Goal: Task Accomplishment & Management: Use online tool/utility

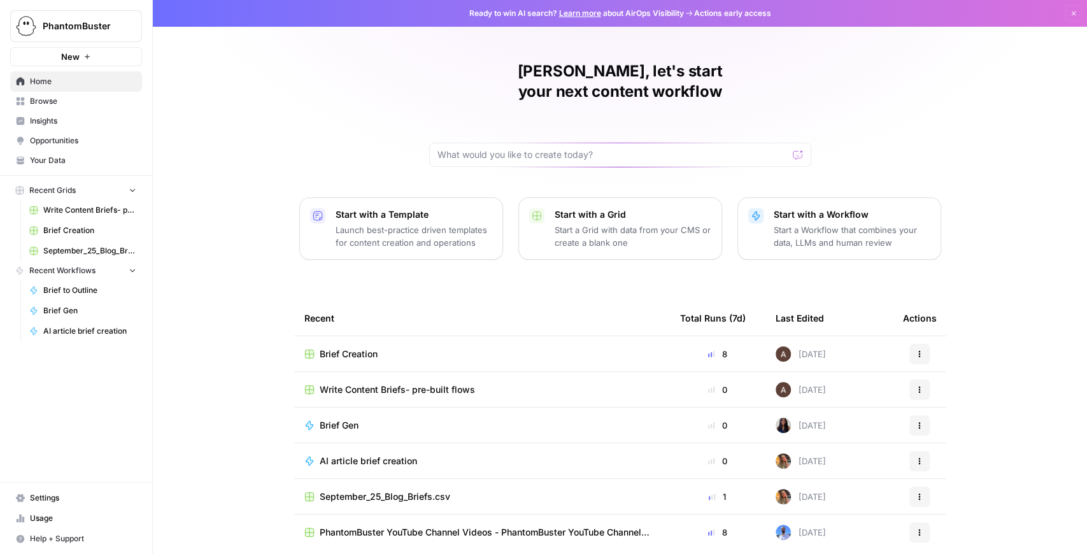
click at [359, 348] on span "Brief Creation" at bounding box center [349, 354] width 58 height 13
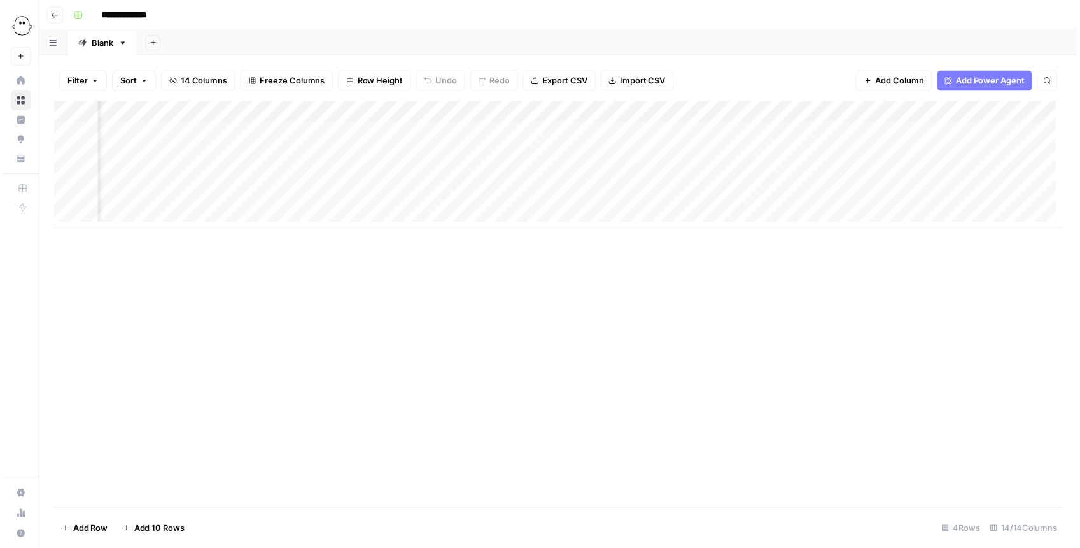
scroll to position [0, 267]
click at [604, 113] on div "Add Column" at bounding box center [562, 166] width 1020 height 129
click at [592, 97] on div "Filter Sort 14 Columns Freeze Columns Row Height Undo Redo Export CSV Import CS…" at bounding box center [562, 81] width 1020 height 41
click at [599, 132] on div "Add Column" at bounding box center [562, 166] width 1020 height 129
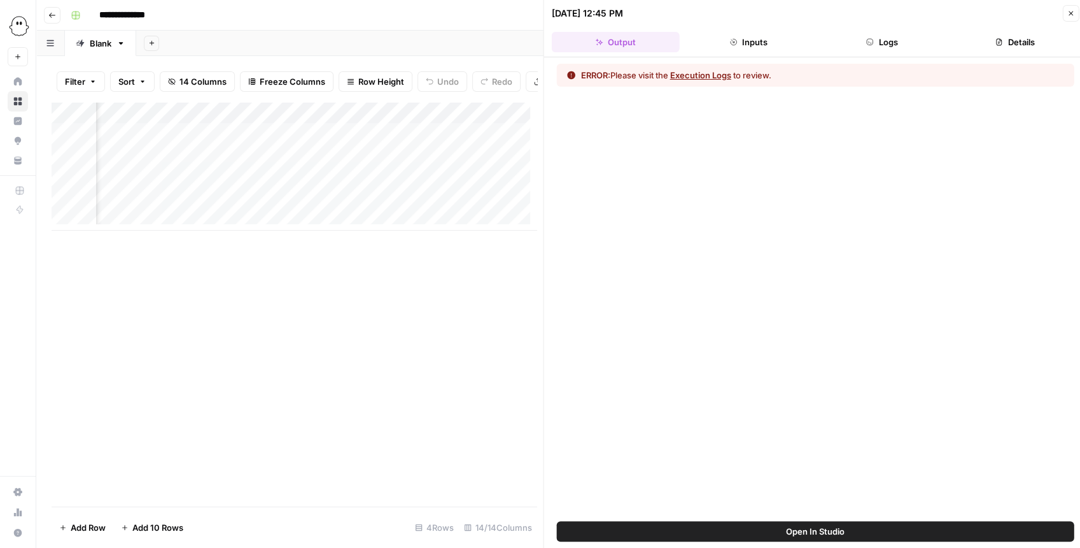
click at [872, 41] on icon "button" at bounding box center [870, 42] width 8 height 8
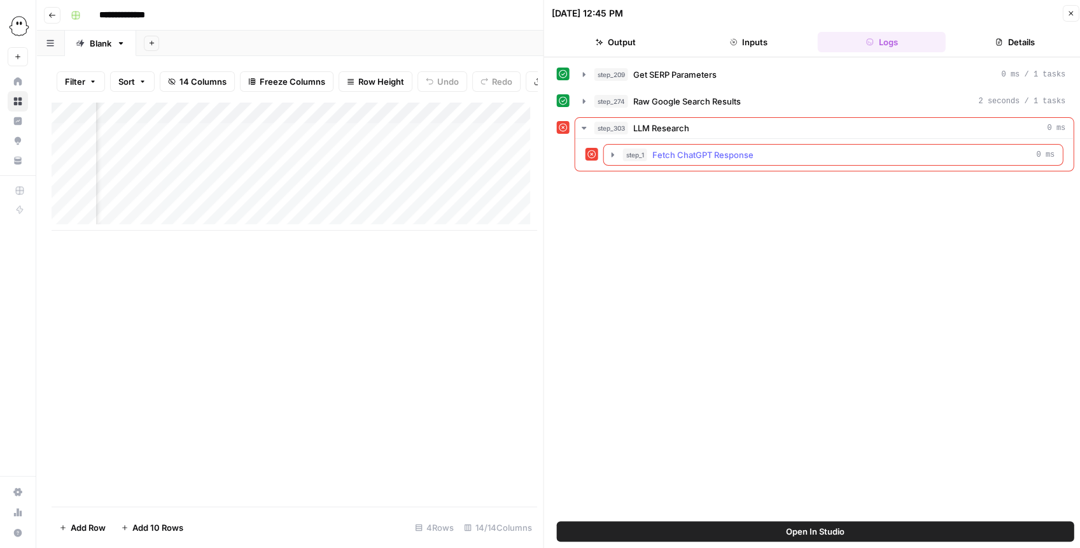
click at [608, 153] on icon "button" at bounding box center [613, 155] width 10 height 10
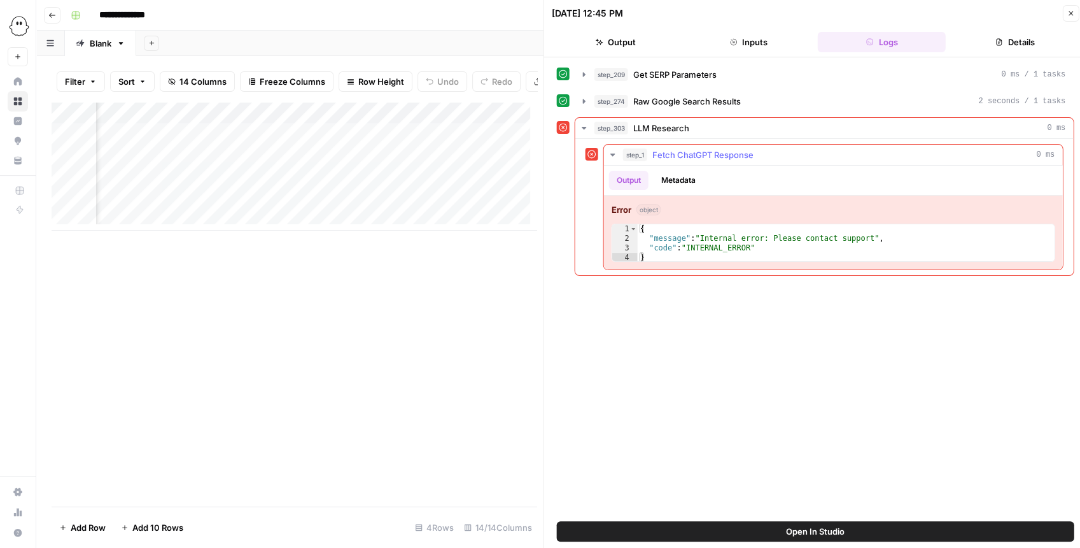
click at [608, 153] on icon "button" at bounding box center [613, 155] width 10 height 10
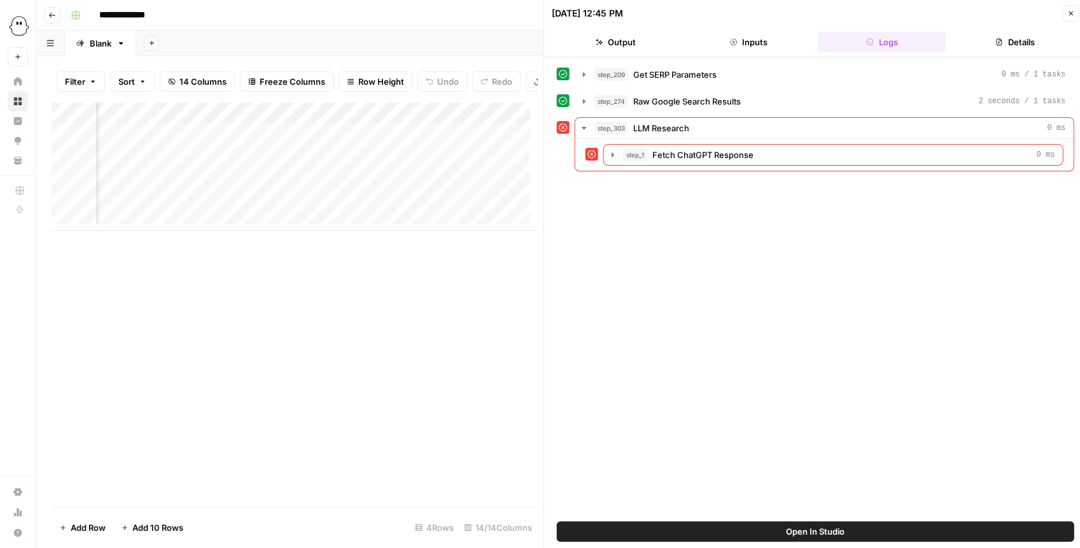
click at [798, 531] on span "Open In Studio" at bounding box center [815, 531] width 59 height 13
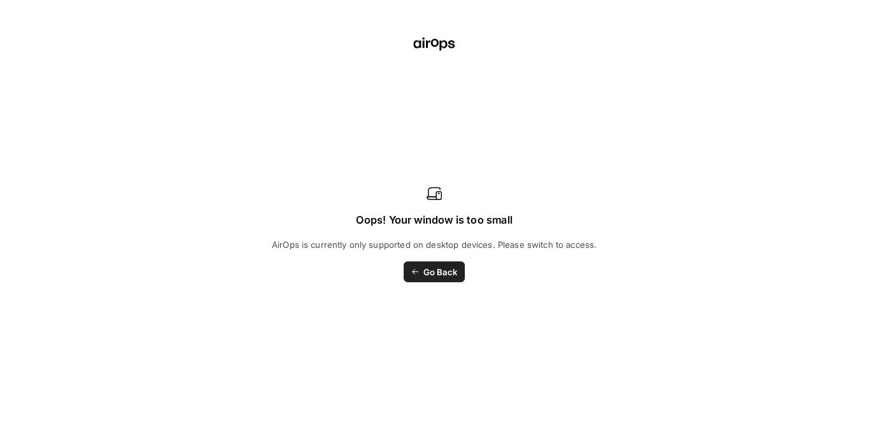
scroll to position [0, 700]
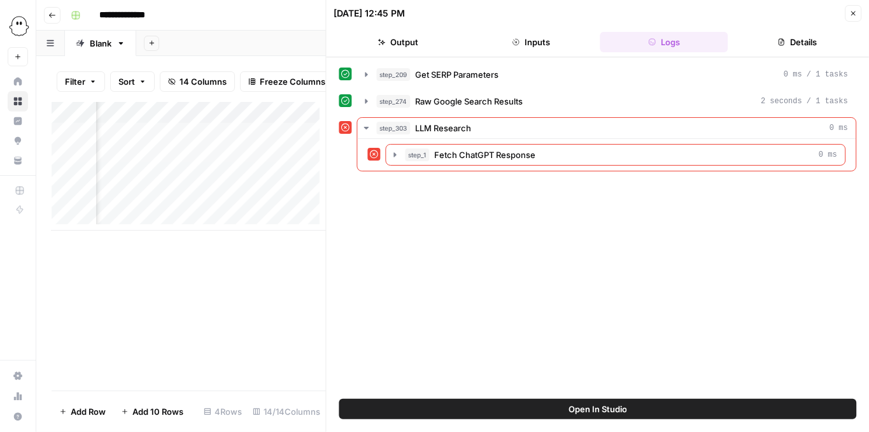
click at [861, 9] on header "09/17/25 at 12:45 PM Close Output Inputs Logs Details" at bounding box center [598, 28] width 543 height 57
click at [858, 10] on button "Close" at bounding box center [853, 13] width 17 height 17
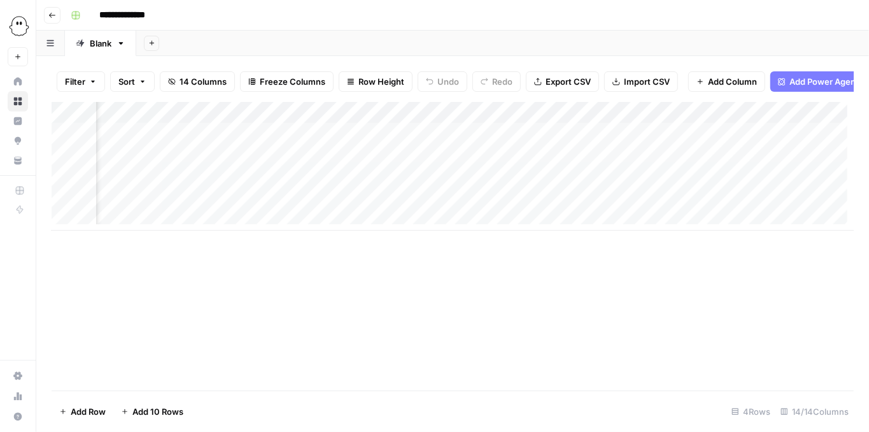
scroll to position [0, 1126]
click at [814, 116] on span "Add Column" at bounding box center [824, 112] width 45 height 11
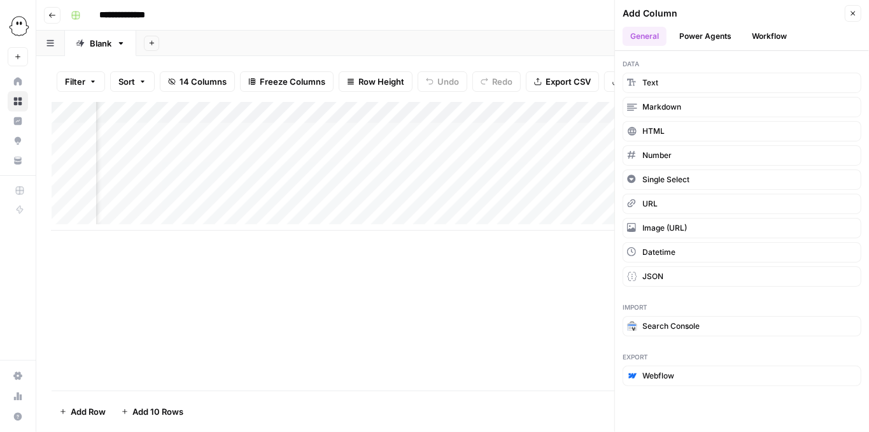
click at [774, 42] on button "Workflow" at bounding box center [769, 36] width 50 height 19
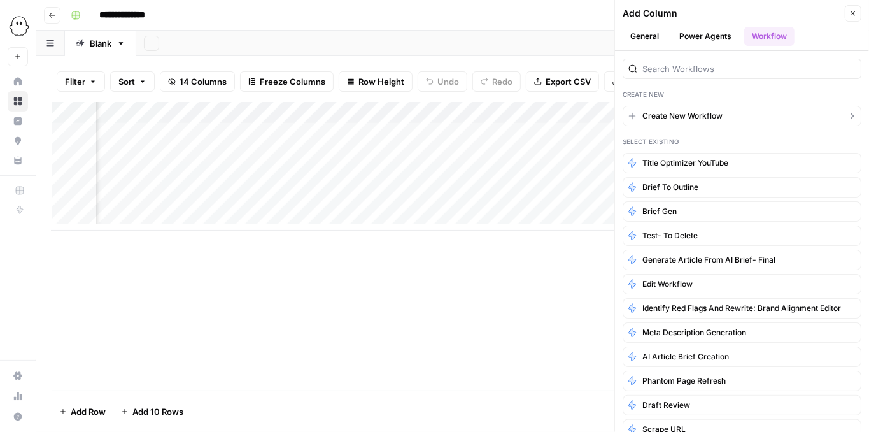
click at [730, 111] on button "Create New Workflow" at bounding box center [742, 116] width 239 height 20
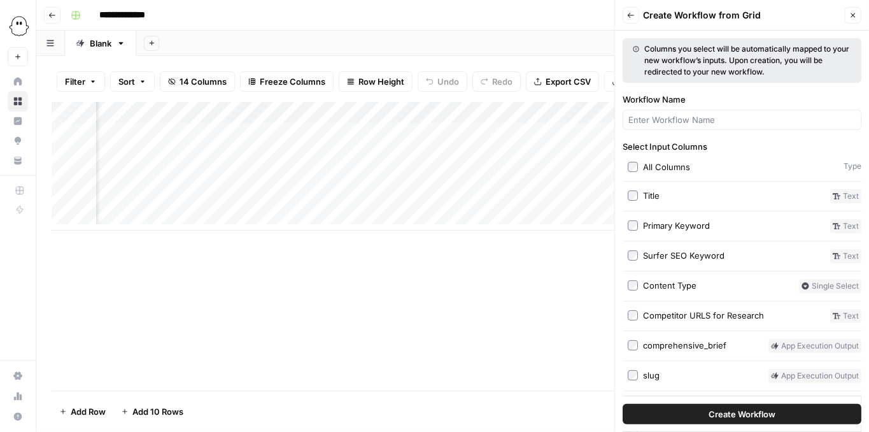
click at [661, 194] on label "Title" at bounding box center [726, 196] width 197 height 14
click at [684, 227] on div "Primary Keyword" at bounding box center [676, 225] width 67 height 13
click at [736, 414] on span "Create Workflow" at bounding box center [742, 413] width 67 height 13
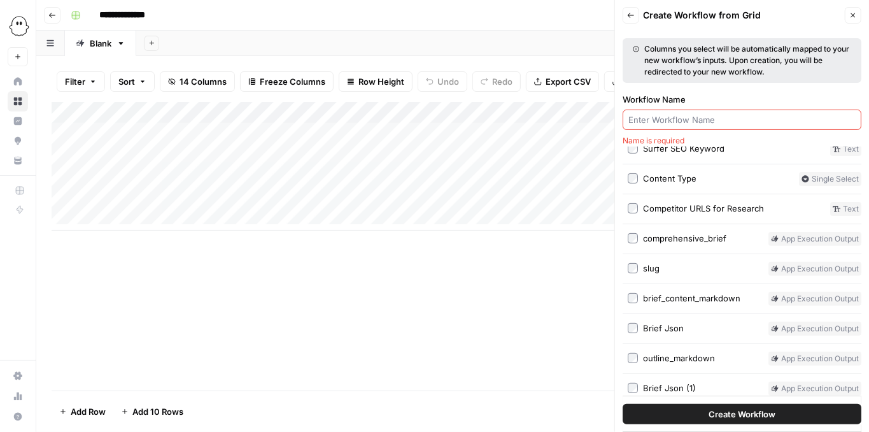
scroll to position [129, 0]
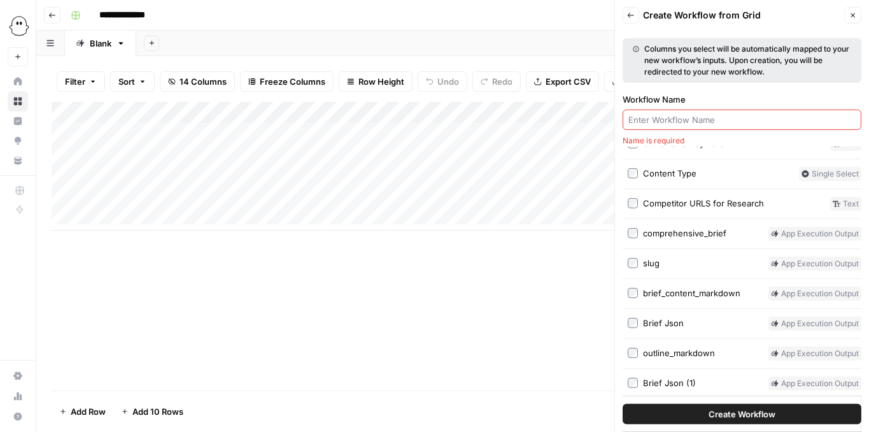
click at [735, 404] on button "Create Workflow" at bounding box center [742, 414] width 239 height 20
click at [739, 414] on span "Create Workflow" at bounding box center [742, 413] width 67 height 13
click at [733, 117] on input "Workflow Name" at bounding box center [741, 119] width 227 height 13
click at [718, 120] on input "Workflow Name" at bounding box center [741, 119] width 227 height 13
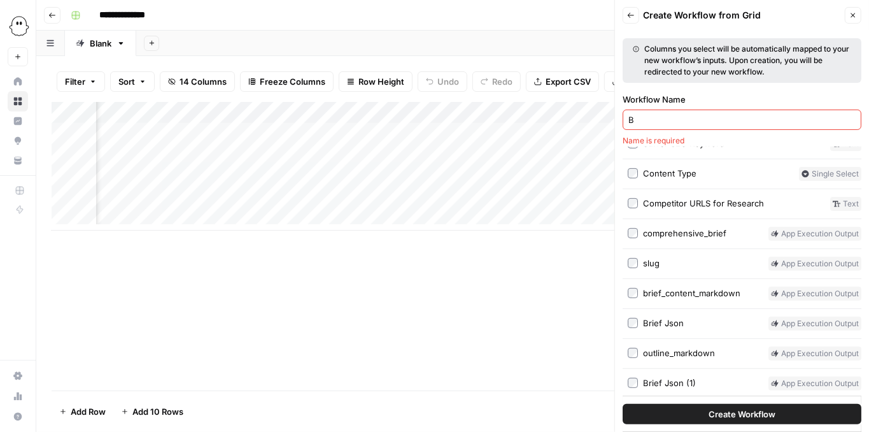
scroll to position [112, 0]
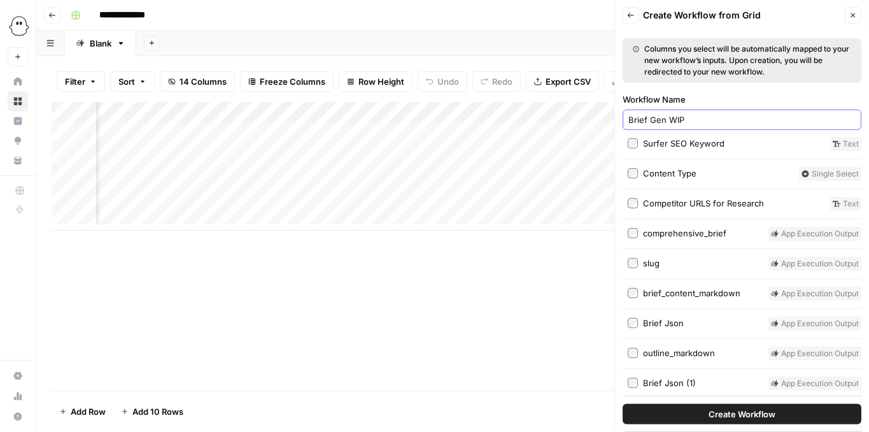
type input "Brief Gen WIP"
click at [623, 404] on button "Create Workflow" at bounding box center [742, 414] width 239 height 20
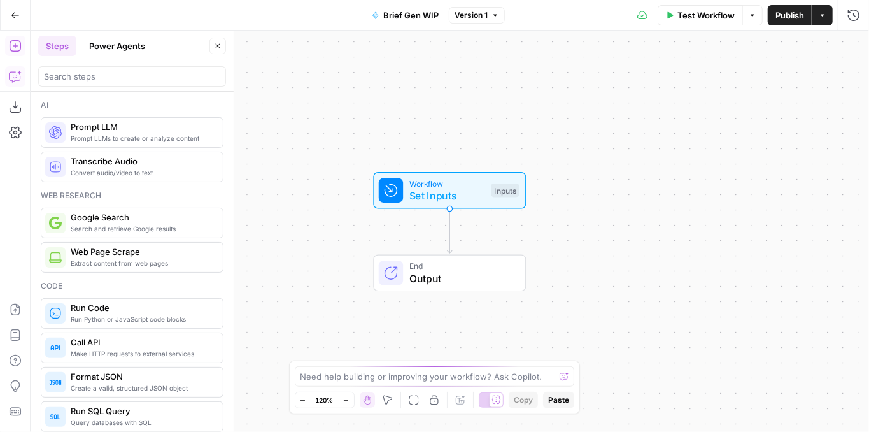
click at [17, 82] on button "Copilot" at bounding box center [15, 76] width 20 height 20
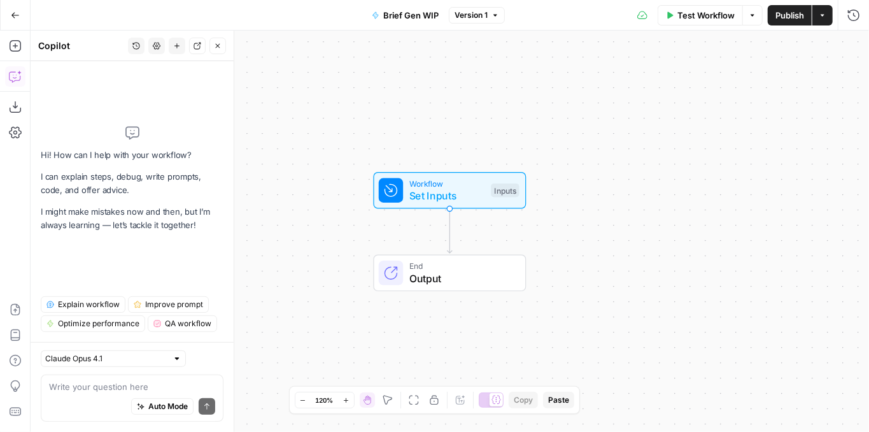
click at [75, 385] on textarea at bounding box center [132, 386] width 166 height 13
drag, startPoint x: 104, startPoint y: 390, endPoint x: 30, endPoint y: 382, distance: 75.0
click at [30, 382] on body "PhantomBuster New Home Browse Insights Opportunities Your Data Recent Grids Wri…" at bounding box center [434, 216] width 869 height 432
type textarea "We"
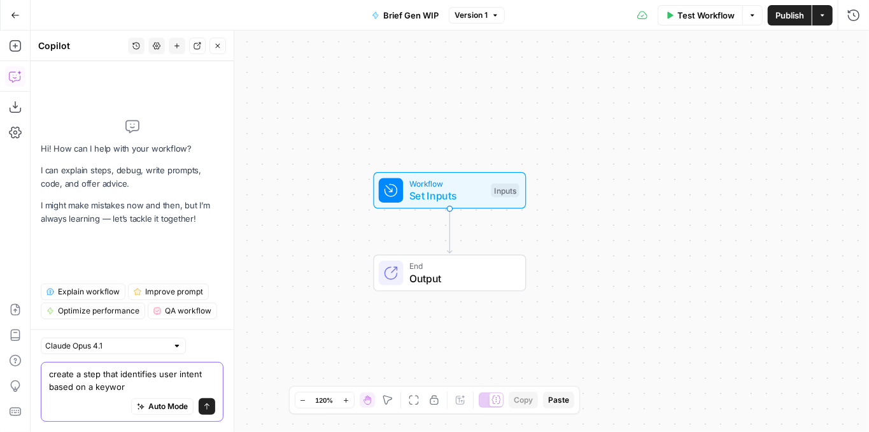
type textarea "create a step that identifies user intent based on a keyword"
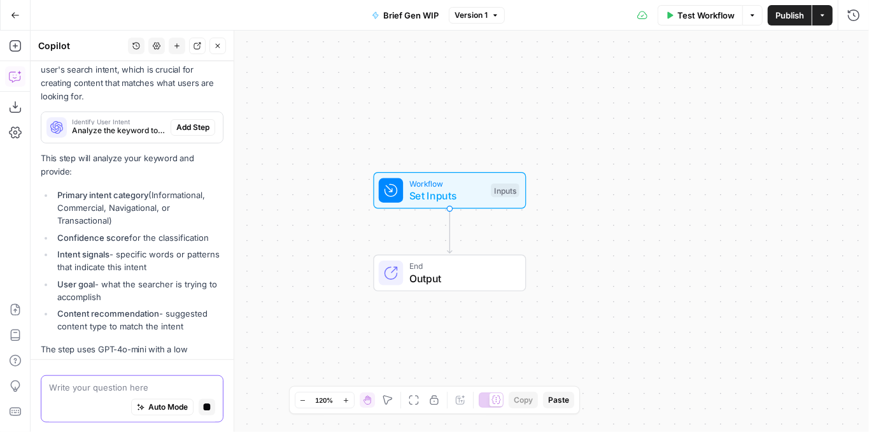
scroll to position [390, 0]
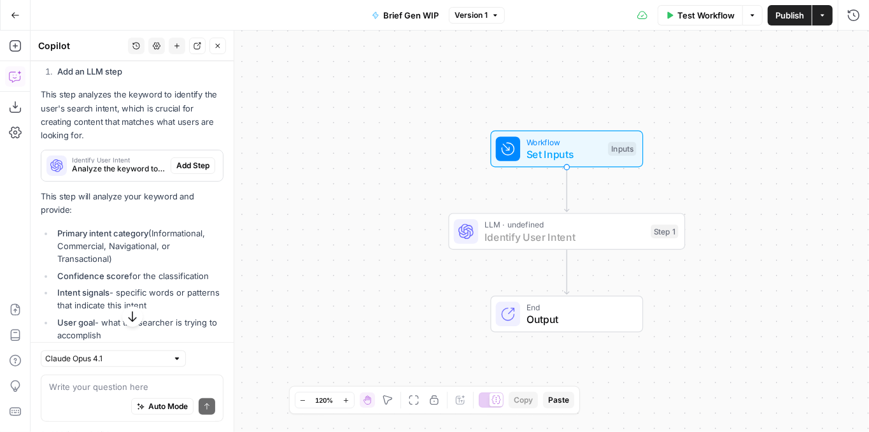
click at [183, 164] on span "Add Step" at bounding box center [192, 165] width 33 height 11
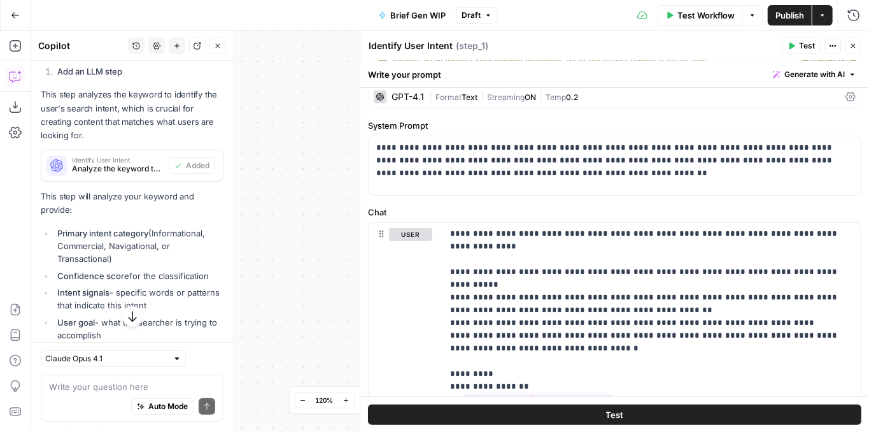
scroll to position [0, 0]
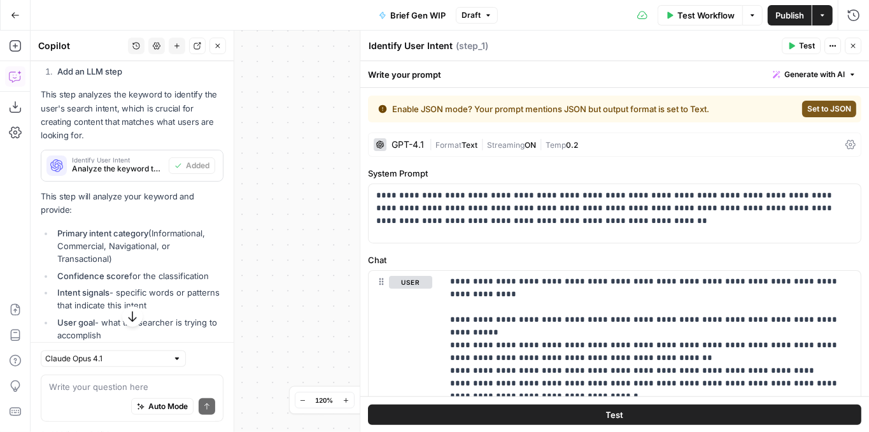
click at [423, 146] on div "GPT-4.1" at bounding box center [408, 144] width 32 height 9
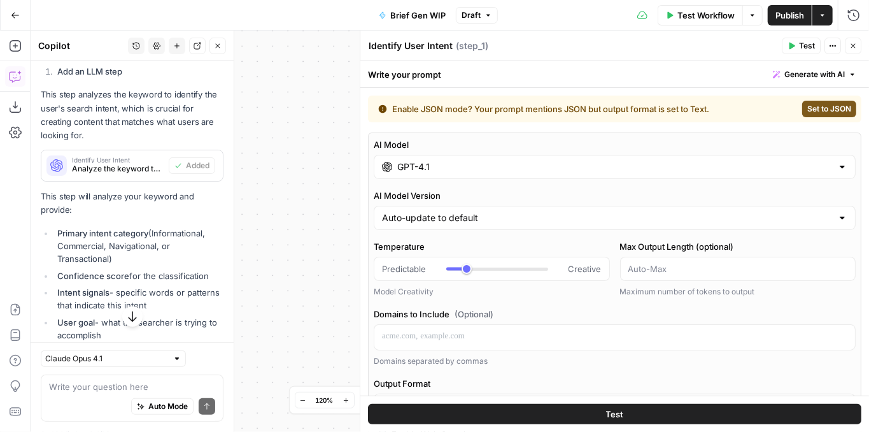
click at [430, 174] on div "GPT-4.1" at bounding box center [615, 167] width 482 height 24
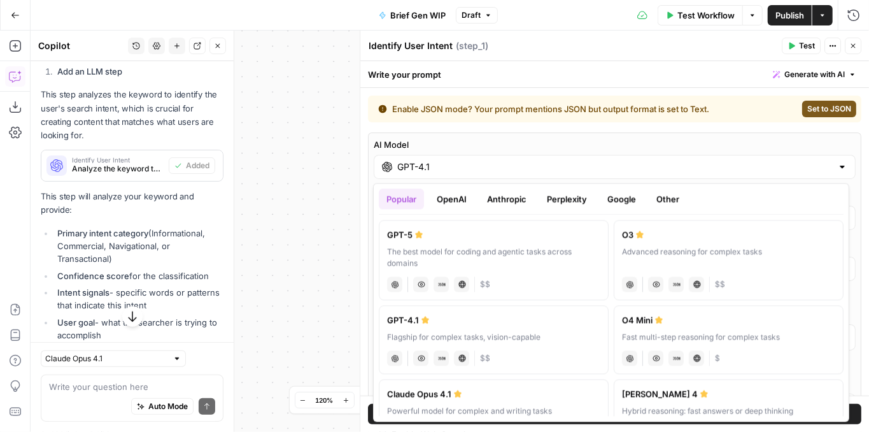
click at [455, 248] on div "The best model for coding and agentic tasks across domains" at bounding box center [493, 257] width 213 height 23
type input "GPT-5"
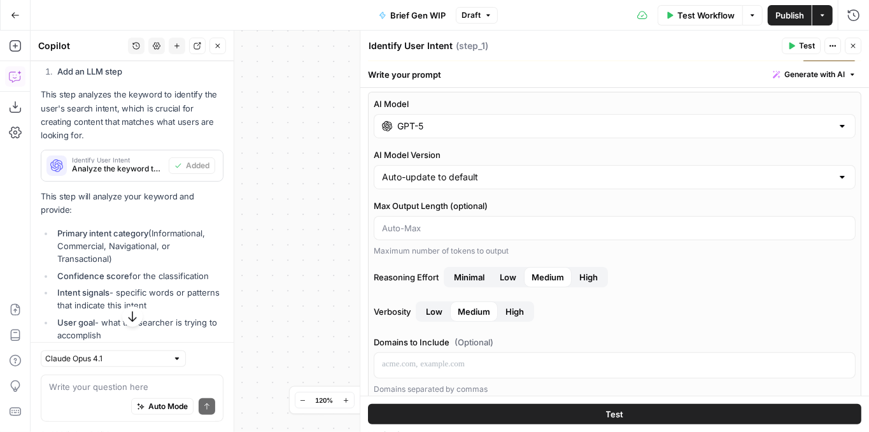
scroll to position [42, 0]
click at [580, 276] on span "High" at bounding box center [588, 275] width 18 height 13
click at [853, 53] on button "Close" at bounding box center [853, 46] width 17 height 17
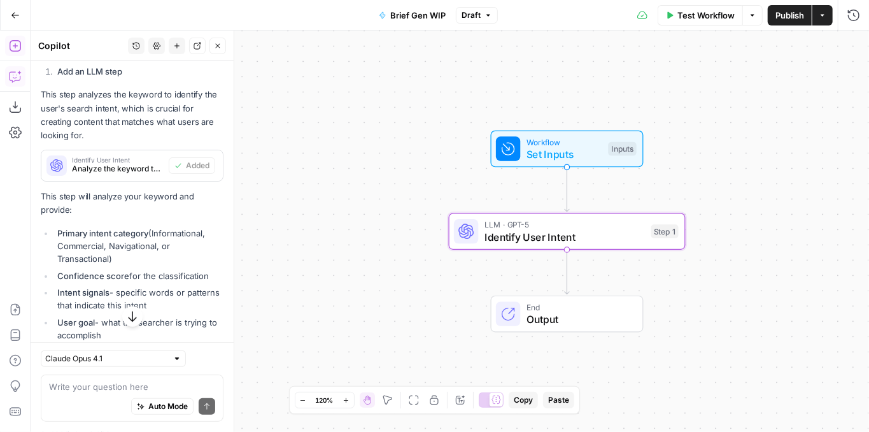
click at [20, 46] on icon "button" at bounding box center [14, 45] width 11 height 11
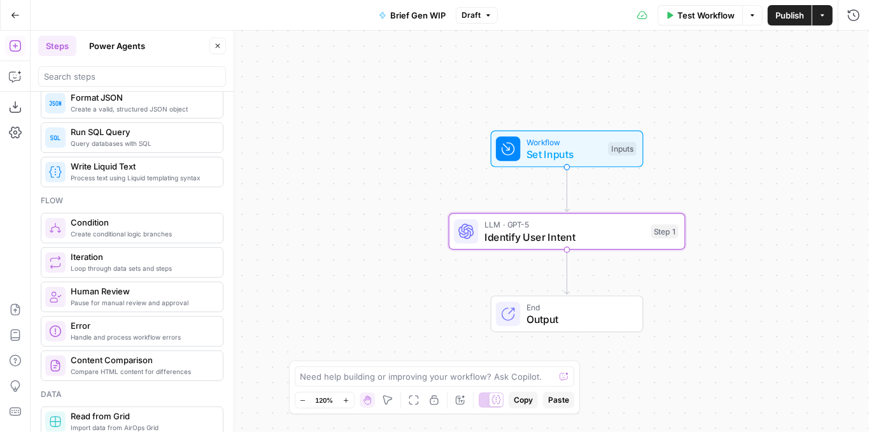
scroll to position [297, 0]
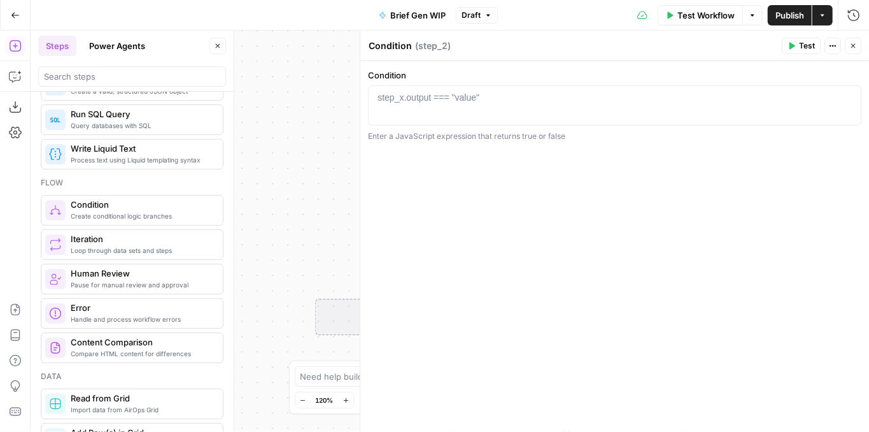
click at [509, 97] on div at bounding box center [615, 115] width 483 height 48
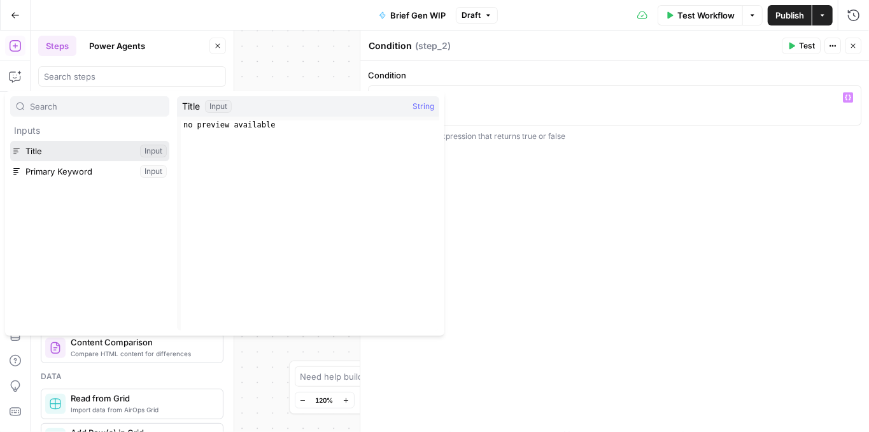
click at [77, 154] on button "Select variable Title" at bounding box center [89, 151] width 159 height 20
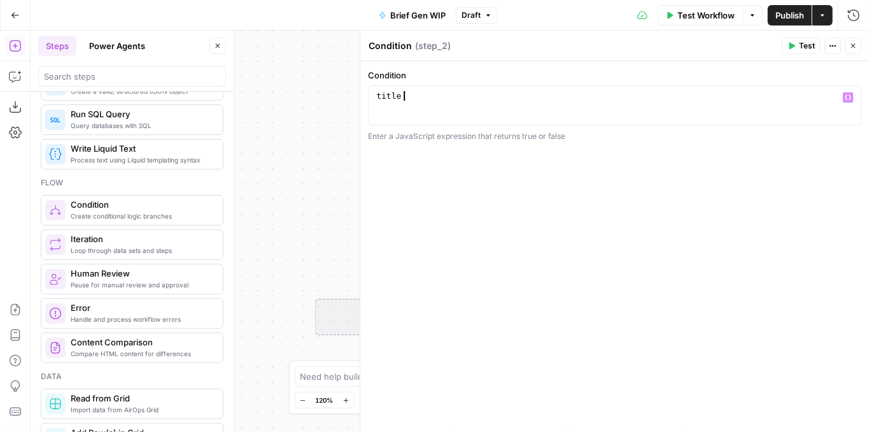
scroll to position [0, 1]
type textarea "*****"
click at [14, 76] on icon "button" at bounding box center [15, 76] width 13 height 13
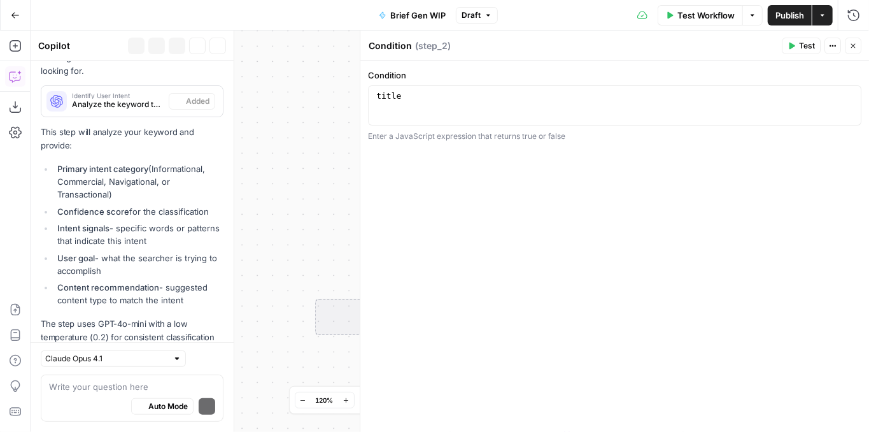
scroll to position [532, 0]
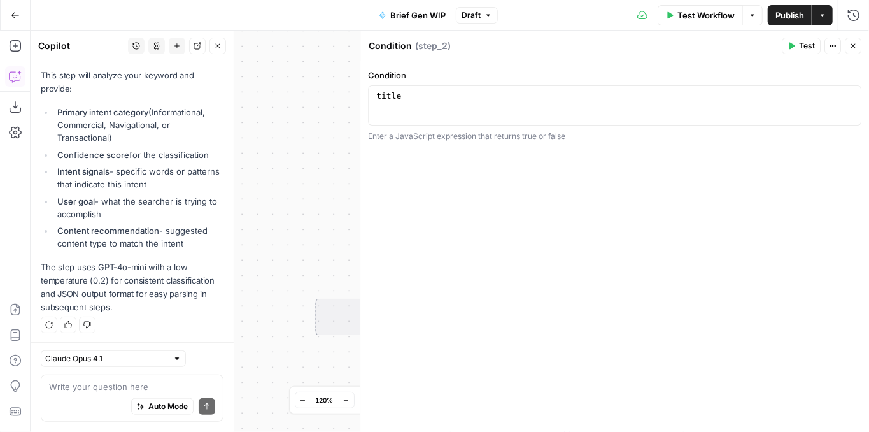
click at [88, 385] on textarea at bounding box center [132, 386] width 166 height 13
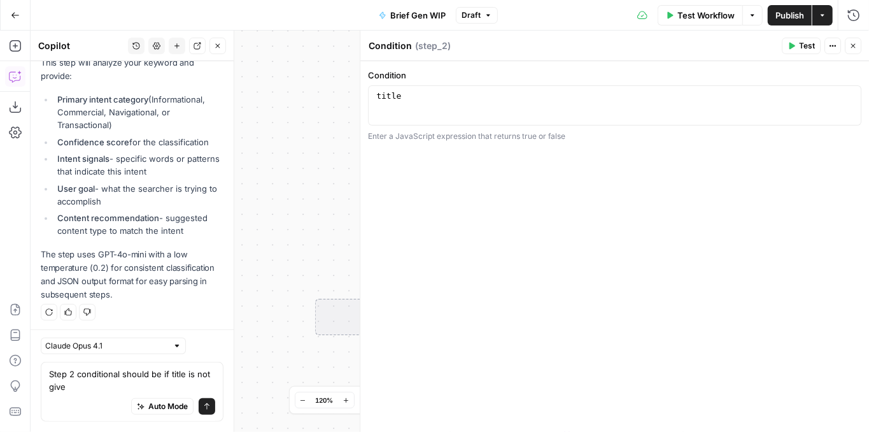
type textarea "Step 2 conditional should be if title is not given"
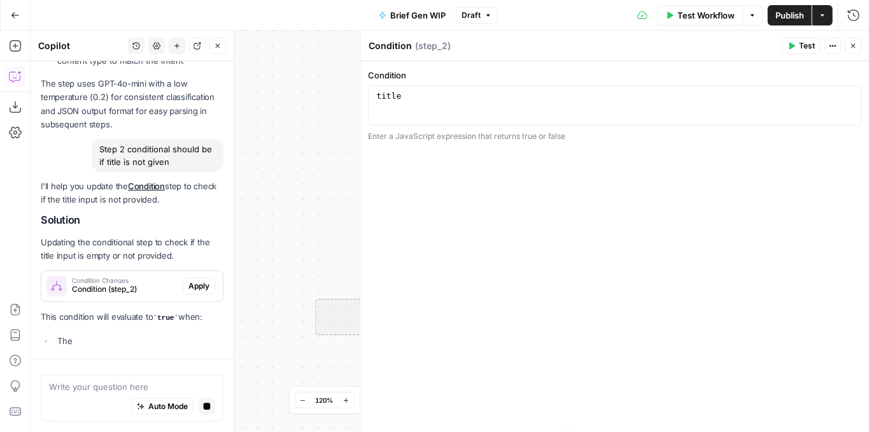
scroll to position [690, 0]
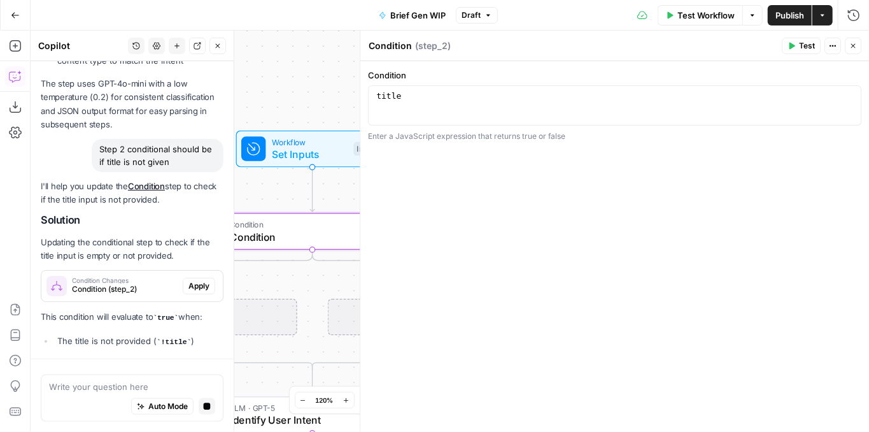
click at [191, 285] on span "Apply" at bounding box center [198, 285] width 21 height 11
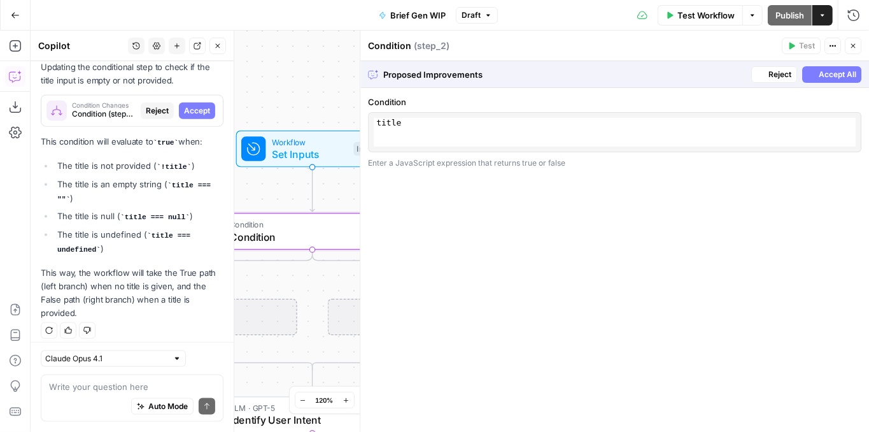
scroll to position [868, 0]
click at [467, 136] on div "***** 1 ! title || title === "" || title === null || title === undefined XXXXXX…" at bounding box center [615, 132] width 482 height 29
click at [820, 76] on span "Accept All" at bounding box center [838, 74] width 38 height 11
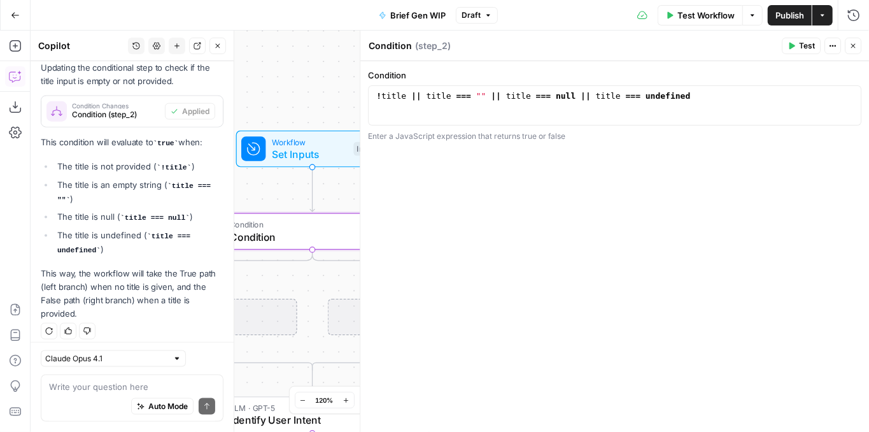
click at [849, 46] on icon "button" at bounding box center [853, 46] width 8 height 8
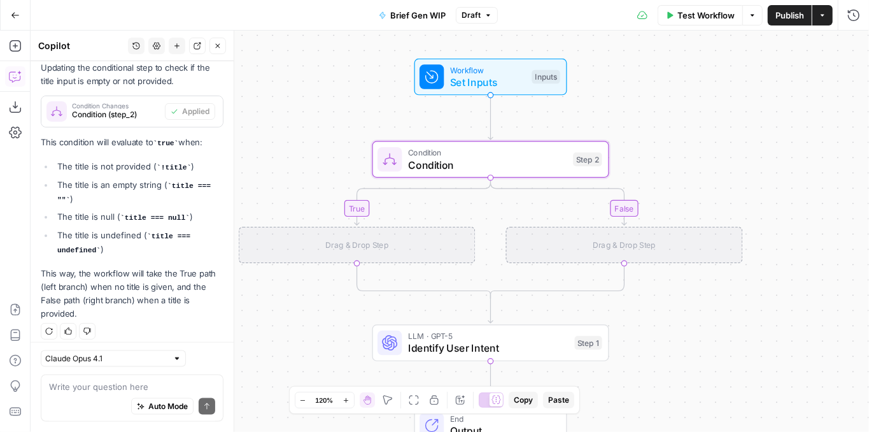
drag, startPoint x: 530, startPoint y: 189, endPoint x: 689, endPoint y: 122, distance: 172.6
click at [689, 122] on div "true false Workflow Set Inputs Inputs Condition Condition Step 2 Drag & Drop St…" at bounding box center [450, 231] width 839 height 401
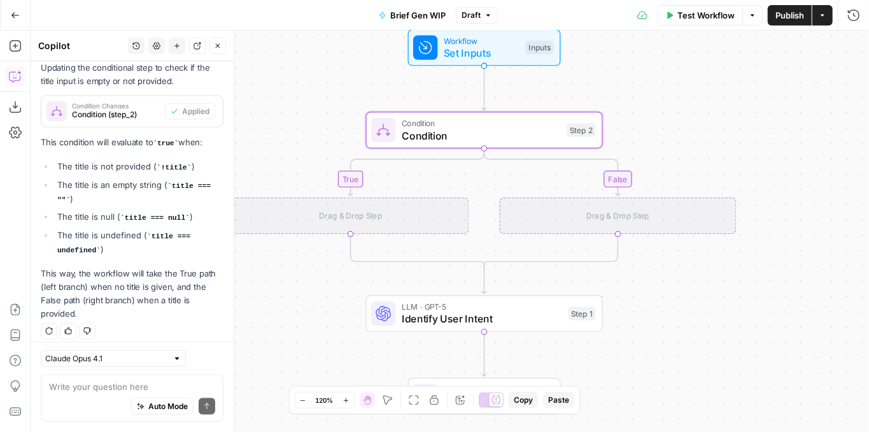
drag, startPoint x: 686, startPoint y: 144, endPoint x: 674, endPoint y: 110, distance: 36.1
click at [679, 104] on div "true false Workflow Set Inputs Inputs Condition Condition Step 2 Drag & Drop St…" at bounding box center [450, 231] width 839 height 401
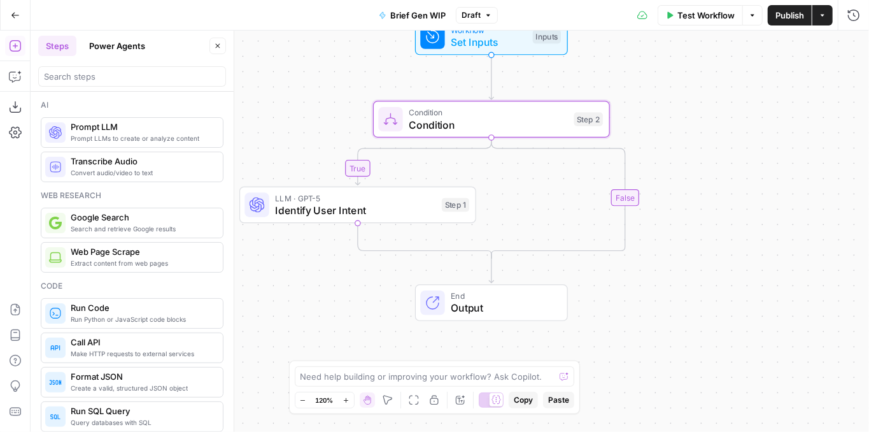
click at [20, 17] on button "Go Back" at bounding box center [15, 15] width 23 height 23
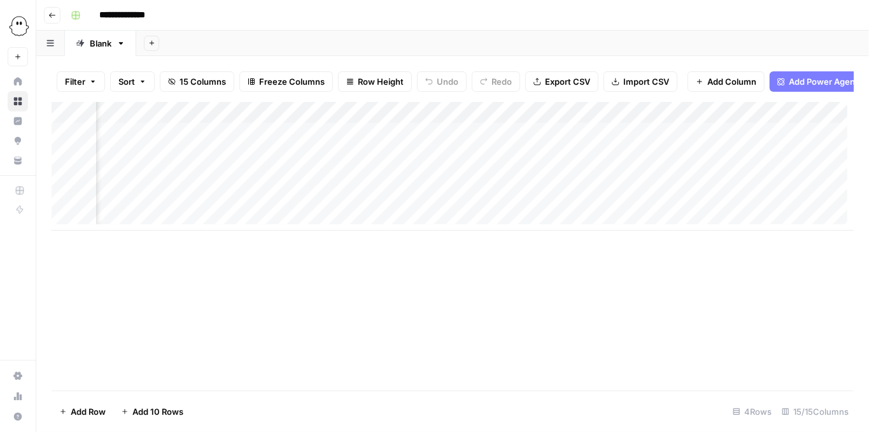
scroll to position [0, 489]
click at [376, 121] on div "Add Column" at bounding box center [453, 166] width 802 height 129
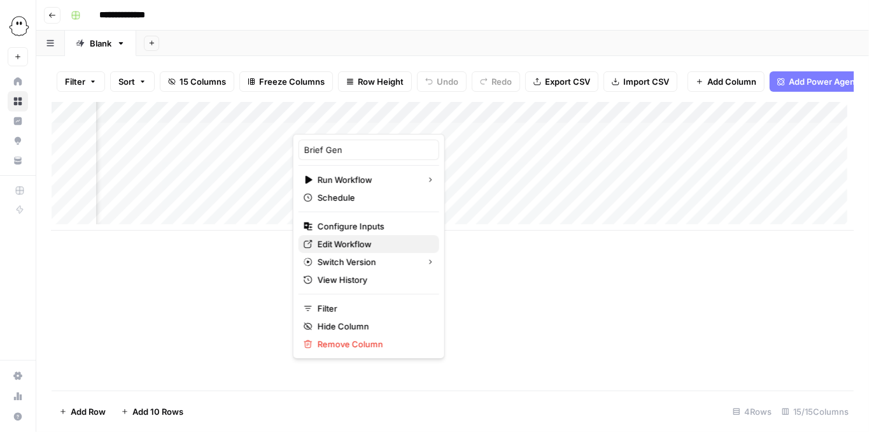
click at [346, 235] on link "Edit Workflow" at bounding box center [369, 244] width 141 height 18
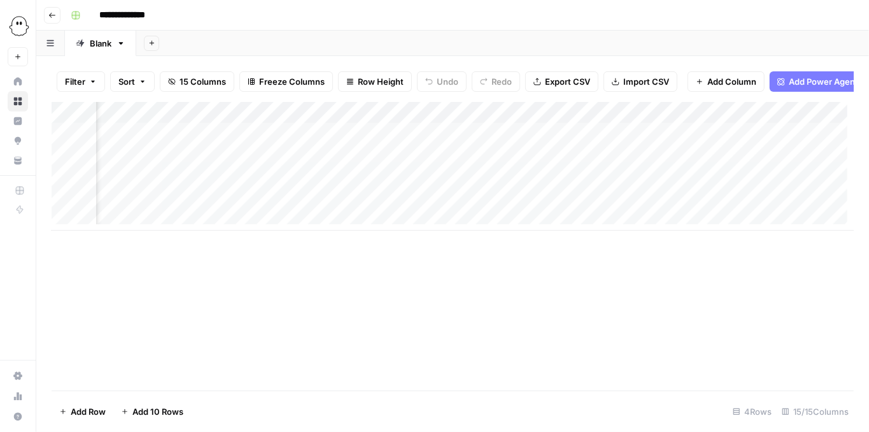
scroll to position [0, 1242]
click at [747, 120] on div "Add Column" at bounding box center [453, 166] width 802 height 129
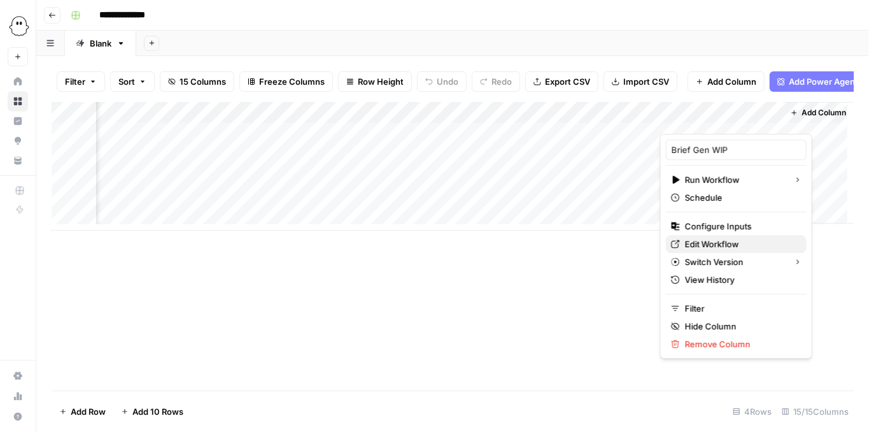
click at [726, 244] on span "Edit Workflow" at bounding box center [740, 243] width 111 height 13
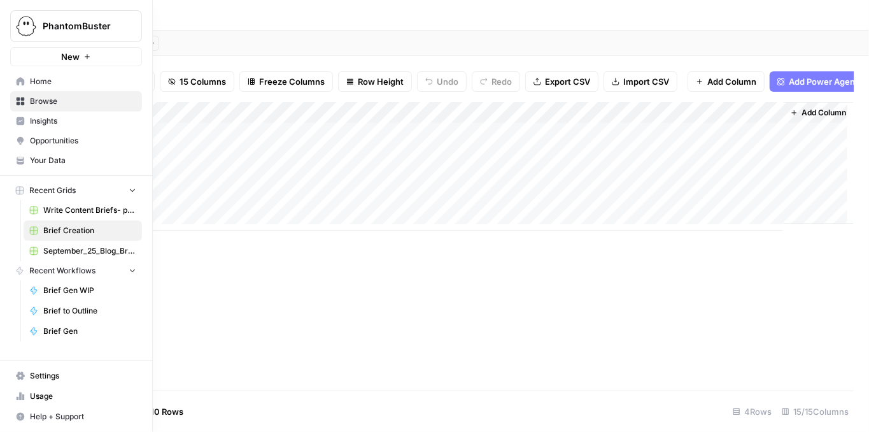
click at [90, 31] on span "PhantomBuster" at bounding box center [81, 26] width 77 height 13
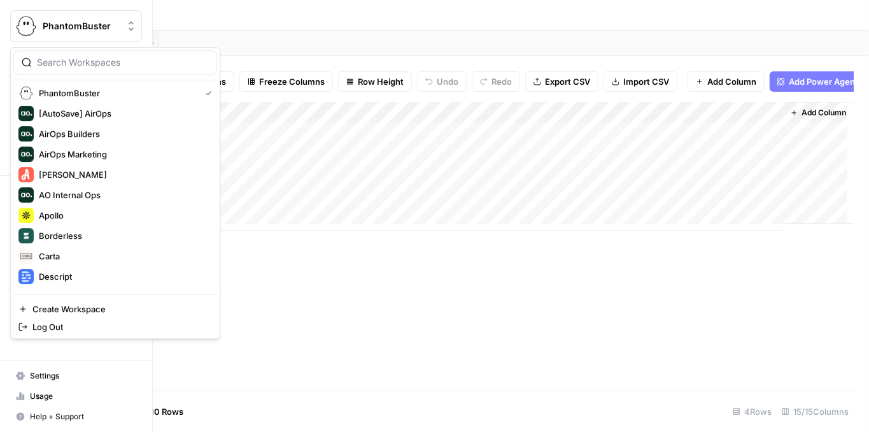
scroll to position [0, 0]
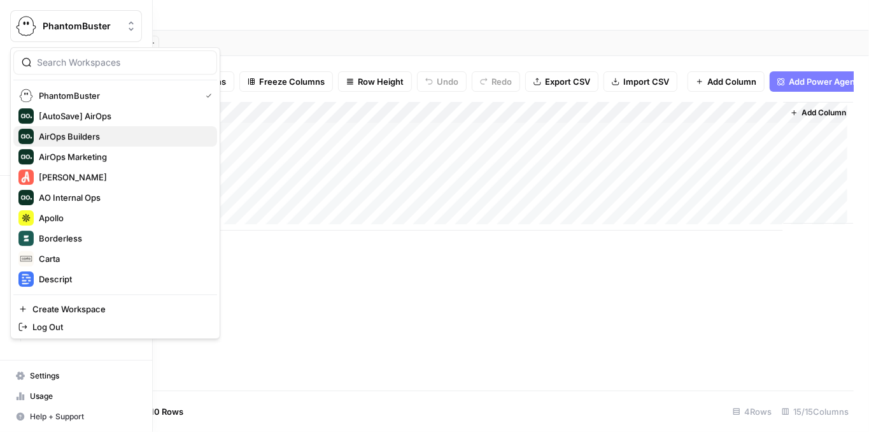
click at [102, 141] on span "AirOps Builders" at bounding box center [123, 136] width 168 height 13
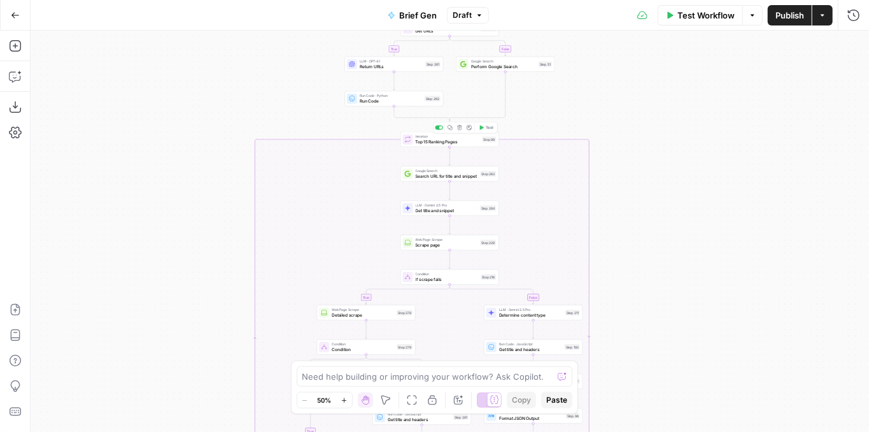
click at [427, 145] on div "Iteration Top 15 Ranking Pages Step 89 Copy step Delete step Edit Note Test" at bounding box center [449, 139] width 99 height 15
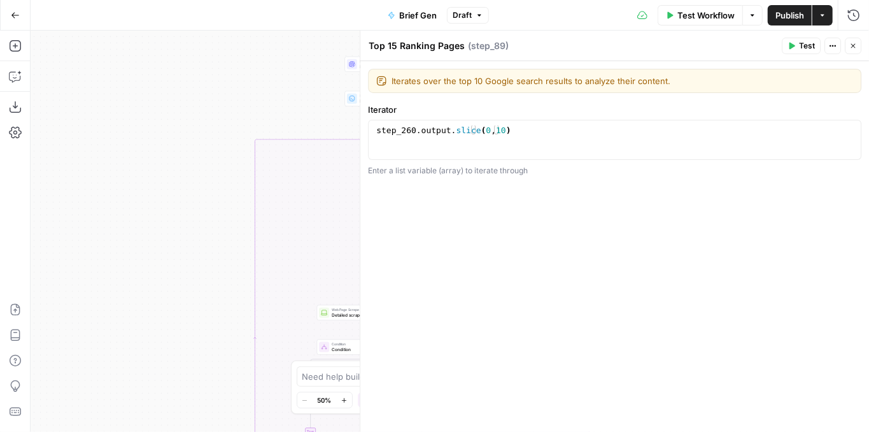
click at [856, 37] on header "Top 15 Ranking Pages Top 15 Ranking Pages ( step_89 ) Test Actions Close" at bounding box center [614, 46] width 509 height 31
click at [856, 43] on icon "button" at bounding box center [853, 46] width 8 height 8
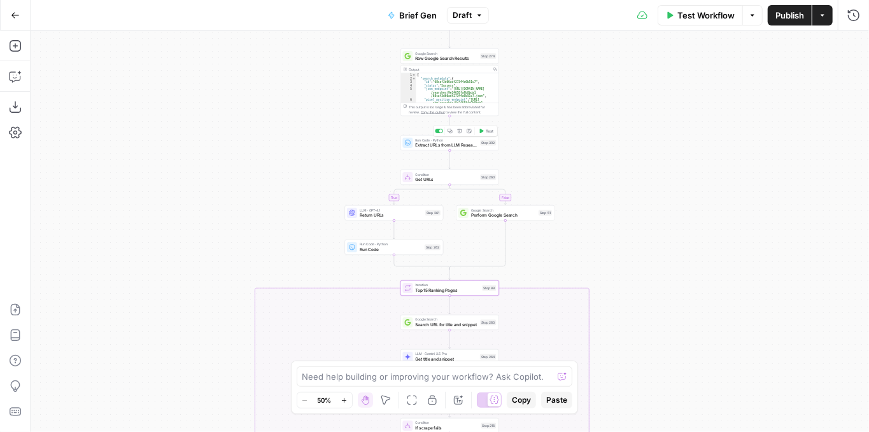
click at [454, 145] on span "Extract URLs from LLM Research" at bounding box center [447, 145] width 62 height 6
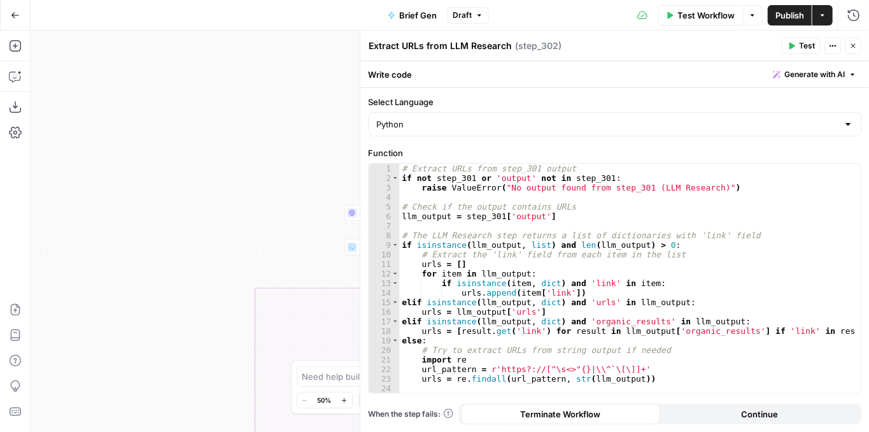
click at [849, 43] on button "Close" at bounding box center [853, 46] width 17 height 17
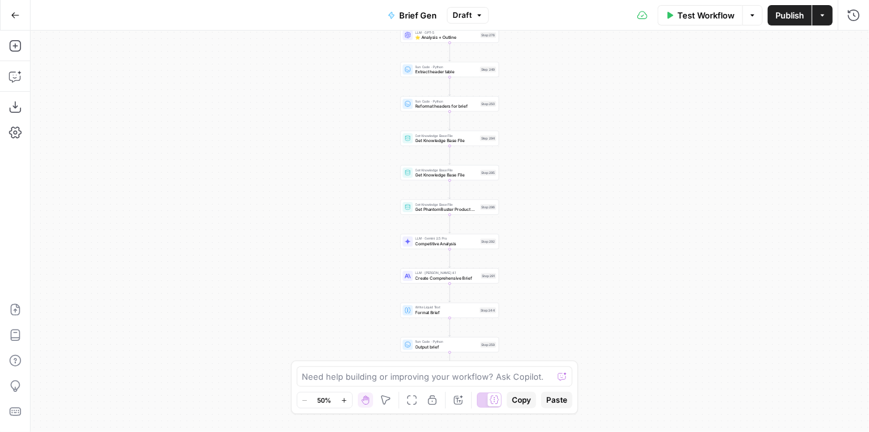
click at [449, 245] on span "Competitive Analysis" at bounding box center [447, 244] width 62 height 6
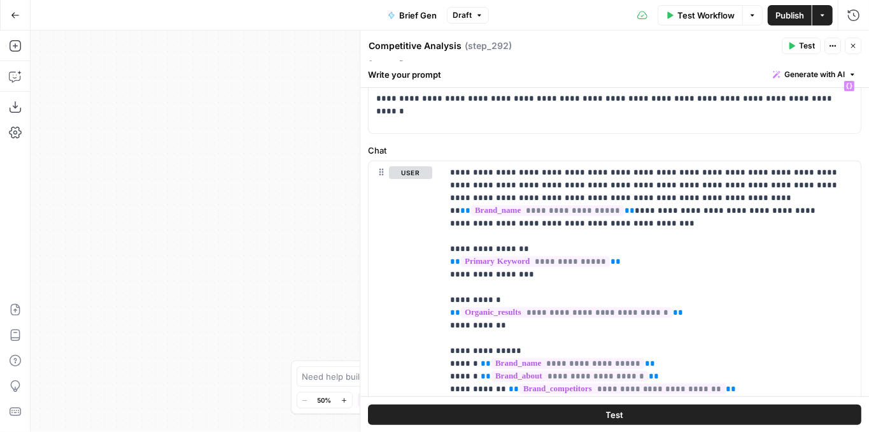
scroll to position [85, 0]
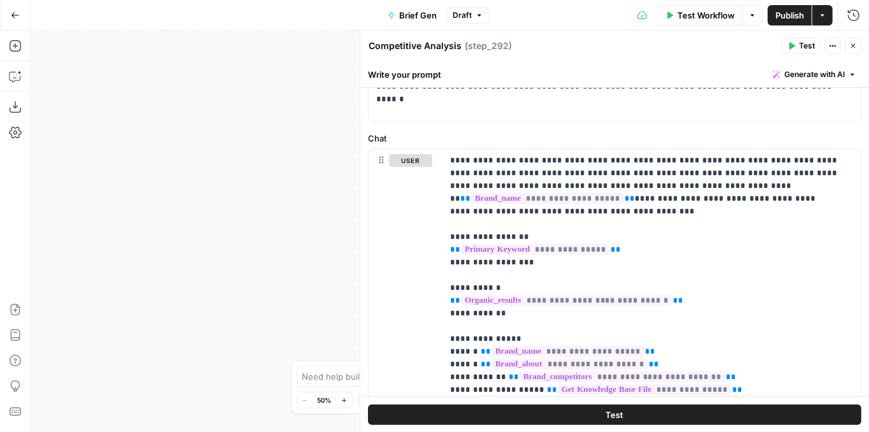
click at [853, 46] on icon "button" at bounding box center [853, 46] width 4 height 4
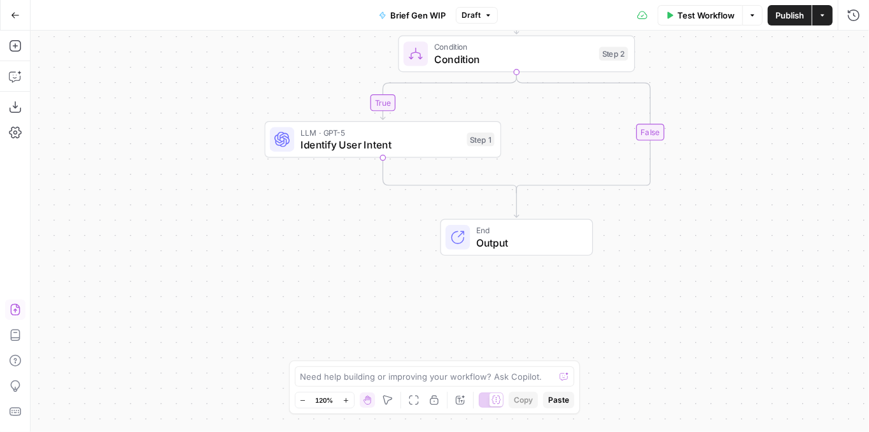
click at [13, 310] on icon "button" at bounding box center [15, 309] width 13 height 13
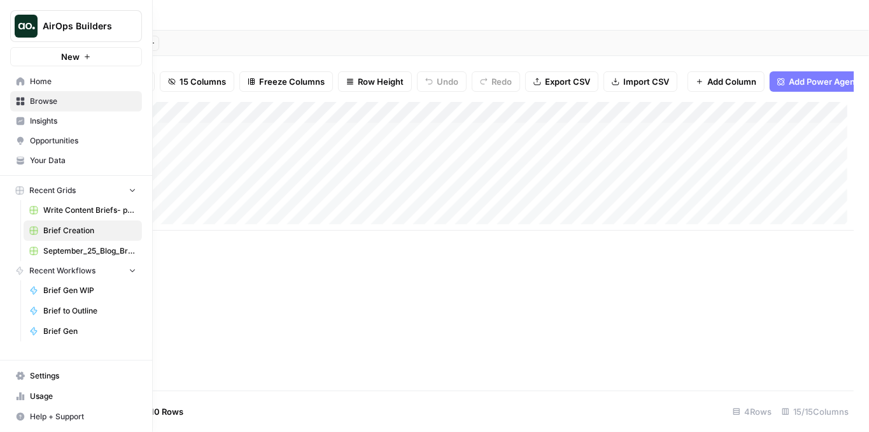
click at [56, 105] on span "Browse" at bounding box center [83, 101] width 106 height 11
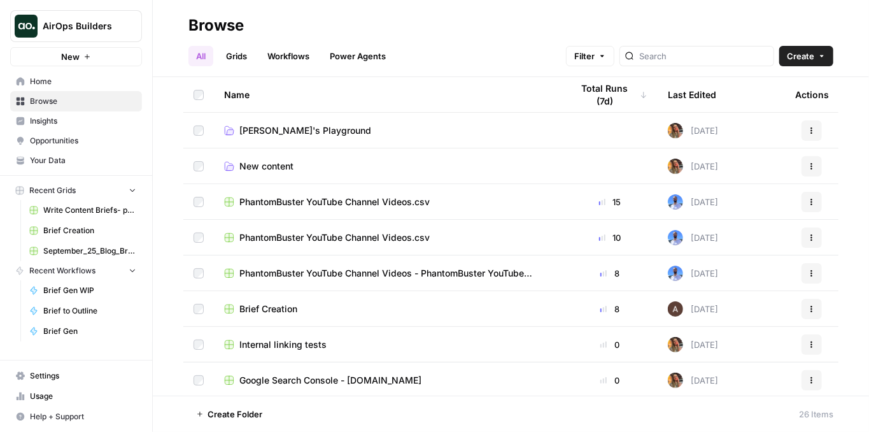
click at [87, 25] on div "New" at bounding box center [76, 30] width 31 height 20
click at [39, 25] on button "AirOps Builders" at bounding box center [76, 26] width 132 height 32
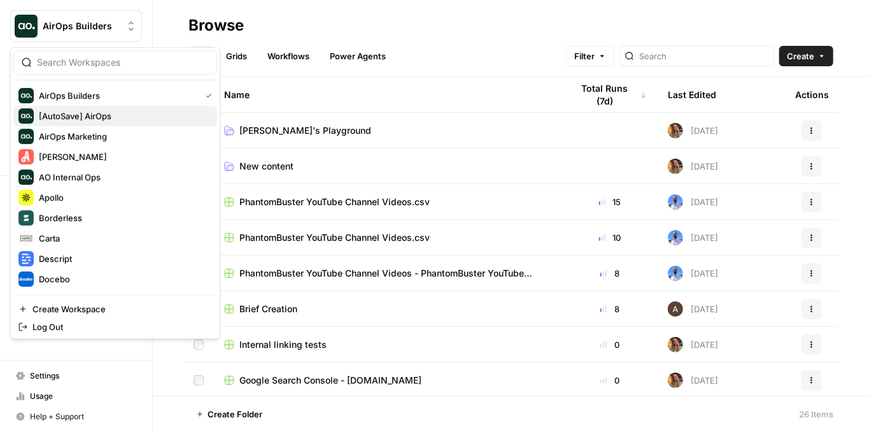
click at [94, 117] on span "[AutoSave] AirOps" at bounding box center [123, 116] width 168 height 13
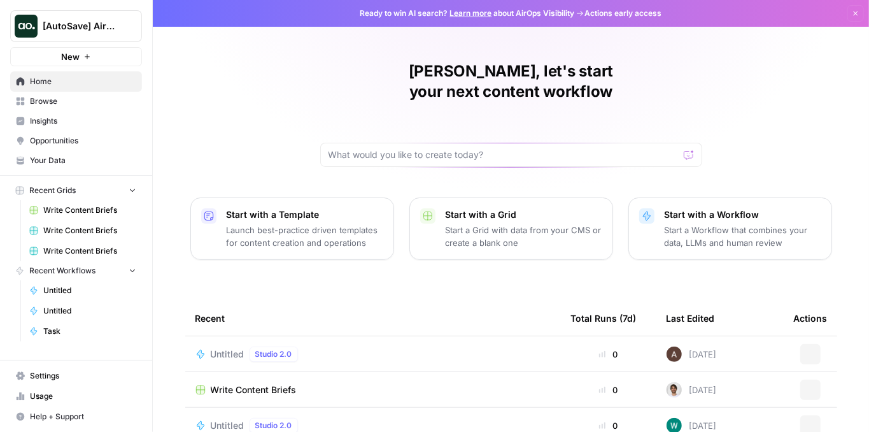
click at [89, 29] on span "[AutoSave] AirOps" at bounding box center [81, 26] width 77 height 13
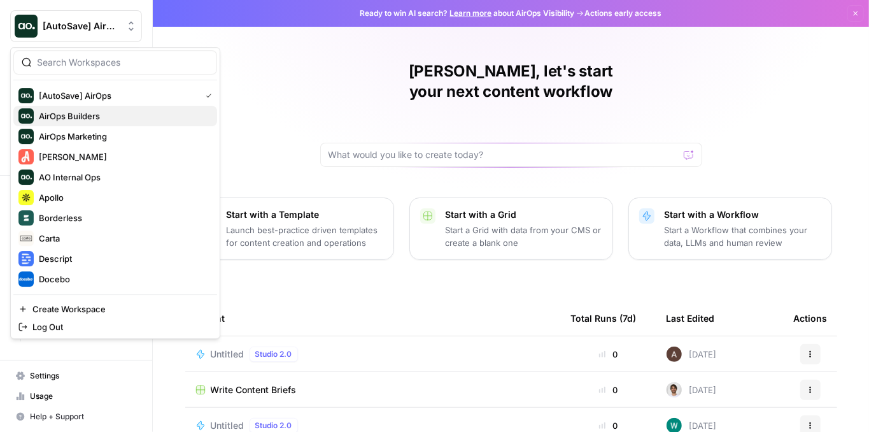
click at [94, 110] on span "AirOps Builders" at bounding box center [123, 116] width 168 height 13
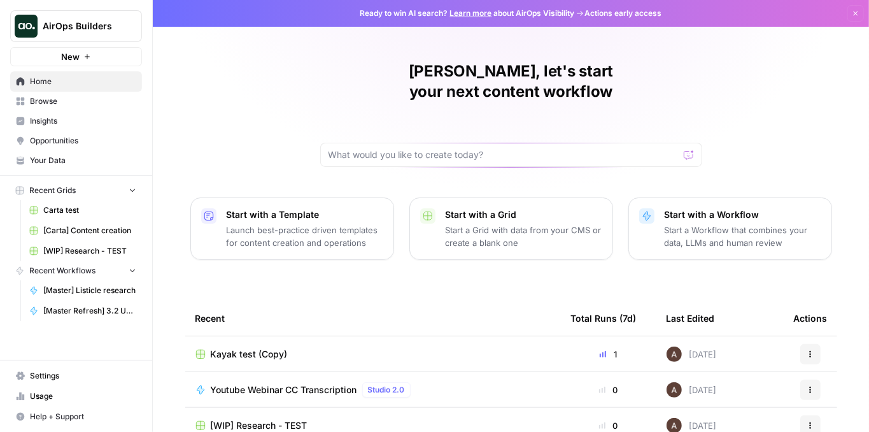
click at [74, 103] on span "Browse" at bounding box center [83, 101] width 106 height 11
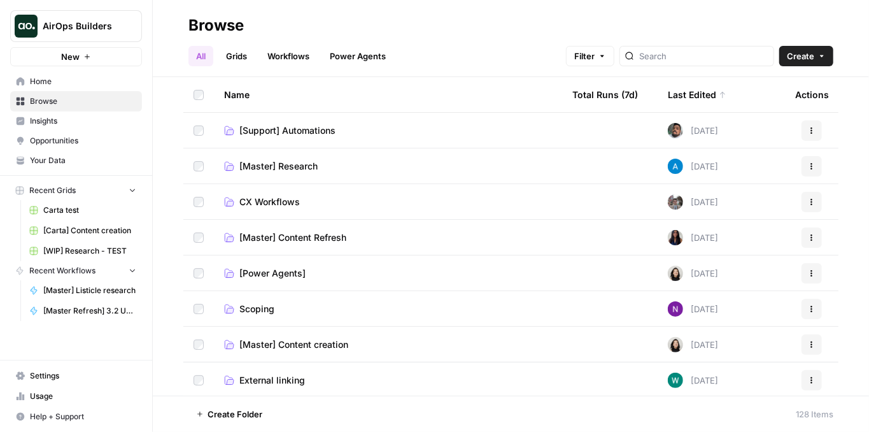
click at [291, 62] on link "Workflows" at bounding box center [288, 56] width 57 height 20
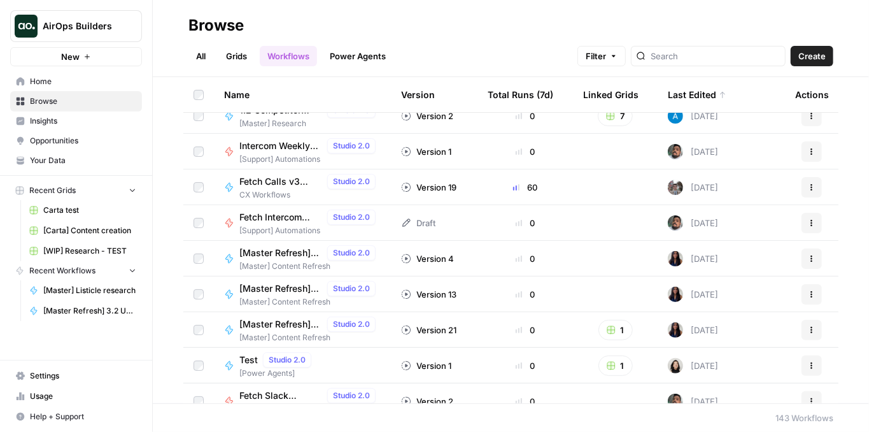
scroll to position [127, 0]
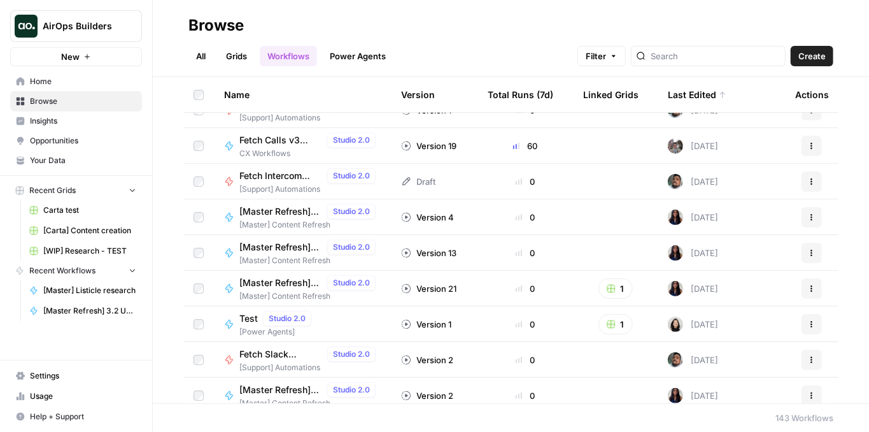
click at [237, 52] on link "Grids" at bounding box center [236, 56] width 36 height 20
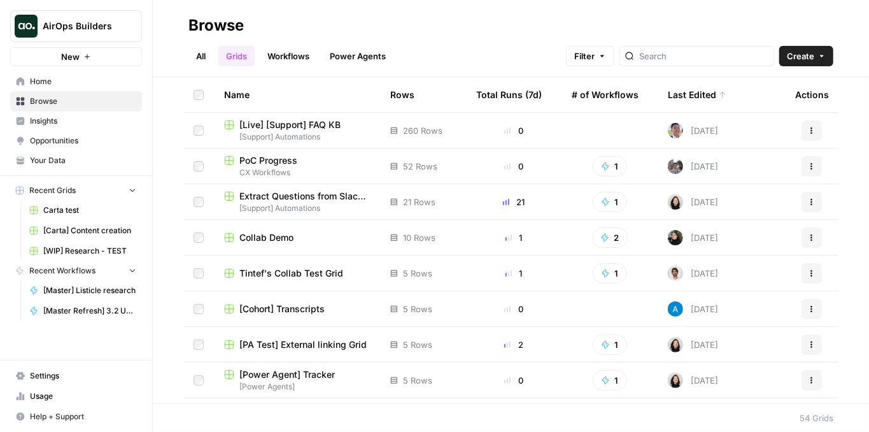
click at [211, 57] on link "All" at bounding box center [200, 56] width 25 height 20
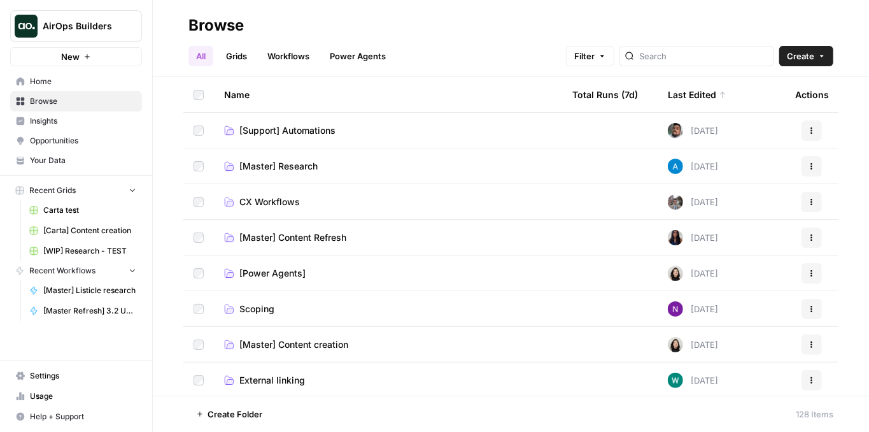
click at [297, 244] on td "[Master] Content Refresh" at bounding box center [388, 237] width 348 height 35
click at [300, 238] on span "[Master] Content Refresh" at bounding box center [292, 237] width 107 height 13
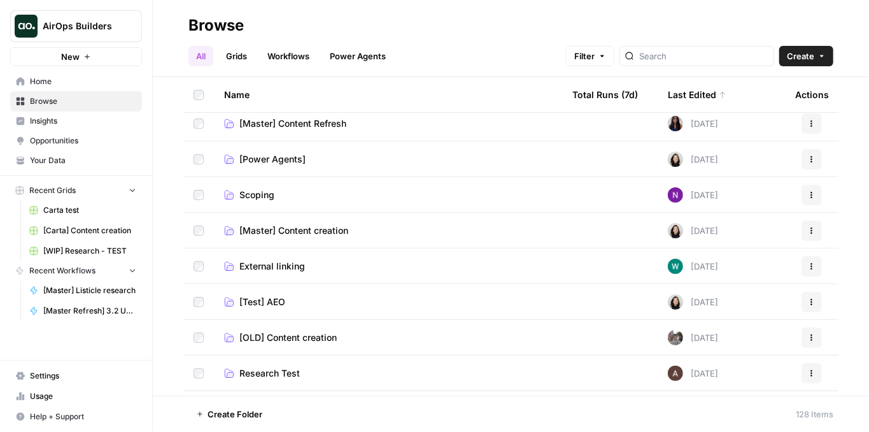
scroll to position [169, 0]
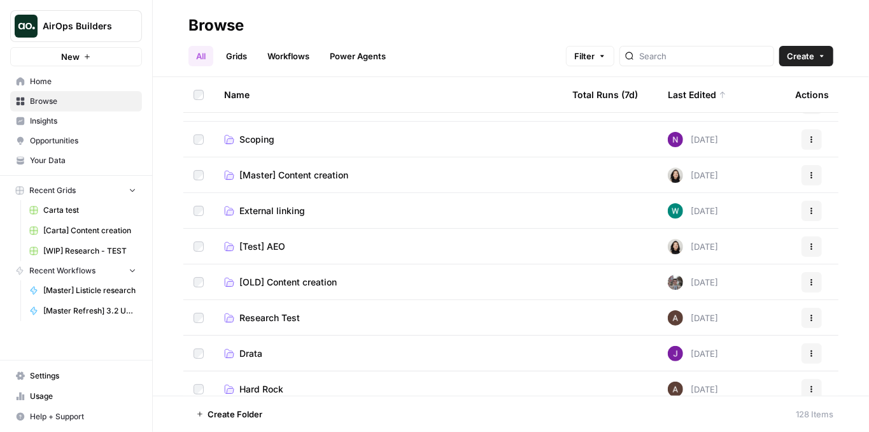
click at [309, 285] on span "[OLD] Content creation" at bounding box center [287, 282] width 97 height 13
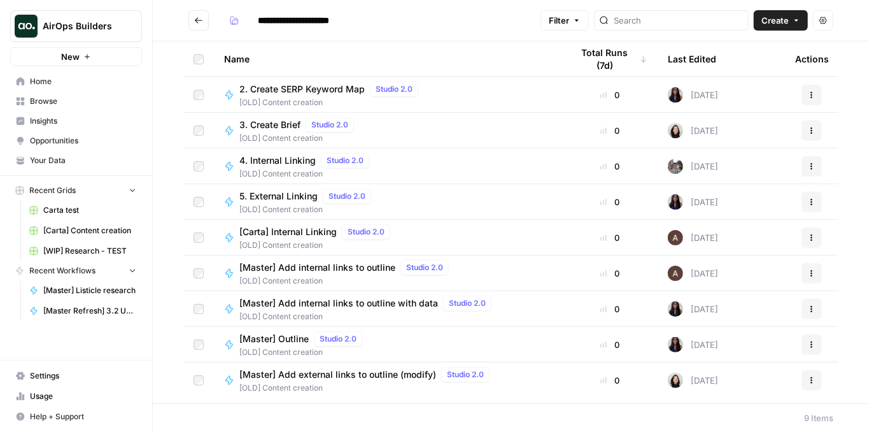
click at [283, 122] on span "3. Create Brief" at bounding box center [269, 124] width 61 height 13
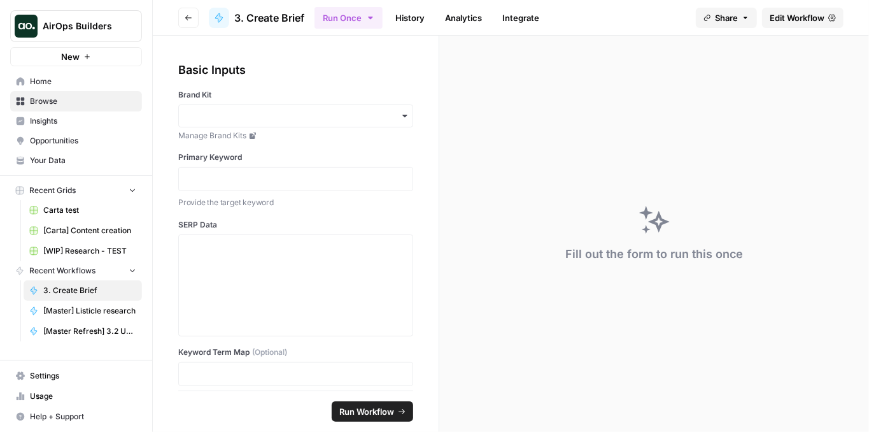
click at [777, 15] on span "Edit Workflow" at bounding box center [797, 17] width 55 height 13
click at [52, 29] on span "AirOps Builders" at bounding box center [81, 26] width 77 height 13
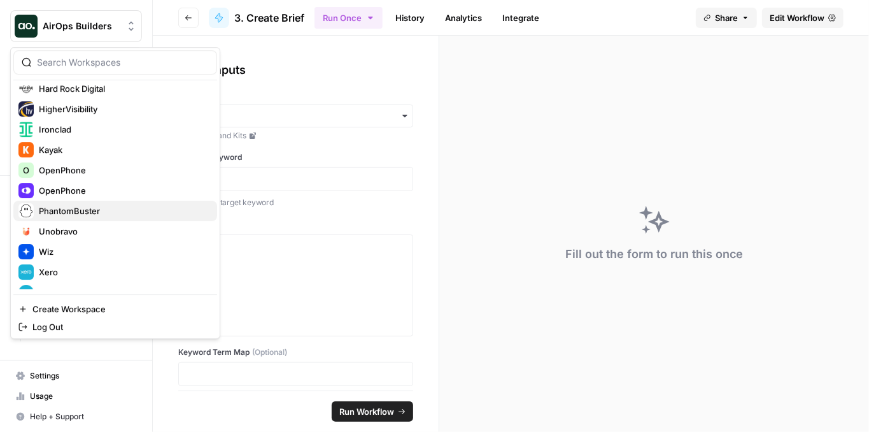
scroll to position [212, 0]
click at [89, 213] on span "PhantomBuster" at bounding box center [123, 209] width 168 height 13
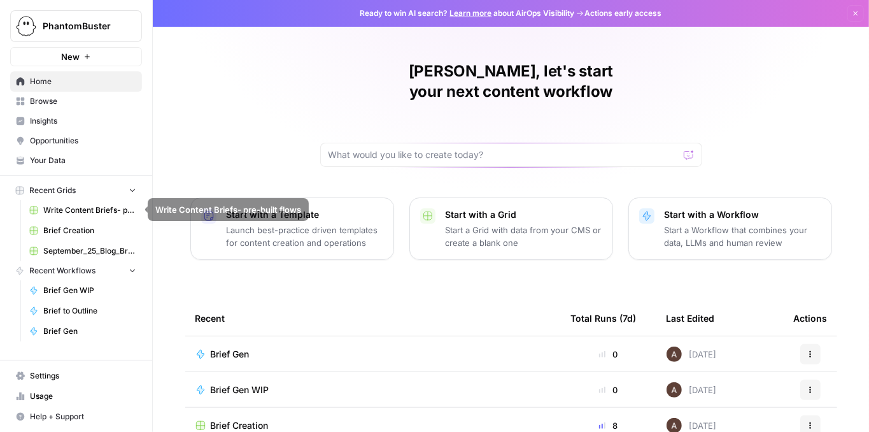
click at [84, 225] on span "Brief Creation" at bounding box center [89, 230] width 93 height 11
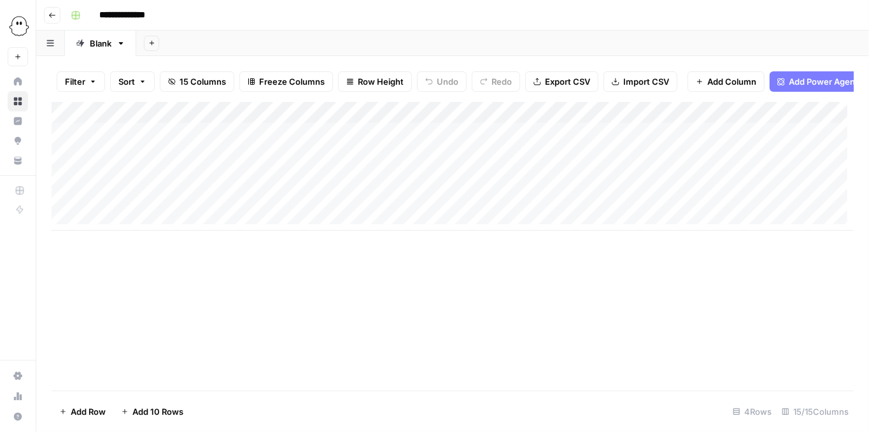
click at [166, 141] on div "Add Column" at bounding box center [453, 166] width 802 height 129
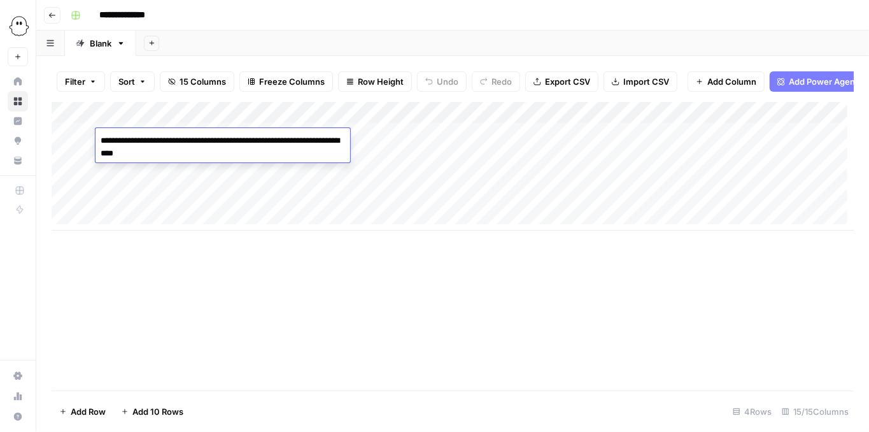
drag, startPoint x: 174, startPoint y: 140, endPoint x: 98, endPoint y: 139, distance: 75.8
click at [98, 139] on textarea "**********" at bounding box center [223, 147] width 255 height 31
type textarea "**********"
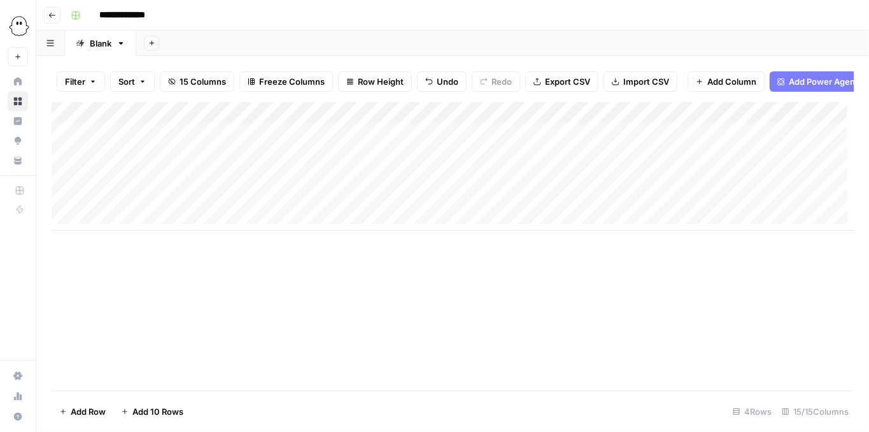
drag, startPoint x: 290, startPoint y: 125, endPoint x: 175, endPoint y: 128, distance: 115.3
click at [175, 128] on div "Add Column" at bounding box center [453, 166] width 802 height 129
click at [266, 157] on div "Add Column" at bounding box center [453, 166] width 802 height 129
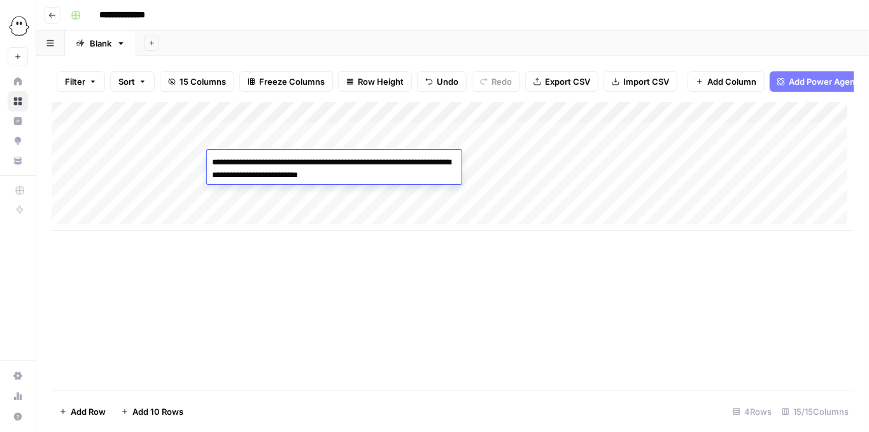
drag, startPoint x: 327, startPoint y: 164, endPoint x: 175, endPoint y: 170, distance: 151.6
click at [175, 170] on body "**********" at bounding box center [434, 216] width 869 height 432
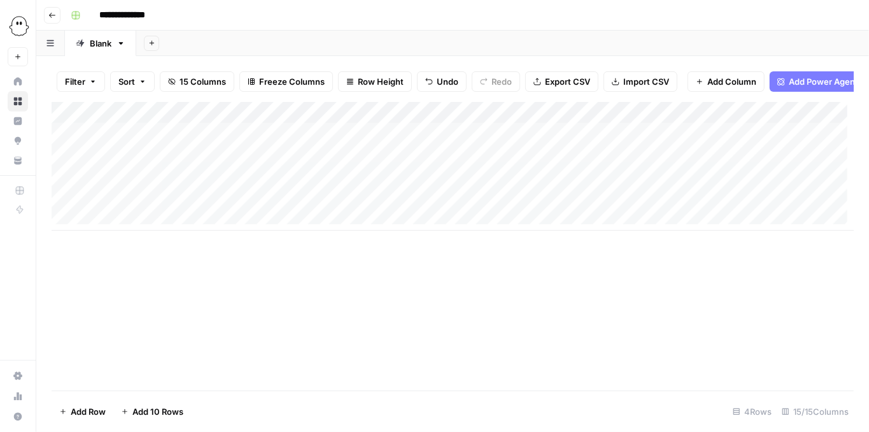
click at [178, 168] on div "Add Column" at bounding box center [453, 166] width 802 height 129
click at [257, 164] on div "Add Column" at bounding box center [453, 166] width 802 height 129
click at [257, 163] on div "Add Column" at bounding box center [453, 166] width 802 height 129
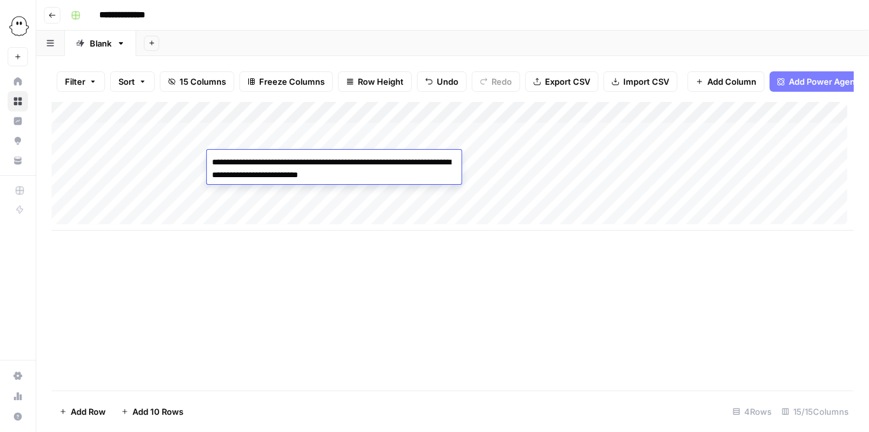
drag, startPoint x: 325, startPoint y: 164, endPoint x: 209, endPoint y: 167, distance: 115.3
click at [209, 167] on textarea "**********" at bounding box center [334, 168] width 255 height 31
type textarea "**********"
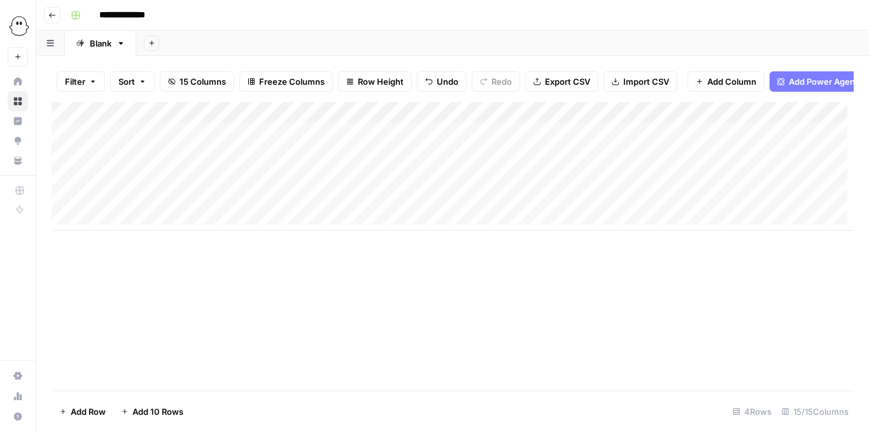
click at [250, 271] on div "Add Column" at bounding box center [453, 246] width 802 height 288
click at [242, 185] on div "Add Column" at bounding box center [453, 166] width 802 height 129
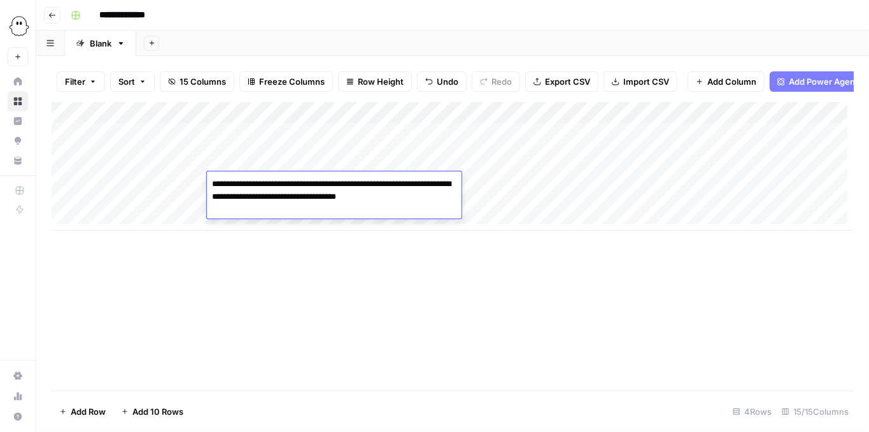
drag, startPoint x: 322, startPoint y: 187, endPoint x: 205, endPoint y: 187, distance: 116.5
click at [202, 188] on body "**********" at bounding box center [434, 216] width 869 height 432
type textarea "**********"
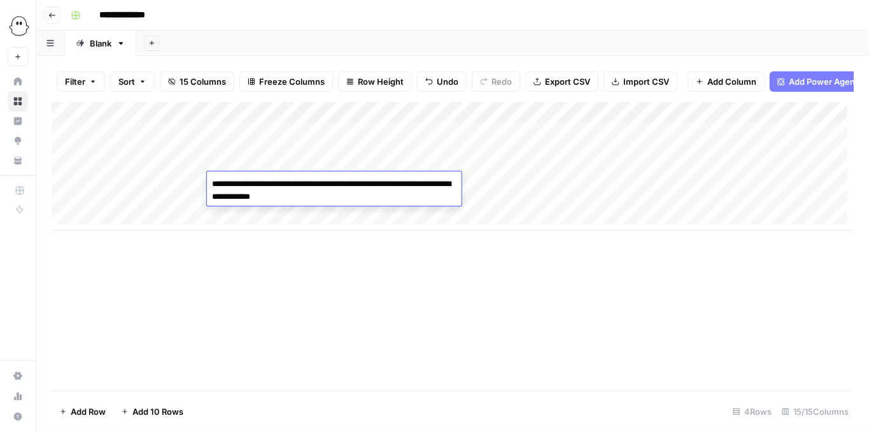
click at [389, 295] on div "Add Column" at bounding box center [453, 246] width 802 height 288
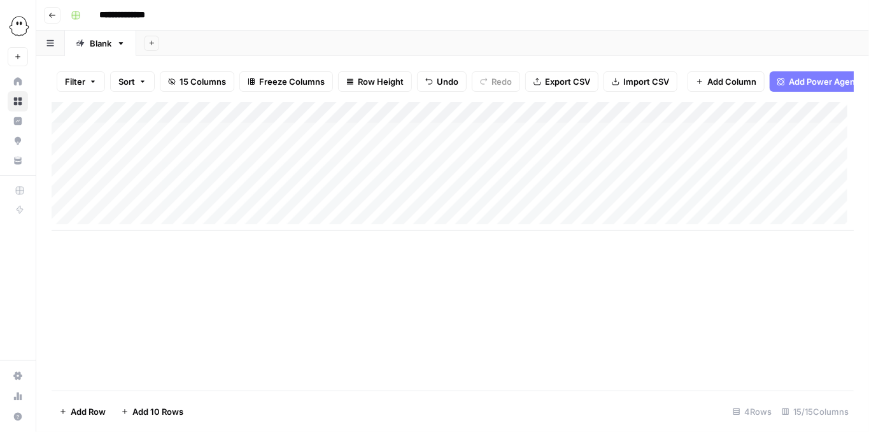
click at [418, 121] on div "Add Column" at bounding box center [453, 166] width 802 height 129
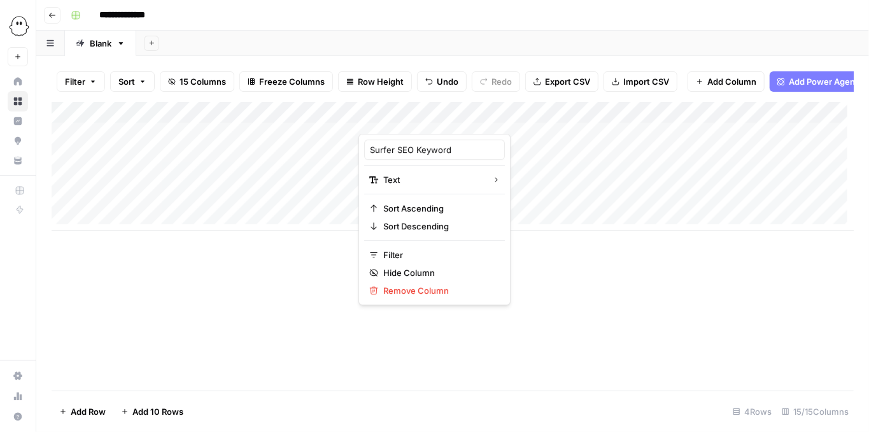
click at [418, 121] on div at bounding box center [421, 120] width 126 height 25
drag, startPoint x: 458, startPoint y: 149, endPoint x: 343, endPoint y: 147, distance: 114.6
click at [363, 146] on div "Surfer SEO Keyword Text Sort Ascending Sort Descending Filter Hide Column Remov…" at bounding box center [434, 219] width 152 height 171
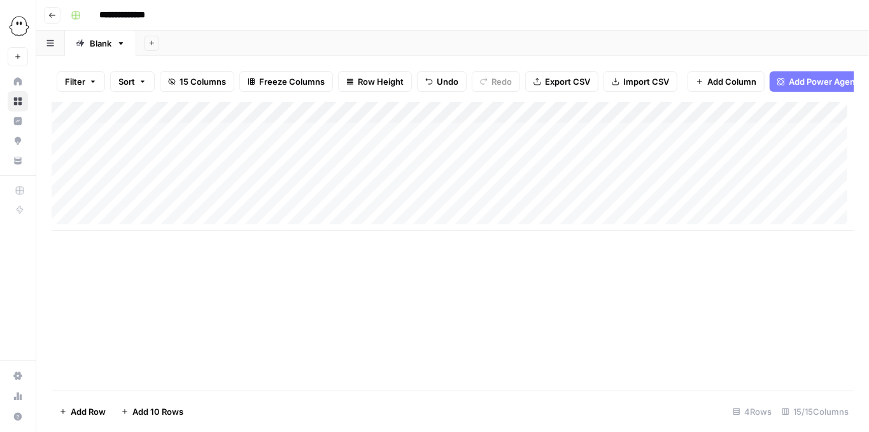
click at [178, 124] on div "Add Column" at bounding box center [453, 166] width 802 height 129
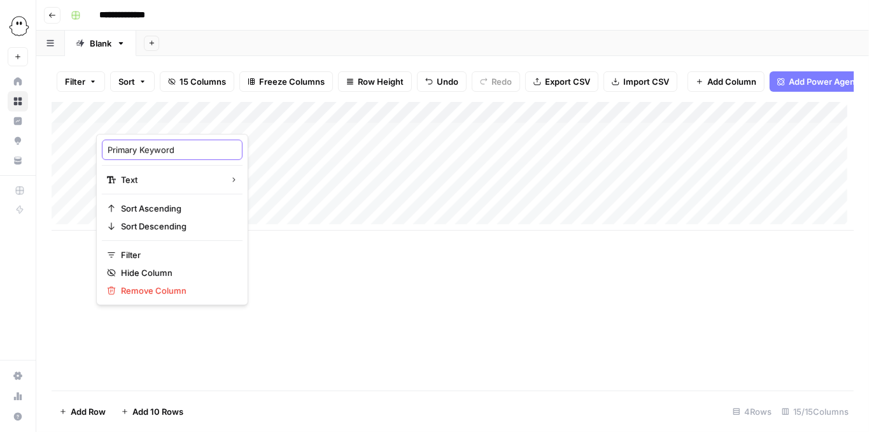
drag, startPoint x: 177, startPoint y: 150, endPoint x: 82, endPoint y: 150, distance: 94.9
click at [80, 152] on body "**********" at bounding box center [434, 216] width 869 height 432
drag, startPoint x: 182, startPoint y: 148, endPoint x: 106, endPoint y: 145, distance: 76.5
click at [106, 145] on div "Primary Keyword" at bounding box center [172, 149] width 141 height 20
paste input "Surfer SEO"
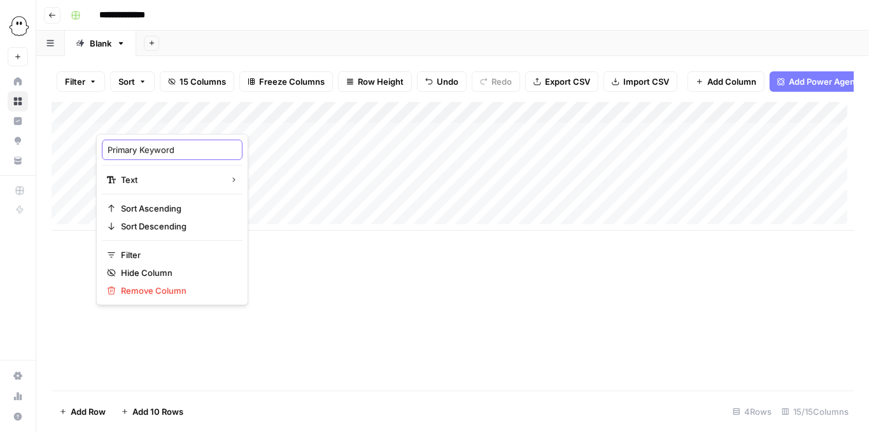
type input "Surfer SEO Keyword"
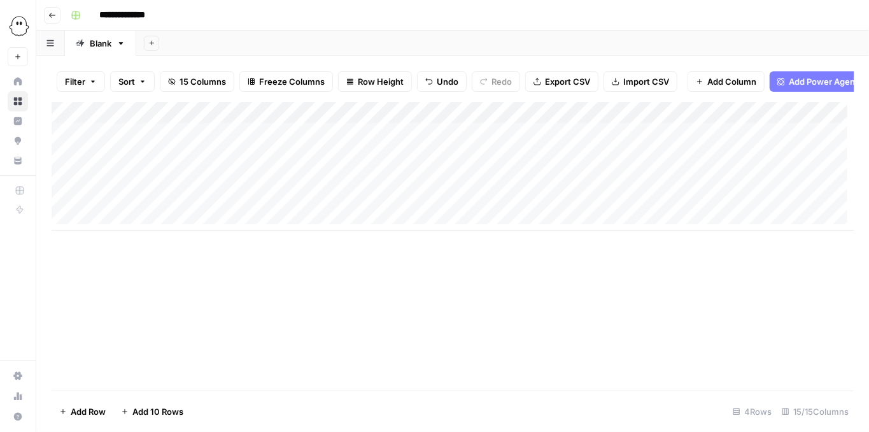
click at [309, 300] on div "Add Column" at bounding box center [453, 246] width 802 height 288
click at [472, 124] on div "Add Column" at bounding box center [453, 166] width 802 height 129
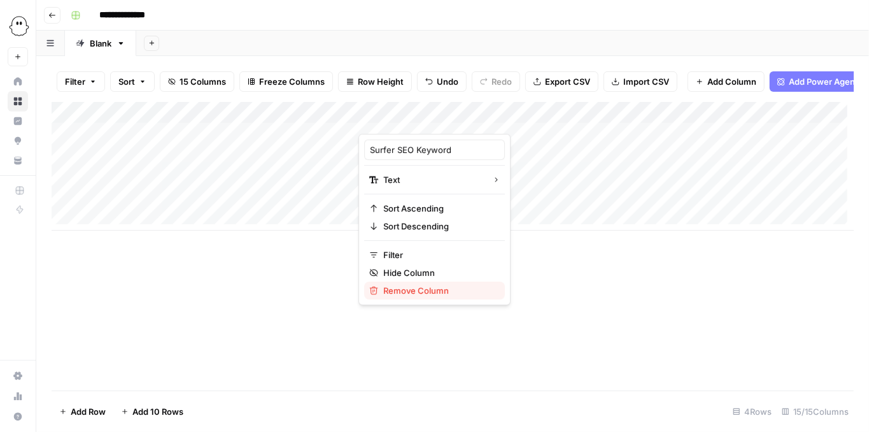
click at [428, 287] on span "Remove Column" at bounding box center [438, 290] width 111 height 13
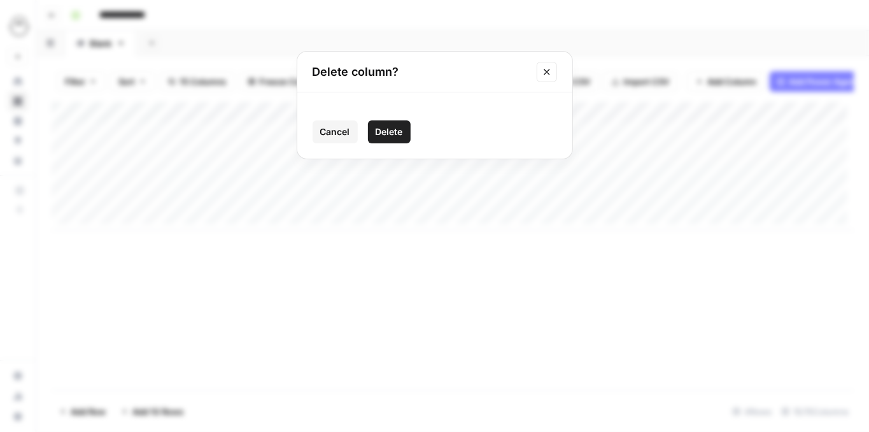
click at [397, 130] on span "Delete" at bounding box center [389, 131] width 27 height 13
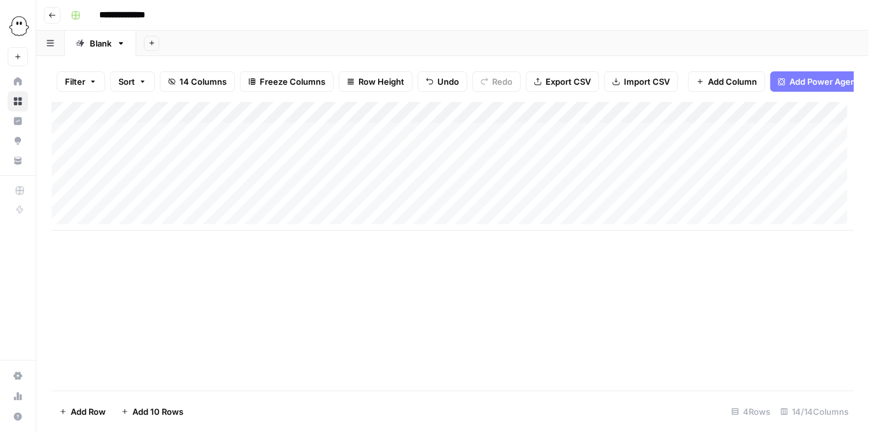
click at [144, 121] on div "Add Column" at bounding box center [453, 166] width 802 height 129
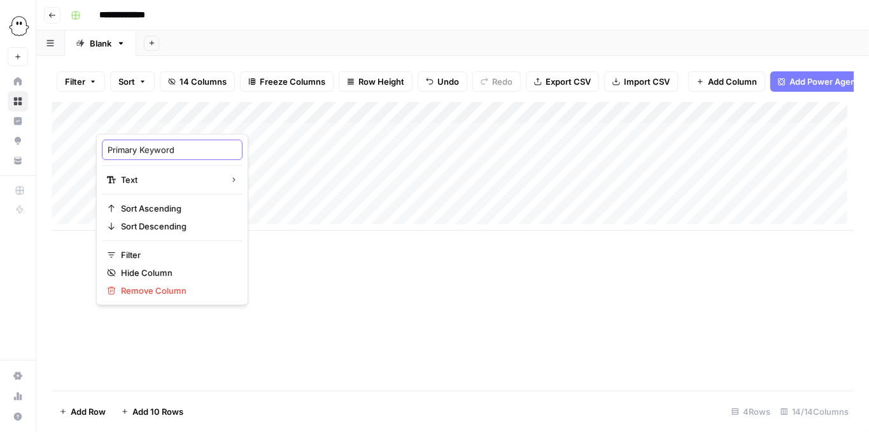
drag, startPoint x: 161, startPoint y: 151, endPoint x: 106, endPoint y: 148, distance: 54.8
click at [106, 148] on div "Primary Keyword" at bounding box center [172, 149] width 141 height 20
paste input "Surfer SEO"
type input "Surfer SEO Keyword"
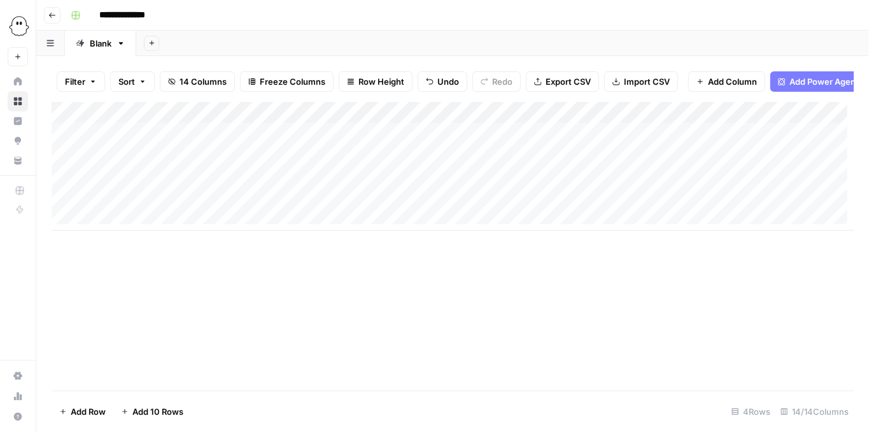
click at [329, 299] on div "Add Column" at bounding box center [453, 246] width 802 height 288
click at [744, 118] on div "Add Column" at bounding box center [453, 166] width 802 height 129
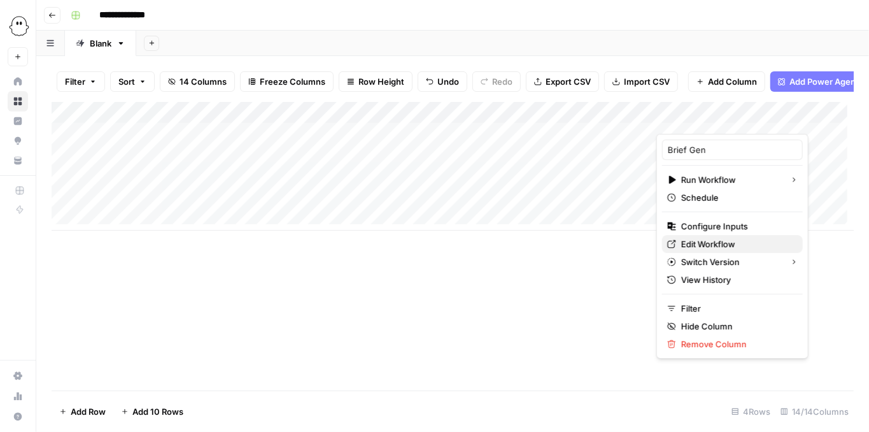
click at [709, 239] on span "Edit Workflow" at bounding box center [736, 243] width 111 height 13
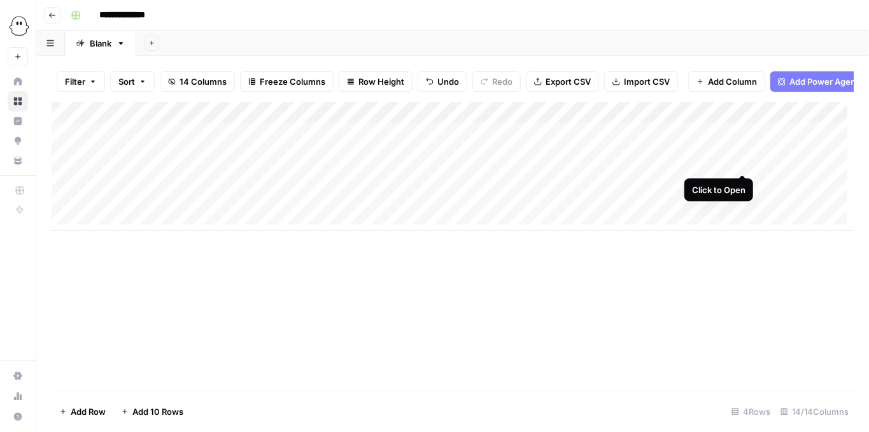
click at [744, 160] on div "Add Column" at bounding box center [453, 166] width 802 height 129
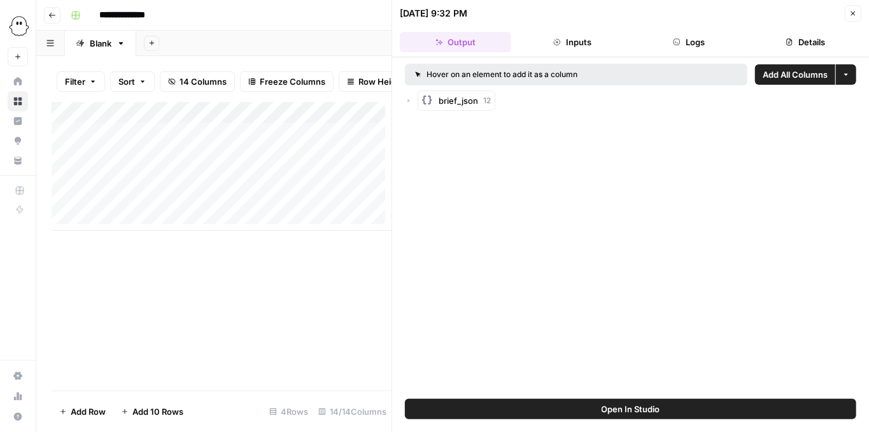
click at [646, 403] on span "Open In Studio" at bounding box center [631, 408] width 59 height 13
click at [855, 15] on icon "button" at bounding box center [853, 13] width 4 height 4
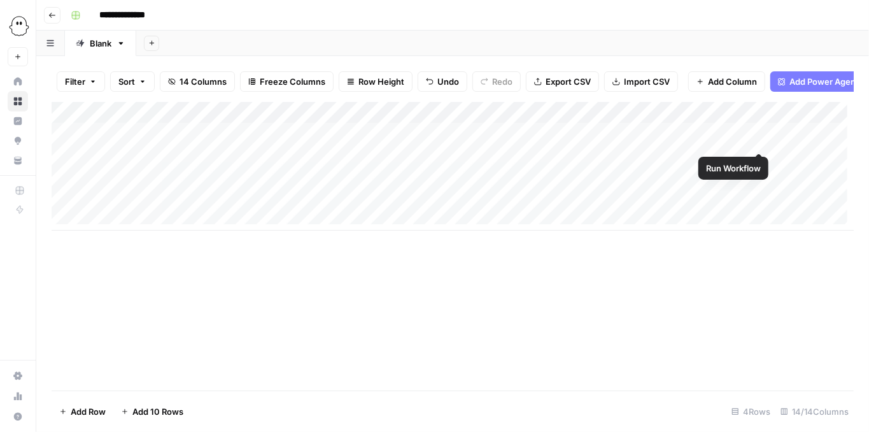
click at [756, 139] on div "Add Column" at bounding box center [453, 166] width 802 height 129
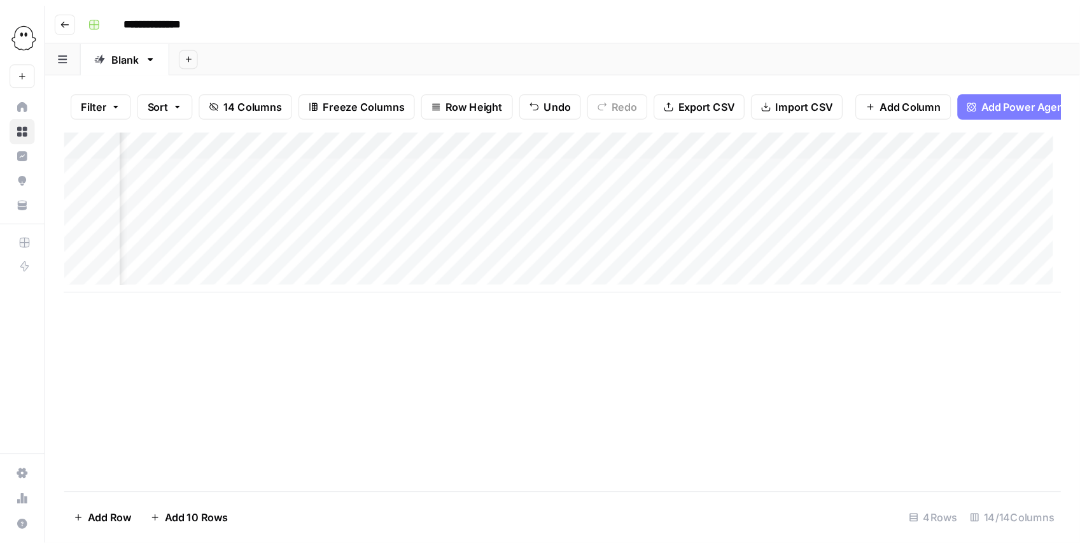
scroll to position [0, 428]
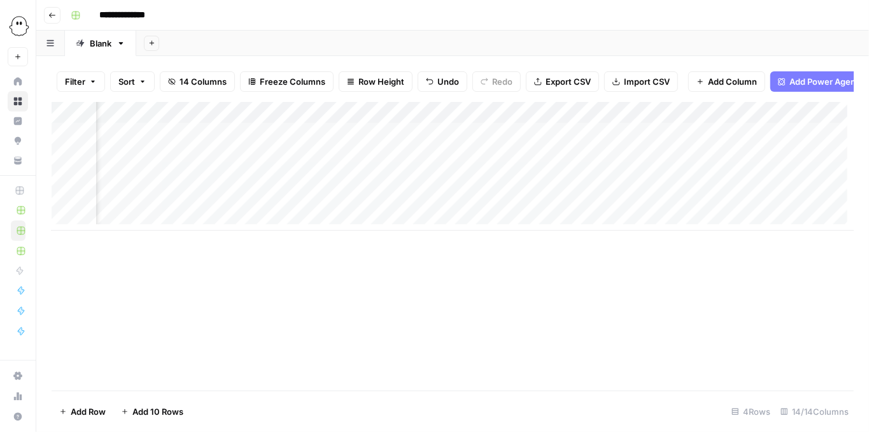
click at [318, 140] on div "Add Column" at bounding box center [453, 166] width 802 height 129
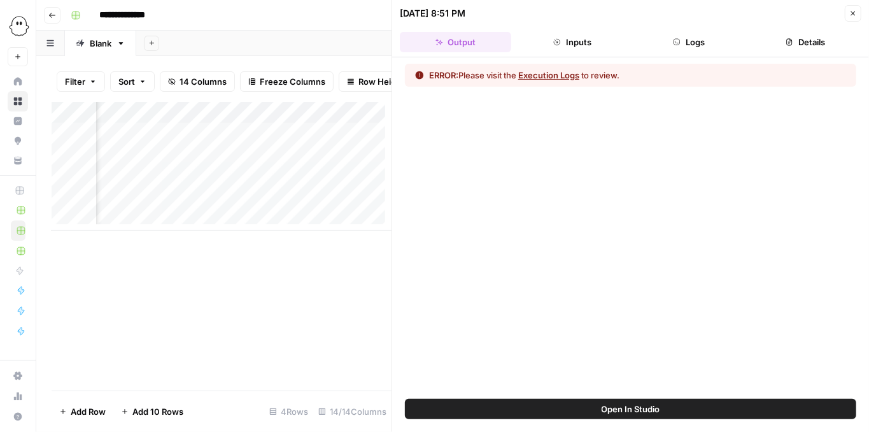
click at [679, 38] on icon "button" at bounding box center [677, 42] width 8 height 8
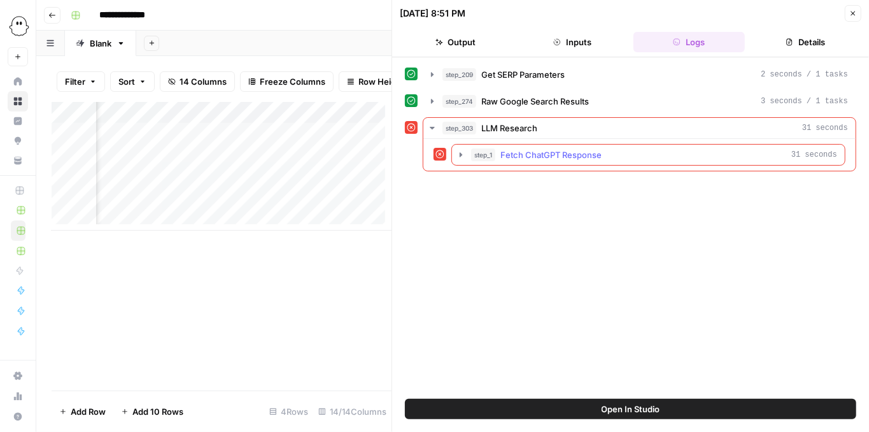
click at [457, 152] on icon "button" at bounding box center [461, 155] width 10 height 10
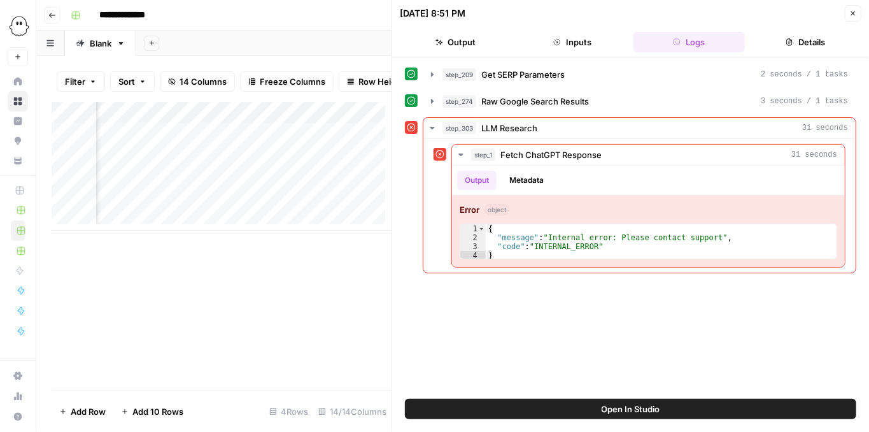
click at [647, 405] on span "Open In Studio" at bounding box center [631, 408] width 59 height 13
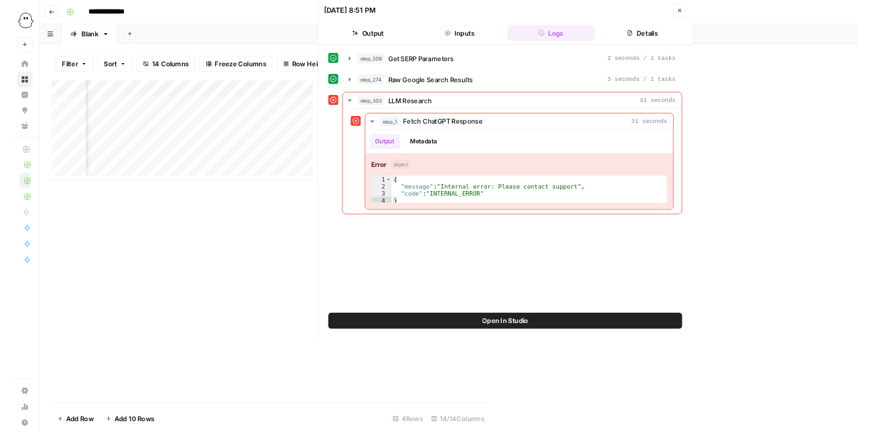
scroll to position [0, 428]
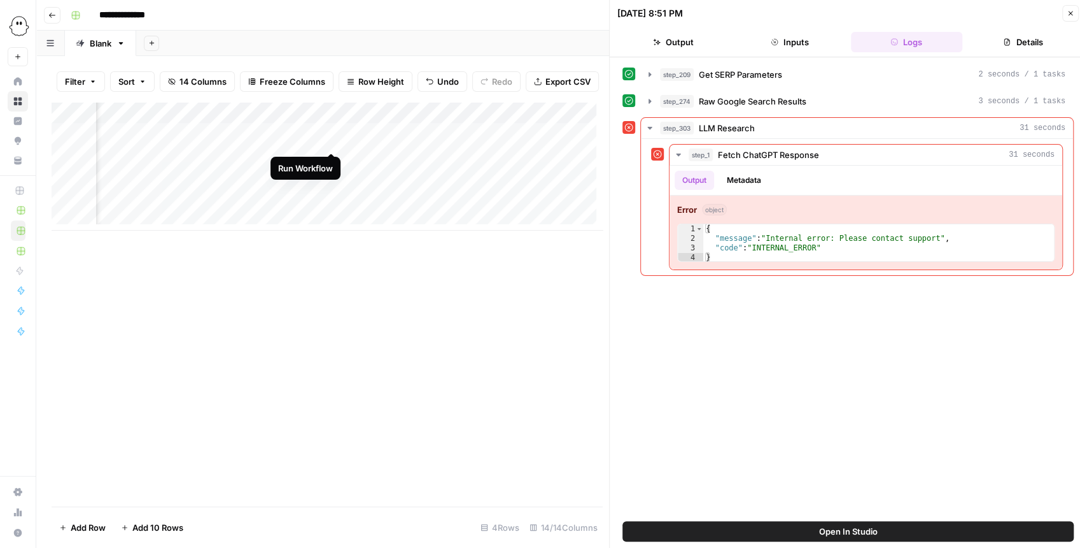
click at [329, 138] on div "Add Column" at bounding box center [327, 166] width 551 height 129
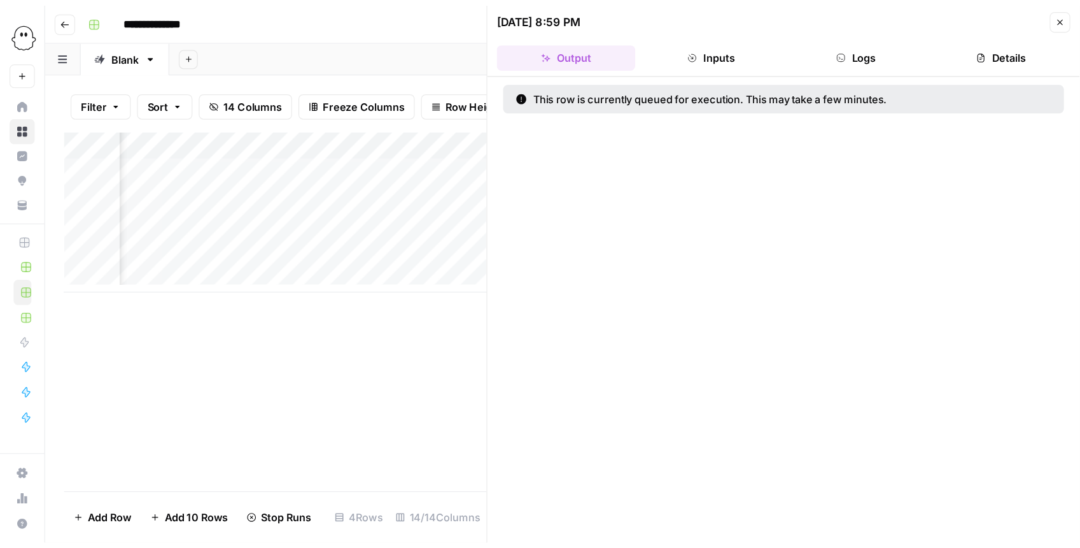
scroll to position [0, 428]
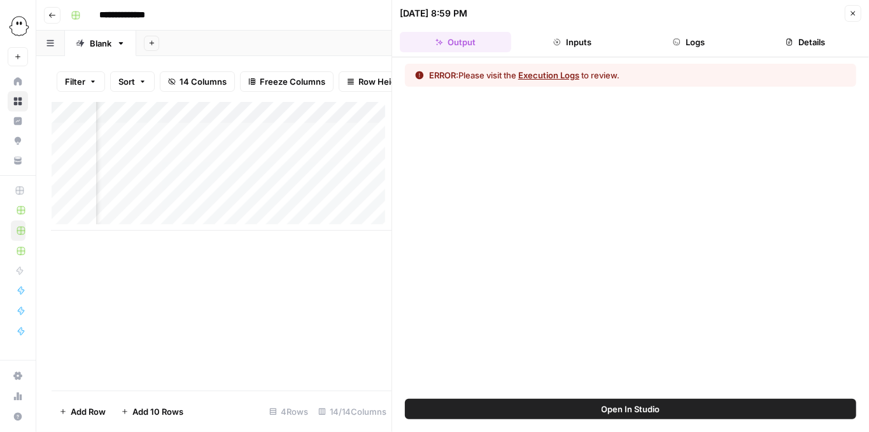
click at [706, 33] on button "Logs" at bounding box center [689, 42] width 111 height 20
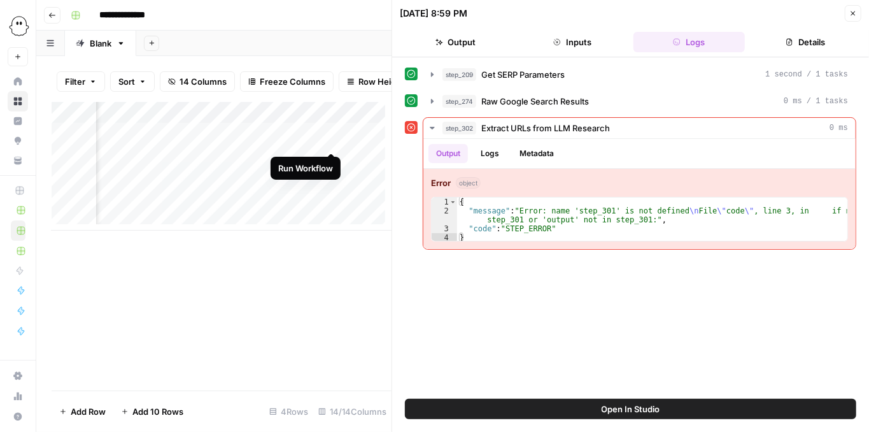
click at [332, 139] on div "Add Column" at bounding box center [222, 166] width 340 height 129
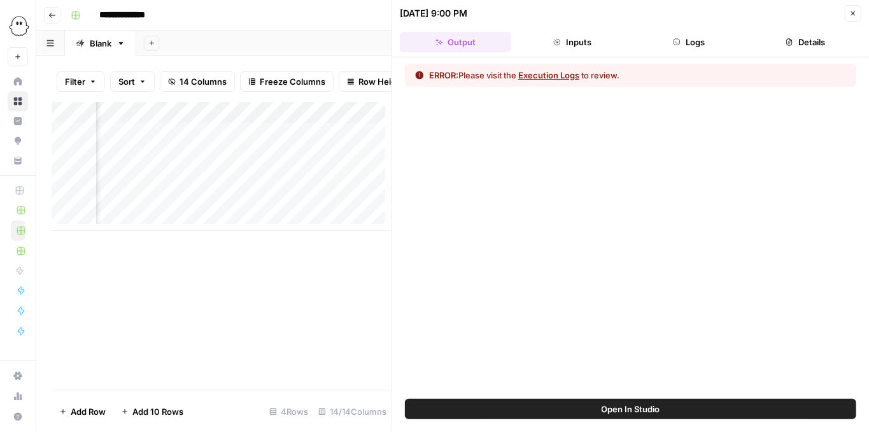
click at [647, 404] on span "Open In Studio" at bounding box center [631, 408] width 59 height 13
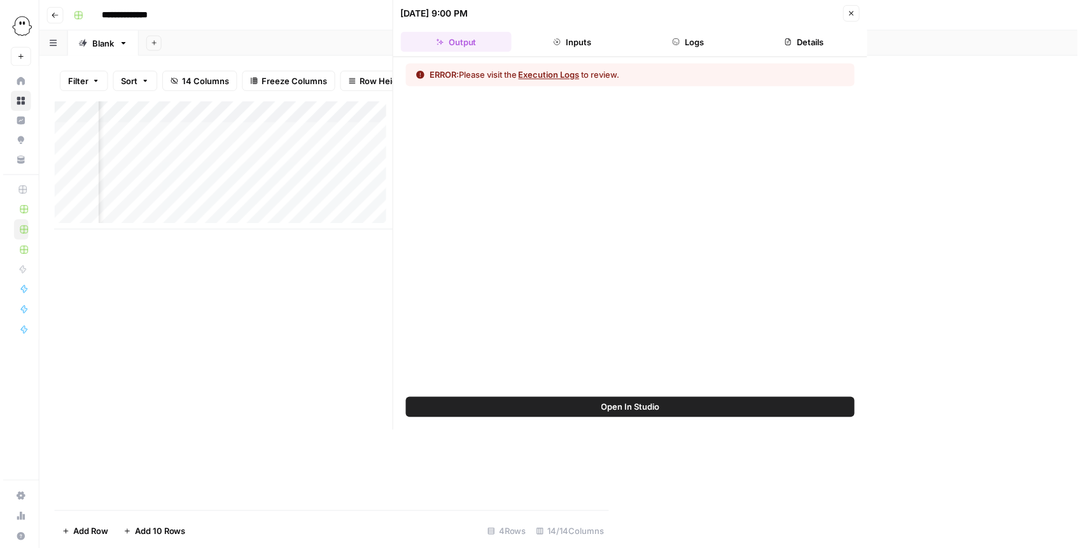
scroll to position [0, 428]
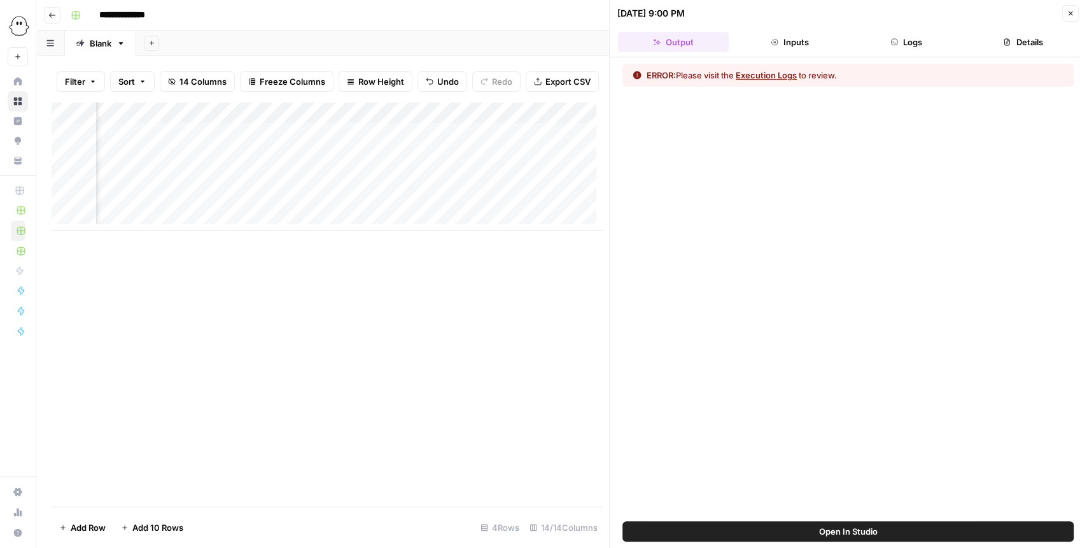
click at [15, 34] on img "Workspace: PhantomBuster" at bounding box center [19, 26] width 23 height 23
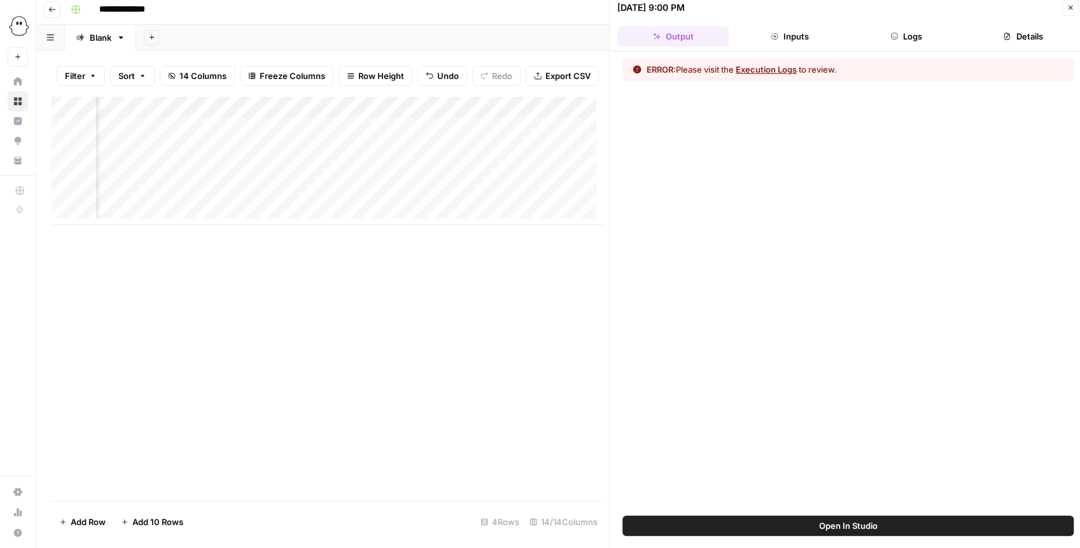
scroll to position [6, 0]
click at [22, 29] on img "Workspace: PhantomBuster" at bounding box center [19, 26] width 23 height 23
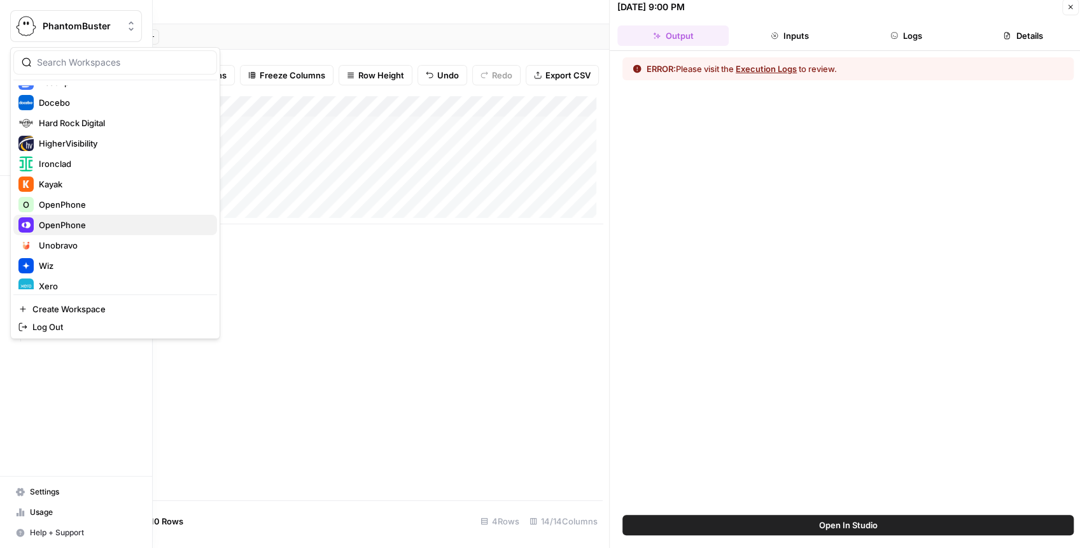
scroll to position [244, 0]
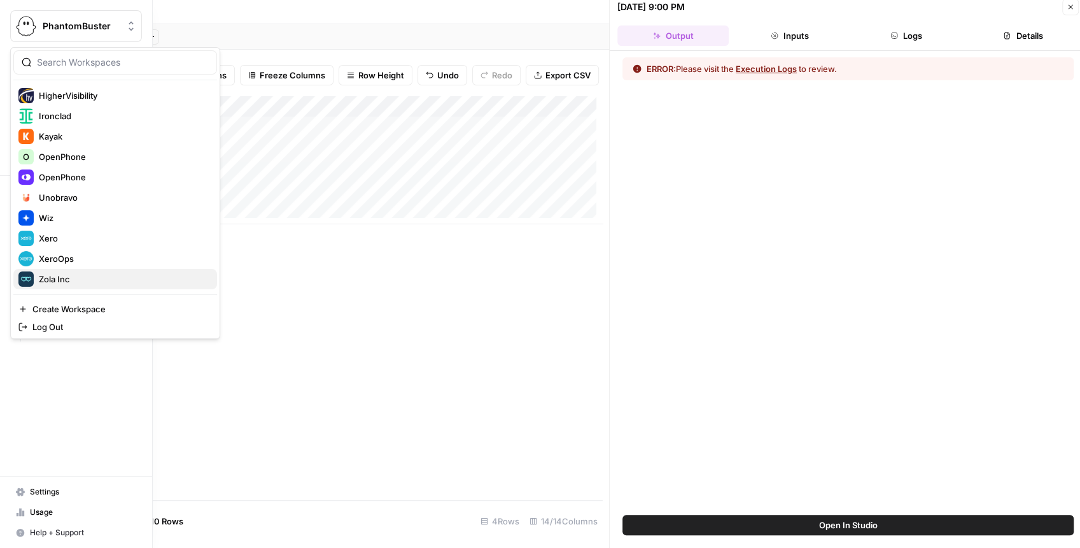
click at [78, 273] on span "Zola Inc" at bounding box center [123, 279] width 168 height 13
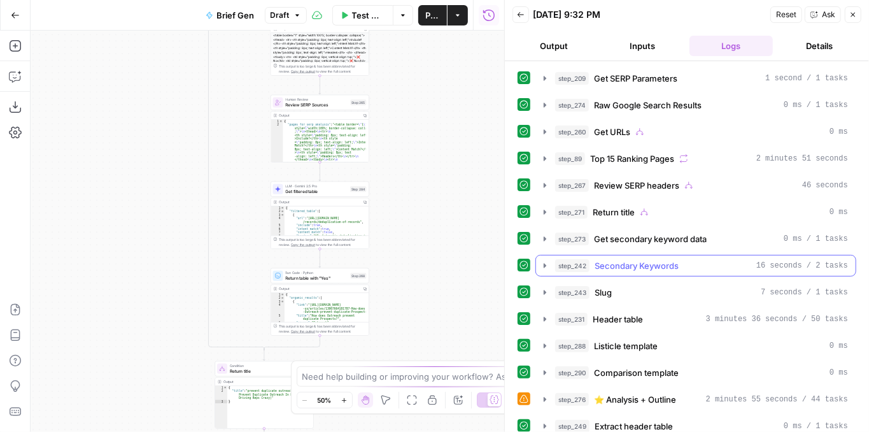
scroll to position [42, 0]
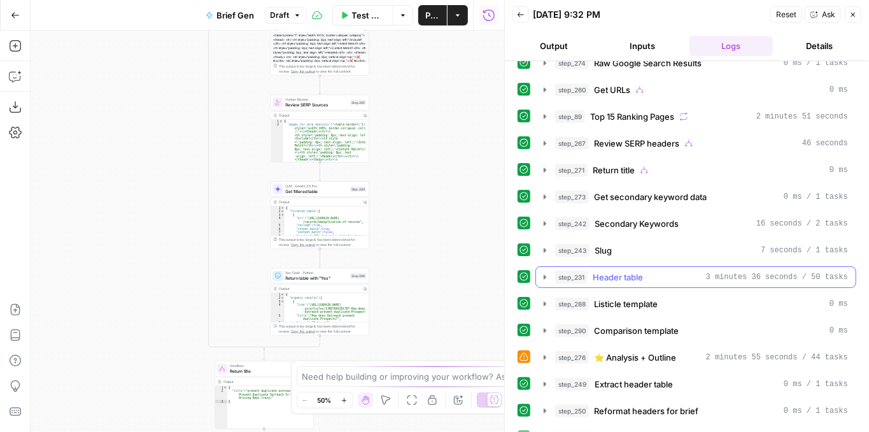
click at [542, 272] on icon "button" at bounding box center [545, 277] width 10 height 10
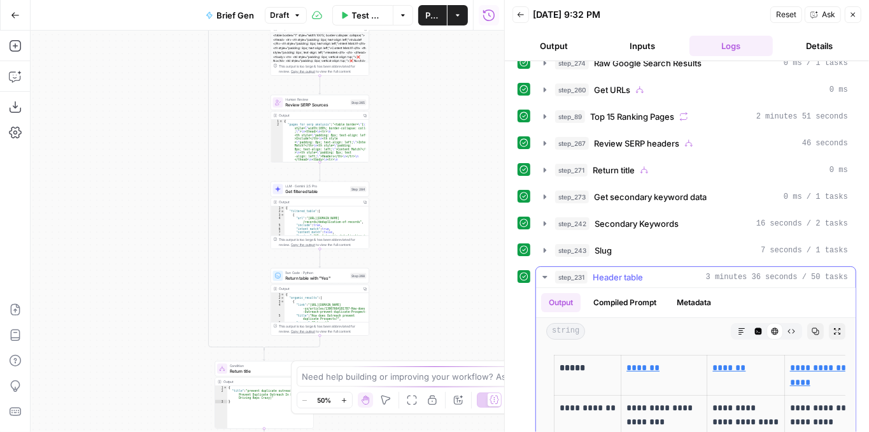
click at [542, 272] on icon "button" at bounding box center [545, 277] width 10 height 10
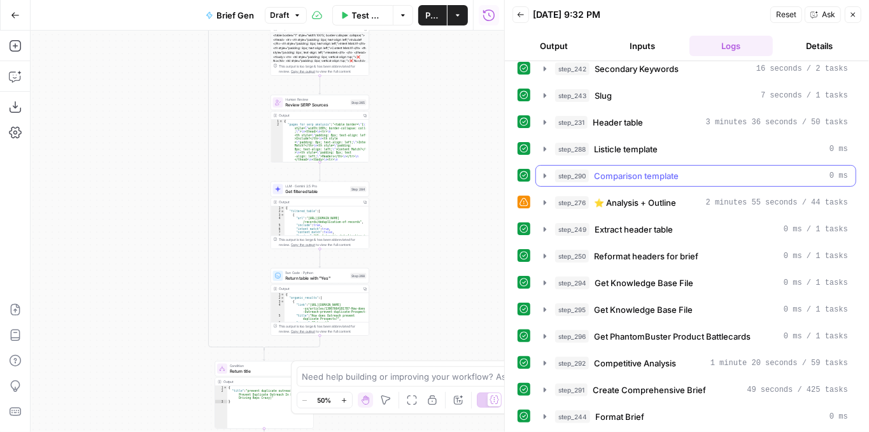
scroll to position [212, 0]
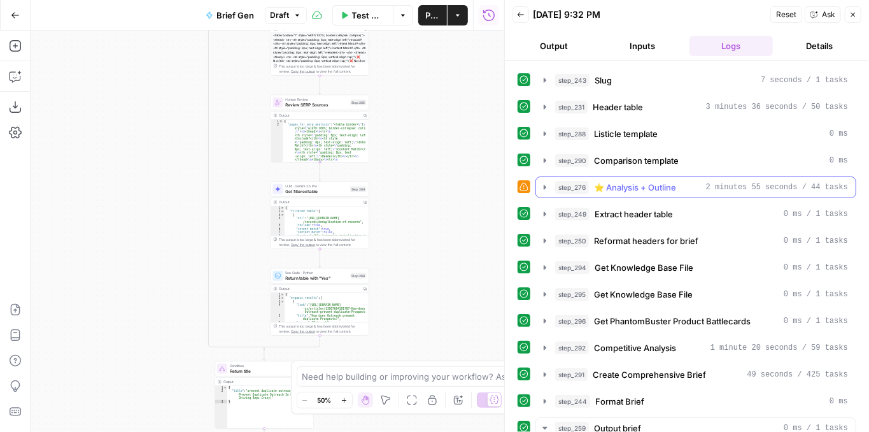
click at [546, 182] on icon "button" at bounding box center [545, 187] width 10 height 10
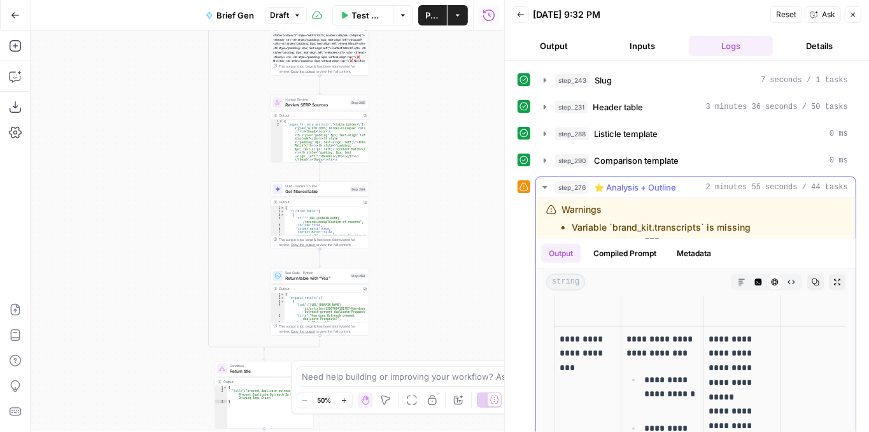
scroll to position [1019, 0]
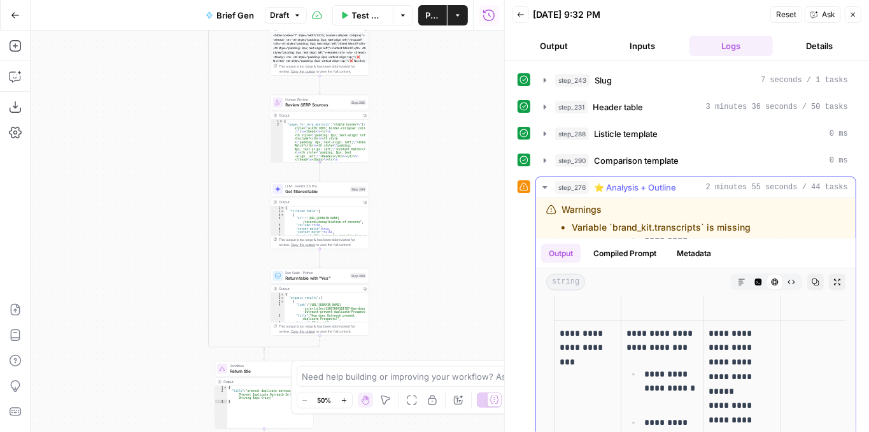
click at [544, 182] on icon "button" at bounding box center [545, 187] width 10 height 10
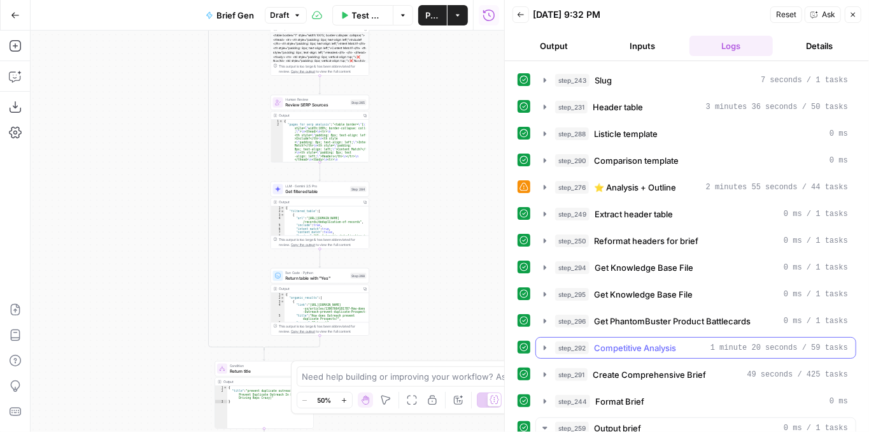
click at [546, 343] on icon "button" at bounding box center [545, 348] width 10 height 10
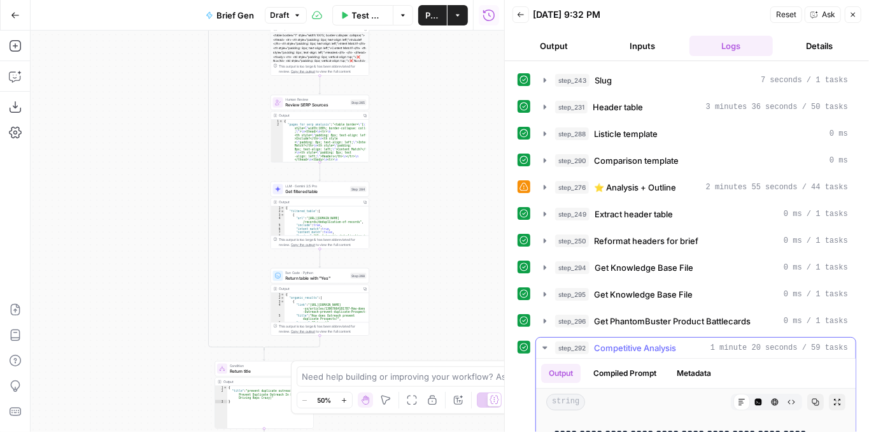
click at [541, 343] on icon "button" at bounding box center [545, 348] width 10 height 10
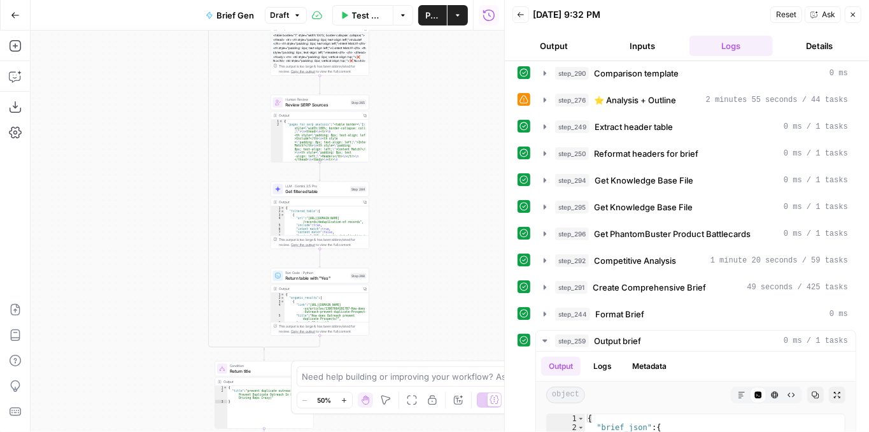
scroll to position [339, 0]
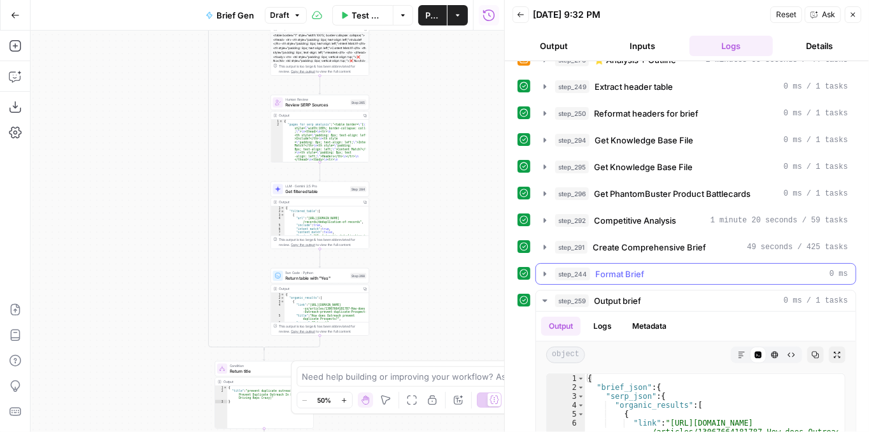
click at [543, 269] on icon "button" at bounding box center [545, 274] width 10 height 10
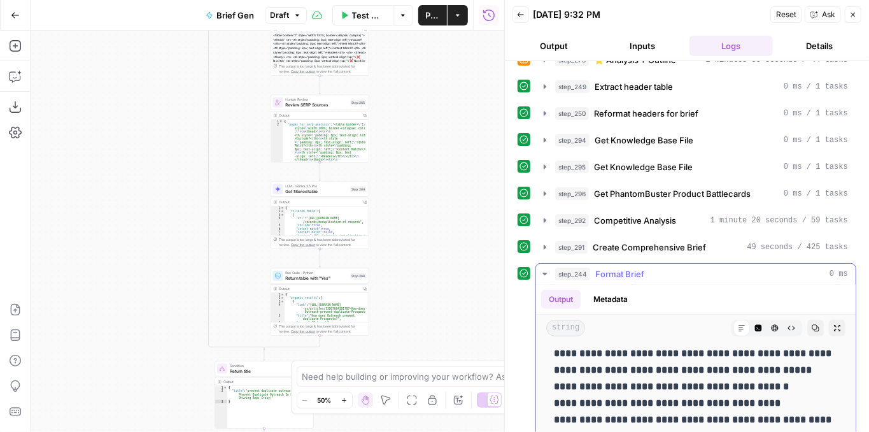
scroll to position [382, 0]
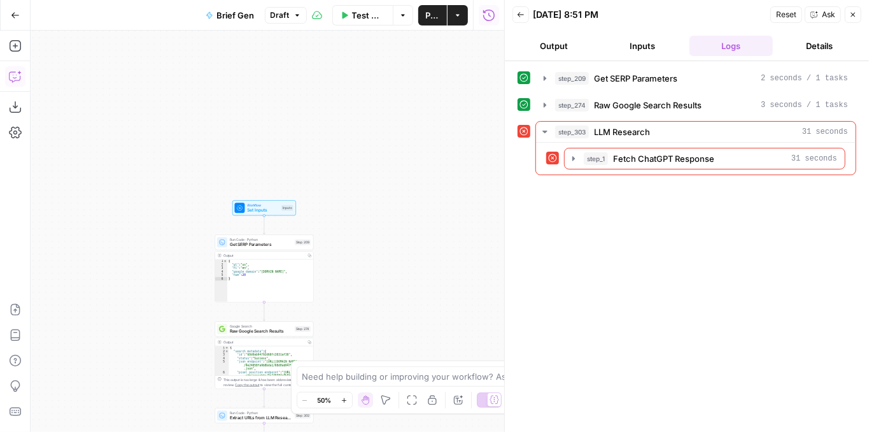
click at [13, 74] on icon "button" at bounding box center [15, 76] width 13 height 13
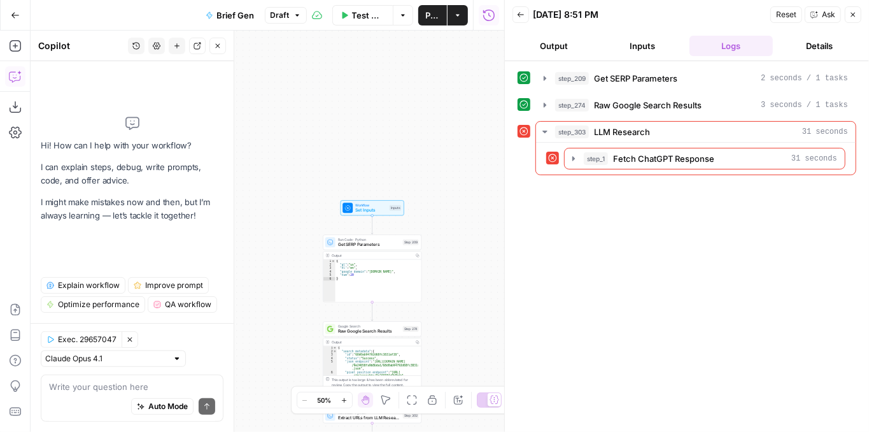
click at [68, 393] on div "Auto Mode Send" at bounding box center [132, 407] width 166 height 28
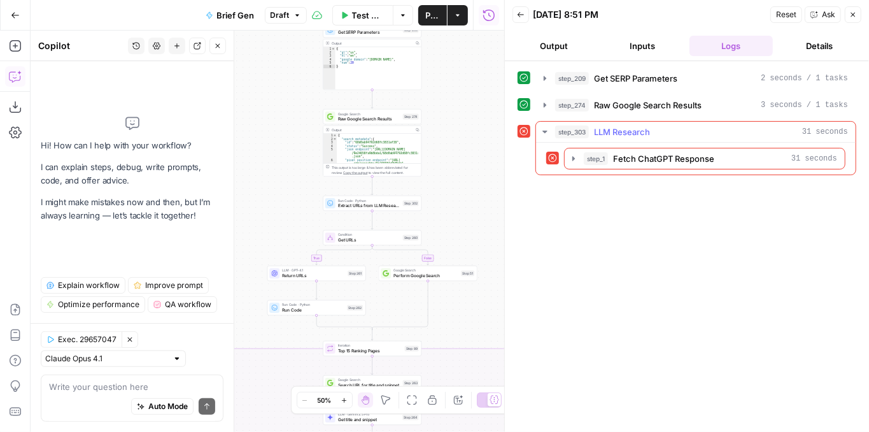
click at [540, 129] on icon "button" at bounding box center [545, 132] width 10 height 10
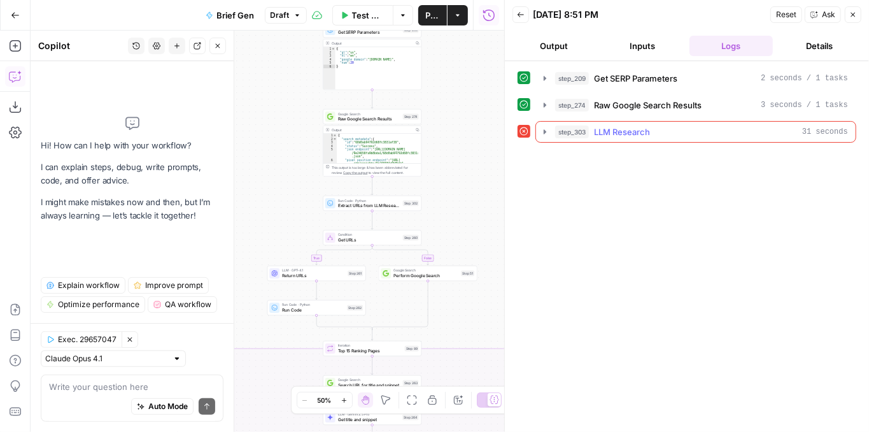
click at [540, 129] on icon "button" at bounding box center [545, 132] width 10 height 10
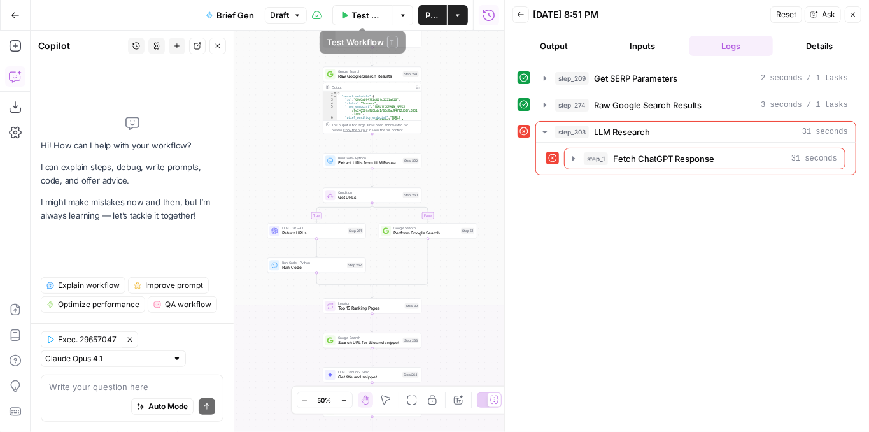
click at [278, 18] on span "Draft" at bounding box center [280, 15] width 19 height 11
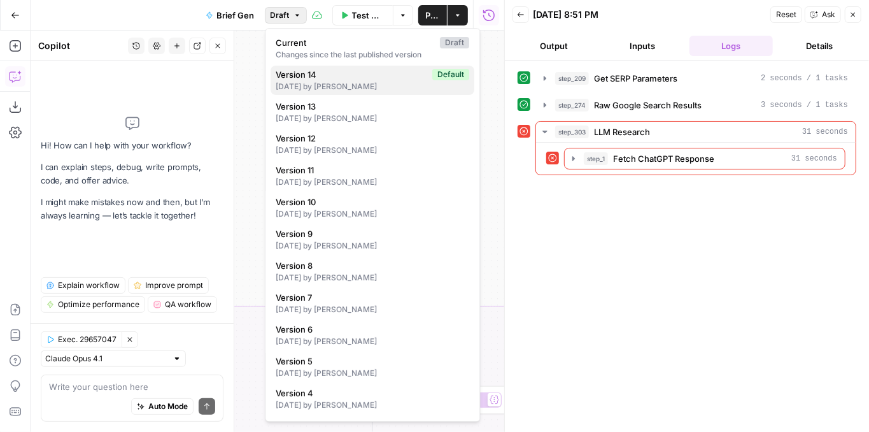
click at [328, 78] on span "Version 14" at bounding box center [352, 74] width 152 height 13
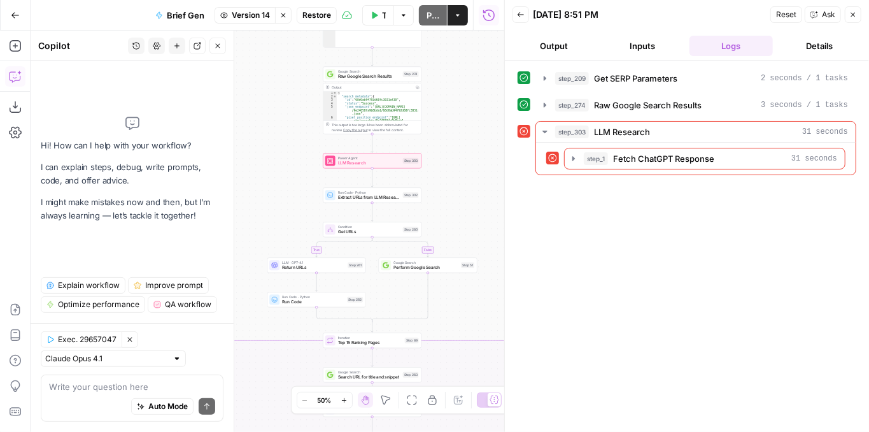
click at [385, 155] on span "Power Agent" at bounding box center [369, 157] width 62 height 5
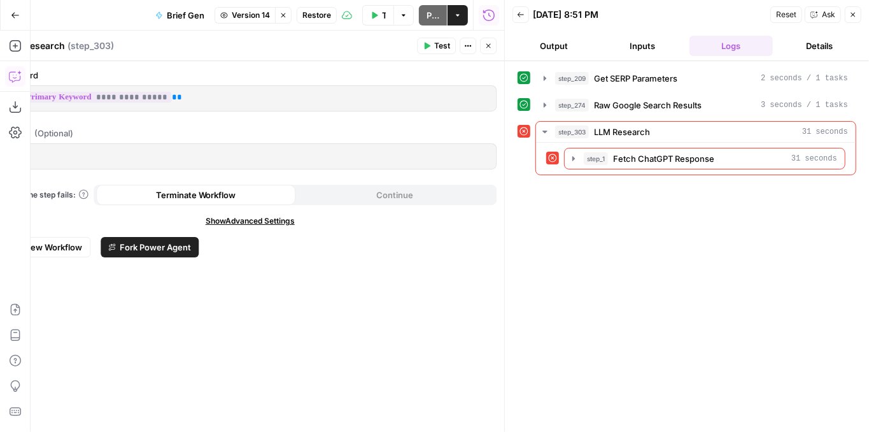
click at [484, 44] on button "Close" at bounding box center [488, 46] width 17 height 17
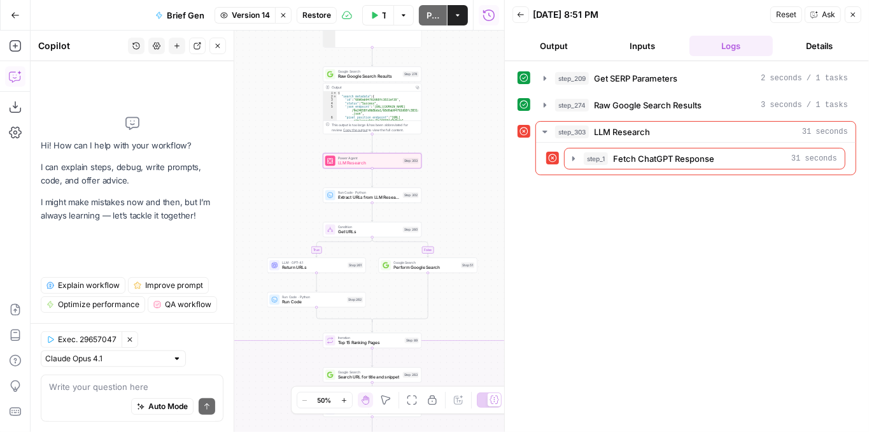
click at [399, 160] on span "LLM Research" at bounding box center [369, 163] width 62 height 6
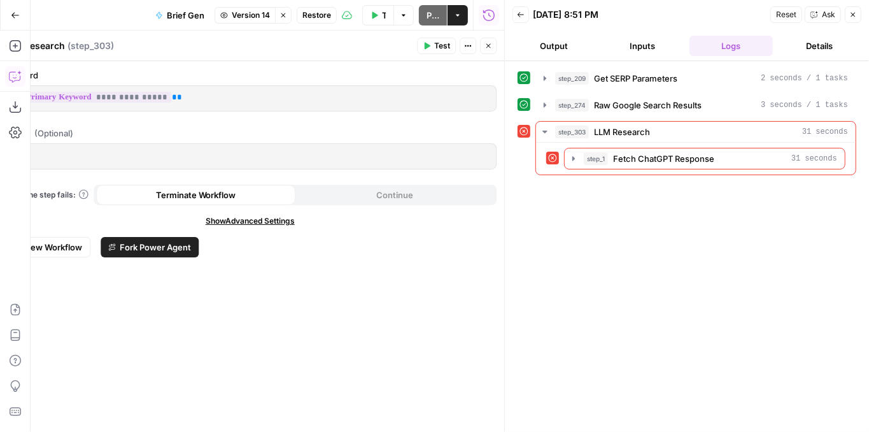
click at [858, 17] on button "Close" at bounding box center [853, 14] width 17 height 17
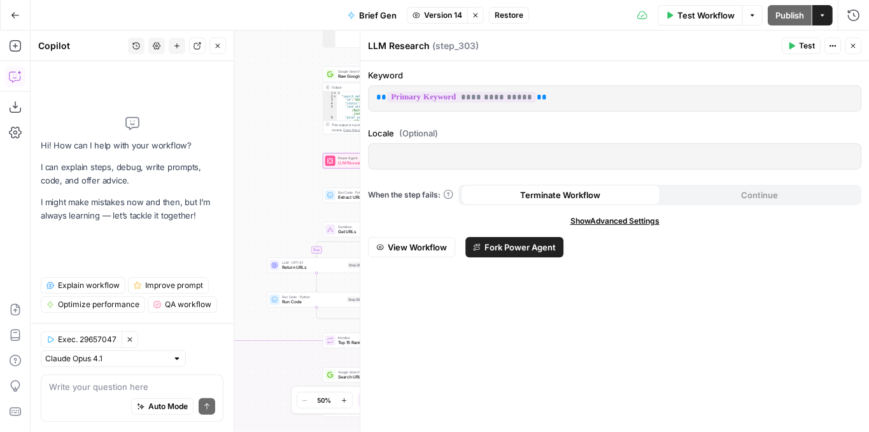
click at [849, 46] on icon "button" at bounding box center [853, 46] width 8 height 8
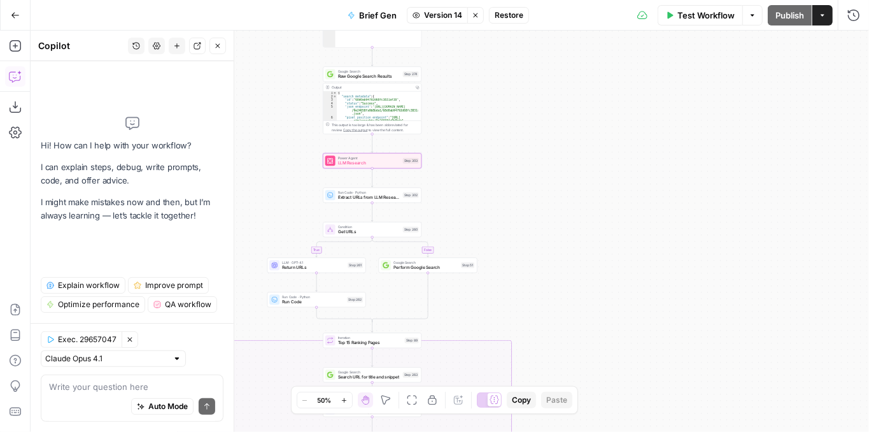
click at [212, 50] on button "Close" at bounding box center [217, 46] width 17 height 17
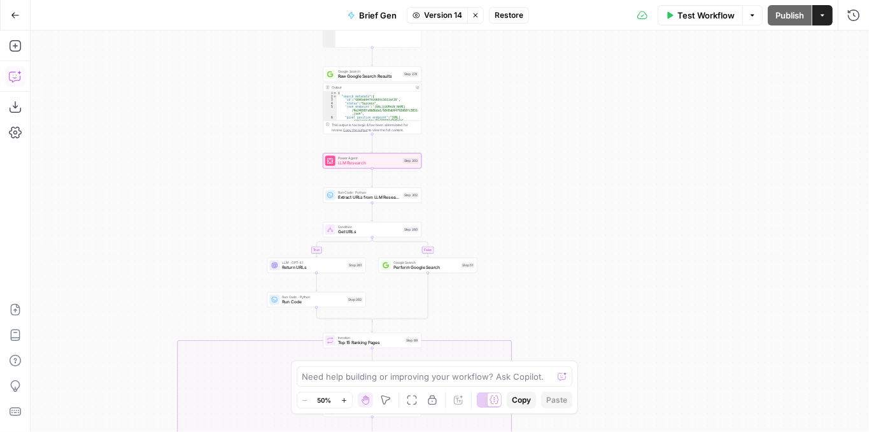
click at [391, 157] on span "Power Agent" at bounding box center [369, 157] width 62 height 5
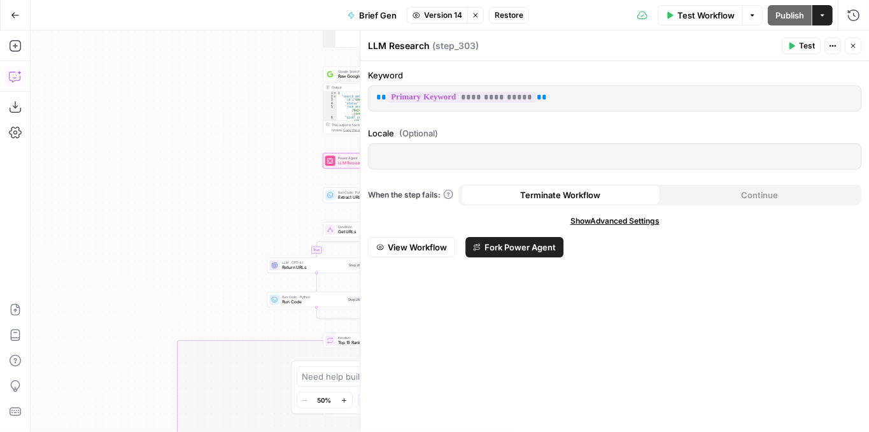
click at [849, 48] on button "Close" at bounding box center [853, 46] width 17 height 17
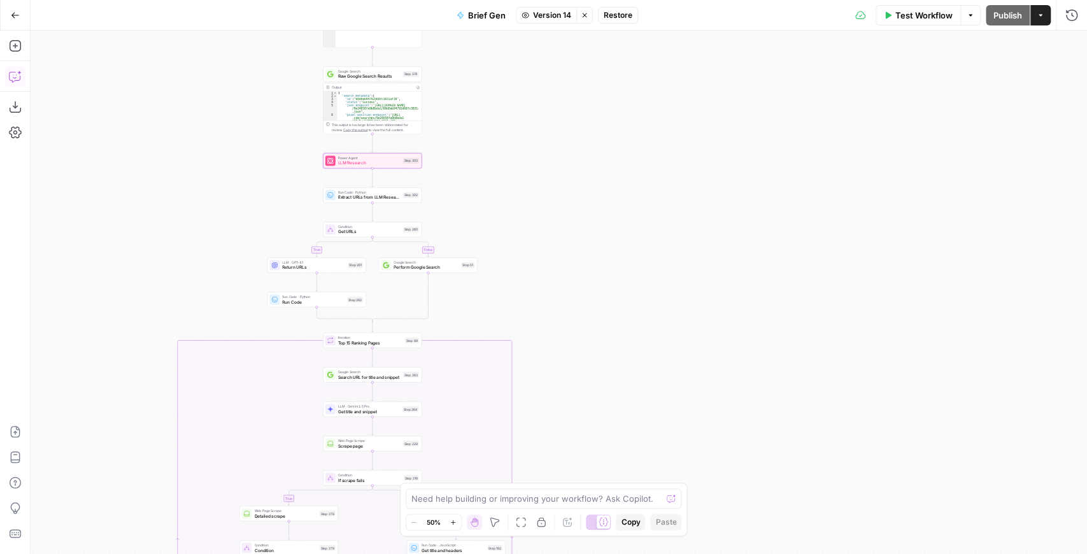
drag, startPoint x: 371, startPoint y: 160, endPoint x: 358, endPoint y: 160, distance: 12.7
click at [358, 160] on span "LLM Research" at bounding box center [369, 163] width 62 height 6
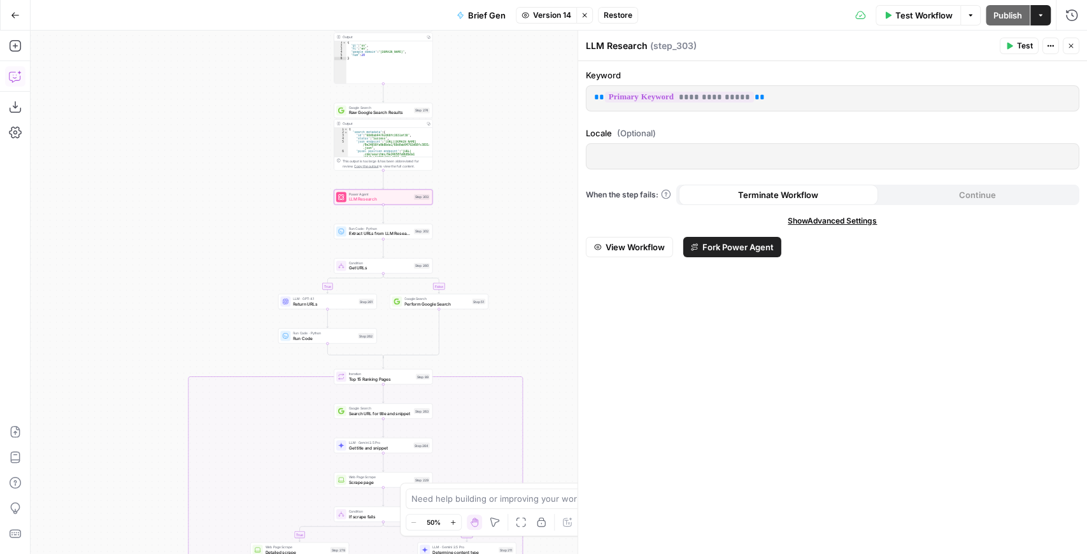
drag, startPoint x: 365, startPoint y: 163, endPoint x: 365, endPoint y: 199, distance: 36.3
click at [365, 199] on span "LLM Research" at bounding box center [380, 199] width 62 height 6
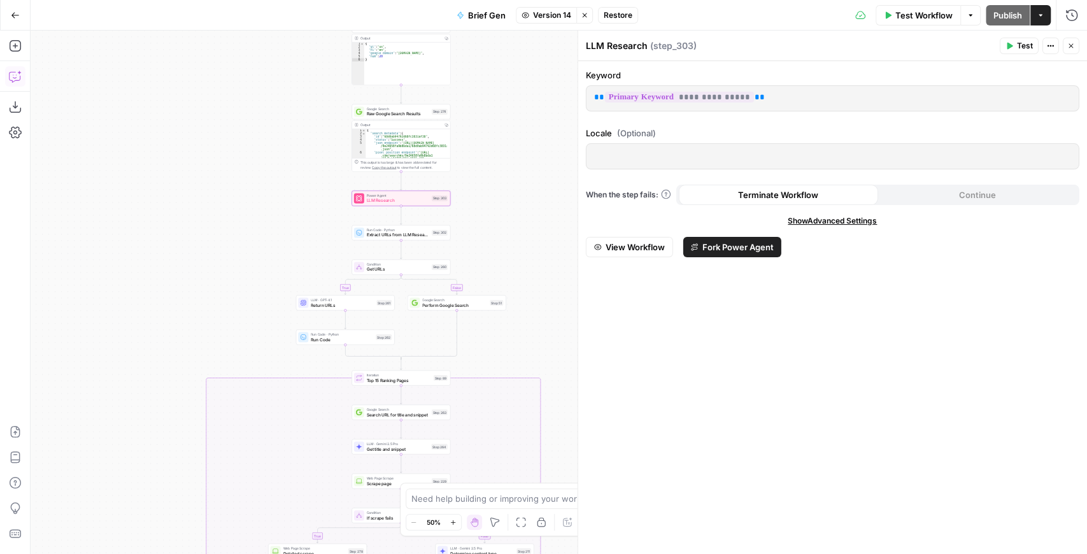
drag, startPoint x: 387, startPoint y: 194, endPoint x: 406, endPoint y: 195, distance: 19.1
click at [406, 195] on span "Power Agent" at bounding box center [398, 195] width 62 height 5
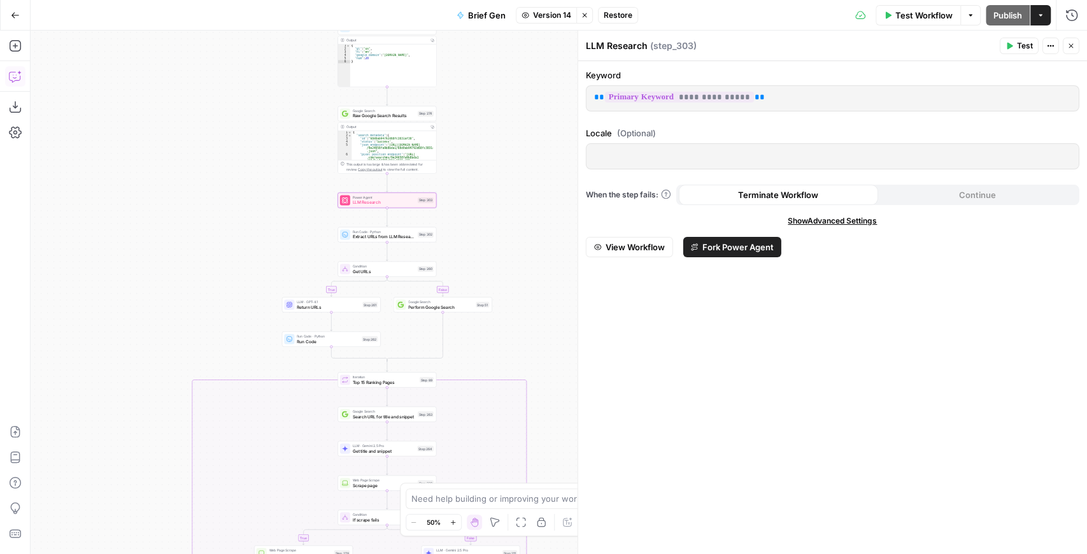
drag, startPoint x: 406, startPoint y: 195, endPoint x: 392, endPoint y: 197, distance: 14.1
click at [392, 197] on span "Power Agent" at bounding box center [384, 197] width 62 height 5
click at [611, 21] on button "Restore" at bounding box center [618, 15] width 40 height 17
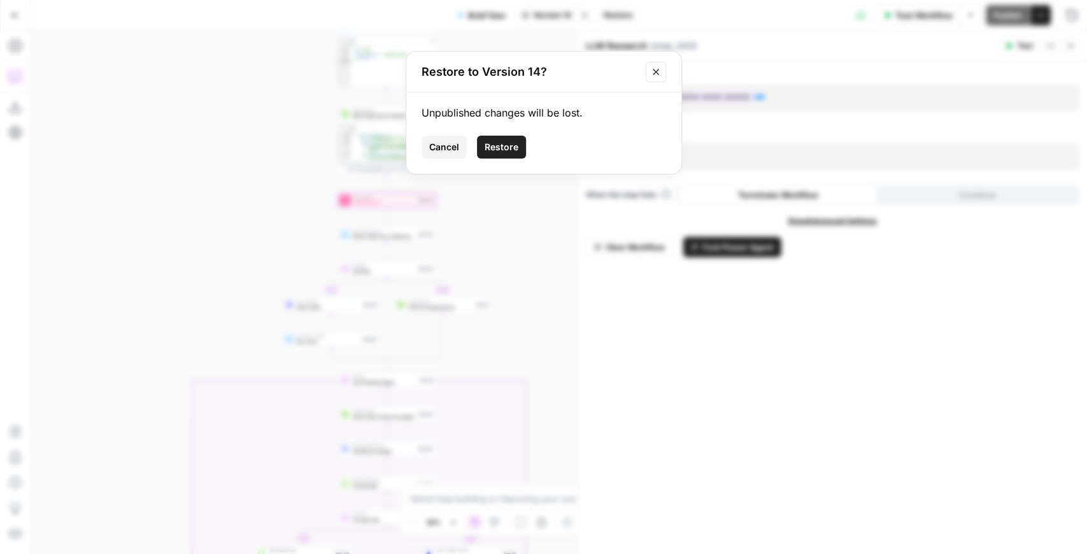
click at [497, 153] on button "Restore" at bounding box center [501, 147] width 49 height 23
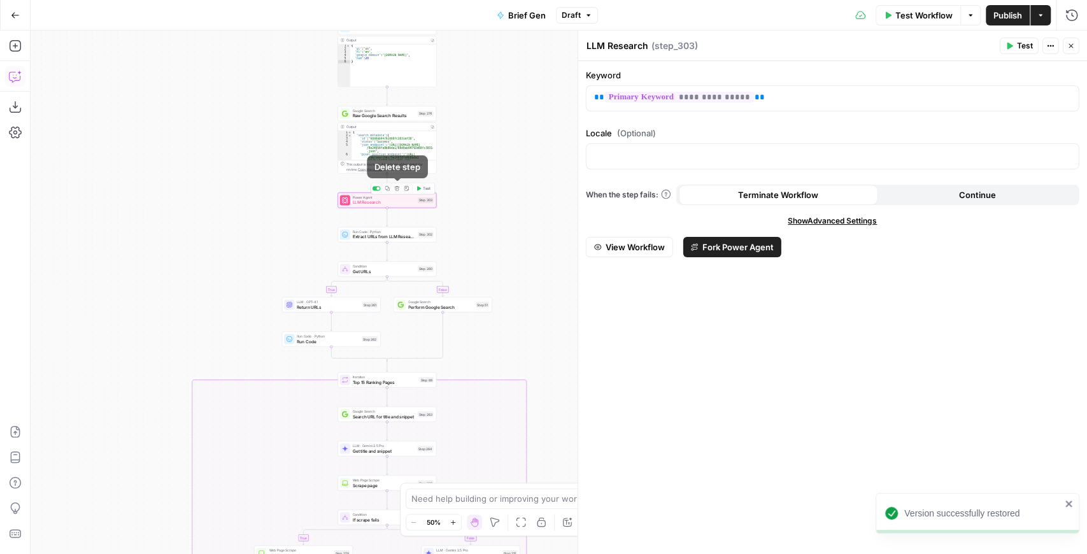
click at [396, 190] on icon "button" at bounding box center [397, 188] width 4 height 4
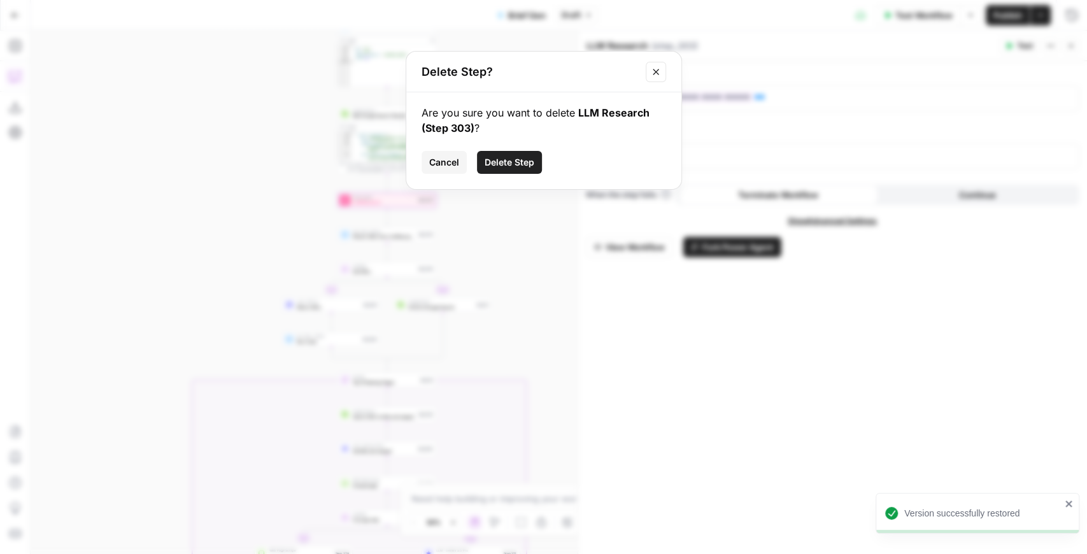
click at [509, 160] on span "Delete Step" at bounding box center [510, 162] width 50 height 13
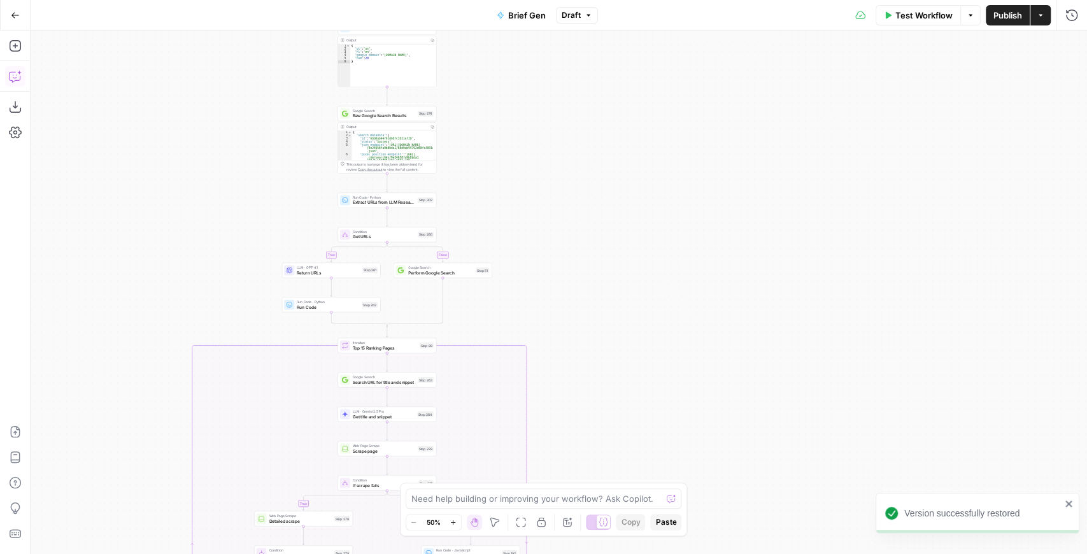
click at [868, 13] on span "Publish" at bounding box center [1007, 15] width 29 height 13
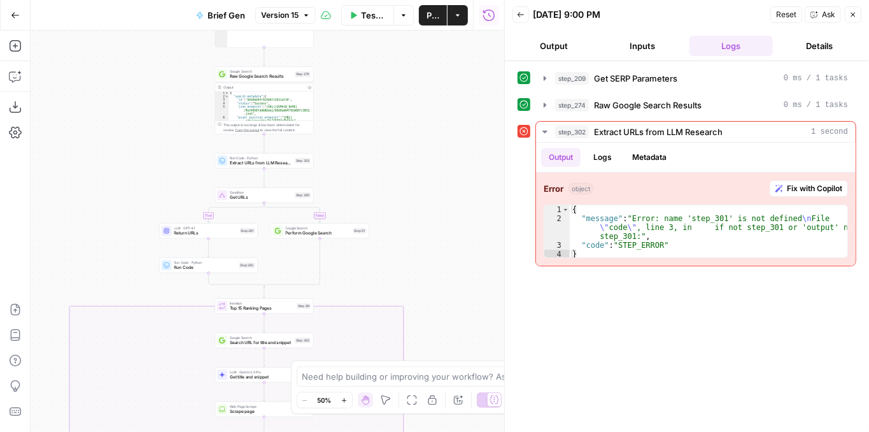
click at [265, 164] on span "Extract URLs from LLM Research" at bounding box center [261, 163] width 62 height 6
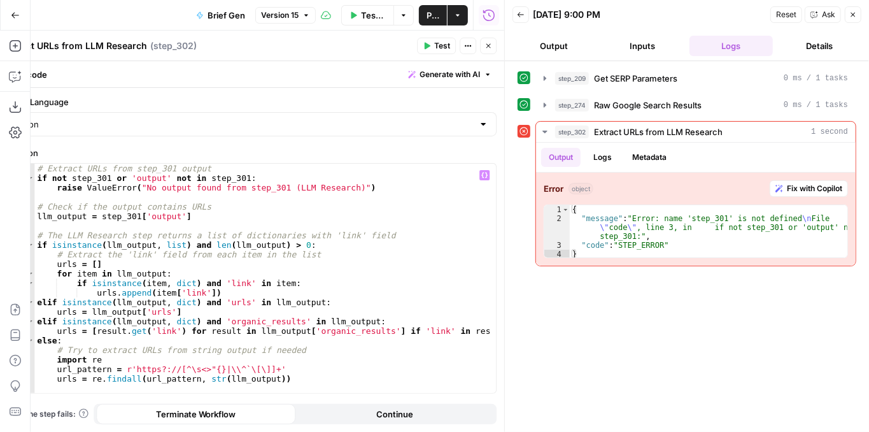
scroll to position [56, 0]
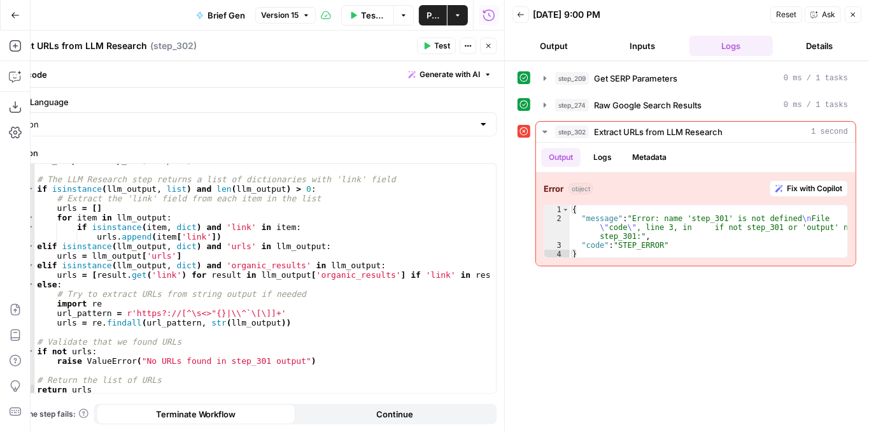
click at [494, 50] on button "Close" at bounding box center [488, 46] width 17 height 17
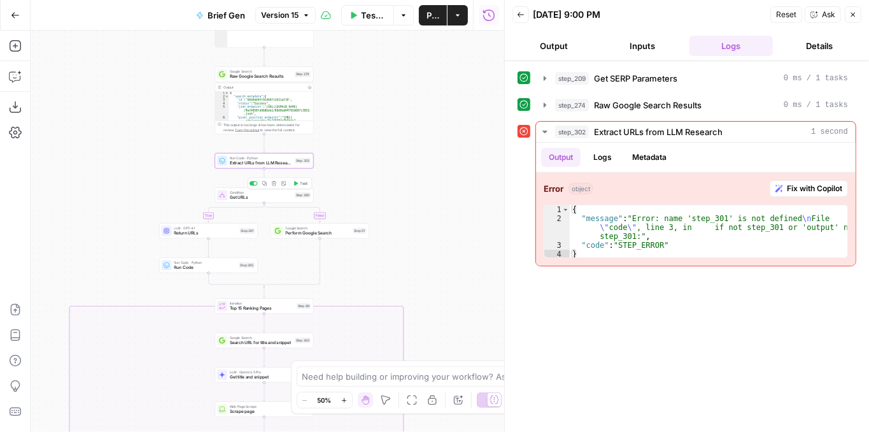
click at [283, 196] on span "Get URLs" at bounding box center [261, 197] width 62 height 6
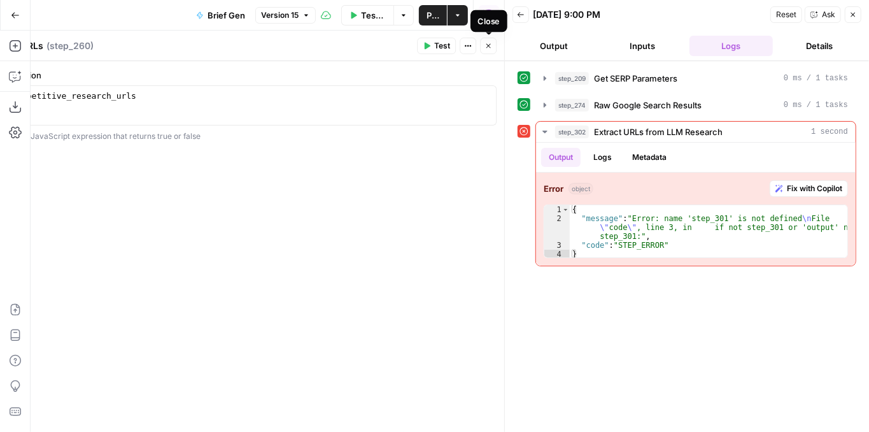
click at [488, 45] on icon "button" at bounding box center [489, 46] width 8 height 8
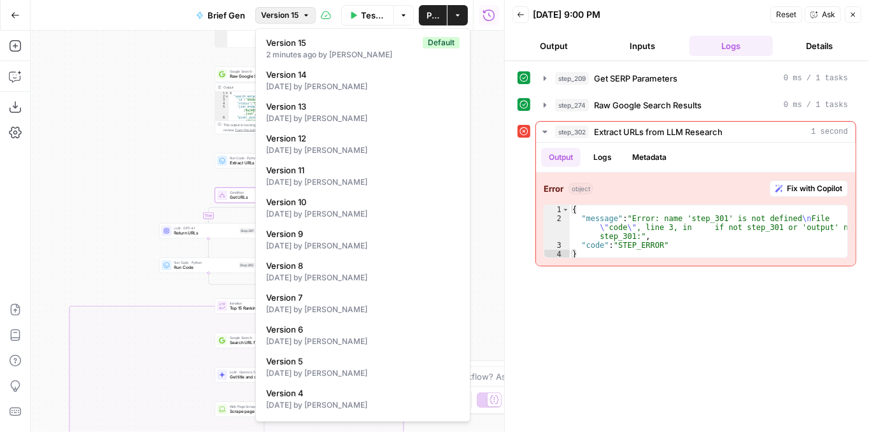
click at [295, 16] on span "Version 15" at bounding box center [280, 15] width 38 height 11
click at [332, 108] on span "Version 13" at bounding box center [360, 106] width 188 height 13
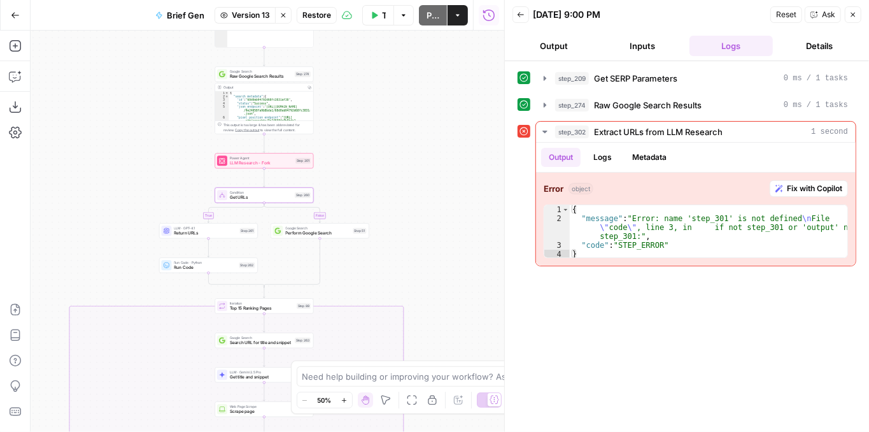
click at [322, 18] on span "Restore" at bounding box center [316, 15] width 29 height 11
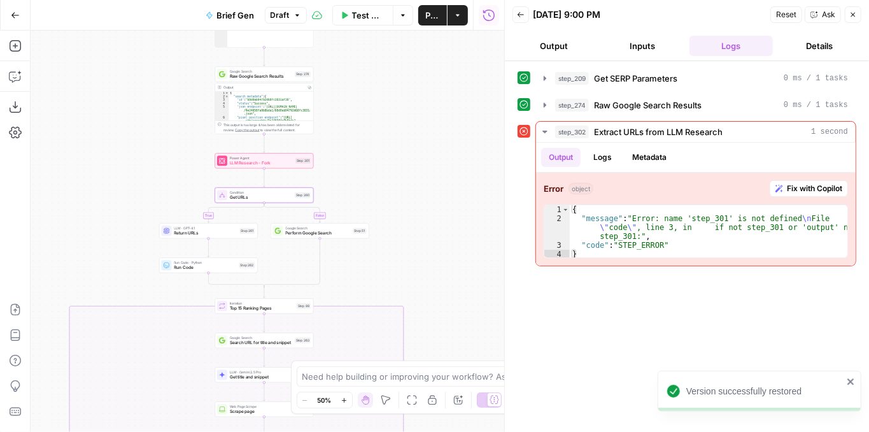
click at [364, 10] on span "Test Workflow" at bounding box center [368, 15] width 33 height 13
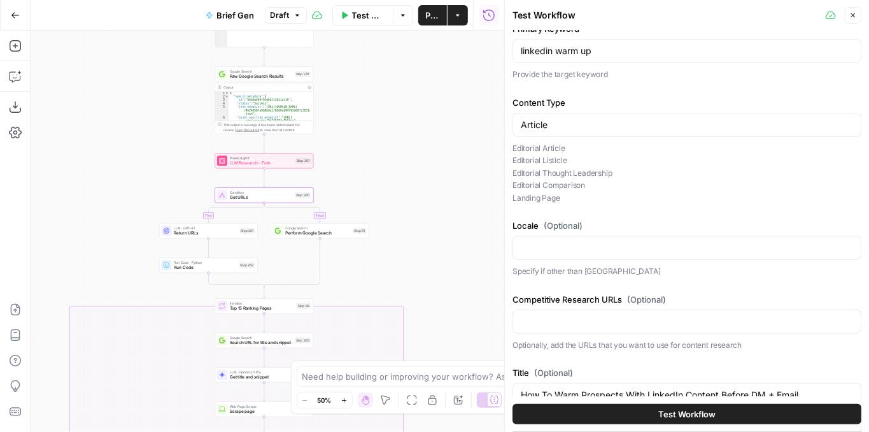
scroll to position [92, 0]
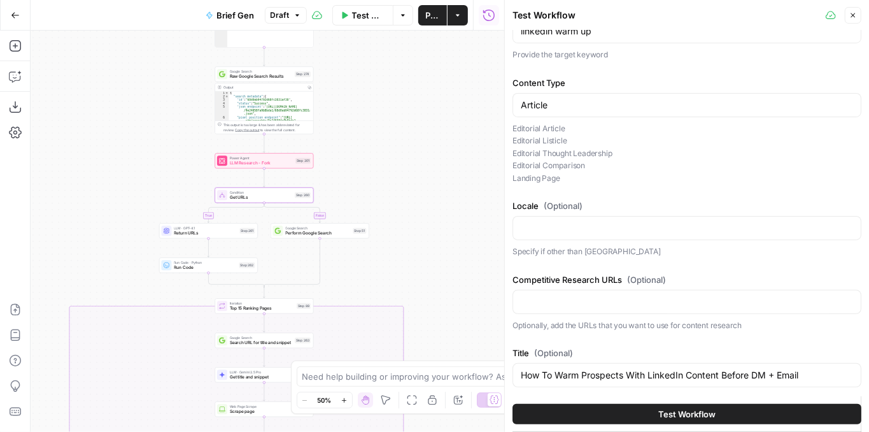
click at [630, 414] on button "Test Workflow" at bounding box center [687, 414] width 349 height 20
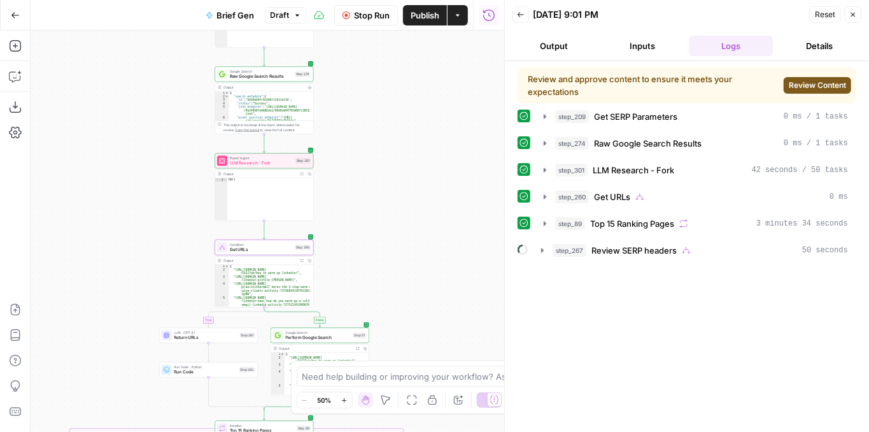
click at [818, 89] on span "Review Content" at bounding box center [817, 85] width 57 height 11
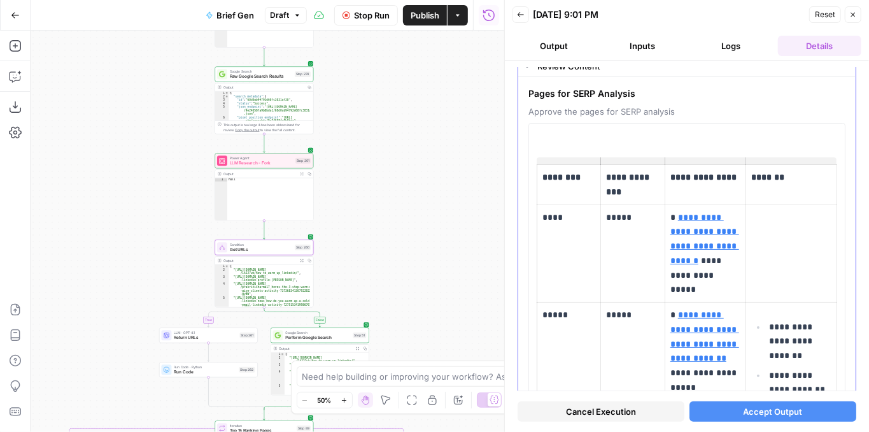
scroll to position [42, 0]
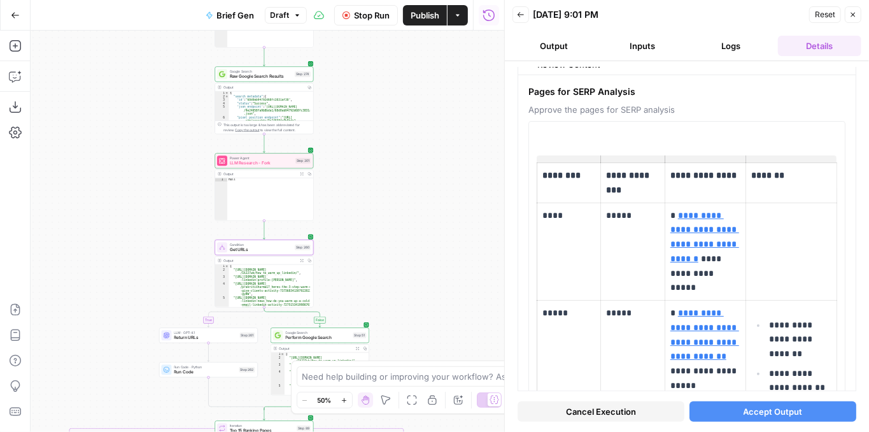
click at [761, 414] on span "Accept Output" at bounding box center [773, 411] width 59 height 13
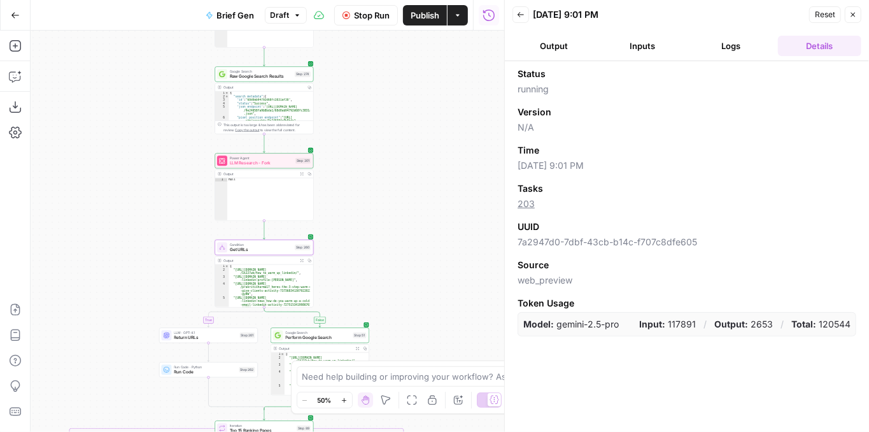
click at [853, 17] on icon "button" at bounding box center [853, 15] width 8 height 8
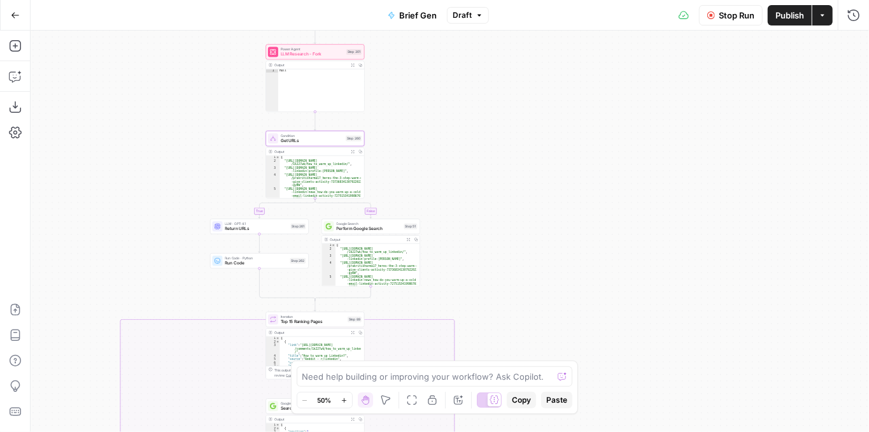
drag, startPoint x: 565, startPoint y: 259, endPoint x: 629, endPoint y: 161, distance: 116.9
click at [625, 164] on div "true false false true false true false true false true Workflow Set Inputs Inpu…" at bounding box center [450, 231] width 839 height 401
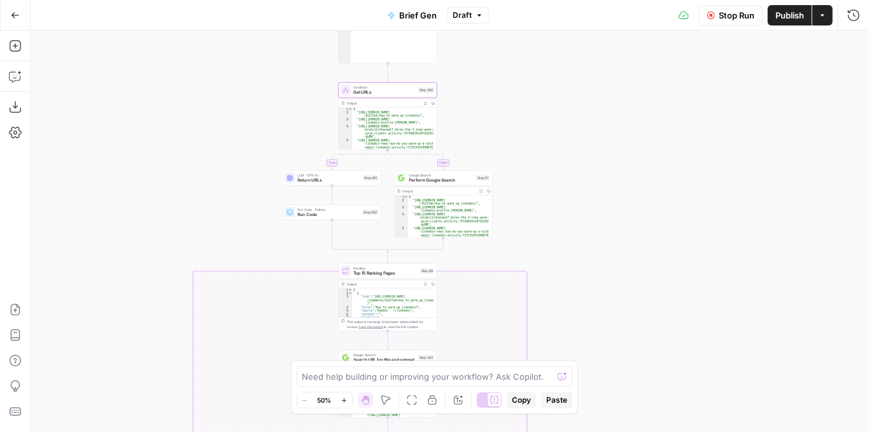
drag, startPoint x: 675, startPoint y: 171, endPoint x: 782, endPoint y: 98, distance: 130.2
click at [709, 162] on div "true false false true false true false true false true Workflow Set Inputs Inpu…" at bounding box center [450, 231] width 839 height 401
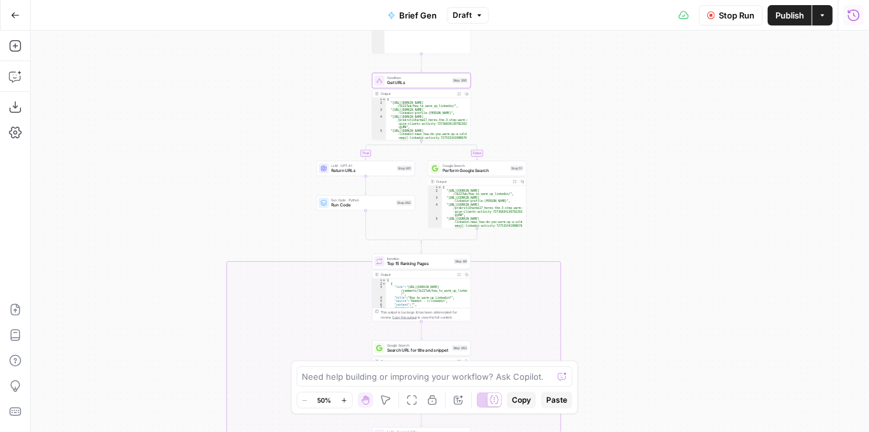
click at [856, 19] on icon "button" at bounding box center [853, 14] width 11 height 11
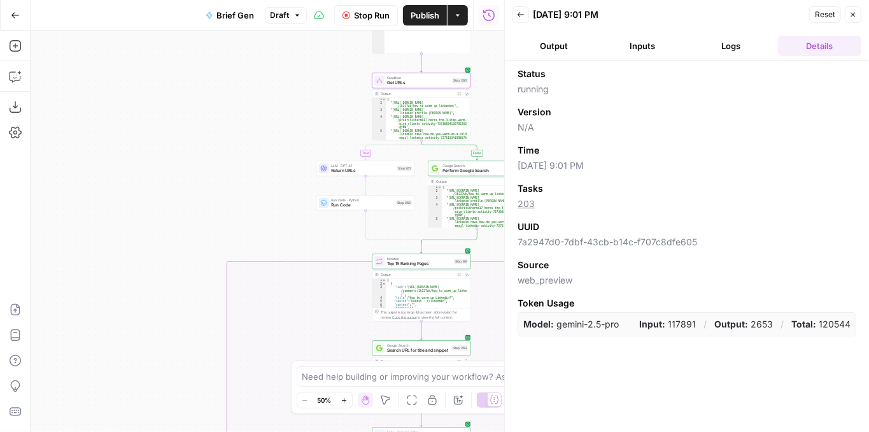
click at [520, 18] on button "Back" at bounding box center [521, 14] width 17 height 17
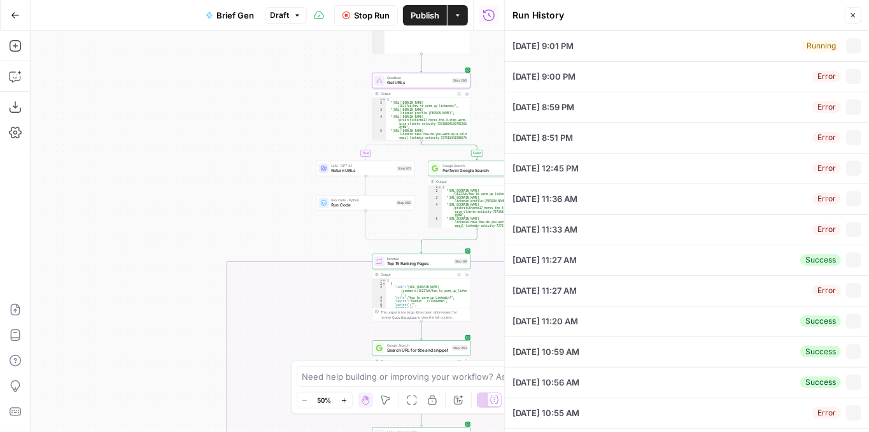
type input "PhantomBuster - Brief"
type input "linkedin warm up"
type input "Article"
type input "How To Warm Prospects With LinkedIn Content Before DM + Email"
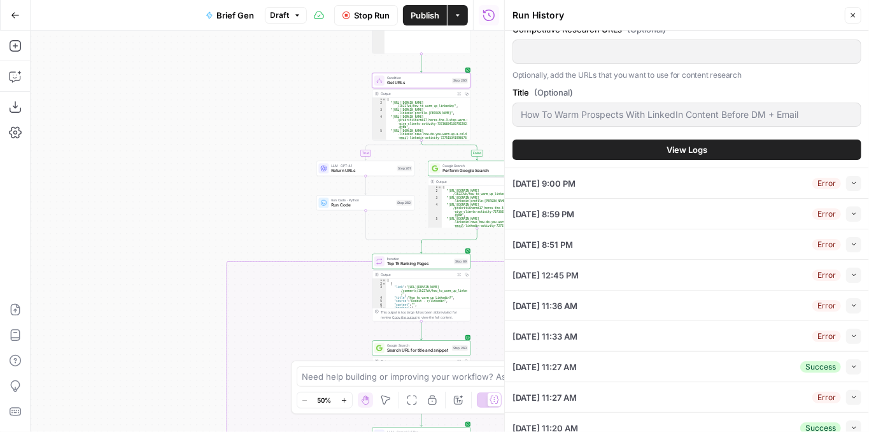
scroll to position [339, 0]
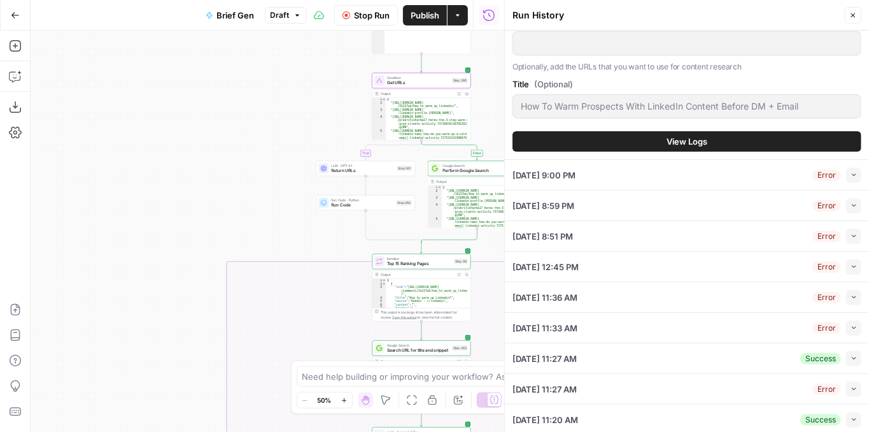
click at [695, 143] on span "View Logs" at bounding box center [687, 141] width 41 height 13
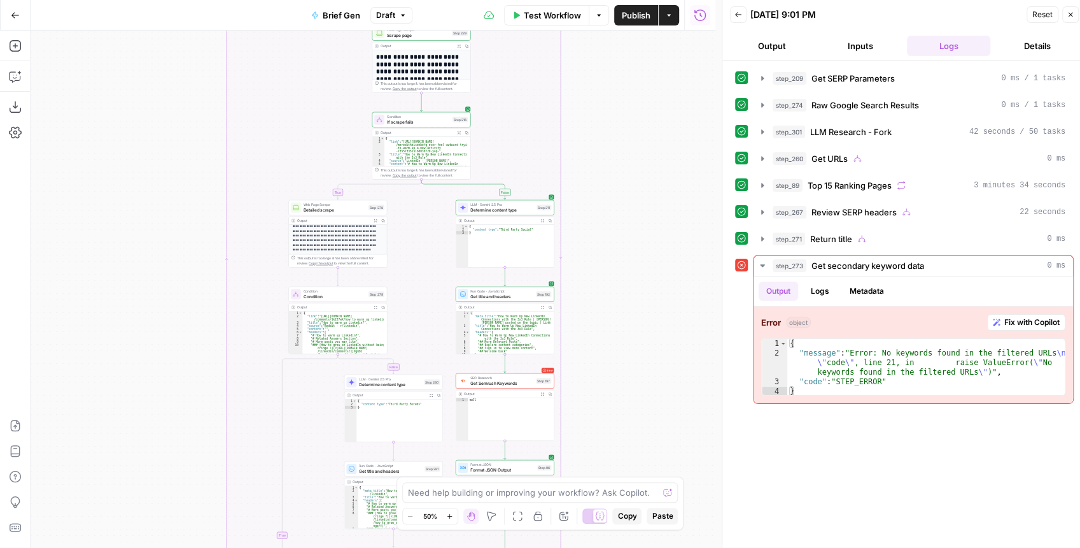
scroll to position [368, 0]
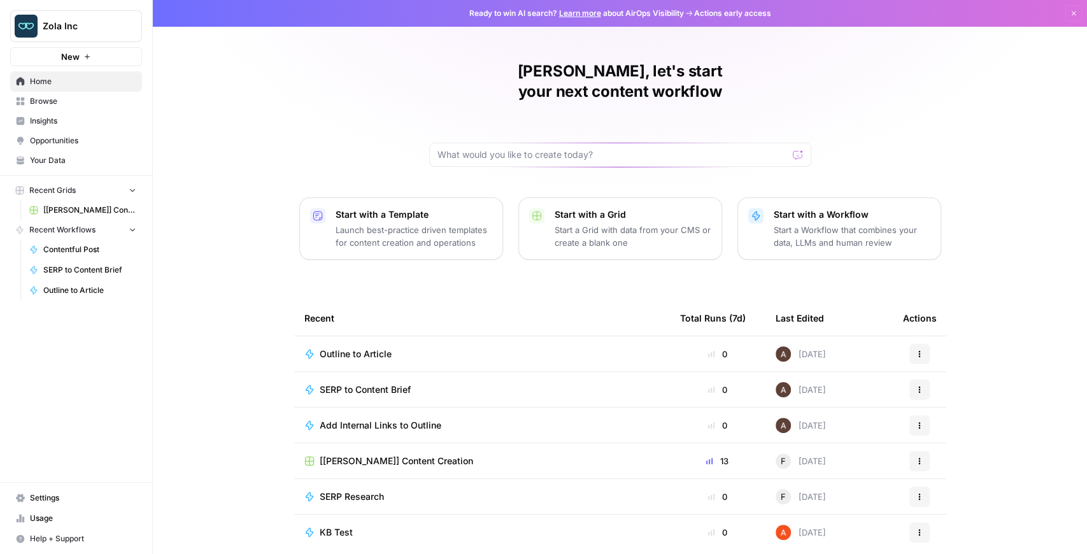
click at [89, 215] on link "[[PERSON_NAME]] Content Creation" at bounding box center [83, 210] width 118 height 20
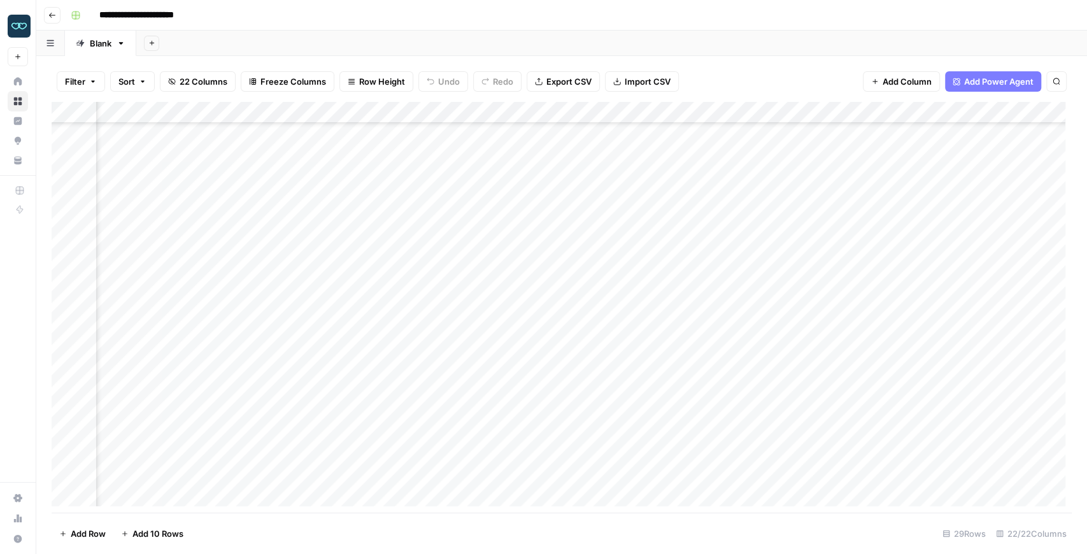
scroll to position [265, 924]
click at [661, 114] on div "Add Column" at bounding box center [562, 307] width 1020 height 411
click at [961, 409] on div "Add Column" at bounding box center [562, 307] width 1020 height 411
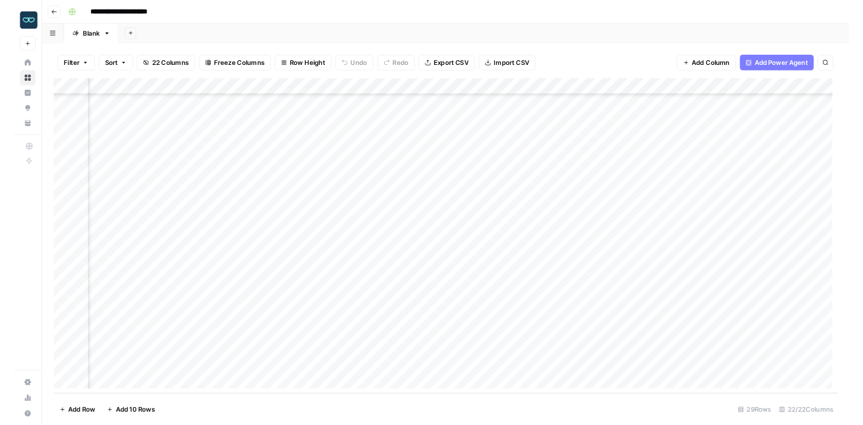
scroll to position [265, 1142]
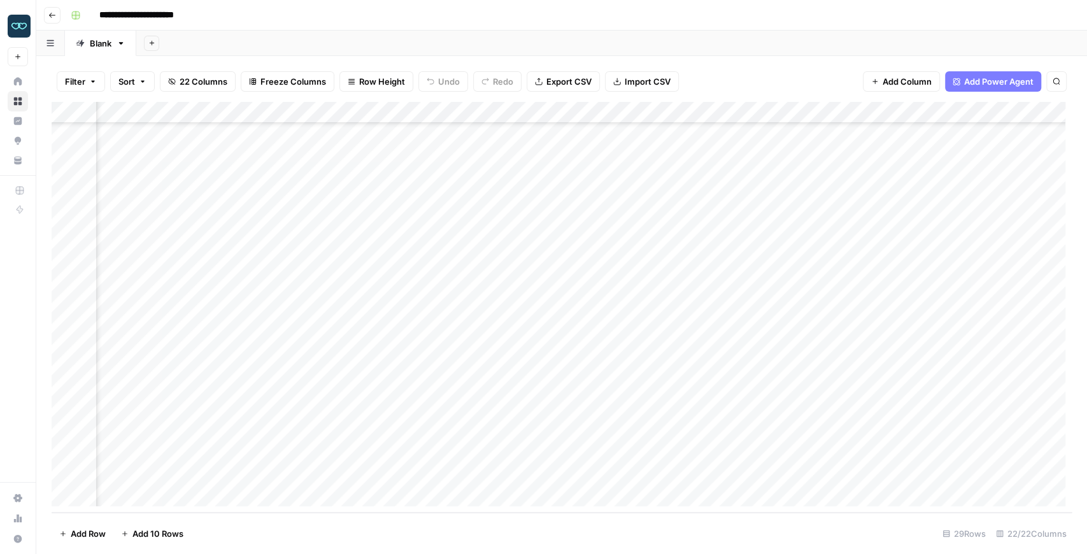
click at [849, 416] on div "Add Column" at bounding box center [562, 307] width 1020 height 411
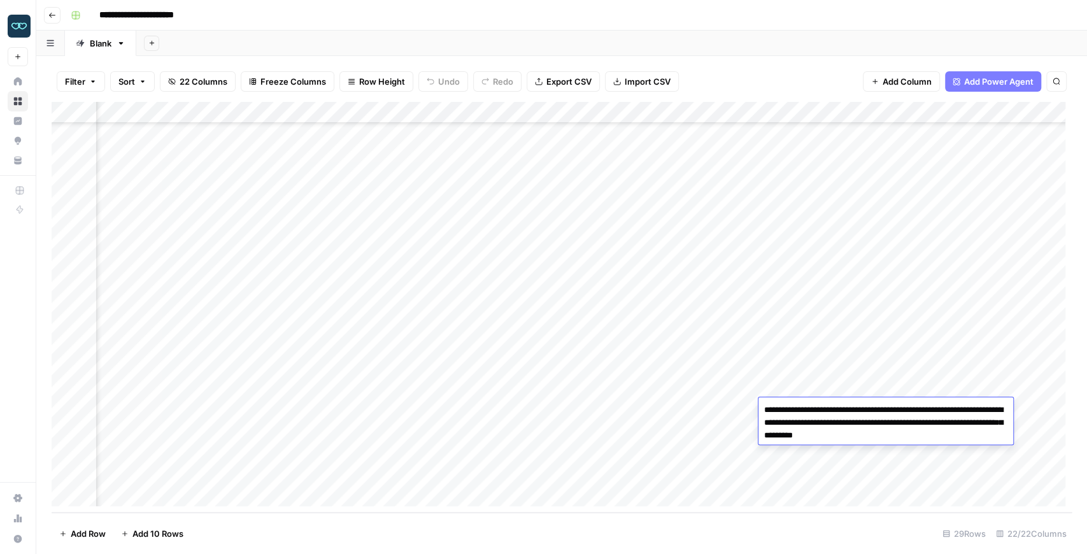
click at [443, 408] on div "Add Column" at bounding box center [562, 307] width 1020 height 411
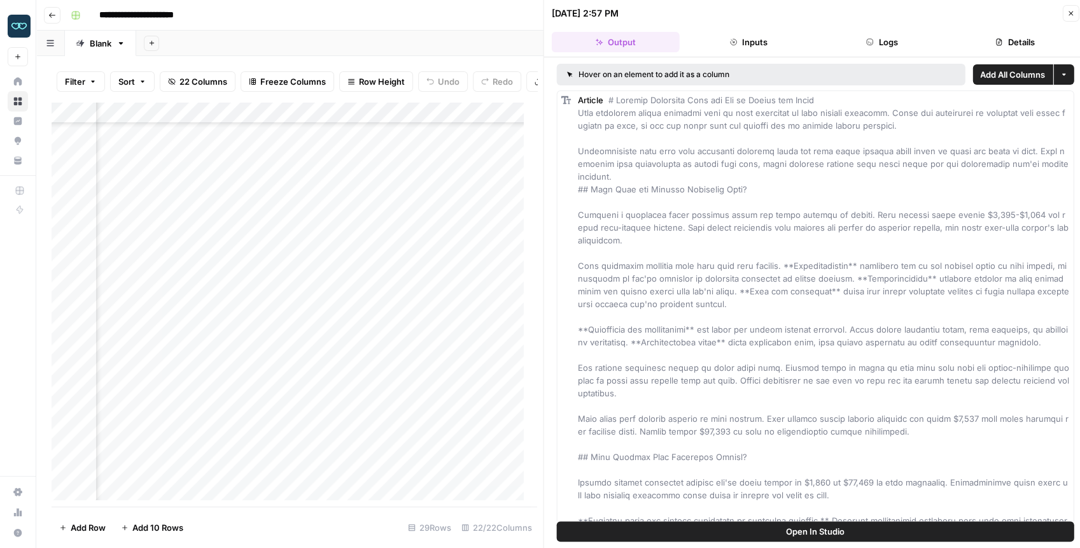
drag, startPoint x: 761, startPoint y: 523, endPoint x: 770, endPoint y: 522, distance: 8.4
click at [761, 523] on button "Open In Studio" at bounding box center [816, 531] width 518 height 20
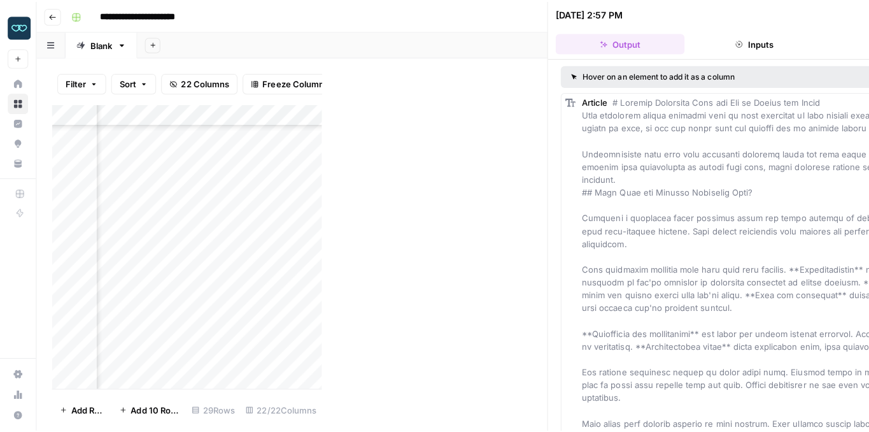
scroll to position [265, 1142]
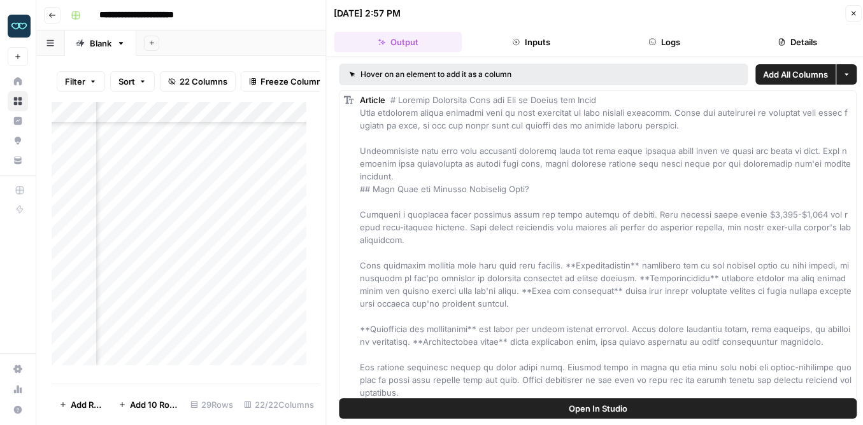
click at [857, 14] on icon "button" at bounding box center [853, 14] width 8 height 8
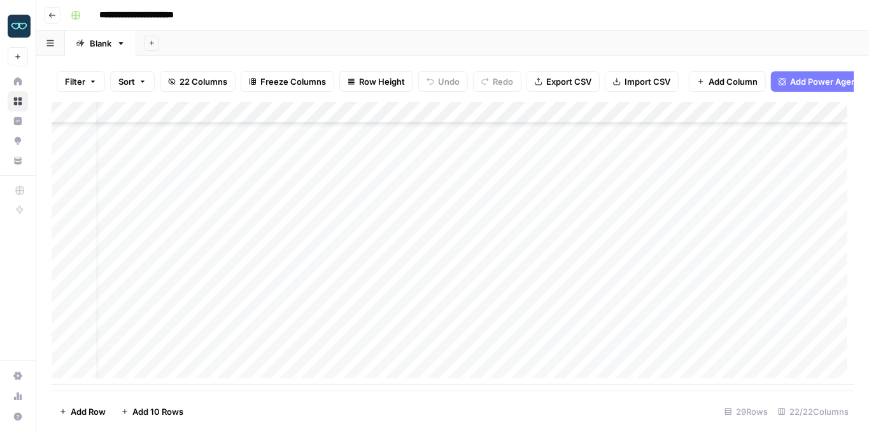
scroll to position [393, 0]
click at [138, 283] on div "Add Column" at bounding box center [453, 243] width 802 height 283
drag, startPoint x: 194, startPoint y: 287, endPoint x: 90, endPoint y: 285, distance: 103.8
click at [90, 285] on body "**********" at bounding box center [434, 216] width 869 height 432
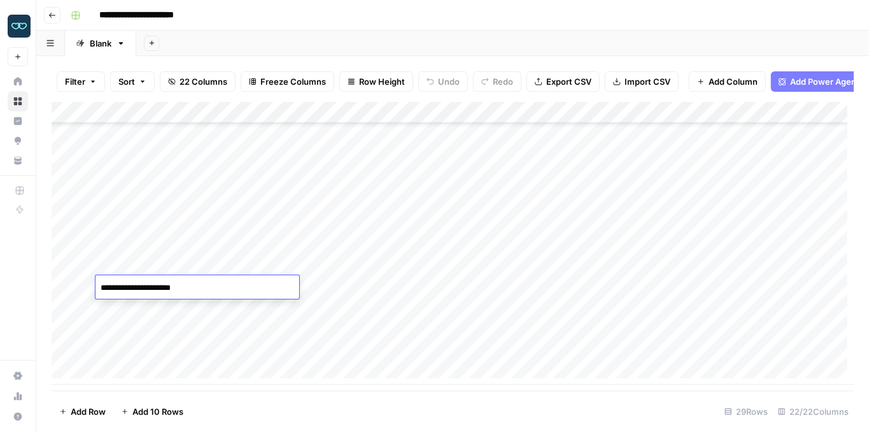
click at [166, 348] on div "Add Column" at bounding box center [453, 243] width 802 height 283
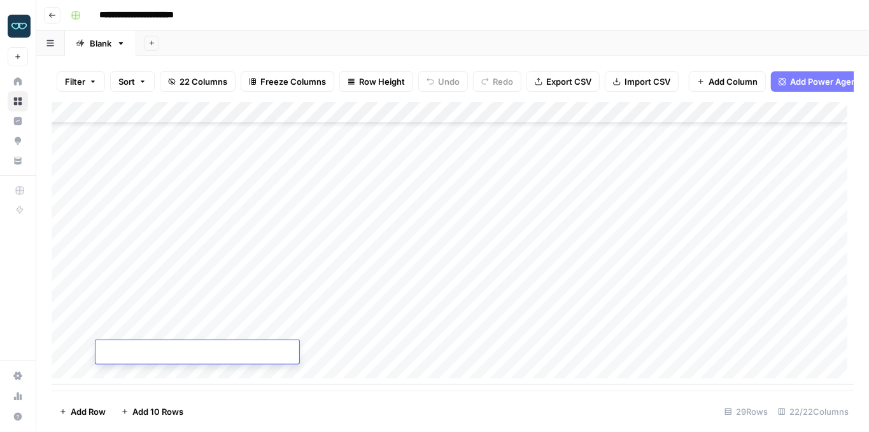
type textarea "**********"
click at [311, 403] on footer "Add Row Add 10 Rows 29 Rows 22/22 Columns" at bounding box center [453, 410] width 802 height 41
click at [282, 351] on div "Add Column" at bounding box center [453, 243] width 802 height 283
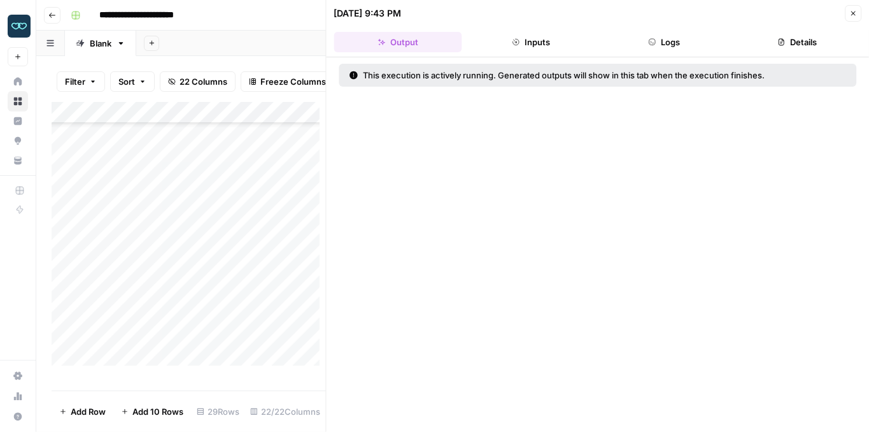
drag, startPoint x: 850, startPoint y: 11, endPoint x: 835, endPoint y: 32, distance: 25.1
click at [850, 11] on icon "button" at bounding box center [853, 14] width 8 height 8
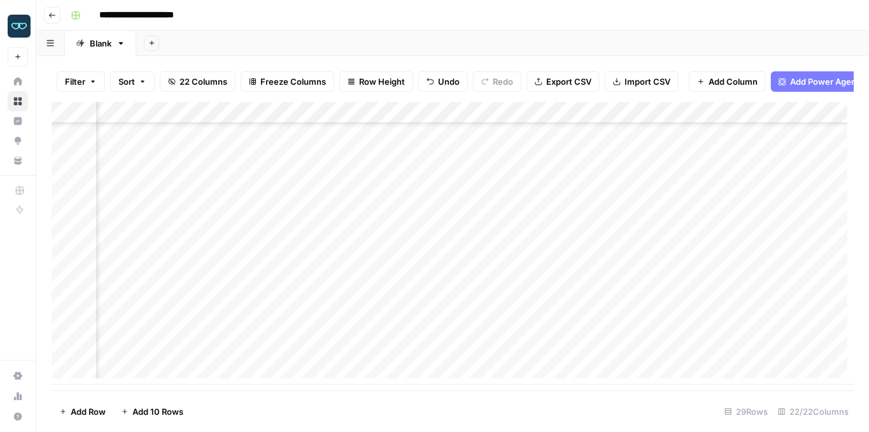
scroll to position [393, 0]
click at [547, 353] on div "Add Column" at bounding box center [453, 243] width 802 height 283
click at [250, 352] on div "Add Column" at bounding box center [453, 243] width 802 height 283
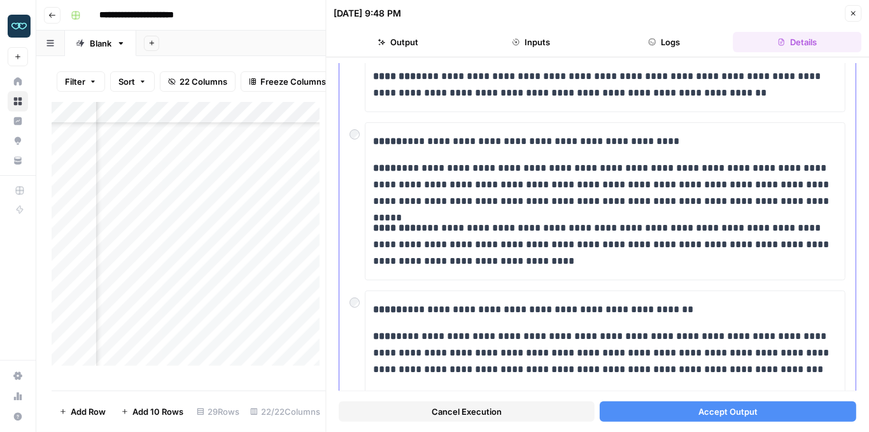
scroll to position [212, 0]
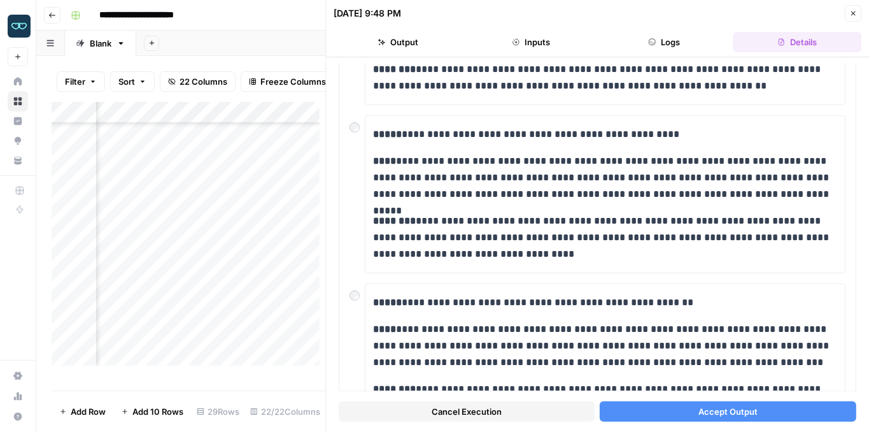
click at [688, 407] on button "Accept Output" at bounding box center [728, 411] width 256 height 20
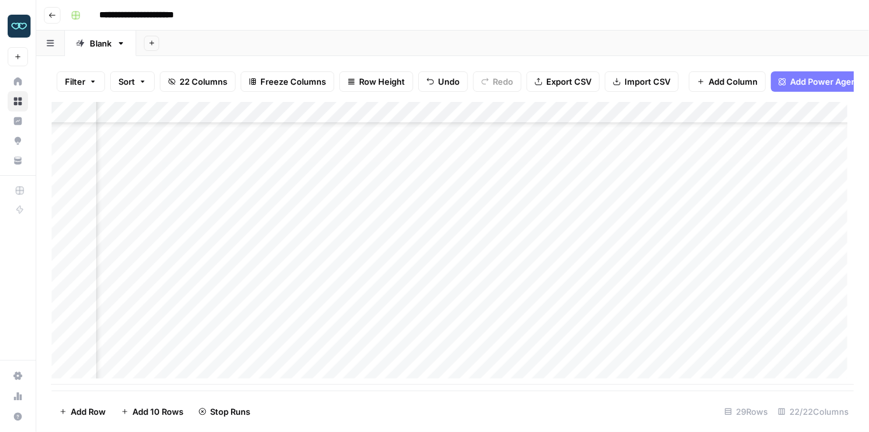
scroll to position [393, 905]
click at [640, 354] on div "Add Column" at bounding box center [453, 243] width 802 height 283
click at [420, 351] on div "Add Column" at bounding box center [453, 243] width 802 height 283
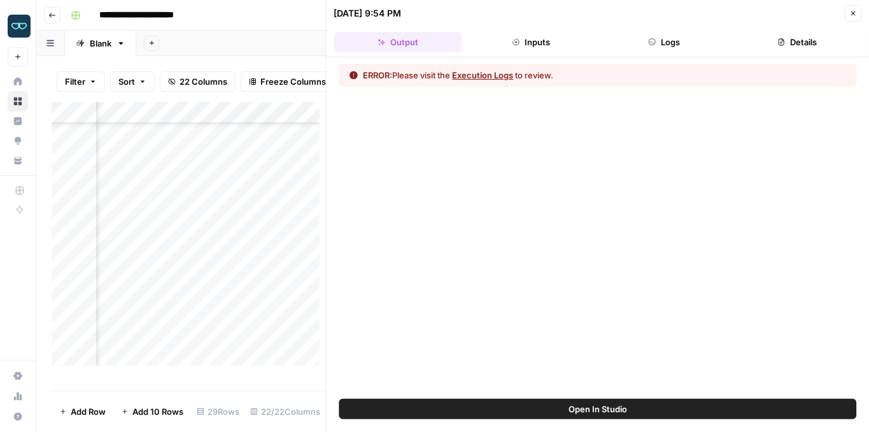
click at [653, 40] on icon "button" at bounding box center [652, 42] width 8 height 8
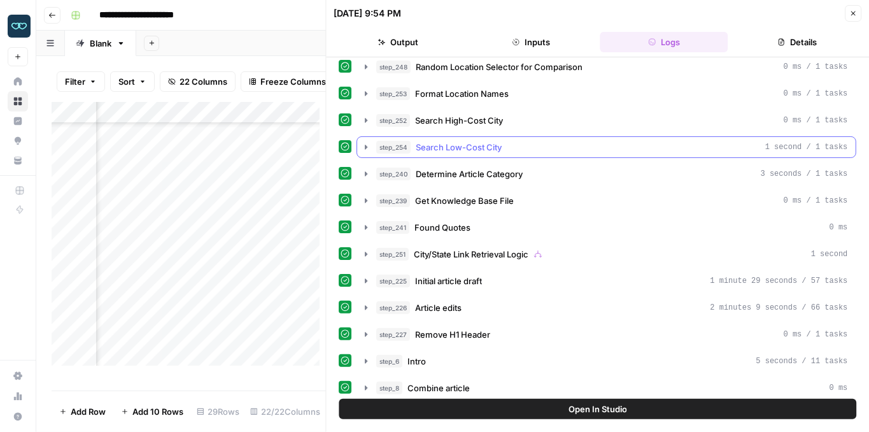
scroll to position [220, 0]
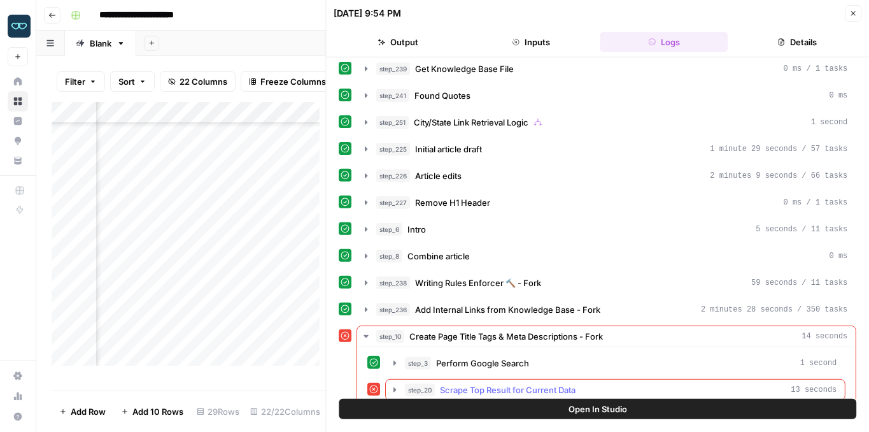
click at [394, 387] on icon "button" at bounding box center [395, 389] width 3 height 4
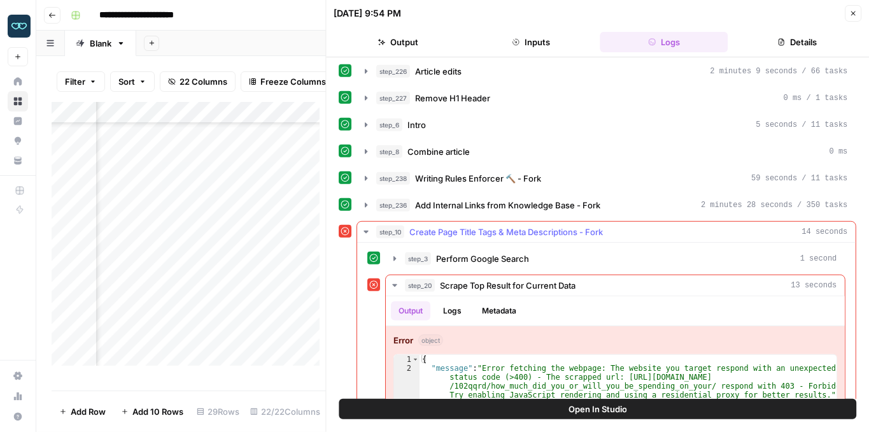
scroll to position [347, 0]
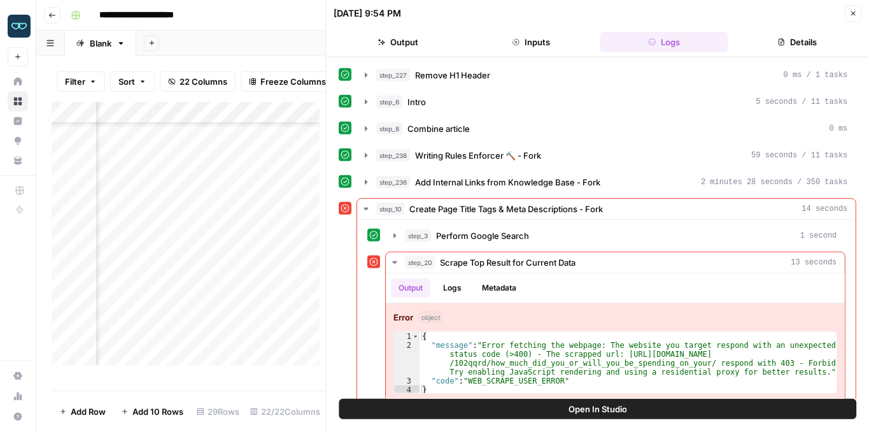
click at [553, 408] on button "Open In Studio" at bounding box center [598, 409] width 518 height 20
click at [846, 15] on button "Close" at bounding box center [853, 13] width 17 height 17
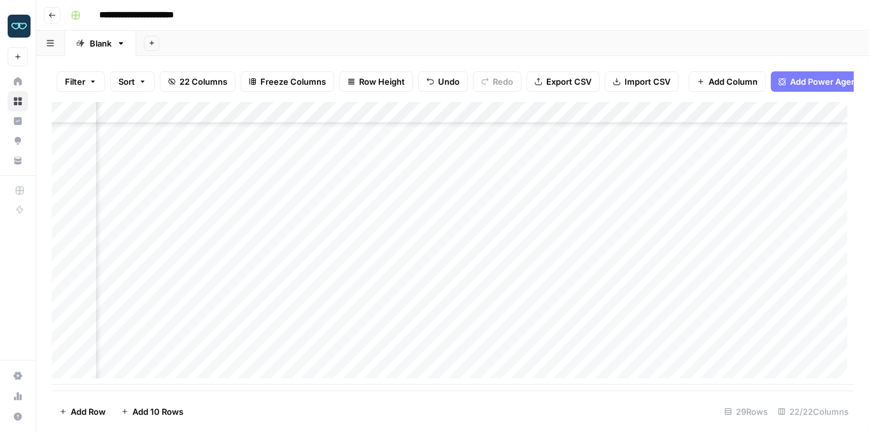
click at [433, 351] on div "Add Column" at bounding box center [453, 243] width 802 height 283
click at [419, 350] on div "Add Column" at bounding box center [453, 243] width 802 height 283
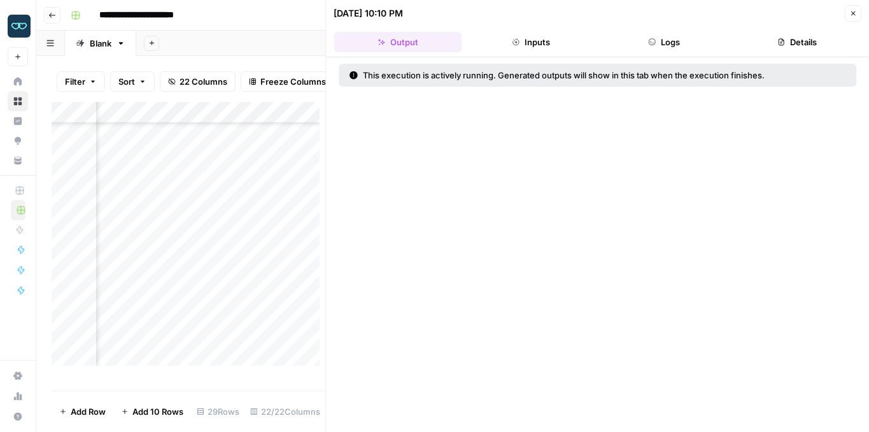
click at [656, 46] on button "Logs" at bounding box center [664, 42] width 128 height 20
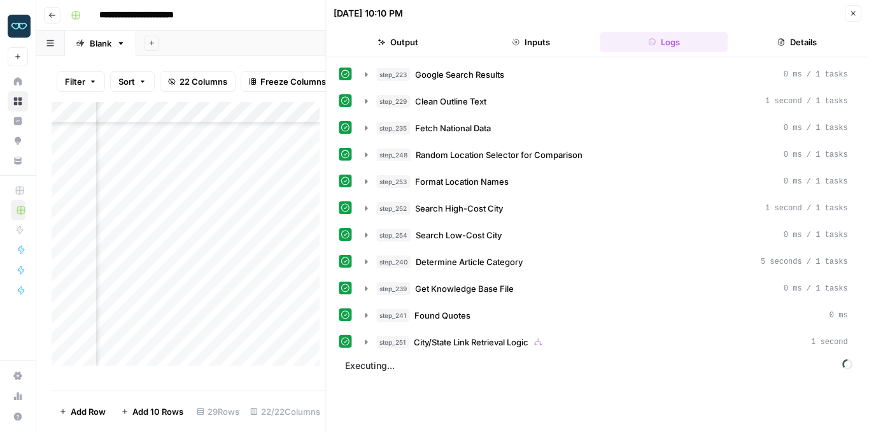
click at [849, 16] on button "Close" at bounding box center [853, 13] width 17 height 17
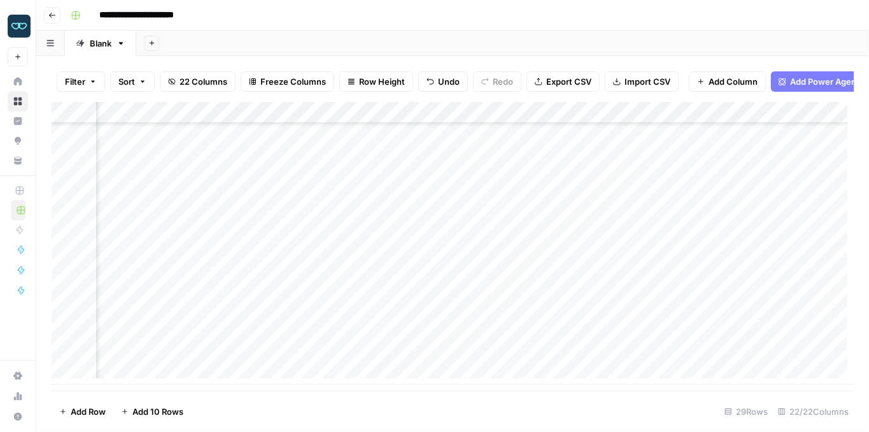
click at [420, 124] on div "Add Column" at bounding box center [453, 243] width 802 height 283
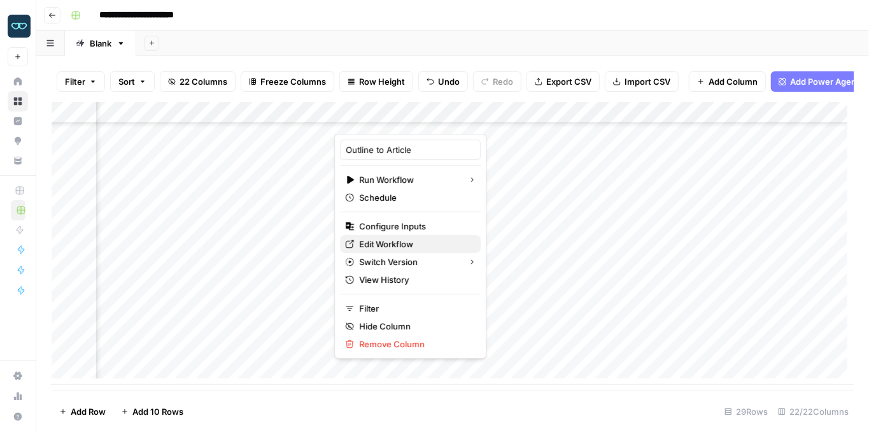
click at [381, 244] on span "Edit Workflow" at bounding box center [414, 243] width 111 height 13
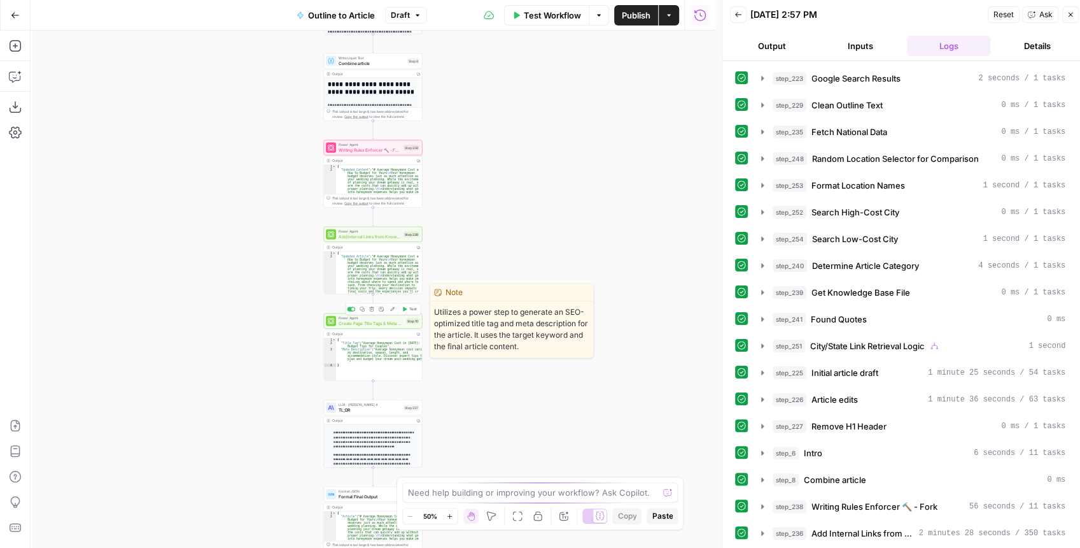
click at [364, 326] on div "Power Agent Create Page Title Tags & Meta Descriptions - Fork Step 10 Copy step…" at bounding box center [373, 320] width 99 height 15
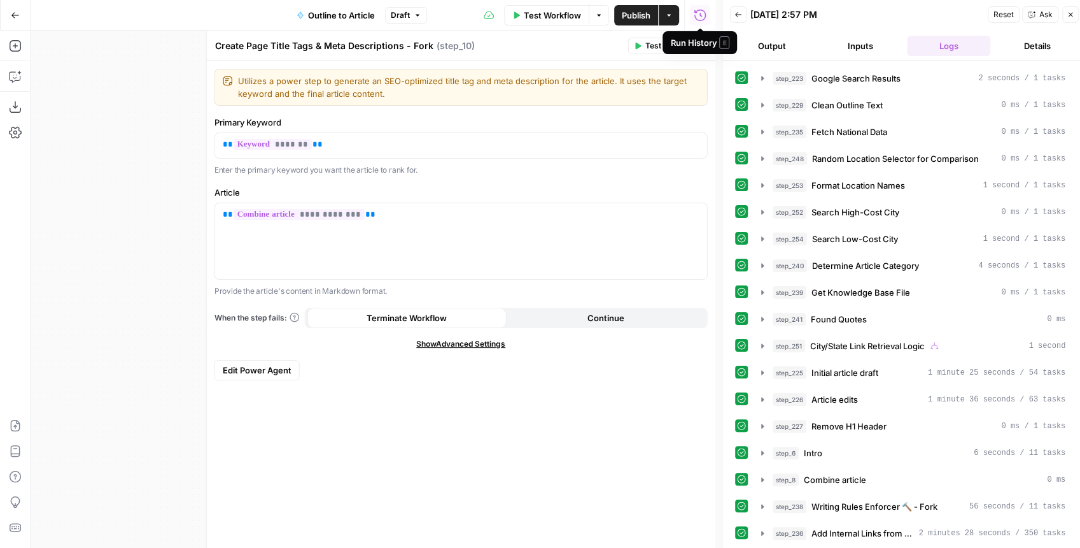
click at [698, 45] on div "Run History E" at bounding box center [699, 42] width 59 height 13
click at [702, 51] on button "Close" at bounding box center [699, 46] width 17 height 17
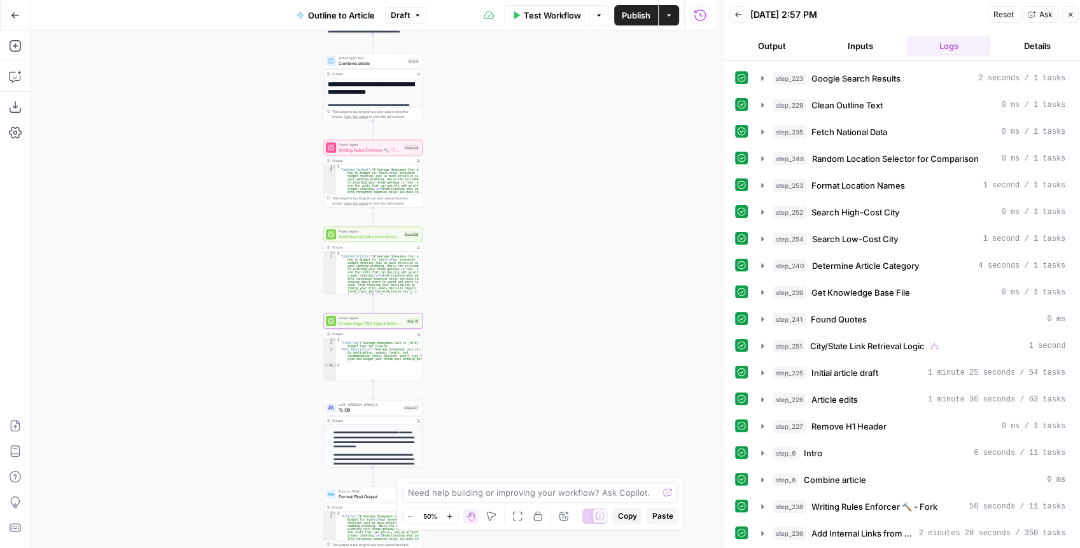
click at [360, 325] on span "Create Page Title Tags & Meta Descriptions - Fork" at bounding box center [371, 323] width 65 height 6
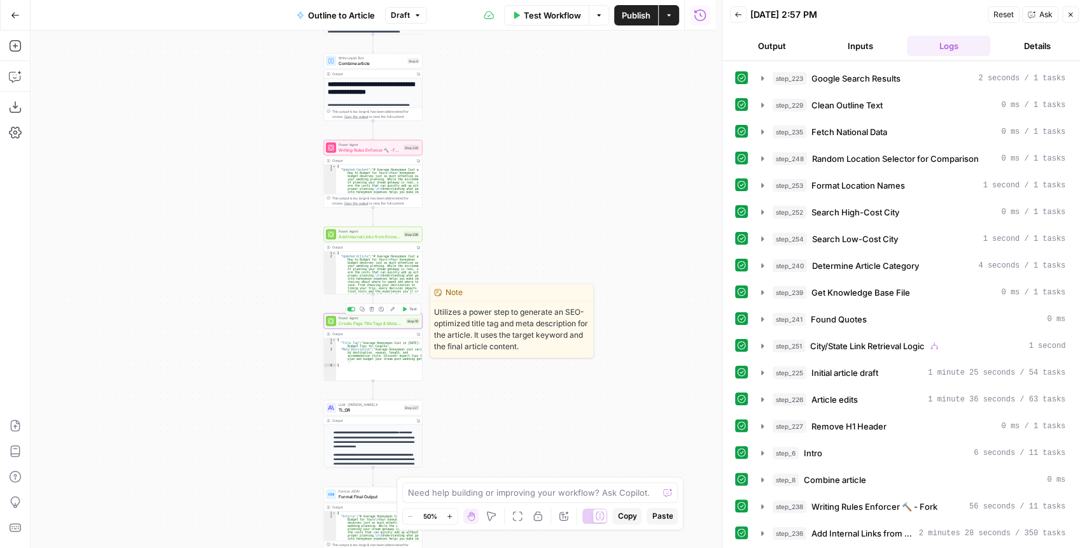
click at [360, 325] on span "Create Page Title Tags & Meta Descriptions - Fork" at bounding box center [371, 323] width 65 height 6
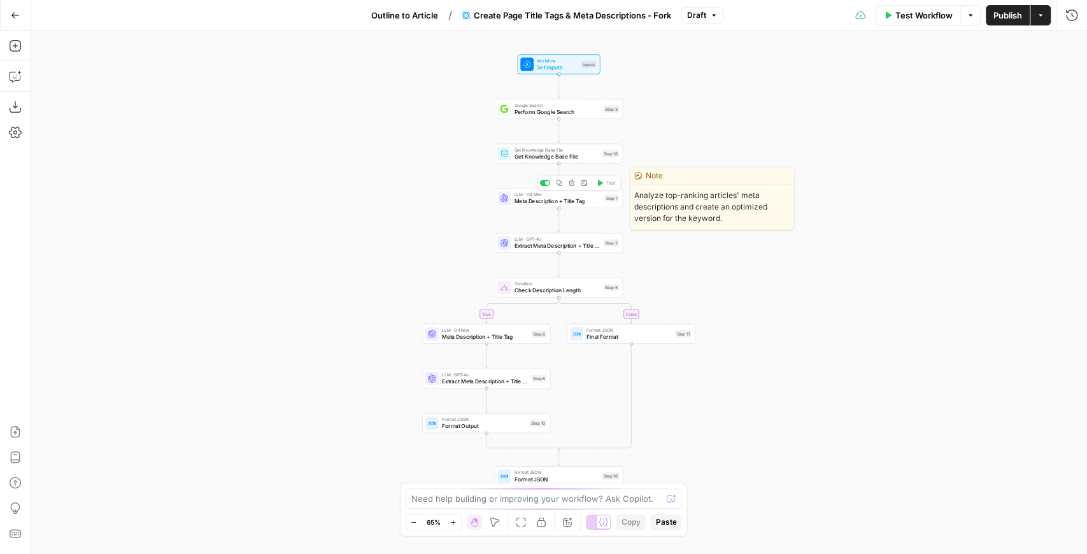
click at [569, 204] on span "Meta Description + Title Tag" at bounding box center [557, 201] width 87 height 8
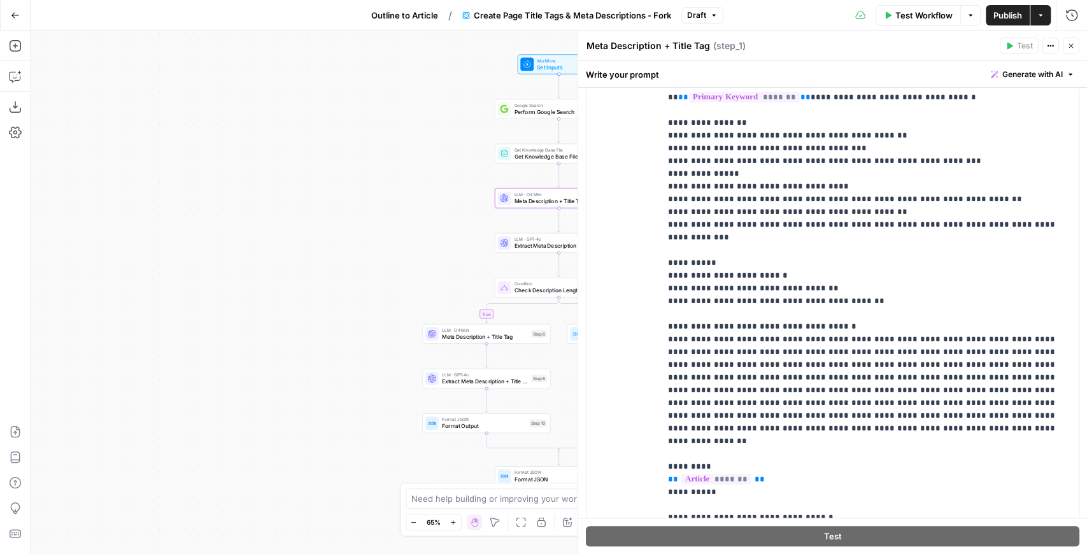
scroll to position [335, 0]
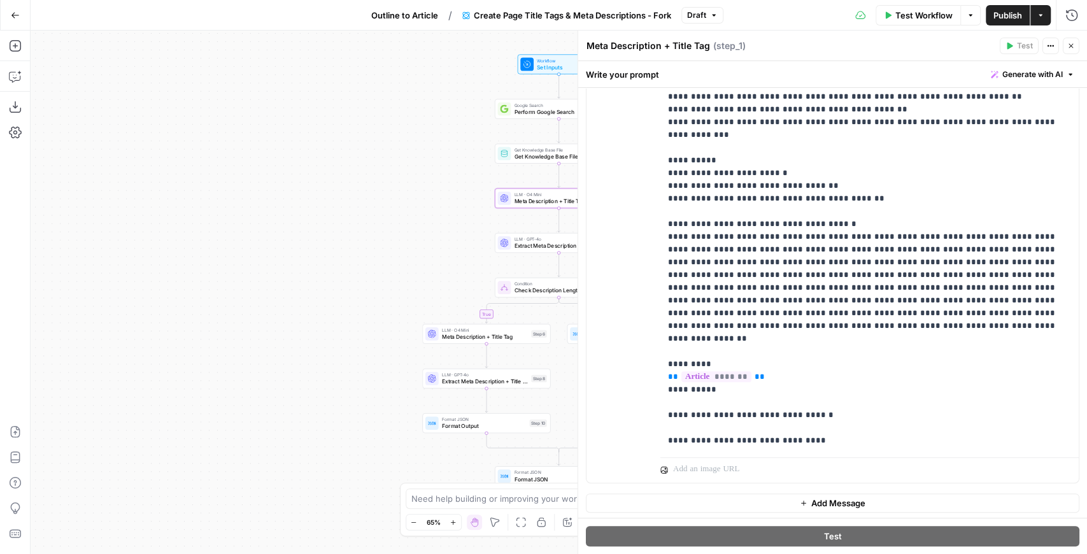
click at [1068, 50] on icon "button" at bounding box center [1071, 46] width 8 height 8
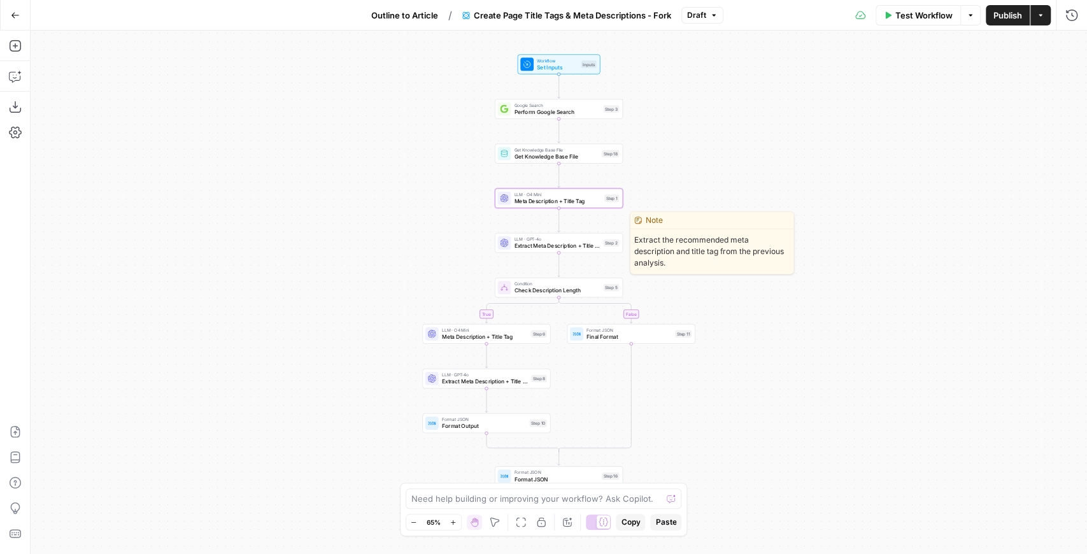
click at [534, 250] on span "Extract Meta Description + Title Tag" at bounding box center [557, 245] width 86 height 8
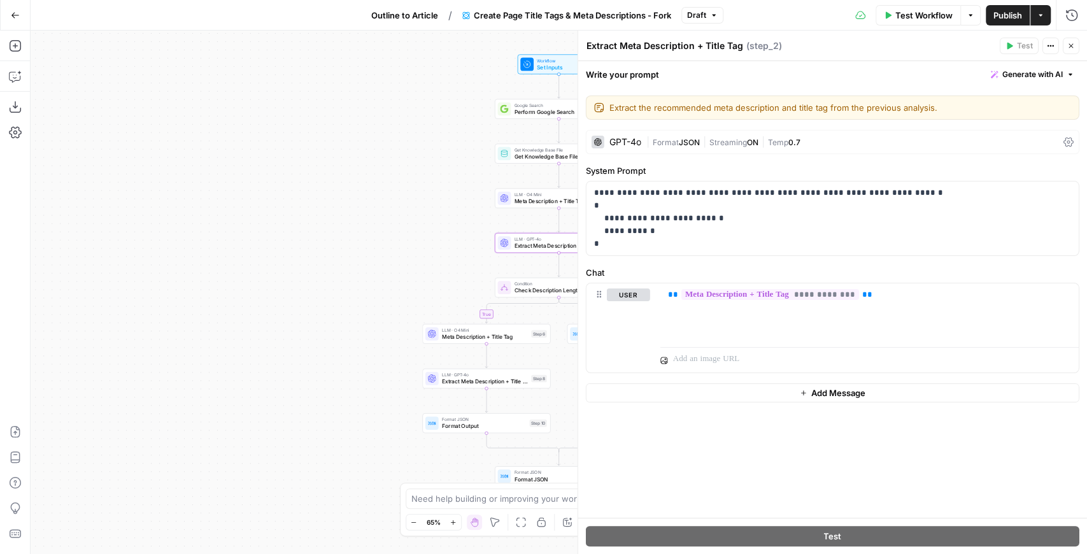
click at [1070, 51] on button "Close" at bounding box center [1071, 46] width 17 height 17
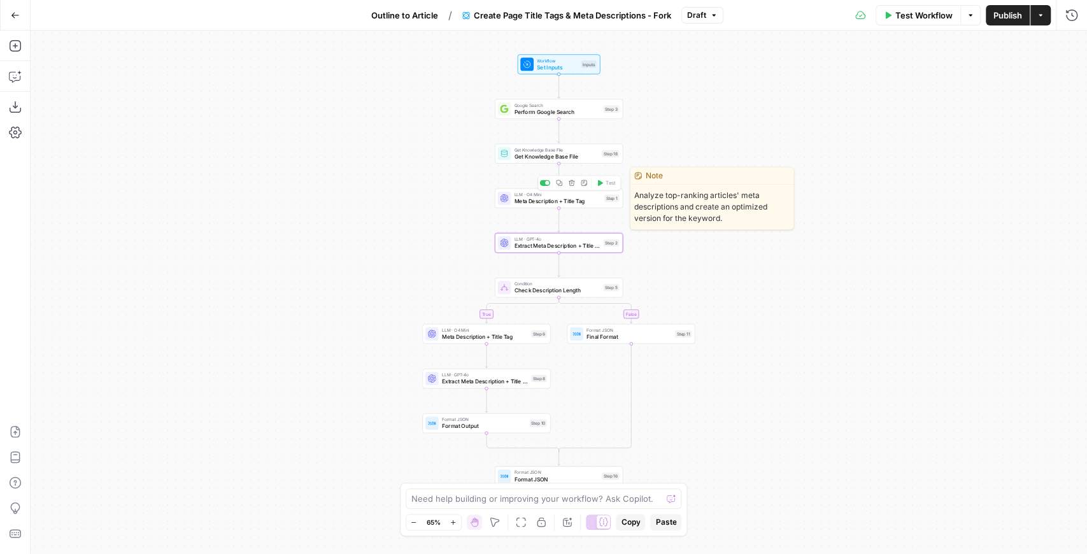
click at [555, 204] on span "Meta Description + Title Tag" at bounding box center [557, 201] width 87 height 8
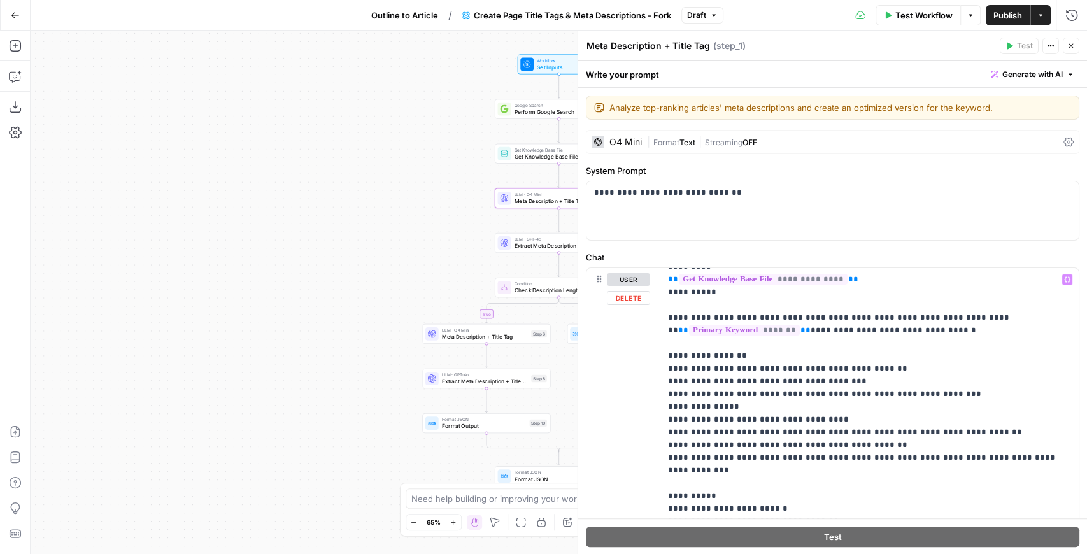
scroll to position [128, 0]
click at [1071, 45] on span "E" at bounding box center [1066, 42] width 9 height 11
click at [1070, 51] on button "Close" at bounding box center [1071, 46] width 17 height 17
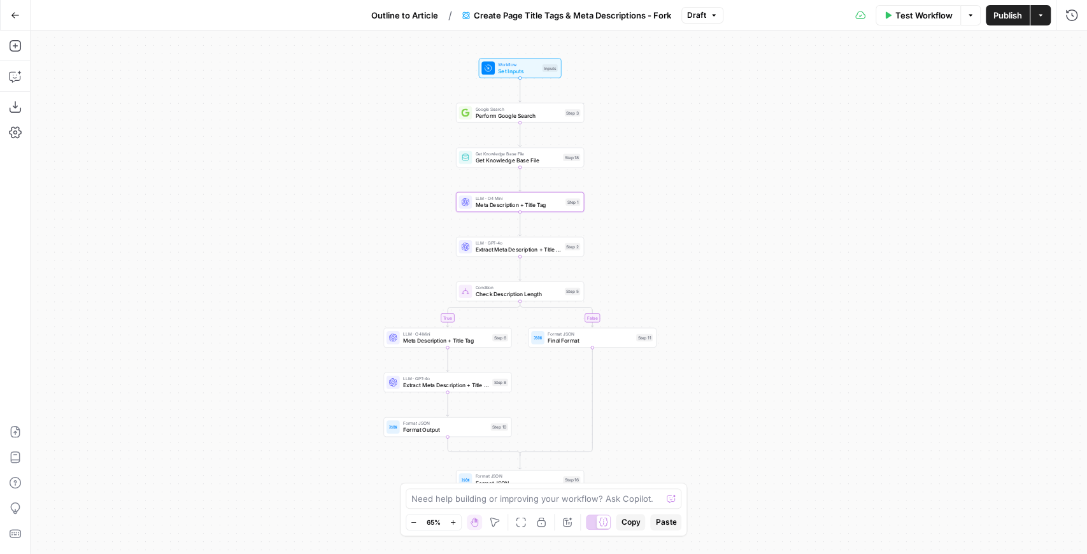
drag, startPoint x: 817, startPoint y: 190, endPoint x: 699, endPoint y: 202, distance: 118.5
click at [742, 196] on div "true false Workflow Set Inputs Inputs Google Search Perform Google Search Step …" at bounding box center [559, 292] width 1056 height 523
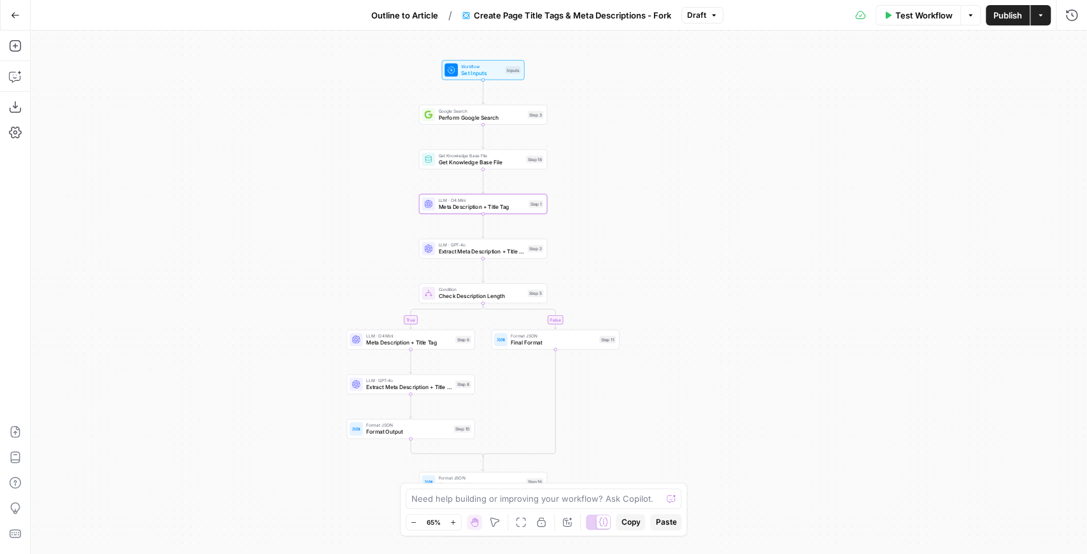
click at [496, 125] on div "true false Workflow Set Inputs Inputs Google Search Perform Google Search Step …" at bounding box center [559, 292] width 1056 height 523
click at [20, 47] on icon "button" at bounding box center [15, 45] width 13 height 13
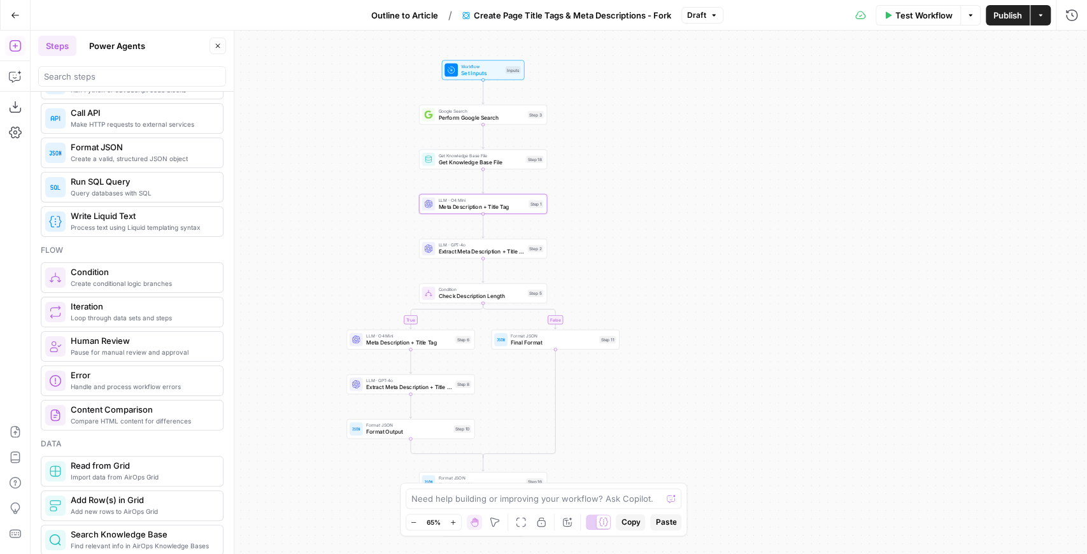
scroll to position [255, 0]
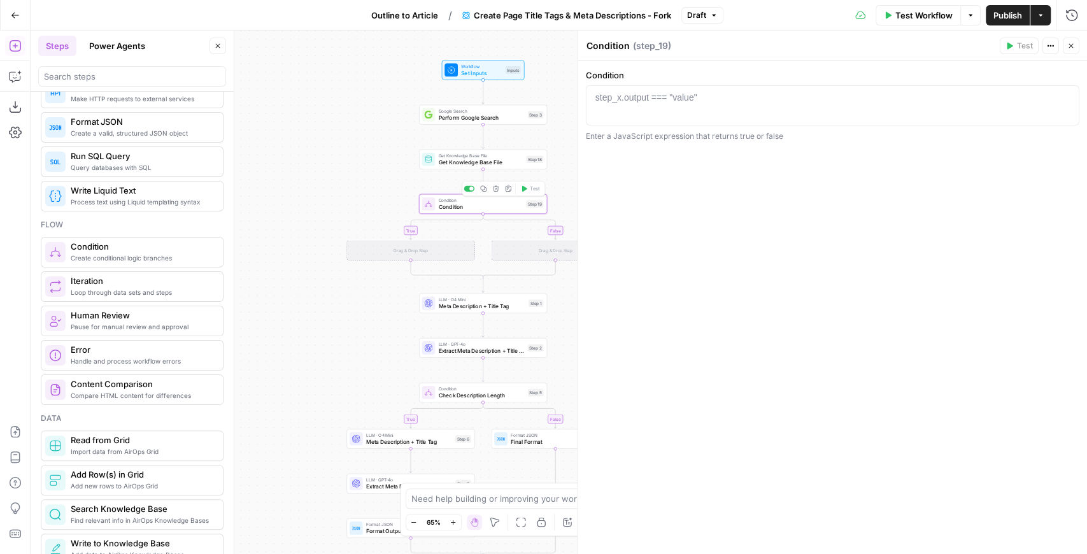
click at [495, 190] on icon "button" at bounding box center [495, 188] width 6 height 6
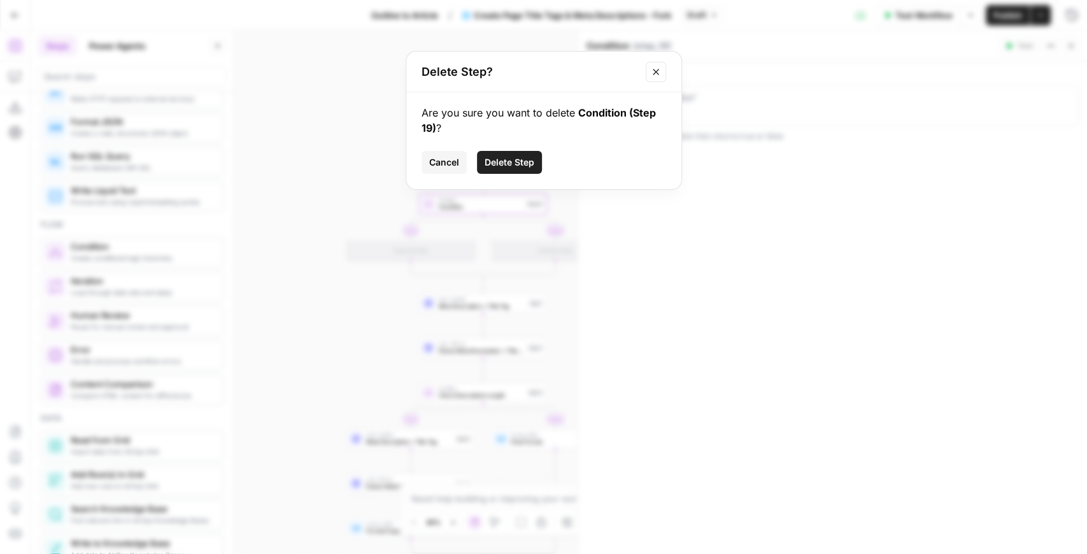
click at [515, 166] on span "Delete Step" at bounding box center [510, 162] width 50 height 13
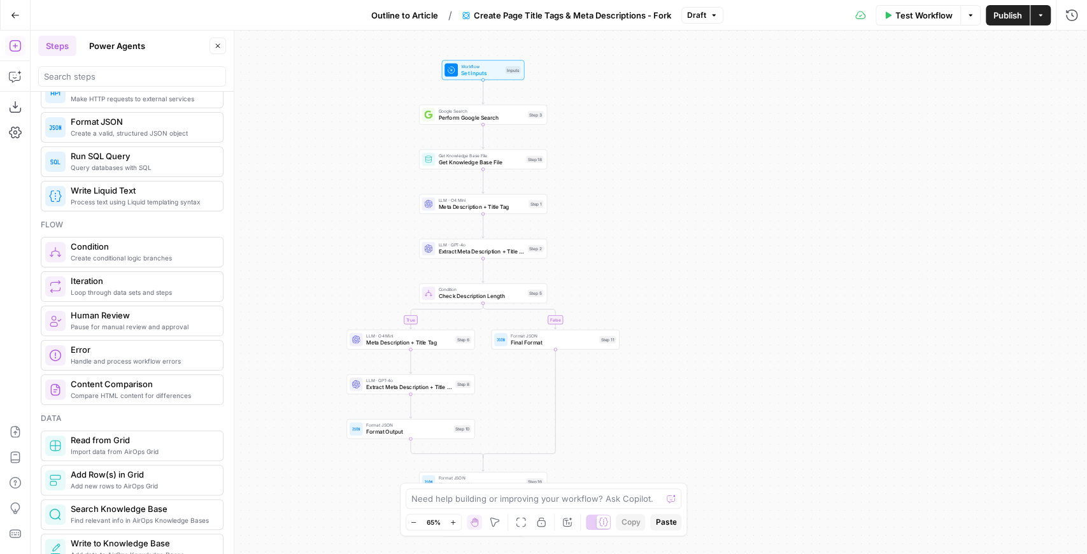
click at [472, 256] on div "LLM · GPT-4o Extract Meta Description + Title Tag Step 2 Copy step Delete step …" at bounding box center [483, 249] width 128 height 20
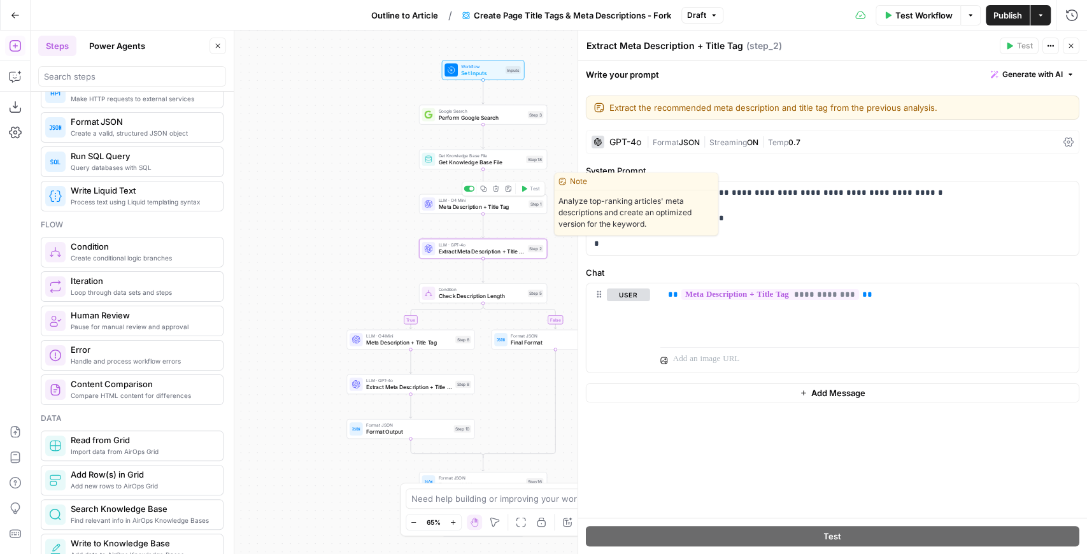
click at [462, 204] on span "Meta Description + Title Tag" at bounding box center [481, 206] width 87 height 8
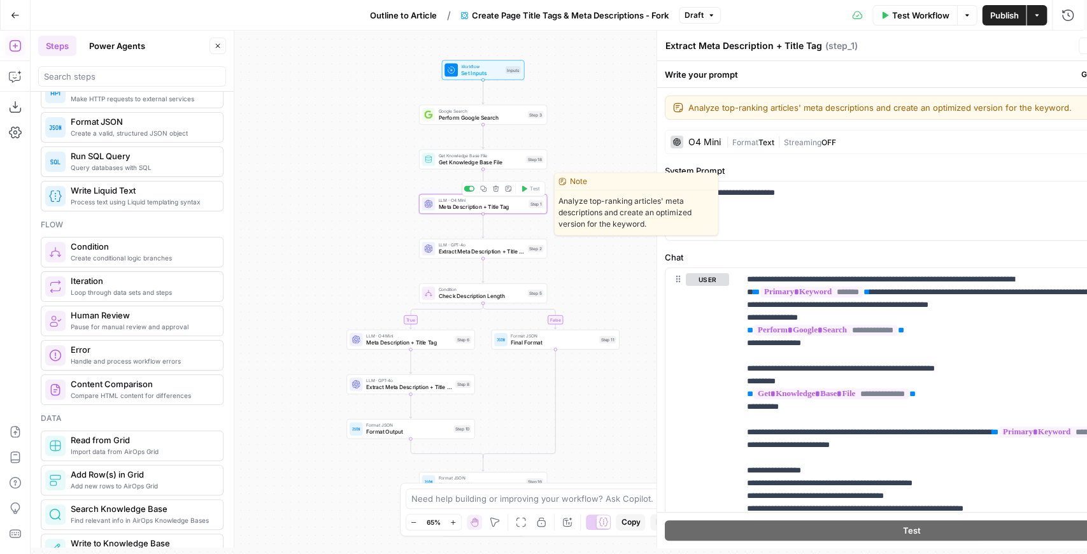
type textarea "Meta Description + Title Tag"
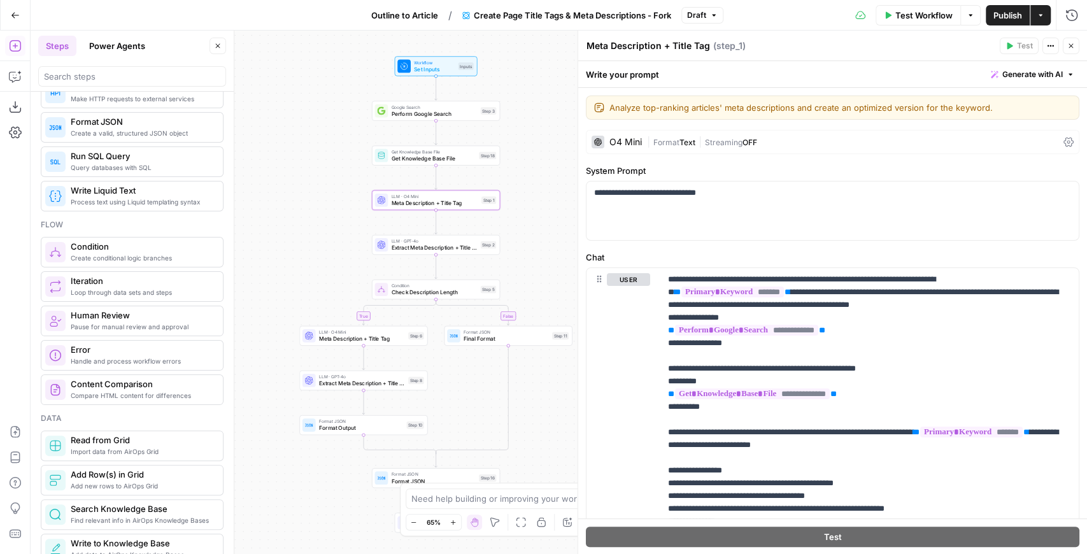
drag, startPoint x: 373, startPoint y: 254, endPoint x: 325, endPoint y: 250, distance: 48.0
click at [325, 250] on div "true false Workflow Set Inputs Inputs Google Search Perform Google Search Step …" at bounding box center [559, 292] width 1056 height 523
click at [627, 139] on div "O4 Mini" at bounding box center [625, 142] width 32 height 9
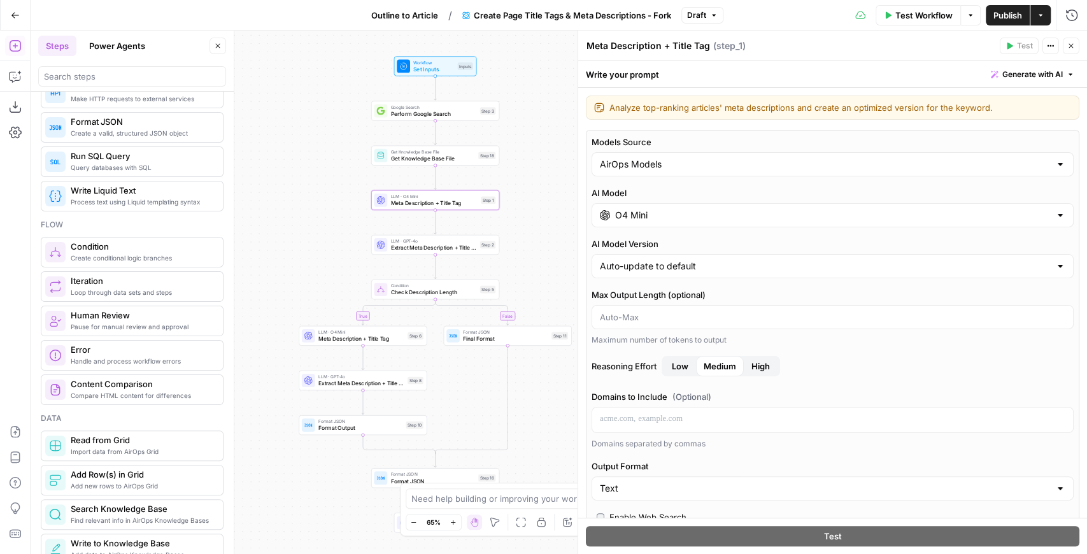
click at [720, 215] on input "O4 Mini" at bounding box center [832, 215] width 435 height 13
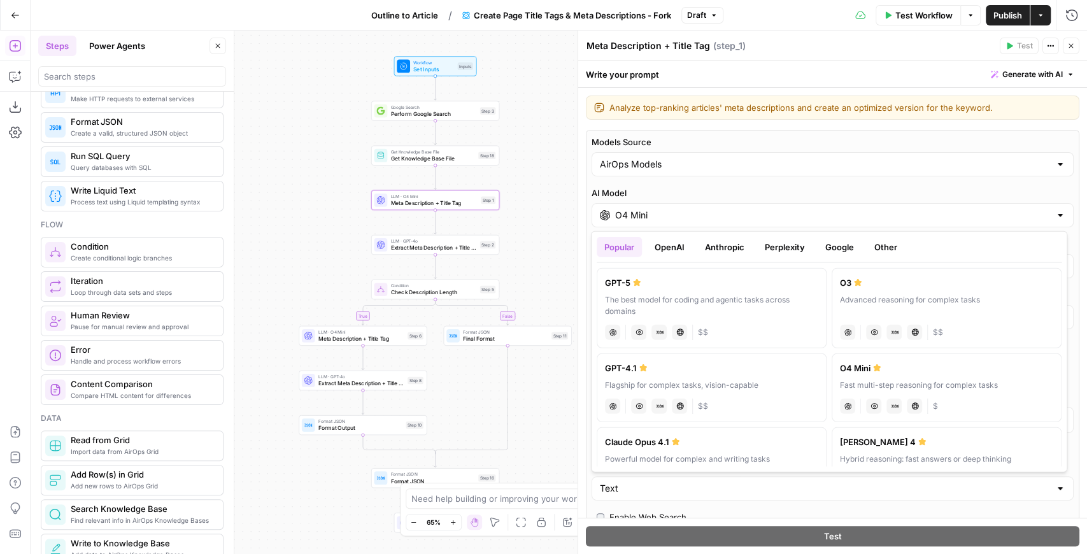
click at [748, 190] on label "AI Model" at bounding box center [832, 193] width 482 height 13
click at [748, 209] on input "O4 Mini" at bounding box center [832, 215] width 435 height 13
click at [1040, 132] on div "Models Source AirOps Models AI Model O4 Mini AI Model Version Auto-update to de…" at bounding box center [832, 423] width 493 height 586
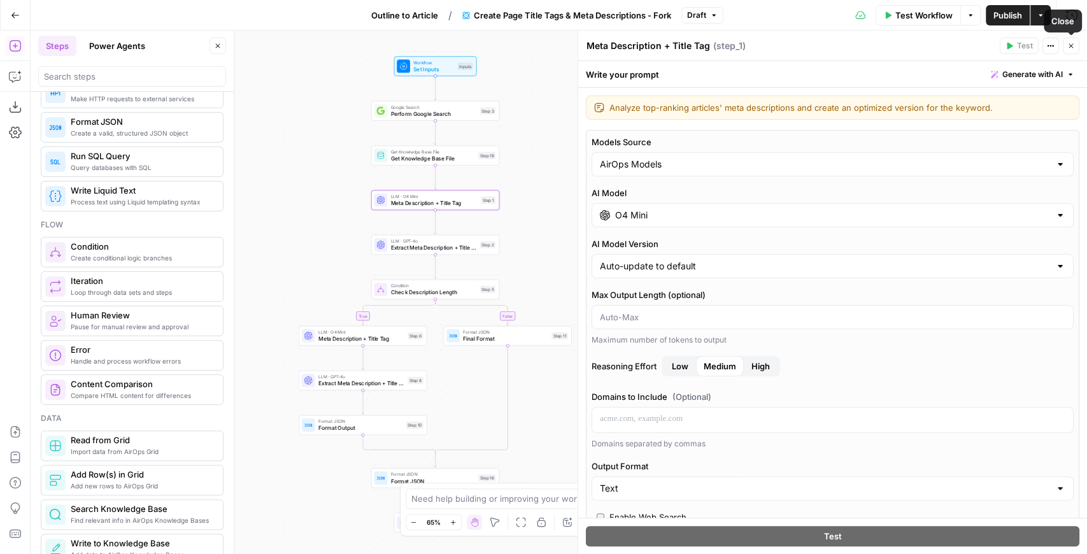
click at [1071, 48] on icon "button" at bounding box center [1071, 46] width 8 height 8
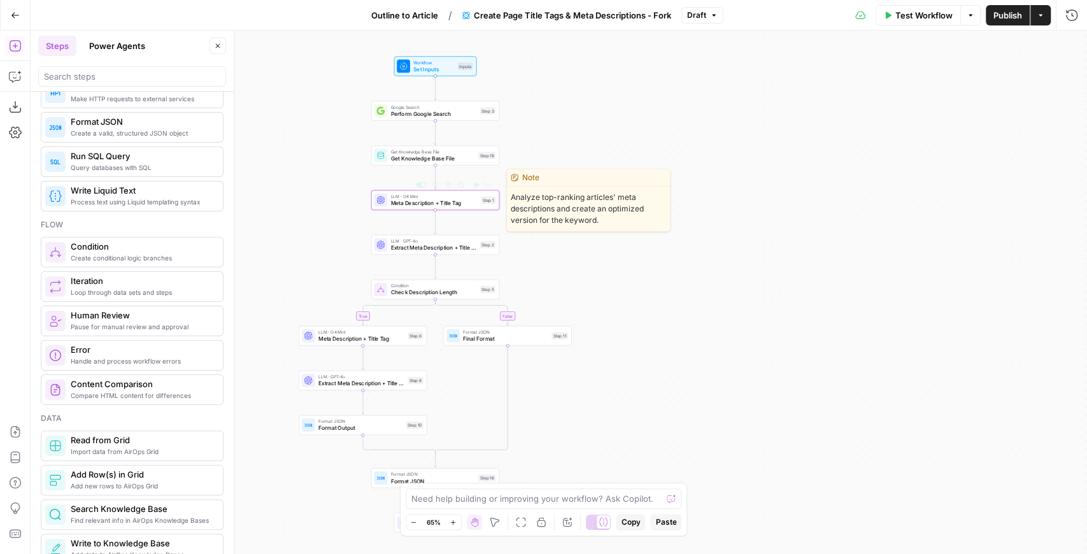
click at [422, 206] on span "Meta Description + Title Tag" at bounding box center [433, 203] width 87 height 8
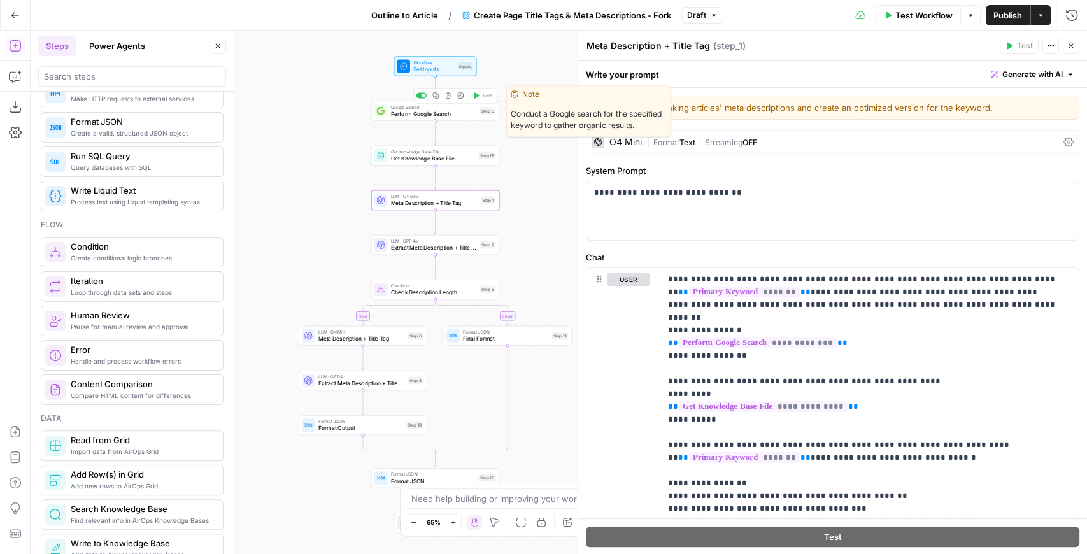
click at [433, 113] on span "Perform Google Search" at bounding box center [433, 114] width 86 height 8
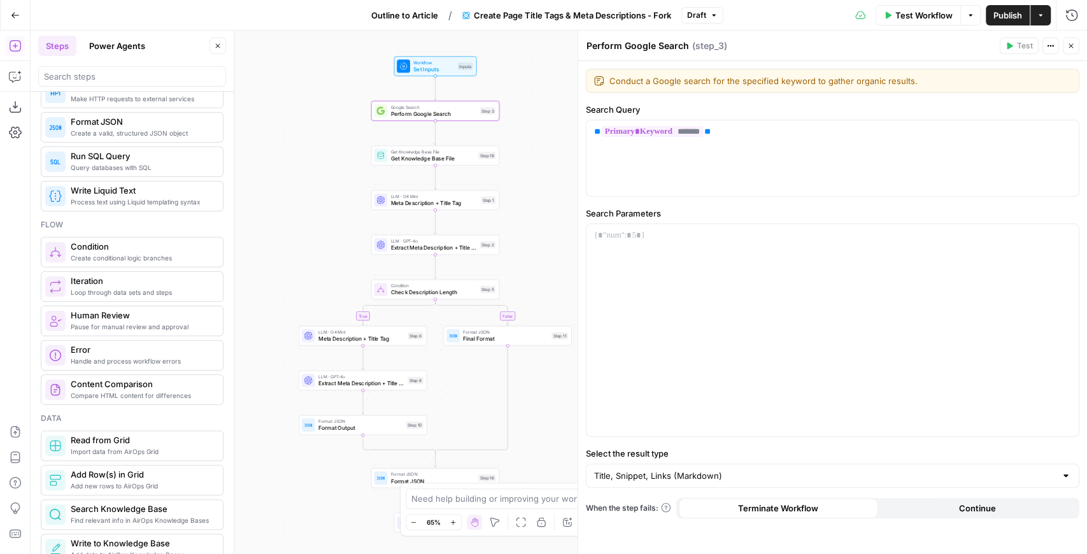
click at [1071, 45] on icon "button" at bounding box center [1071, 46] width 8 height 8
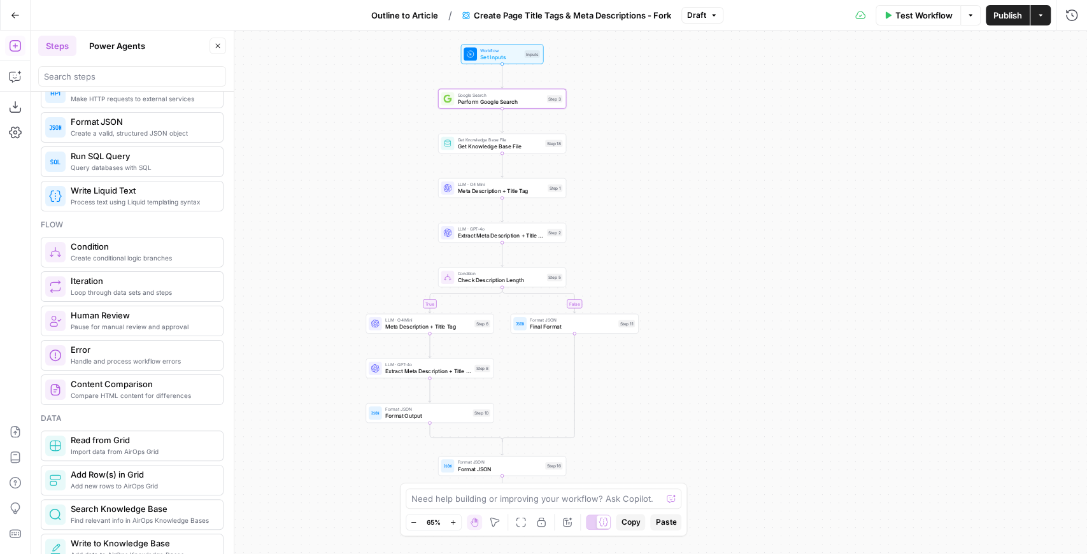
drag, startPoint x: 551, startPoint y: 232, endPoint x: 627, endPoint y: 219, distance: 76.2
click at [627, 219] on div "true false Workflow Set Inputs Inputs Google Search Perform Google Search Step …" at bounding box center [559, 292] width 1056 height 523
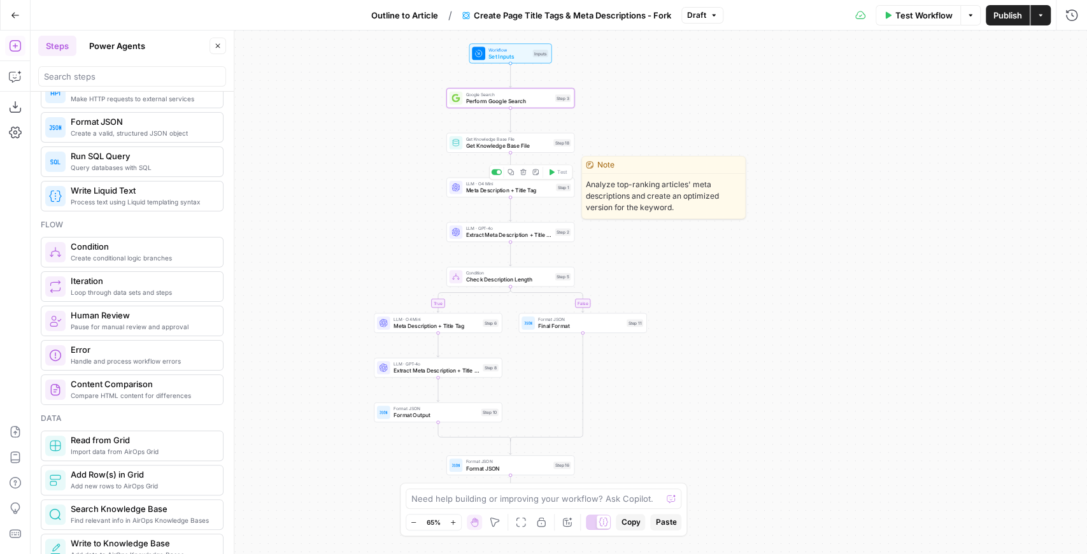
click at [531, 195] on div "LLM · O4 Mini Meta Description + Title Tag Step 1 Copy step Delete step Edit No…" at bounding box center [510, 188] width 128 height 20
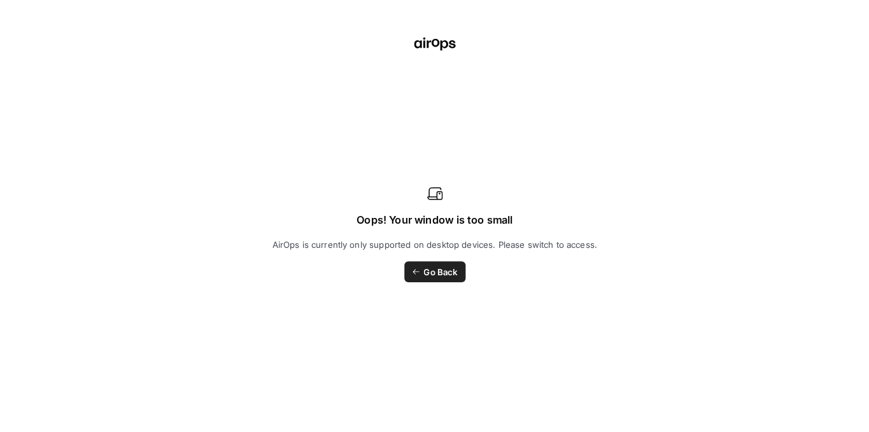
scroll to position [128, 0]
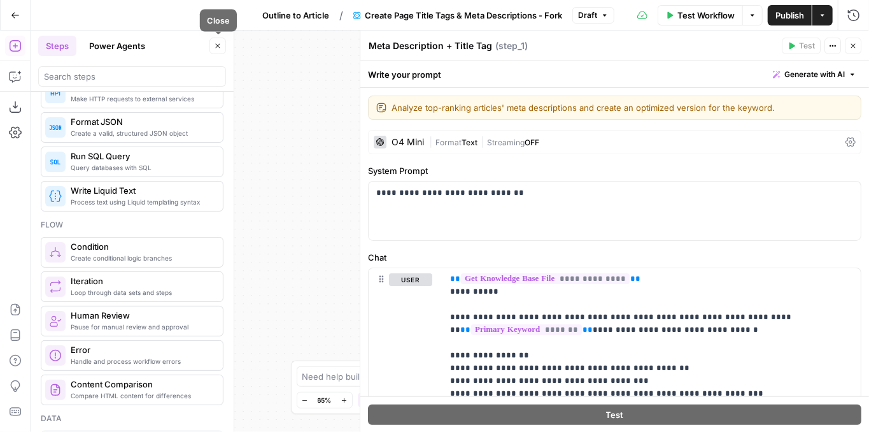
click at [221, 49] on icon "button" at bounding box center [218, 46] width 8 height 8
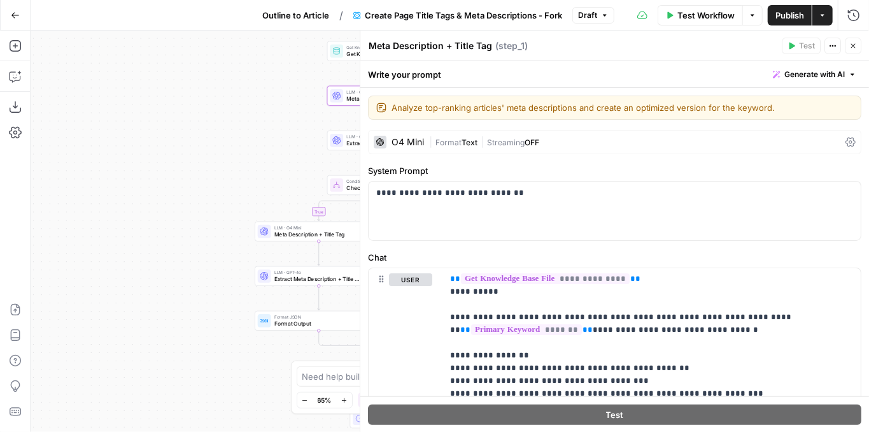
drag, startPoint x: 327, startPoint y: 234, endPoint x: 189, endPoint y: 134, distance: 169.6
click at [191, 136] on div "true false Workflow Set Inputs Inputs Google Search Perform Google Search Step …" at bounding box center [450, 231] width 839 height 401
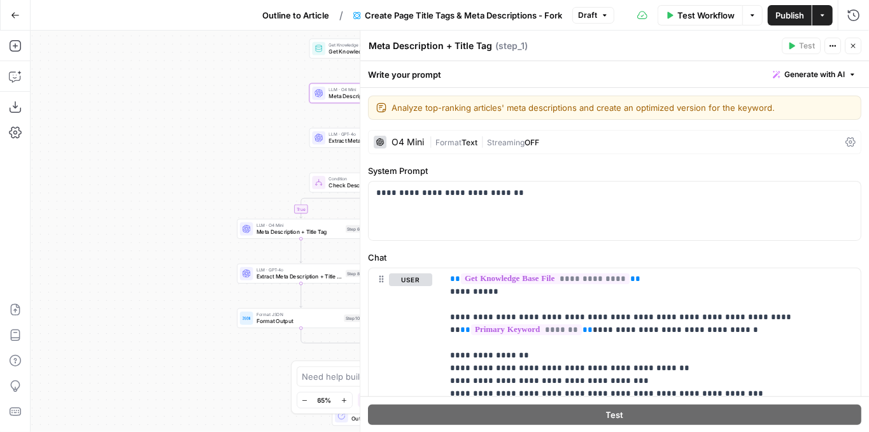
drag, startPoint x: 195, startPoint y: 178, endPoint x: 124, endPoint y: 260, distance: 109.7
click at [124, 260] on div "true false Workflow Set Inputs Inputs Google Search Perform Google Search Step …" at bounding box center [450, 231] width 839 height 401
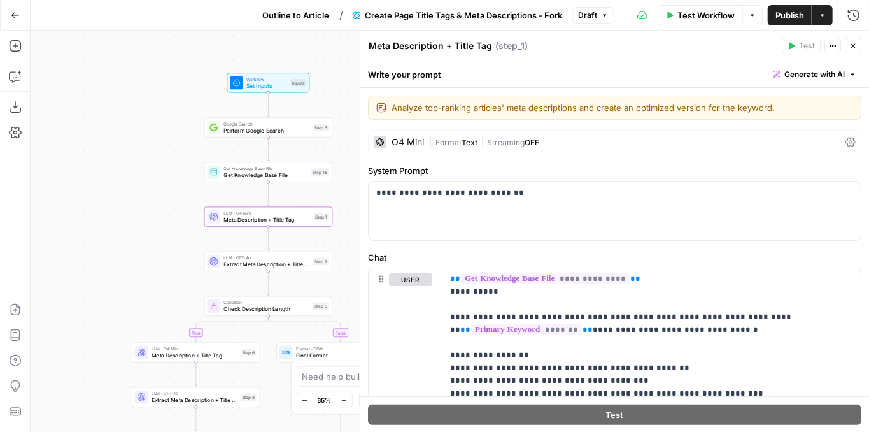
drag, startPoint x: 164, startPoint y: 189, endPoint x: 124, endPoint y: 232, distance: 58.6
click at [124, 232] on div "true false Workflow Set Inputs Inputs Google Search Perform Google Search Step …" at bounding box center [450, 231] width 839 height 401
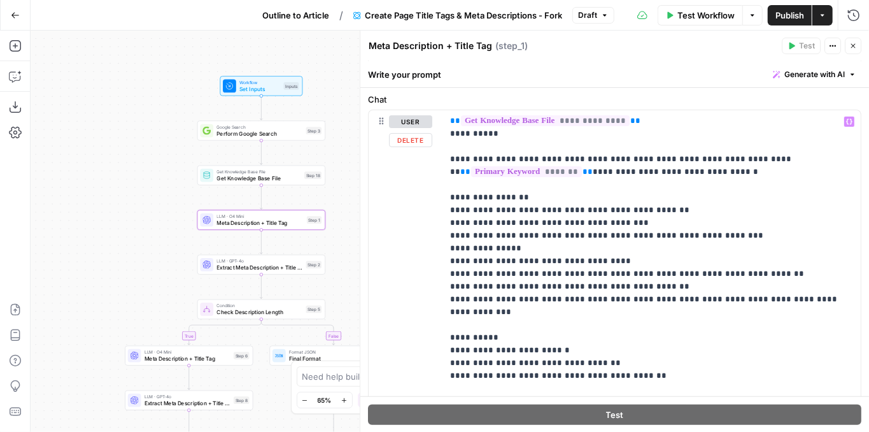
scroll to position [169, 0]
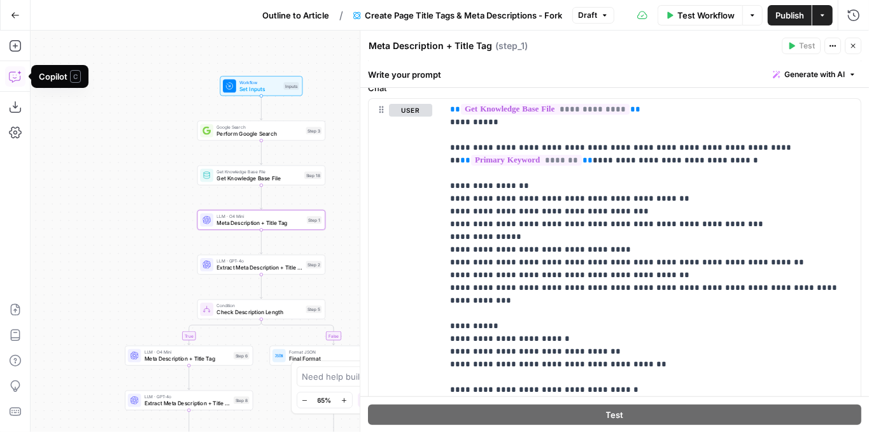
click at [11, 69] on button "Copilot" at bounding box center [15, 76] width 20 height 20
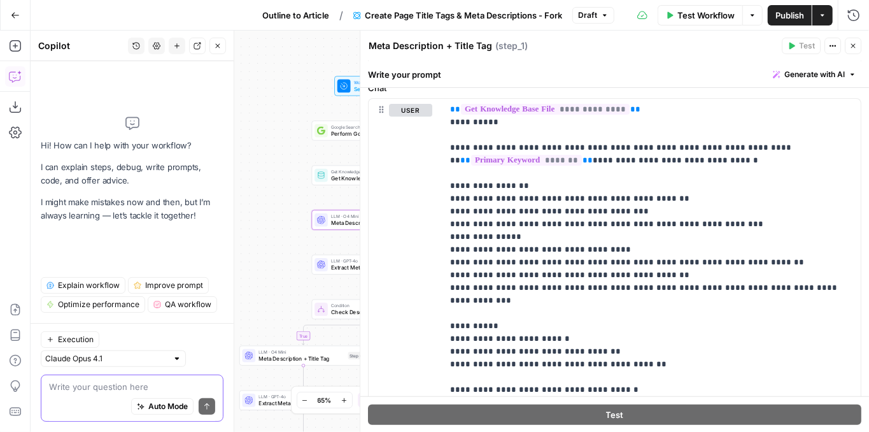
click at [122, 388] on textarea at bounding box center [132, 386] width 166 height 13
paste textarea "Meta description: Make sure it’s pulling in the number regardless of where that…"
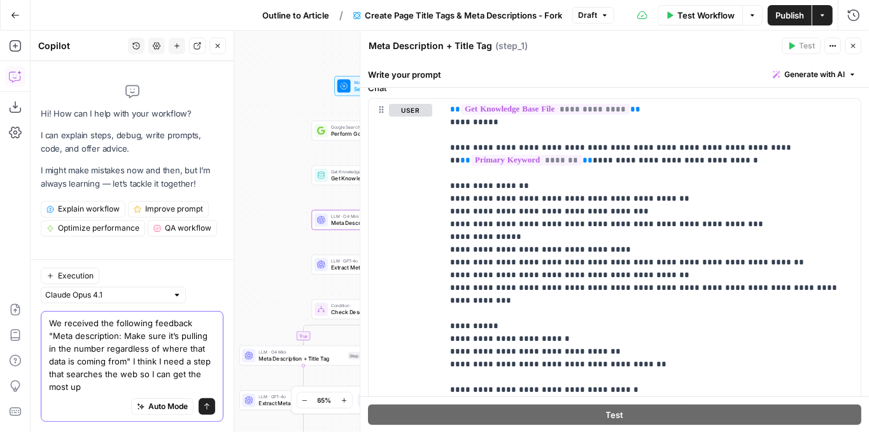
scroll to position [0, 0]
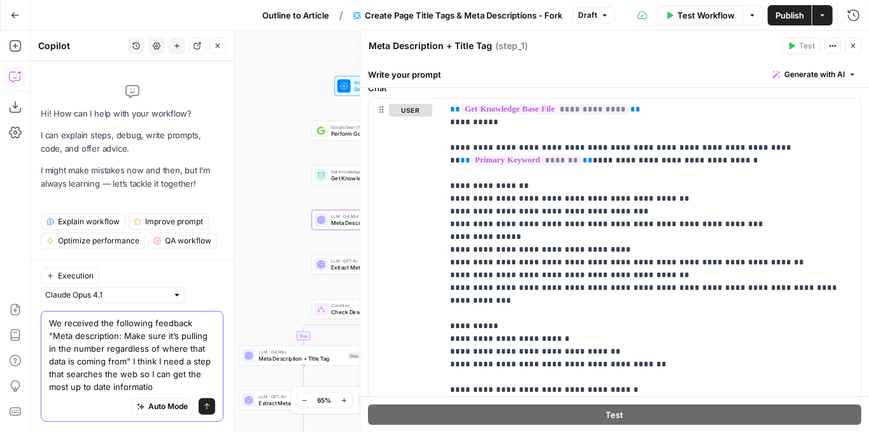
type textarea "We received the following feedback "Meta description: Make sure it’s pulling in…"
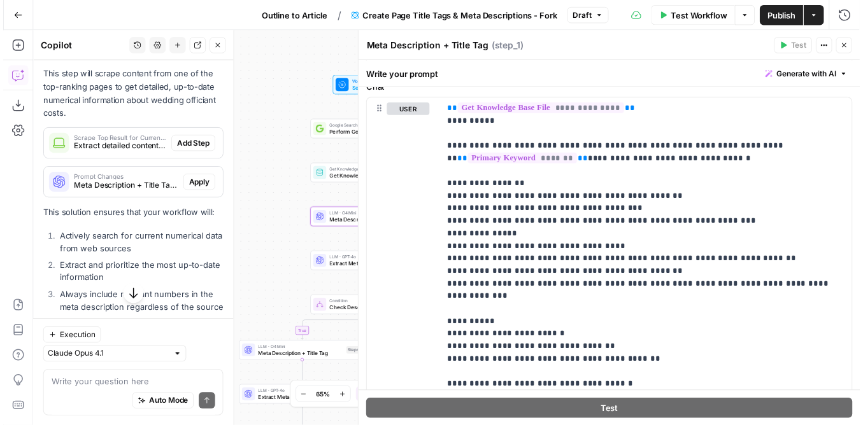
scroll to position [511, 0]
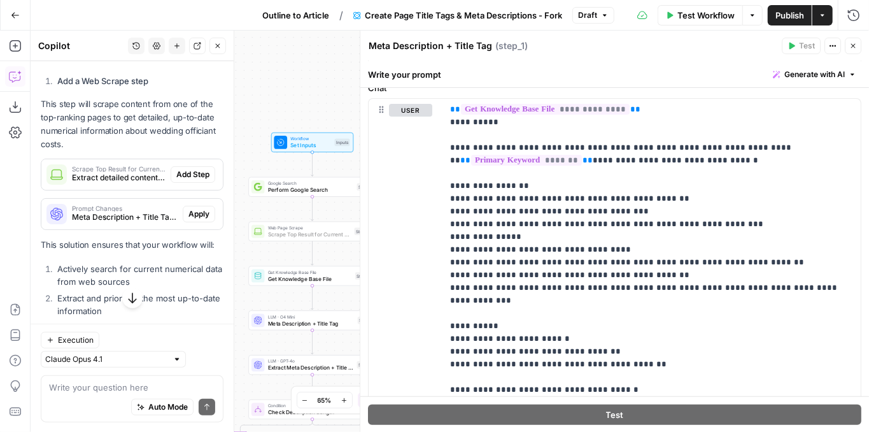
click at [186, 169] on span "Add Step" at bounding box center [192, 174] width 33 height 11
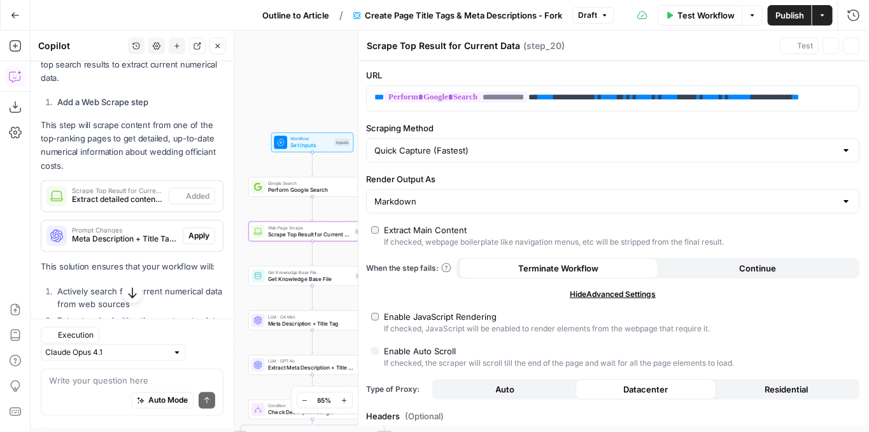
scroll to position [532, 0]
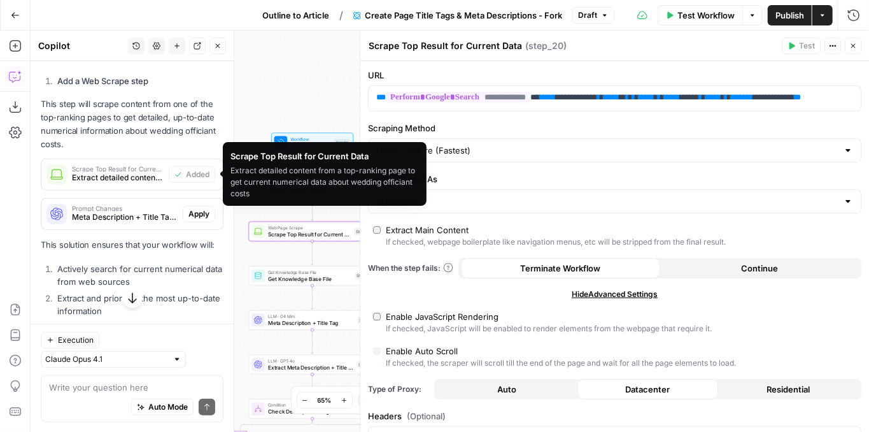
click at [113, 172] on span "Extract detailed content from a top-ranking page to get current numerical data …" at bounding box center [118, 177] width 92 height 11
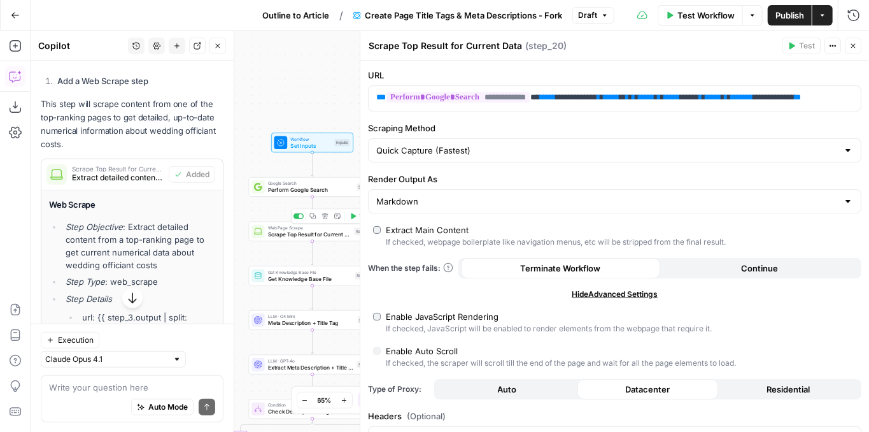
click at [304, 236] on span "Scrape Top Result for Current Data" at bounding box center [309, 234] width 83 height 8
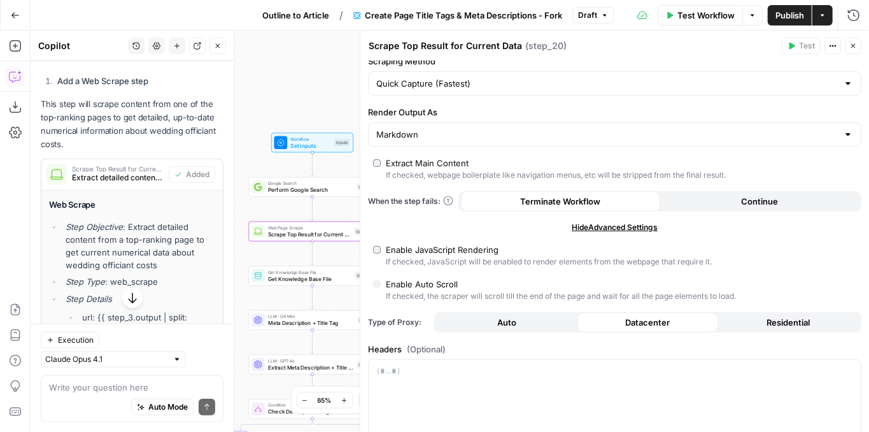
scroll to position [85, 0]
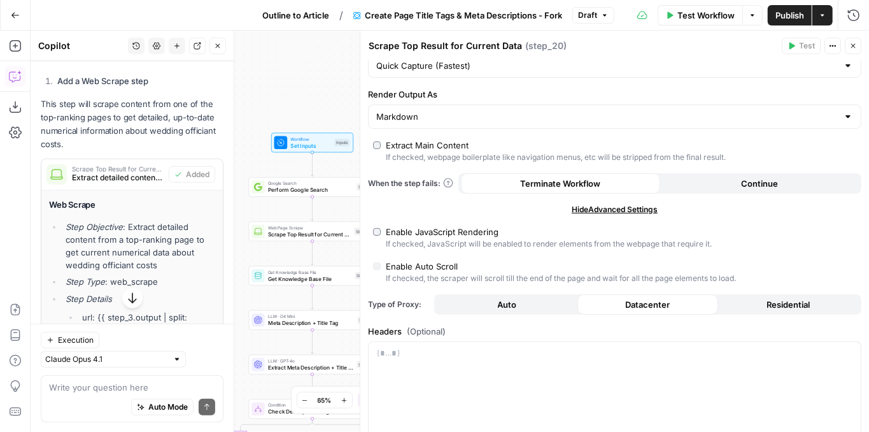
click at [856, 47] on icon "button" at bounding box center [853, 46] width 8 height 8
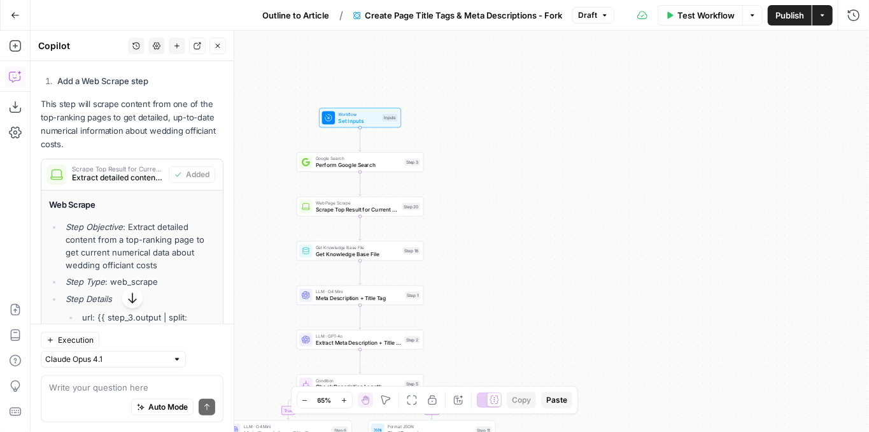
drag, startPoint x: 462, startPoint y: 259, endPoint x: 573, endPoint y: 218, distance: 118.6
click at [573, 218] on div "true false Workflow Set Inputs Inputs Google Search Perform Google Search Step …" at bounding box center [450, 231] width 839 height 401
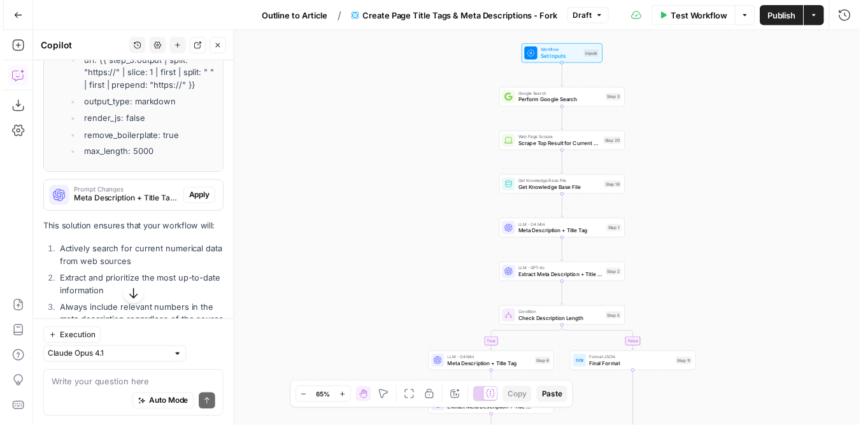
scroll to position [786, 0]
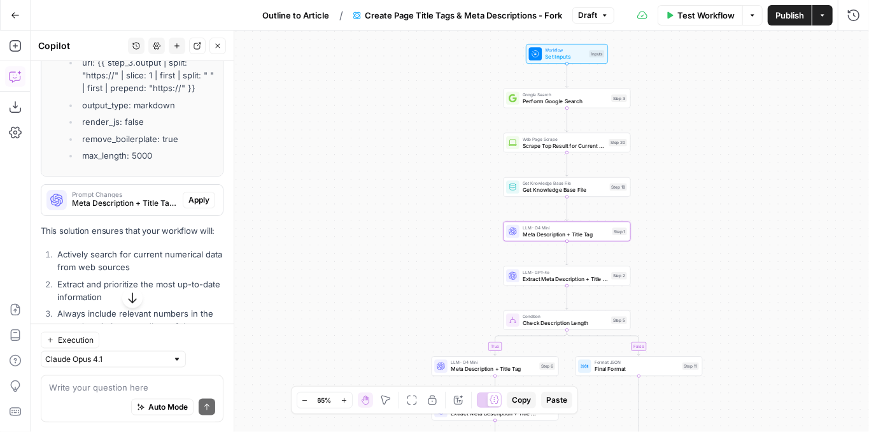
click at [188, 198] on span "Apply" at bounding box center [198, 199] width 21 height 11
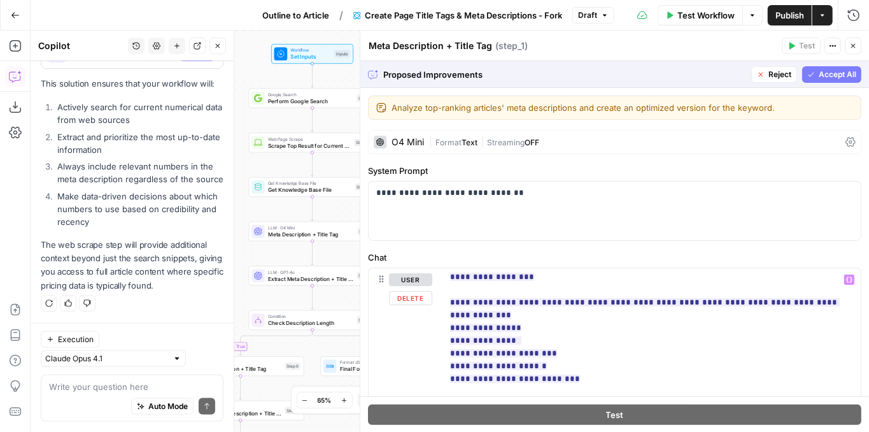
scroll to position [212, 0]
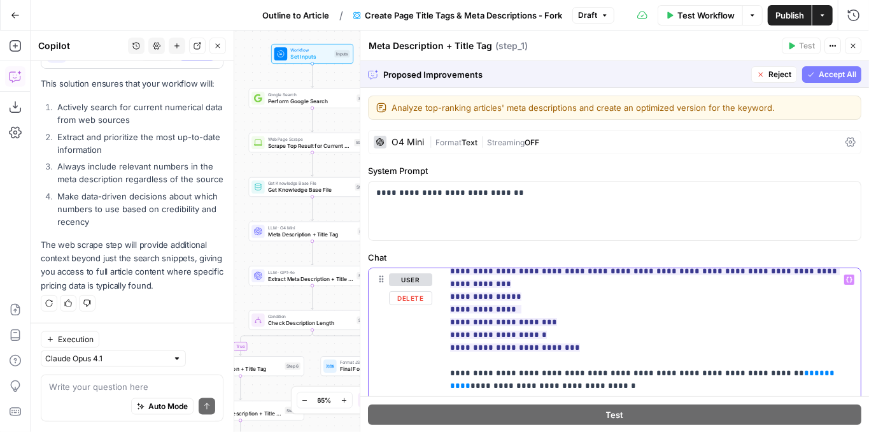
drag, startPoint x: 578, startPoint y: 336, endPoint x: 441, endPoint y: 311, distance: 139.7
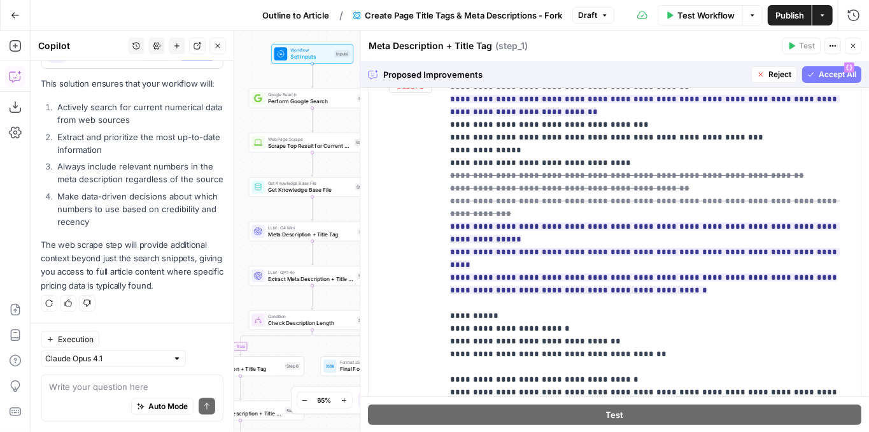
scroll to position [298, 0]
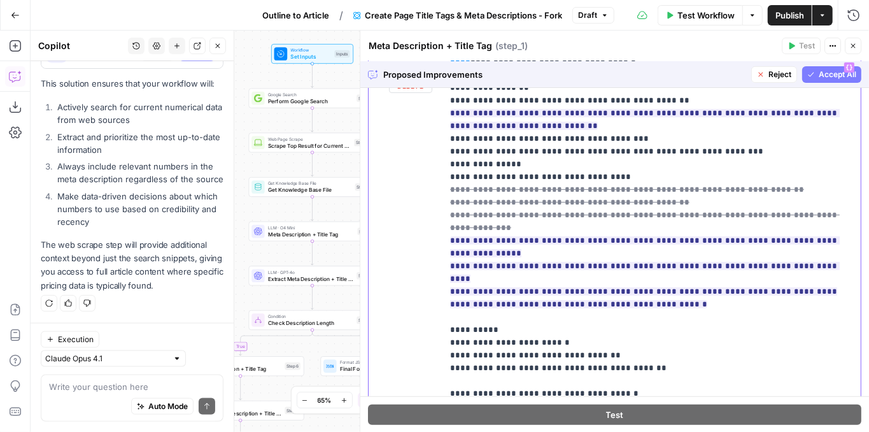
drag, startPoint x: 693, startPoint y: 281, endPoint x: 429, endPoint y: 212, distance: 272.4
click at [429, 212] on div "**********" at bounding box center [615, 330] width 492 height 549
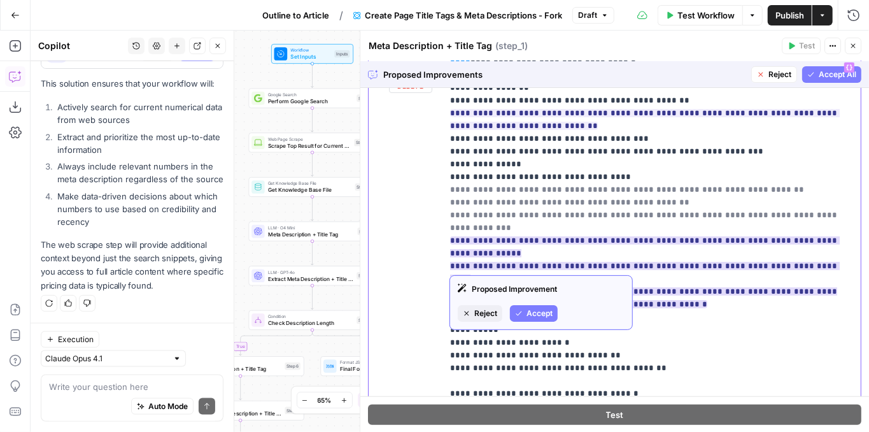
copy ins "**********"
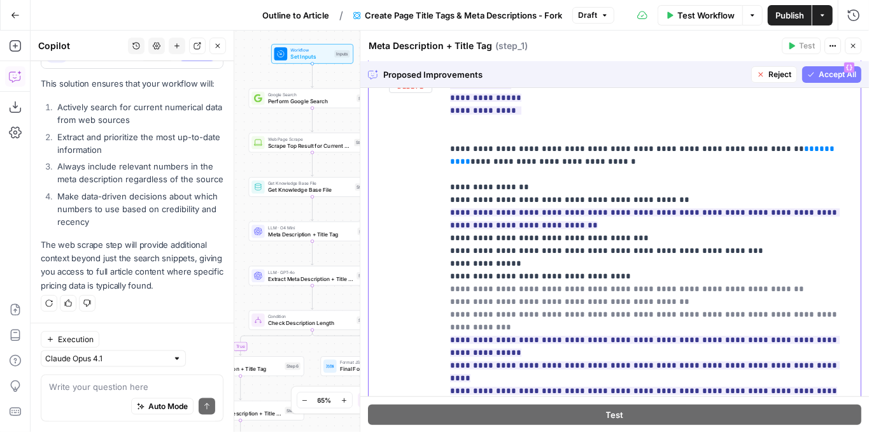
scroll to position [213, 0]
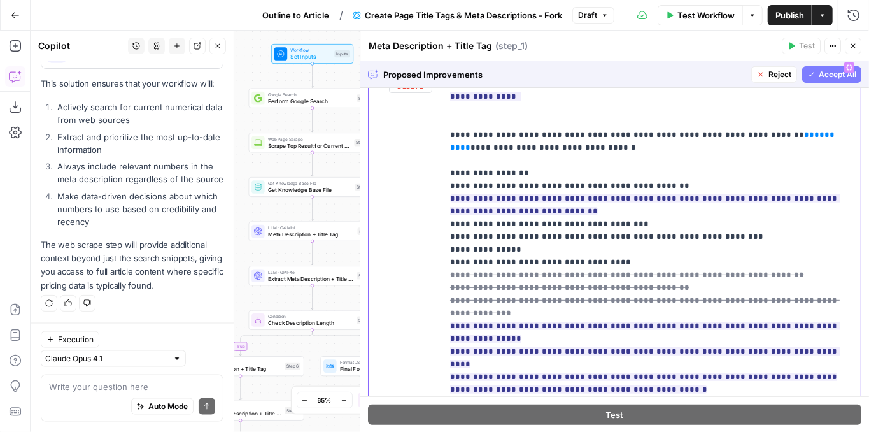
drag, startPoint x: 832, startPoint y: 283, endPoint x: 448, endPoint y: 264, distance: 384.4
click at [448, 264] on div "**********" at bounding box center [649, 315] width 413 height 519
copy del "**********"
click at [821, 73] on span "Accept All" at bounding box center [838, 74] width 38 height 11
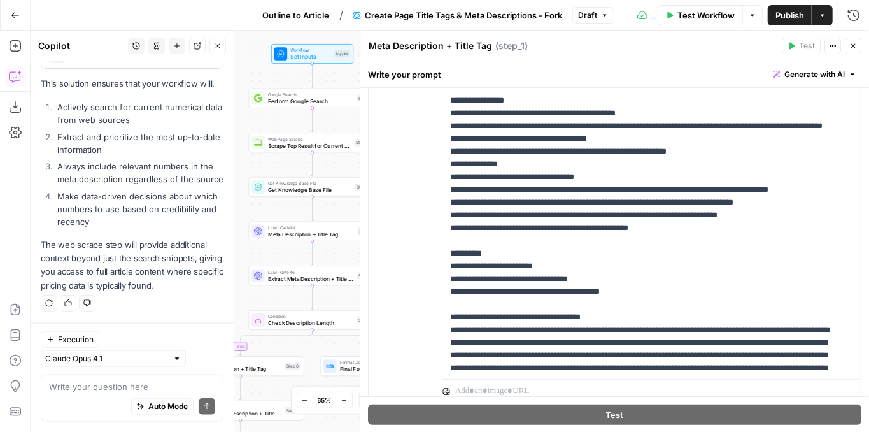
scroll to position [85, 0]
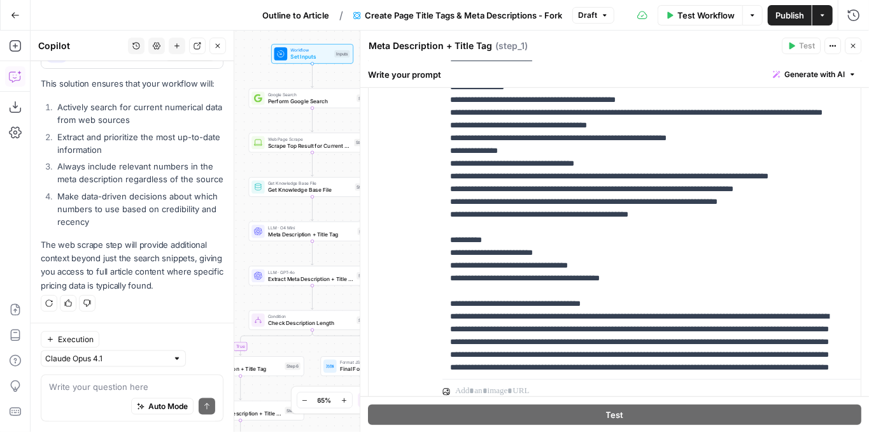
click at [66, 395] on div "Auto Mode Send" at bounding box center [132, 407] width 166 height 28
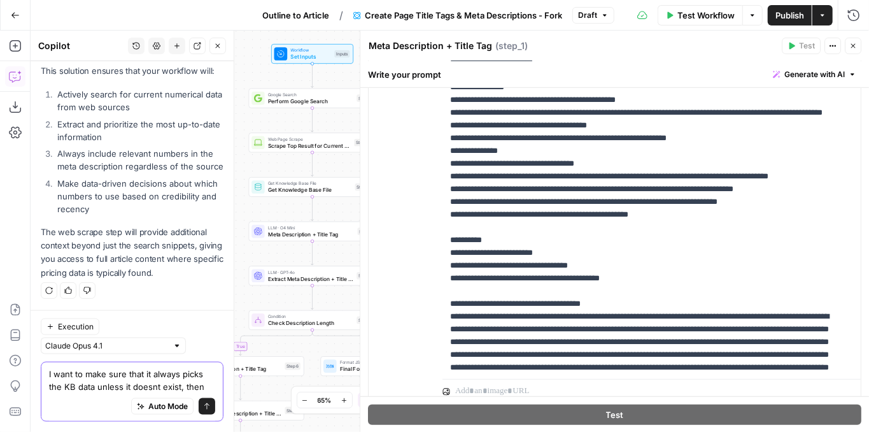
scroll to position [967, 0]
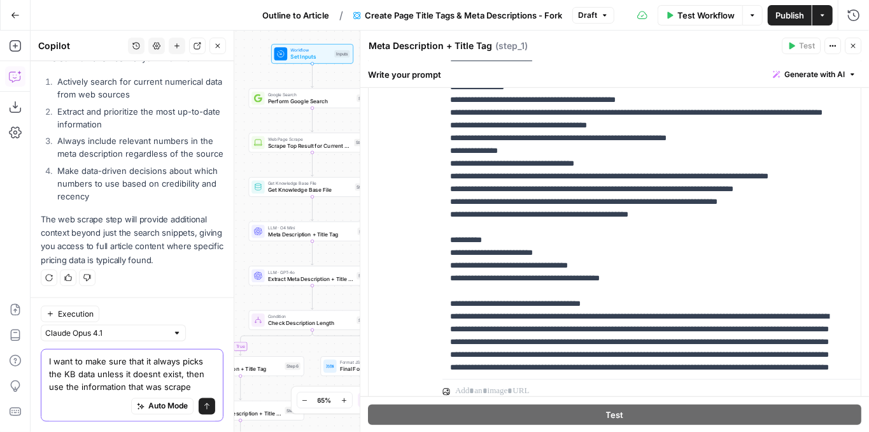
type textarea "I want to make sure that it always picks the KB data unless it doesnt exist, th…"
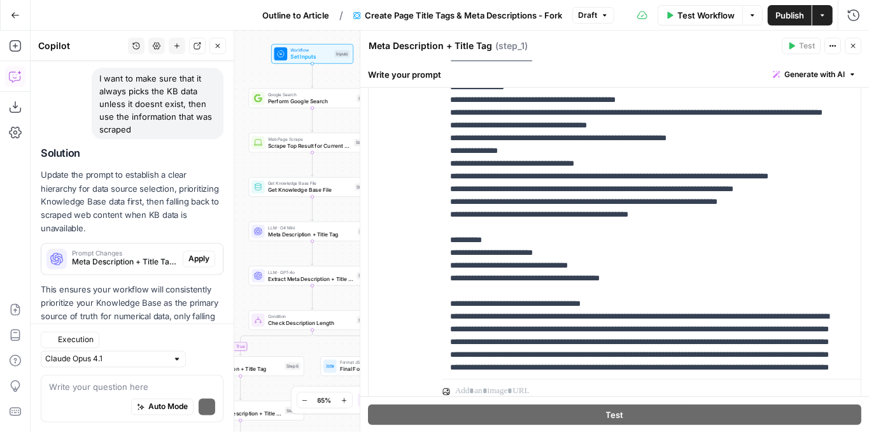
scroll to position [1245, 0]
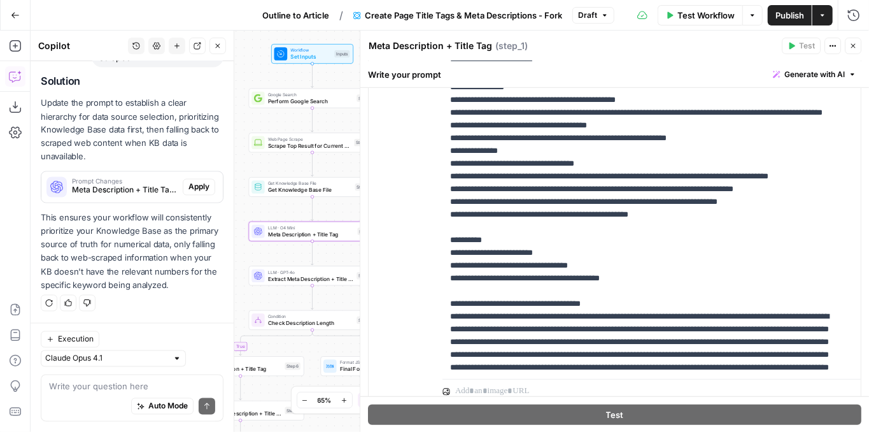
click at [195, 192] on span "Apply" at bounding box center [198, 186] width 21 height 11
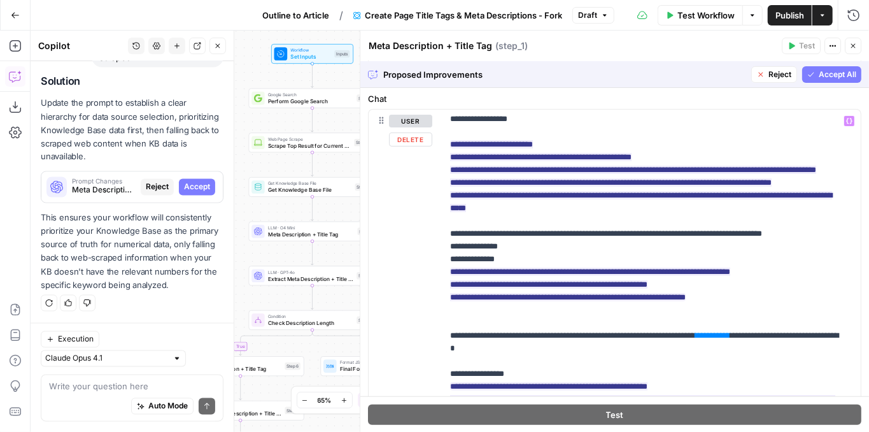
scroll to position [169, 0]
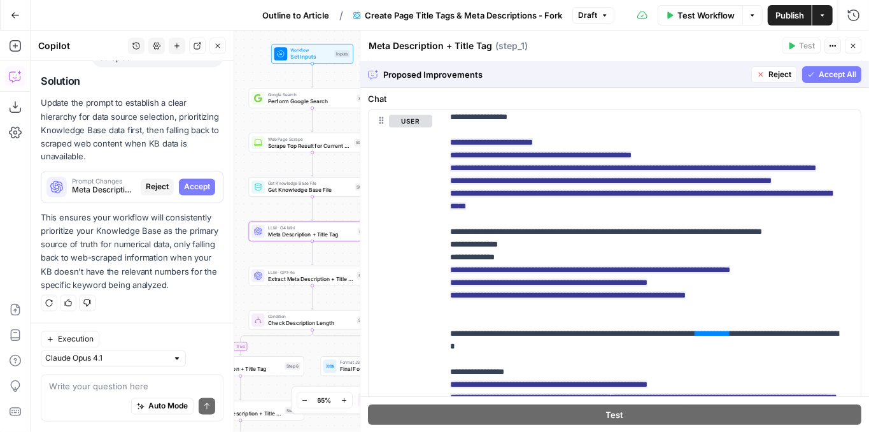
click at [201, 188] on span "Accept" at bounding box center [197, 186] width 26 height 11
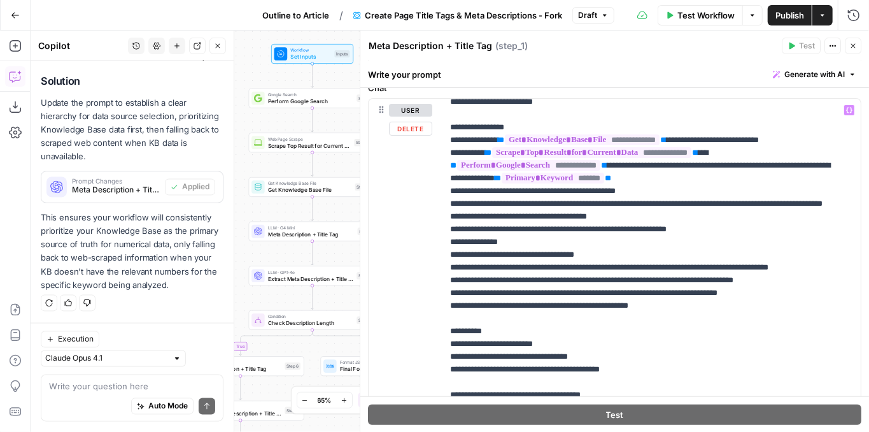
scroll to position [446, 0]
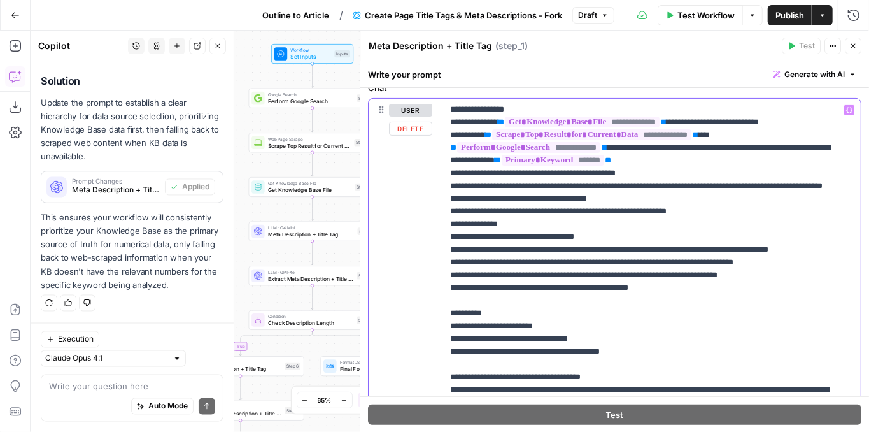
drag, startPoint x: 790, startPoint y: 296, endPoint x: 435, endPoint y: 295, distance: 354.0
click at [435, 295] on div "**********" at bounding box center [615, 373] width 492 height 549
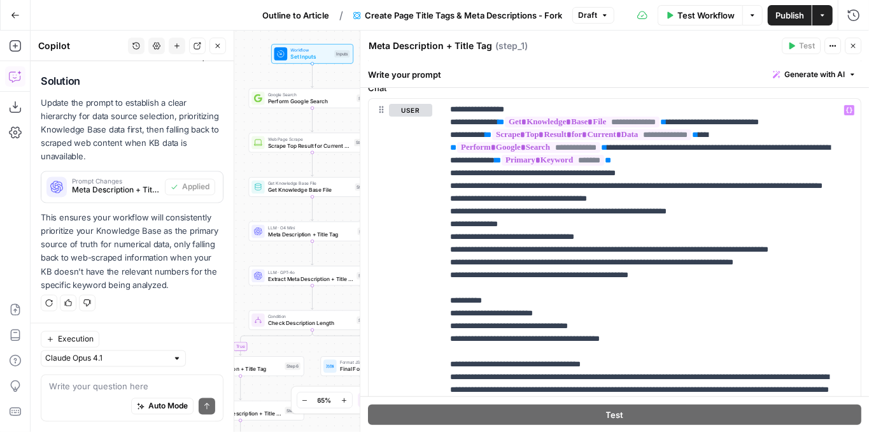
click at [794, 11] on span "Publish" at bounding box center [789, 15] width 29 height 13
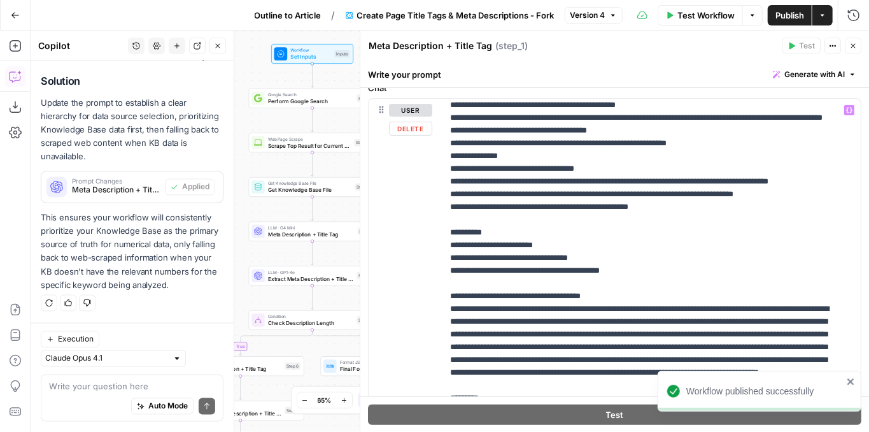
scroll to position [531, 0]
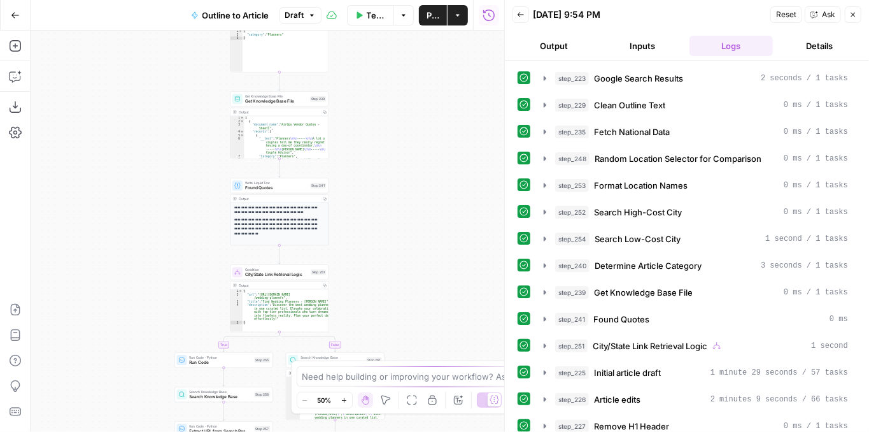
drag, startPoint x: 461, startPoint y: 254, endPoint x: 465, endPoint y: 317, distance: 63.1
click at [465, 317] on div "**********" at bounding box center [268, 231] width 474 height 401
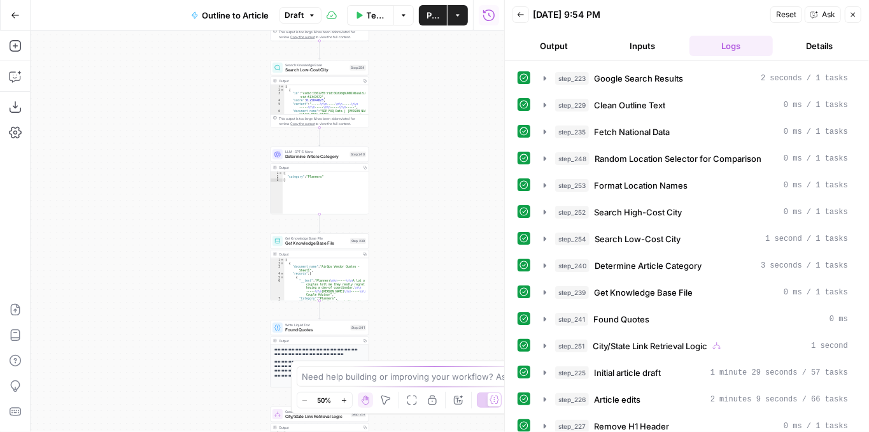
drag, startPoint x: 420, startPoint y: 218, endPoint x: 460, endPoint y: 346, distance: 133.5
click at [460, 339] on div "**********" at bounding box center [268, 231] width 474 height 401
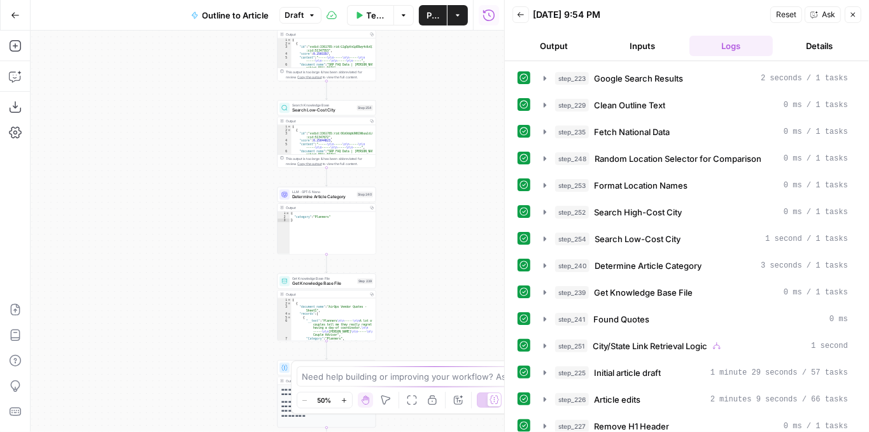
drag, startPoint x: 448, startPoint y: 216, endPoint x: 455, endPoint y: 333, distance: 117.3
click at [455, 336] on div "**********" at bounding box center [268, 231] width 474 height 401
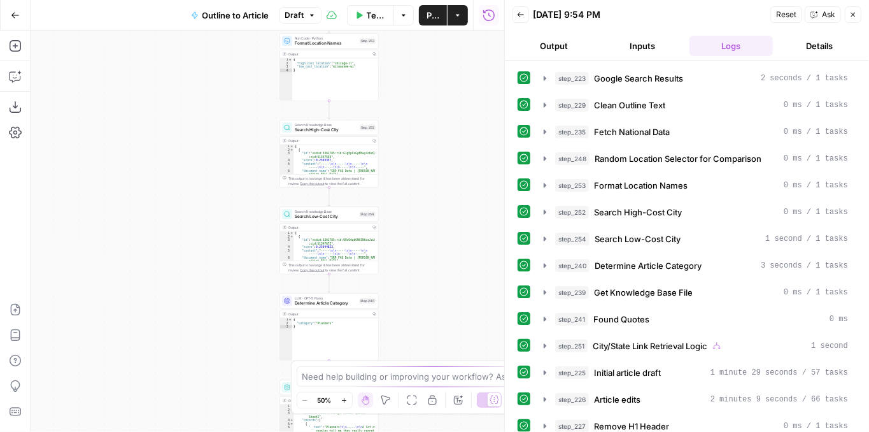
drag, startPoint x: 450, startPoint y: 208, endPoint x: 467, endPoint y: 312, distance: 105.9
click at [466, 304] on div "**********" at bounding box center [268, 231] width 474 height 401
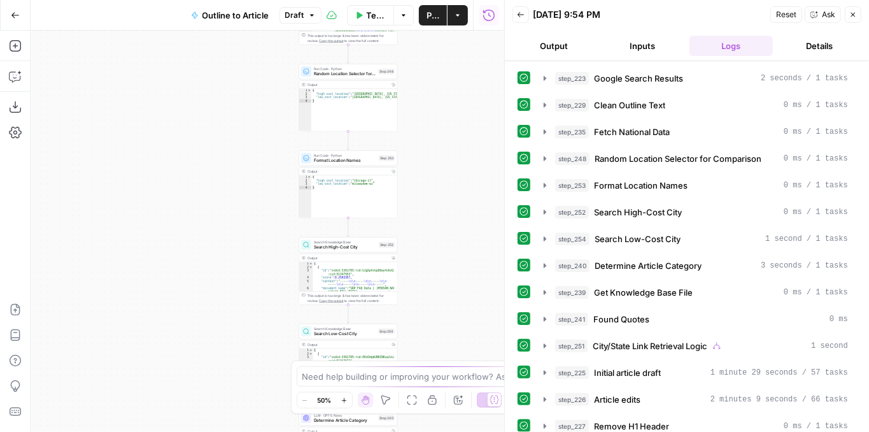
drag, startPoint x: 467, startPoint y: 211, endPoint x: 469, endPoint y: 311, distance: 100.0
click at [469, 310] on div "**********" at bounding box center [268, 231] width 474 height 401
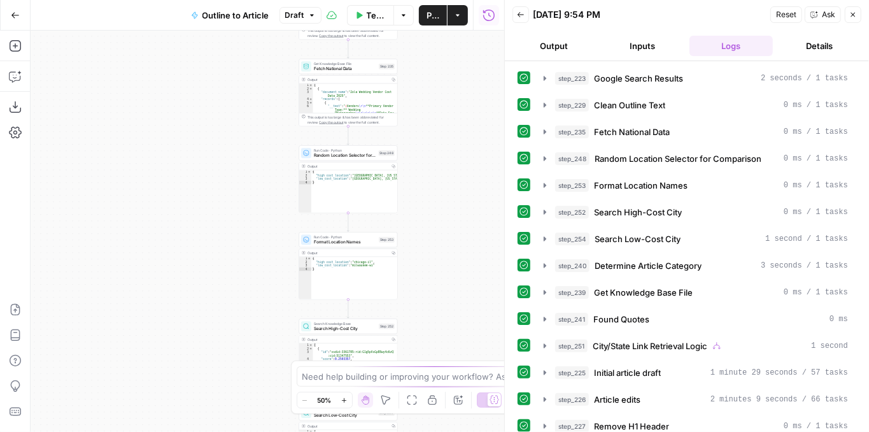
drag, startPoint x: 465, startPoint y: 213, endPoint x: 479, endPoint y: 290, distance: 78.2
click at [479, 288] on div "**********" at bounding box center [268, 231] width 474 height 401
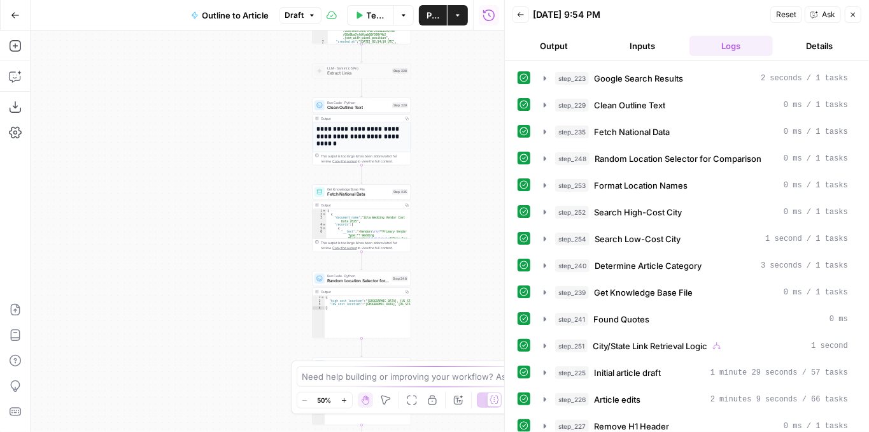
drag, startPoint x: 472, startPoint y: 266, endPoint x: 465, endPoint y: 367, distance: 100.9
click at [464, 381] on body "Zola Inc New Home Browse Insights Opportunities Your Data Recent Grids [Zola] C…" at bounding box center [434, 216] width 869 height 432
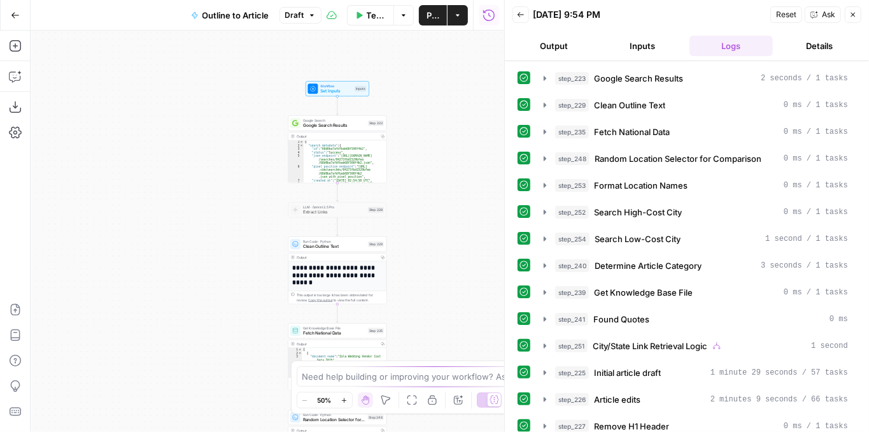
drag, startPoint x: 470, startPoint y: 229, endPoint x: 446, endPoint y: 177, distance: 56.7
click at [446, 173] on div "**********" at bounding box center [268, 231] width 474 height 401
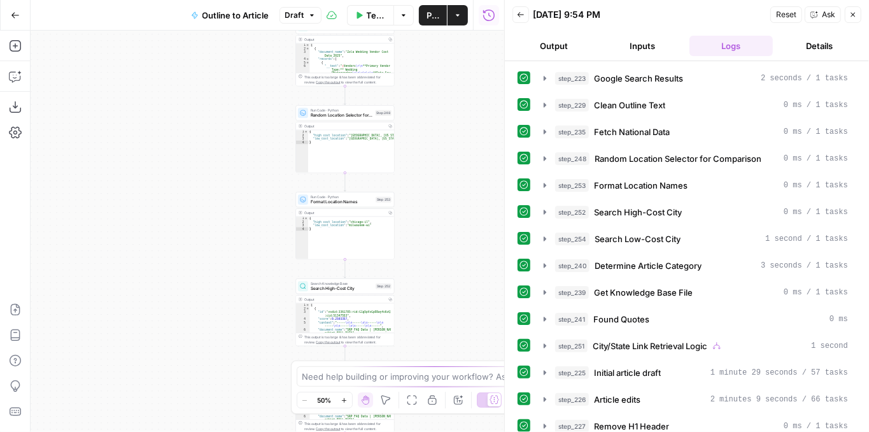
drag, startPoint x: 425, startPoint y: 297, endPoint x: 430, endPoint y: 224, distance: 72.8
click at [441, 111] on div "**********" at bounding box center [268, 231] width 474 height 401
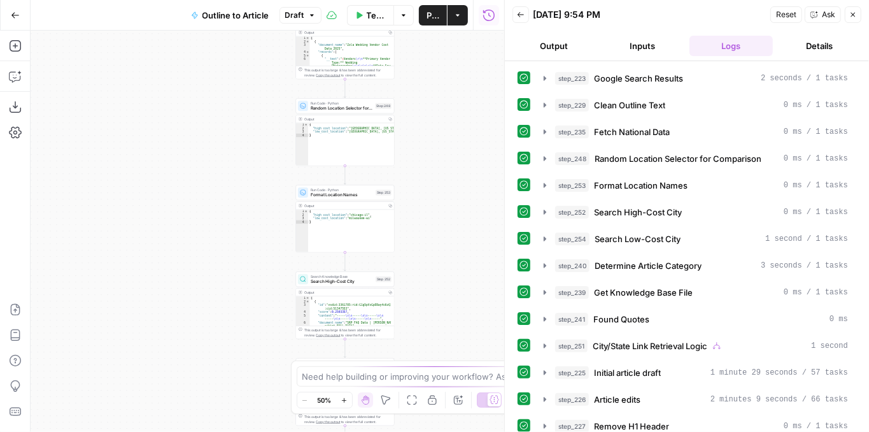
drag, startPoint x: 427, startPoint y: 281, endPoint x: 420, endPoint y: 99, distance: 182.2
click at [421, 100] on div "**********" at bounding box center [268, 231] width 474 height 401
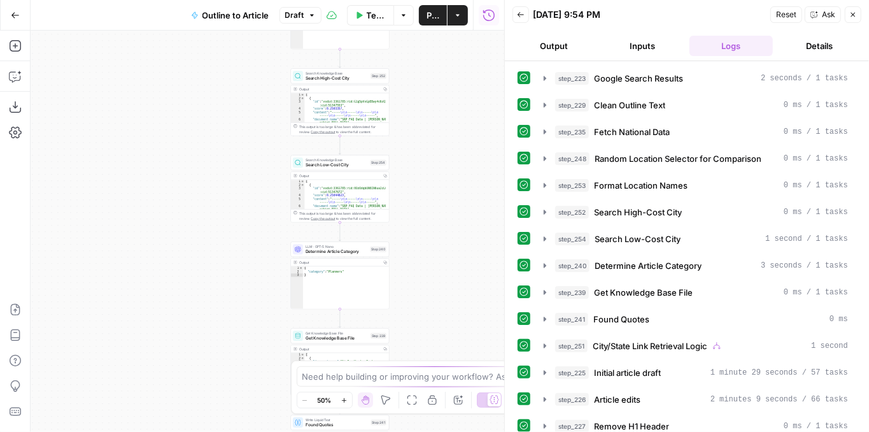
drag, startPoint x: 428, startPoint y: 267, endPoint x: 433, endPoint y: 73, distance: 193.6
click at [433, 73] on div "**********" at bounding box center [268, 231] width 474 height 401
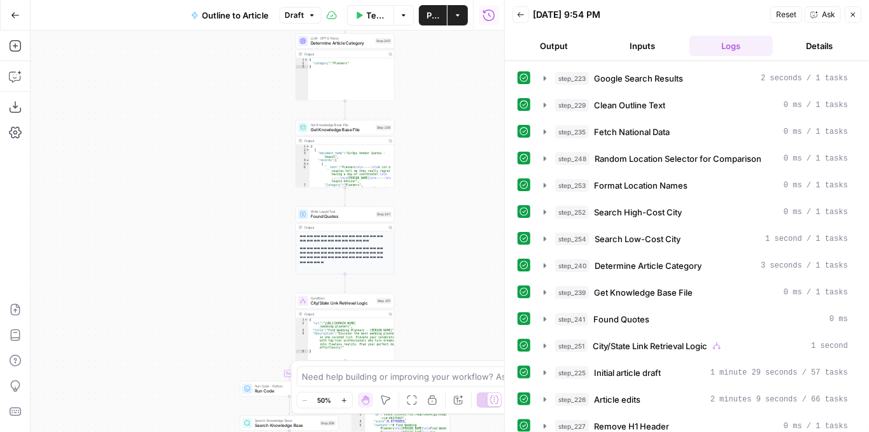
drag, startPoint x: 447, startPoint y: 246, endPoint x: 436, endPoint y: 67, distance: 178.6
click at [437, 65] on div "**********" at bounding box center [268, 231] width 474 height 401
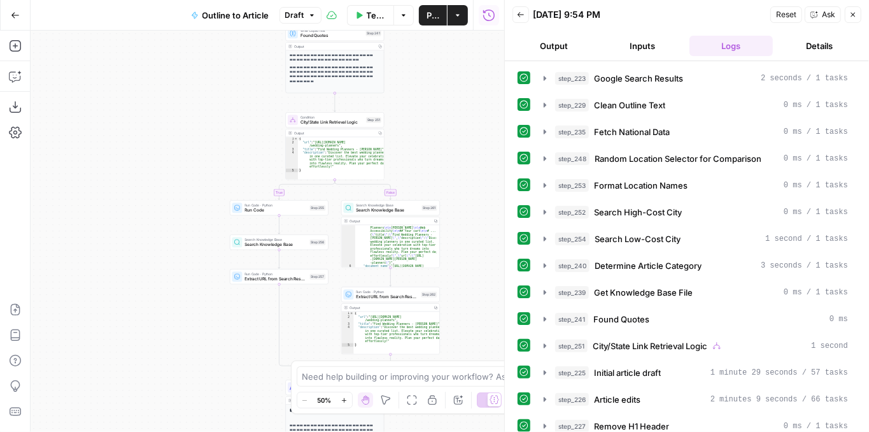
scroll to position [74, 0]
drag, startPoint x: 455, startPoint y: 250, endPoint x: 448, endPoint y: 90, distance: 159.3
click at [448, 73] on div "**********" at bounding box center [268, 231] width 474 height 401
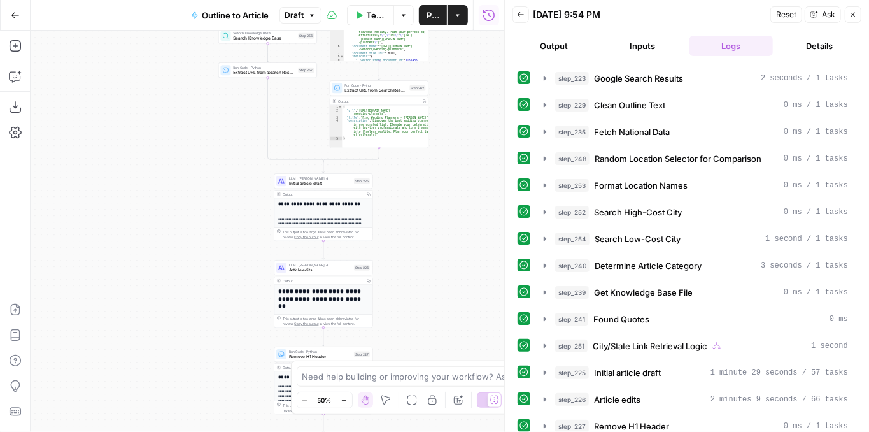
drag, startPoint x: 462, startPoint y: 235, endPoint x: 442, endPoint y: 97, distance: 138.9
click at [446, 78] on div "**********" at bounding box center [268, 231] width 474 height 401
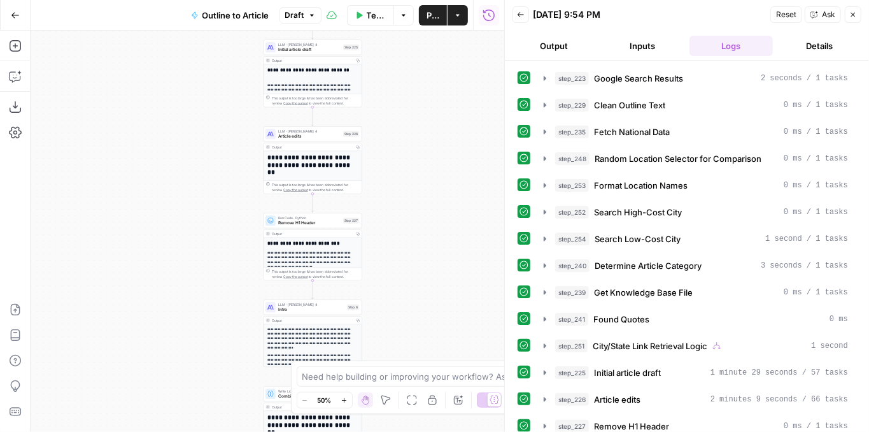
drag, startPoint x: 418, startPoint y: 192, endPoint x: 429, endPoint y: 73, distance: 119.6
click at [429, 72] on div "**********" at bounding box center [268, 231] width 474 height 401
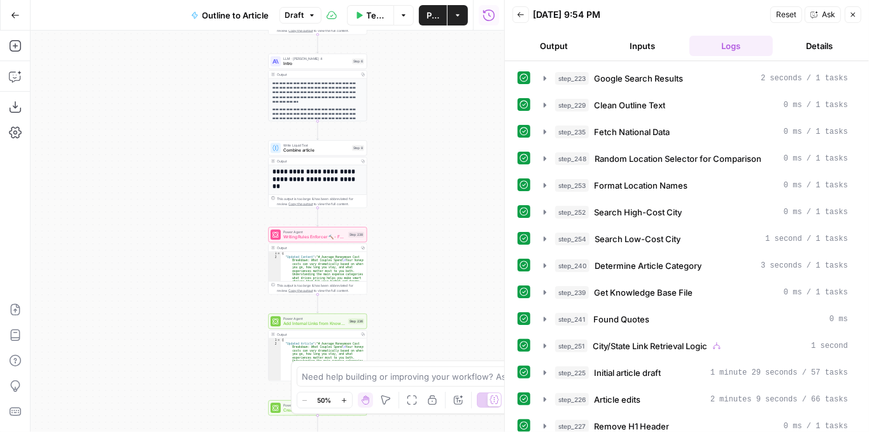
drag, startPoint x: 428, startPoint y: 201, endPoint x: 423, endPoint y: 62, distance: 138.9
click at [423, 62] on div "**********" at bounding box center [268, 231] width 474 height 401
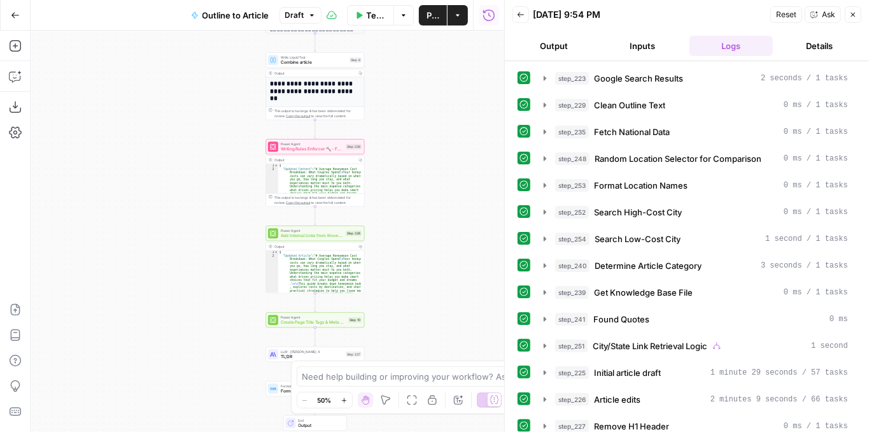
drag, startPoint x: 406, startPoint y: 206, endPoint x: 403, endPoint y: 137, distance: 68.8
click at [403, 137] on div "**********" at bounding box center [268, 231] width 474 height 401
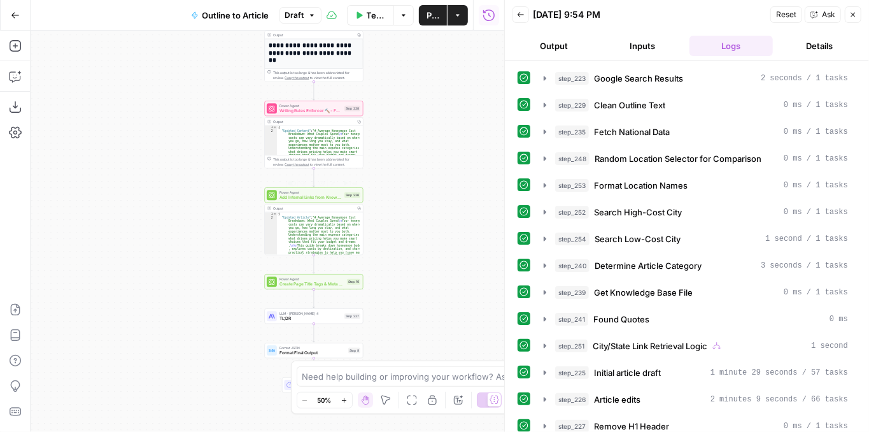
drag, startPoint x: 422, startPoint y: 251, endPoint x: 423, endPoint y: 104, distance: 147.1
click at [423, 104] on div "**********" at bounding box center [268, 231] width 474 height 401
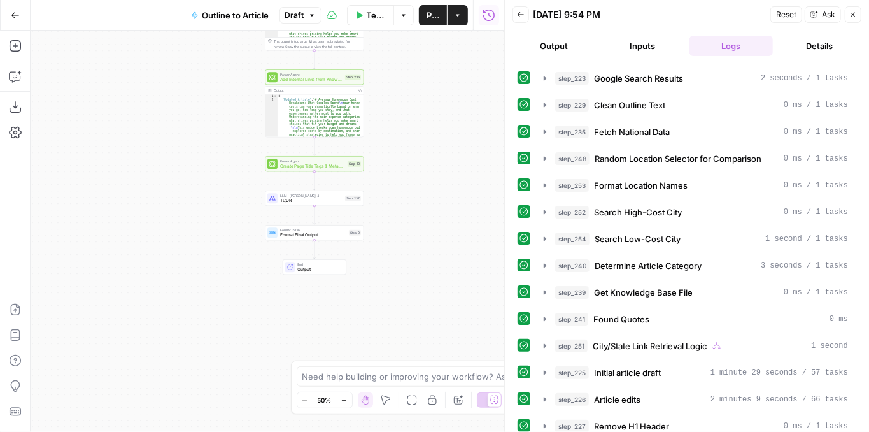
drag, startPoint x: 423, startPoint y: 120, endPoint x: 420, endPoint y: 167, distance: 46.6
click at [420, 166] on div "**********" at bounding box center [268, 231] width 474 height 401
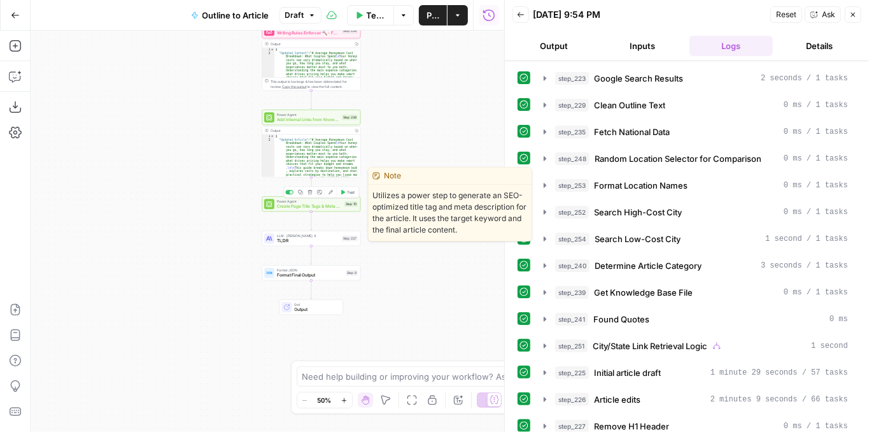
click at [306, 207] on span "Create Page Title Tags & Meta Descriptions - Fork" at bounding box center [309, 206] width 65 height 6
click at [306, 207] on body "Zola Inc New Home Browse Insights Opportunities Your Data Recent Grids [Zola] C…" at bounding box center [434, 216] width 869 height 432
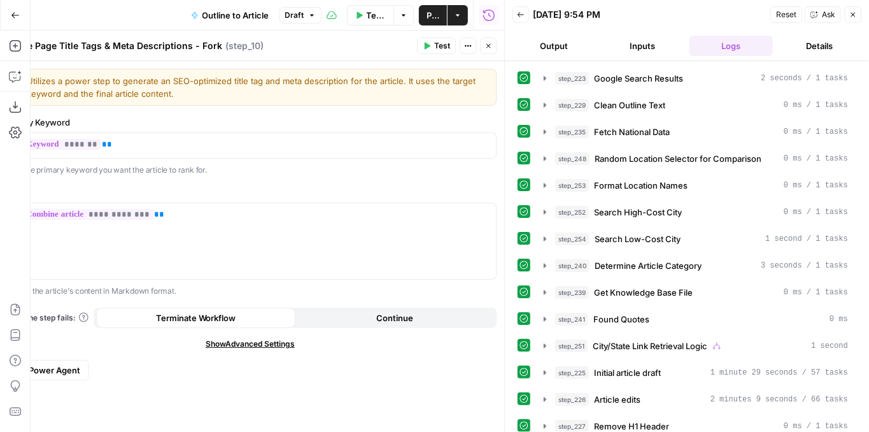
click at [492, 49] on icon "button" at bounding box center [489, 46] width 8 height 8
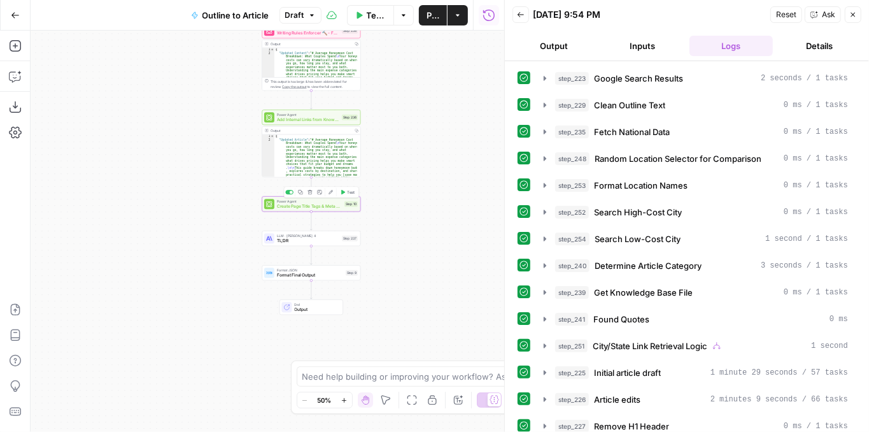
click at [303, 208] on span "Create Page Title Tags & Meta Descriptions - Fork" at bounding box center [309, 206] width 65 height 6
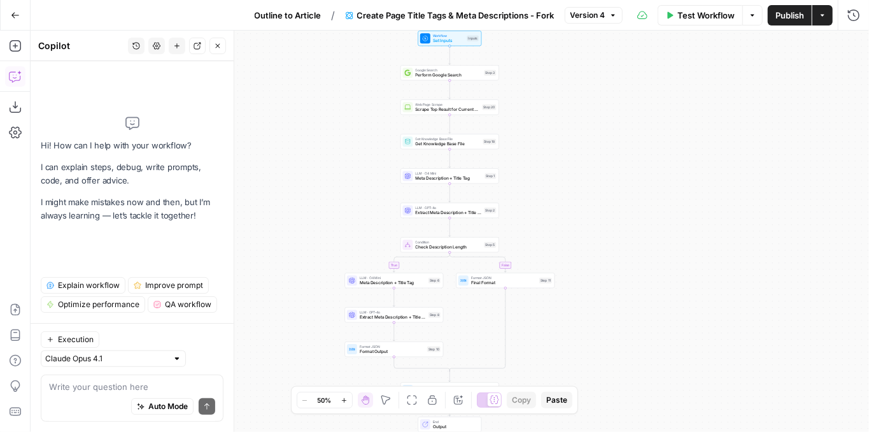
click at [97, 381] on textarea at bounding box center [132, 386] width 166 height 13
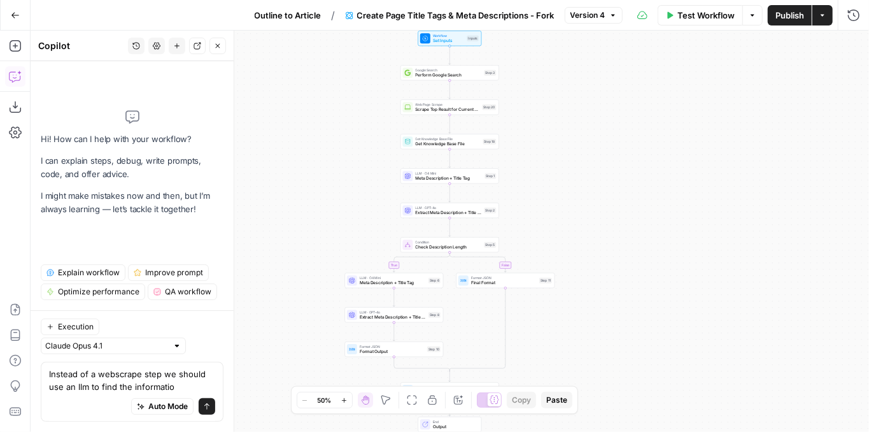
type textarea "Instead of a webscrape step we should use an llm to find the information"
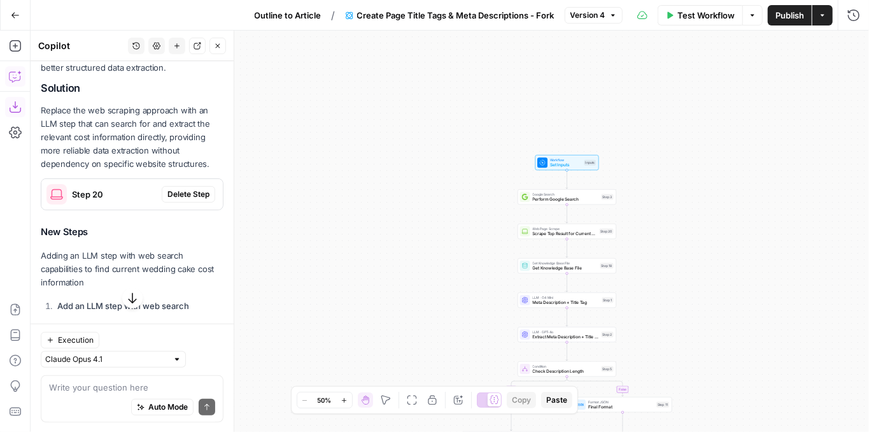
scroll to position [171, 0]
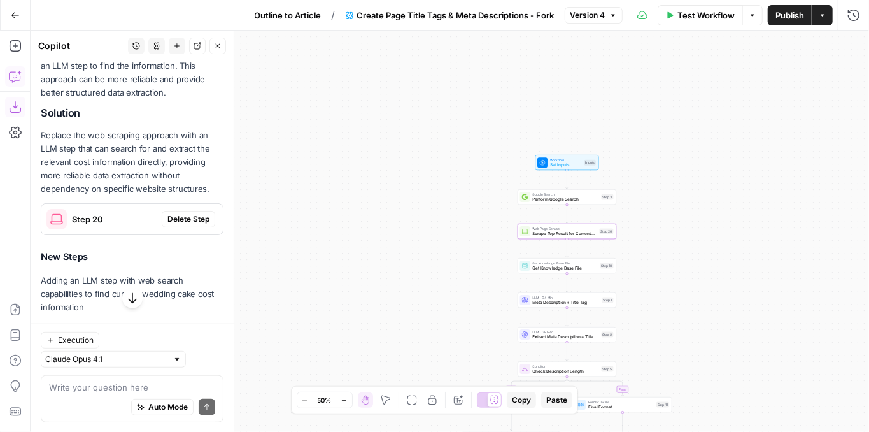
click at [181, 214] on span "Delete Step" at bounding box center [188, 218] width 42 height 11
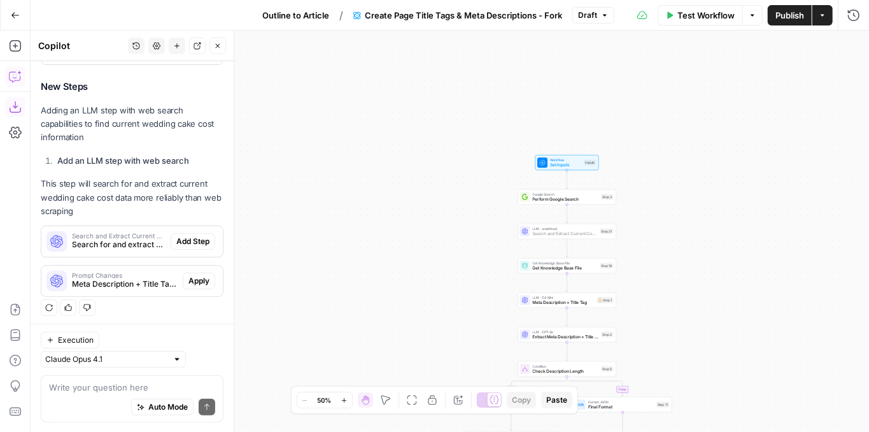
click at [177, 239] on span "Add Step" at bounding box center [192, 241] width 33 height 11
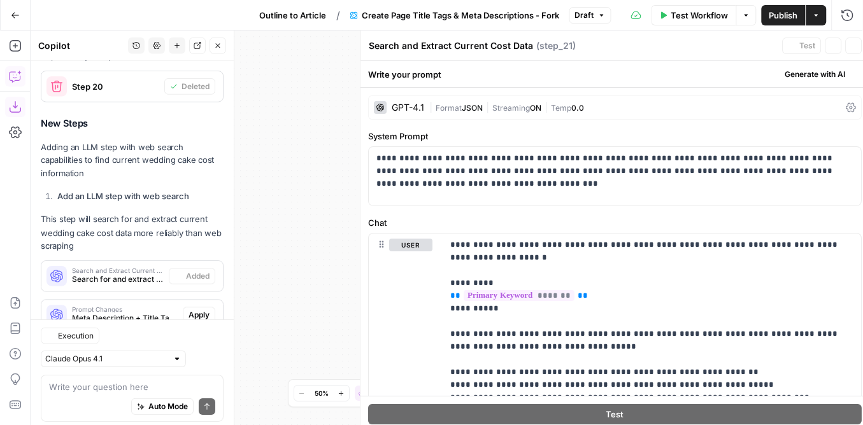
scroll to position [361, 0]
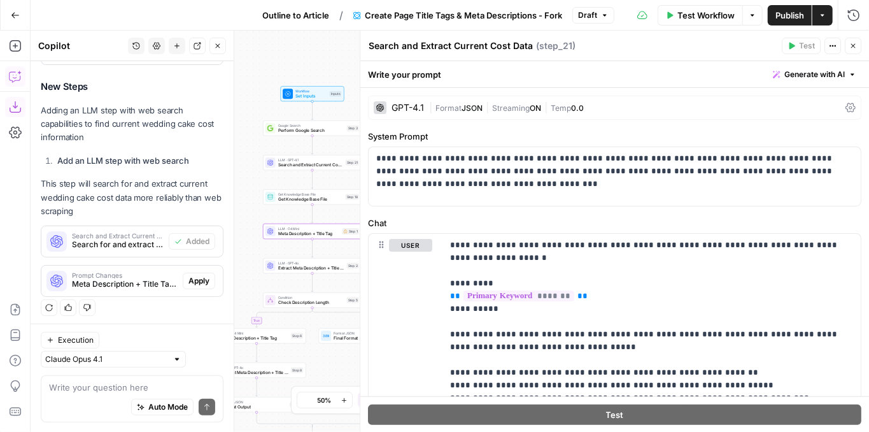
click at [190, 279] on span "Apply" at bounding box center [198, 280] width 21 height 11
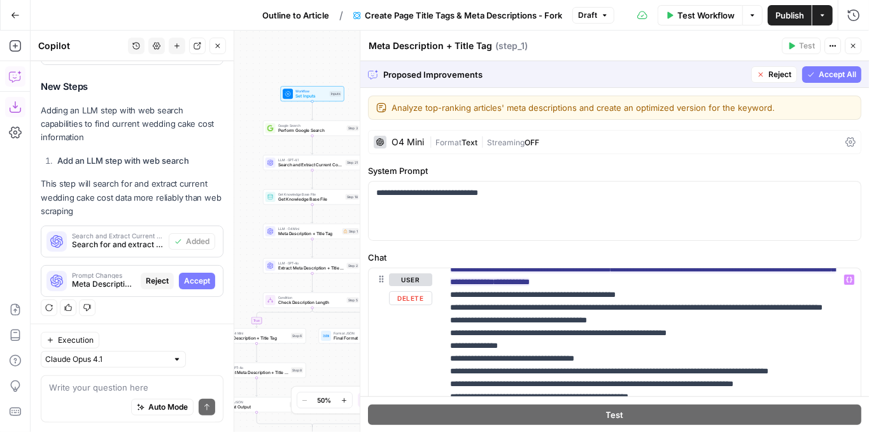
scroll to position [594, 0]
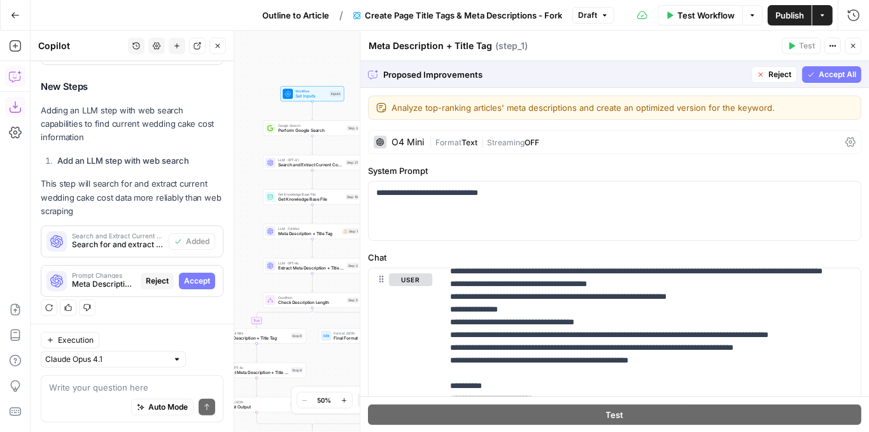
click at [825, 74] on span "Accept All" at bounding box center [838, 74] width 38 height 11
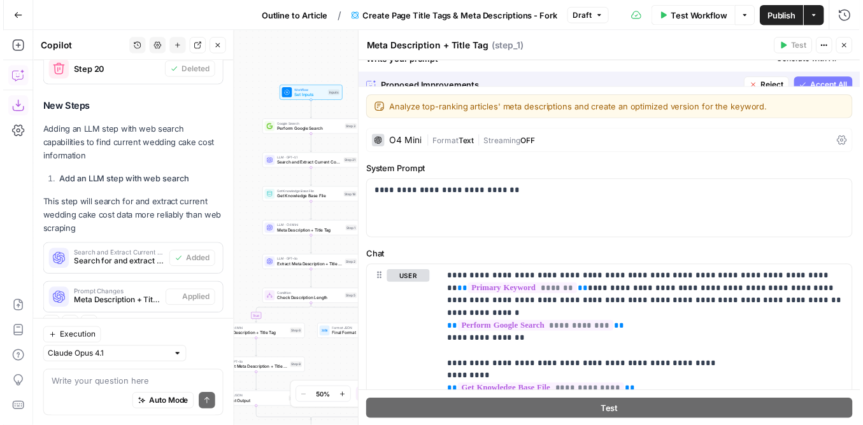
scroll to position [361, 0]
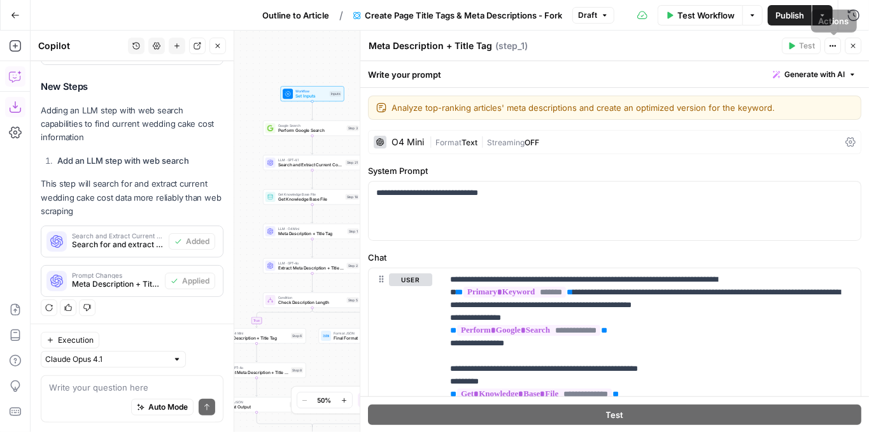
click at [770, 15] on button "Publish" at bounding box center [790, 15] width 44 height 20
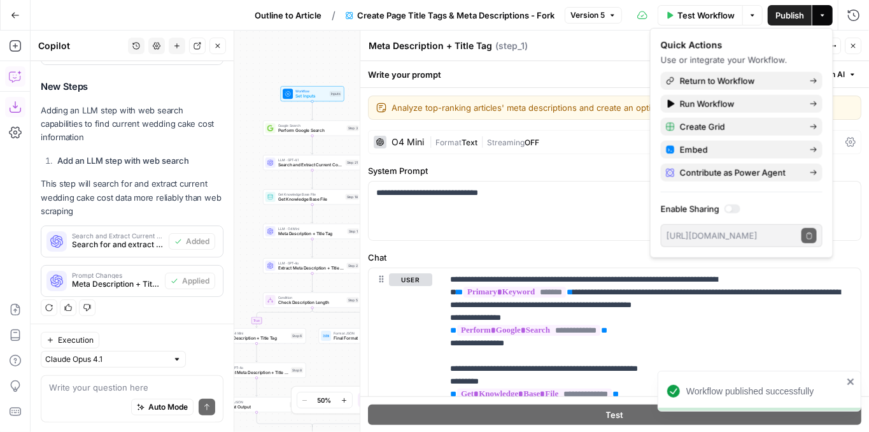
click at [854, 50] on button "Close" at bounding box center [853, 46] width 17 height 17
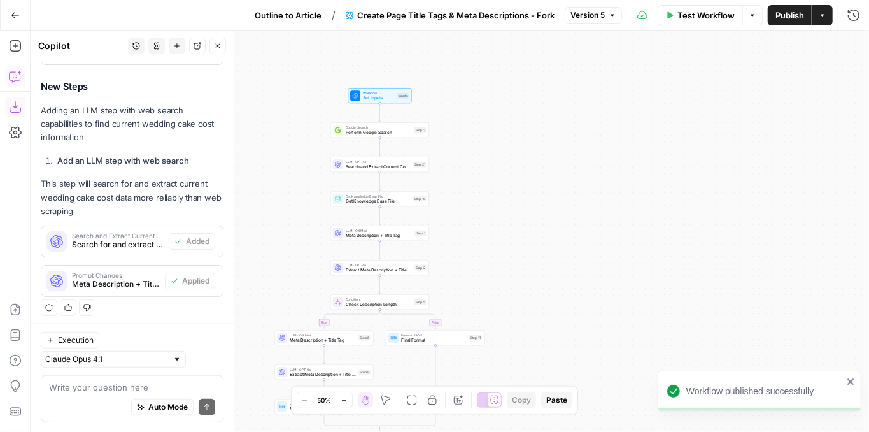
drag, startPoint x: 373, startPoint y: 171, endPoint x: 441, endPoint y: 173, distance: 68.2
click at [441, 173] on div "true false Workflow Set Inputs Inputs Google Search Perform Google Search Step …" at bounding box center [450, 231] width 839 height 401
click at [399, 169] on span "Search and Extract Current Cost Data" at bounding box center [378, 167] width 65 height 6
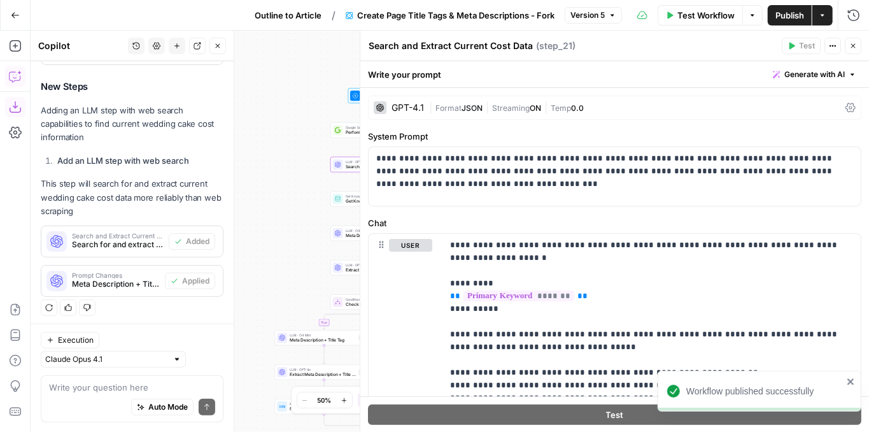
click at [414, 108] on div "GPT-4.1" at bounding box center [408, 107] width 32 height 9
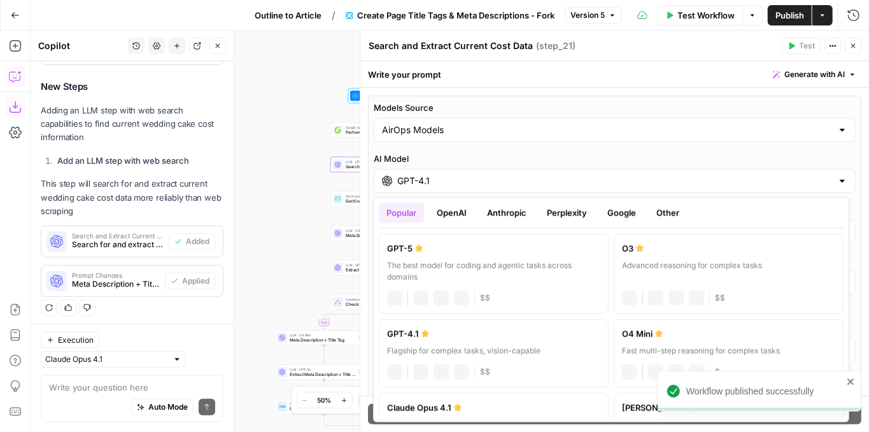
click at [440, 176] on input "GPT-4.1" at bounding box center [614, 180] width 435 height 13
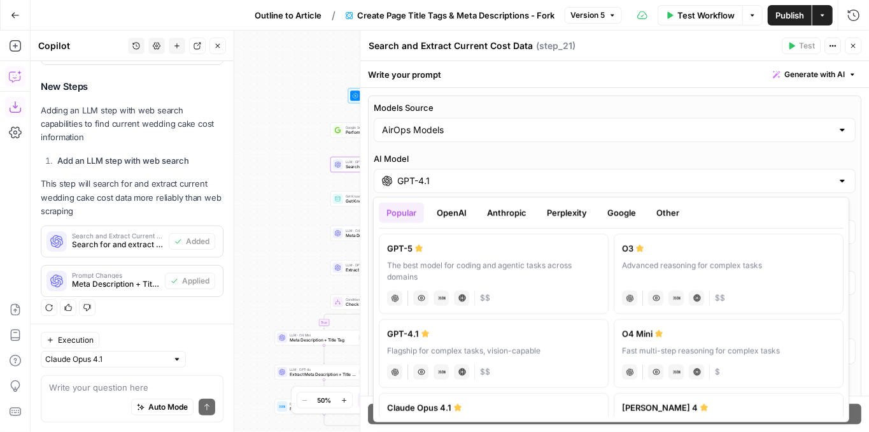
click at [430, 257] on label "GPT-5 The best model for coding and agentic tasks across domains chat Vision Ca…" at bounding box center [494, 274] width 230 height 80
type input "GPT-5"
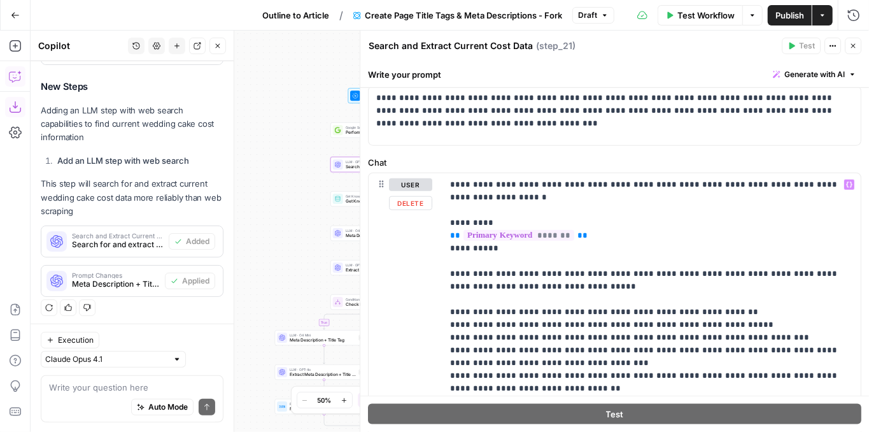
scroll to position [687, 0]
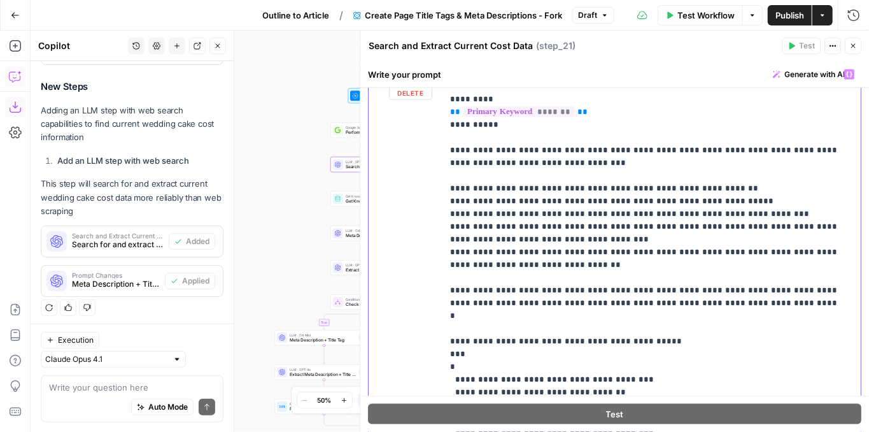
scroll to position [857, 0]
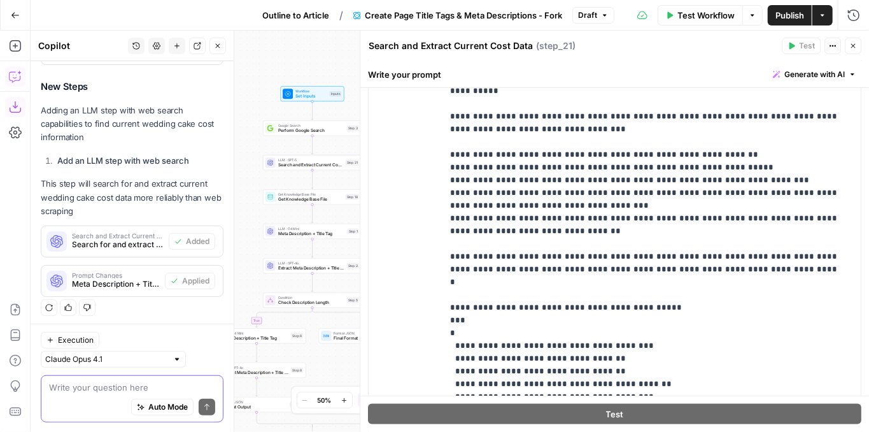
click at [113, 386] on textarea at bounding box center [132, 386] width 166 height 13
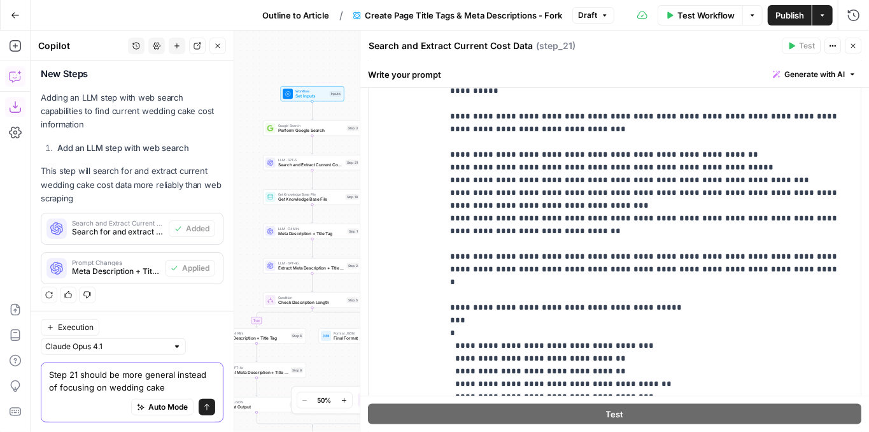
type textarea "Step 21 should be more general instead of focusing on wedding cakes"
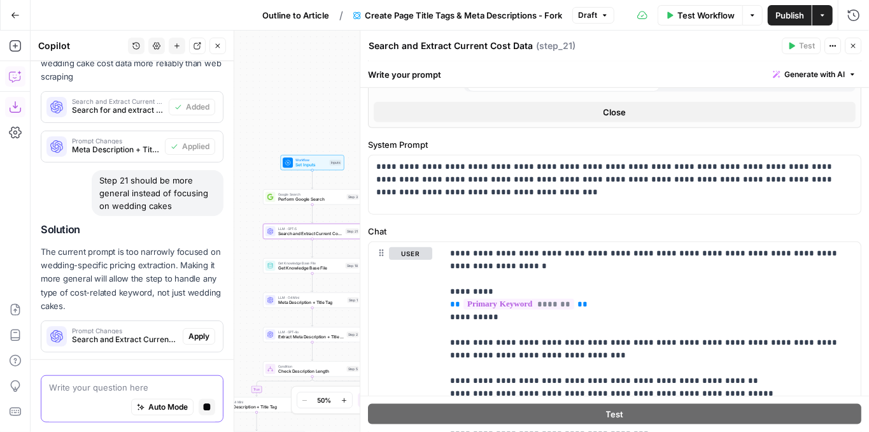
scroll to position [550, 0]
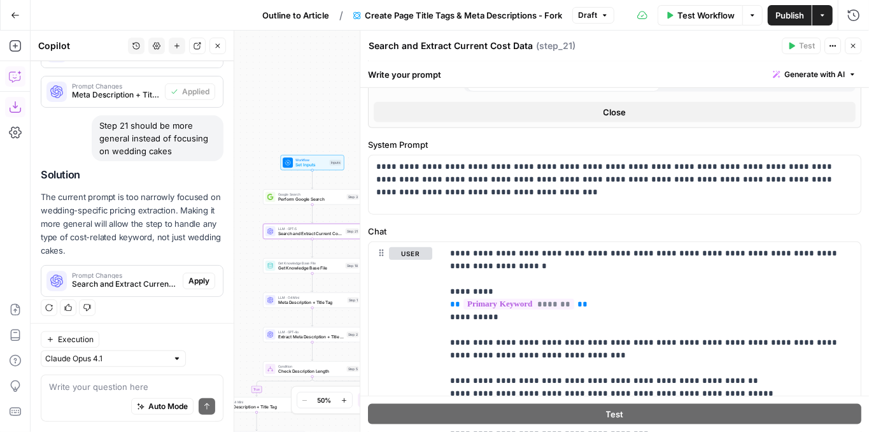
click at [195, 278] on span "Apply" at bounding box center [198, 280] width 21 height 11
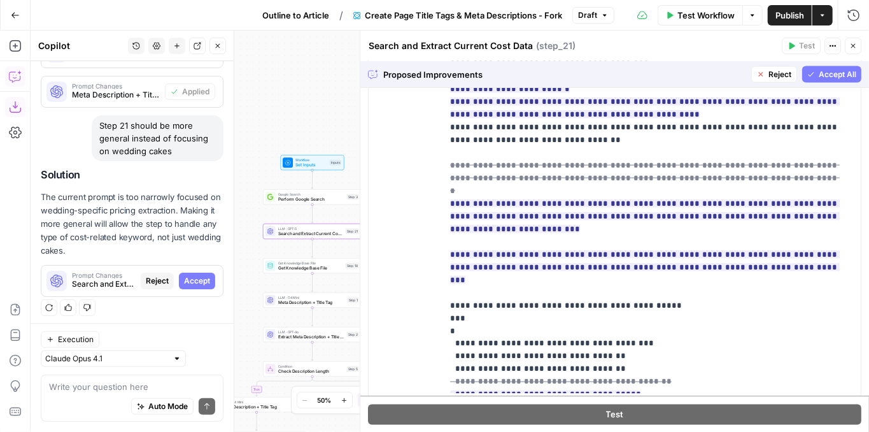
scroll to position [0, 0]
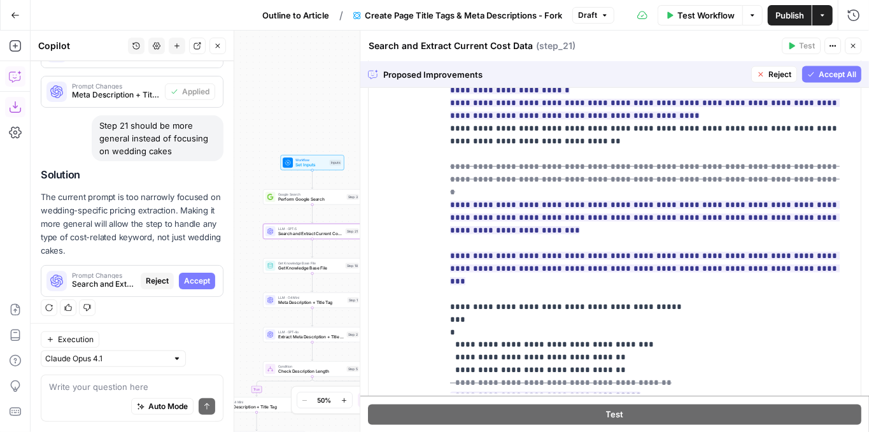
click at [768, 78] on span "Reject" at bounding box center [779, 74] width 23 height 11
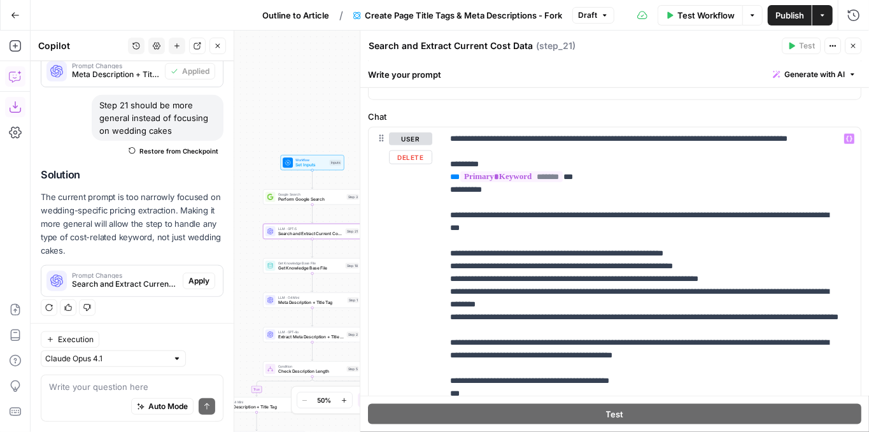
scroll to position [756, 0]
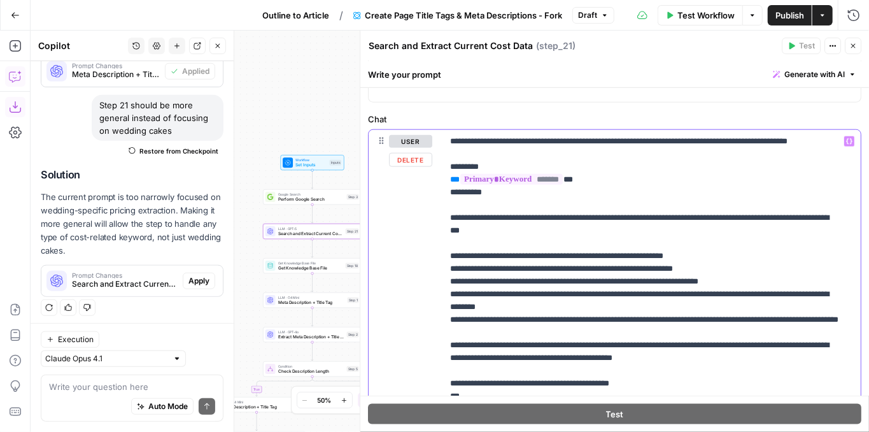
click at [696, 142] on p "**********" at bounding box center [645, 396] width 391 height 522
click at [653, 179] on p "**********" at bounding box center [645, 396] width 391 height 522
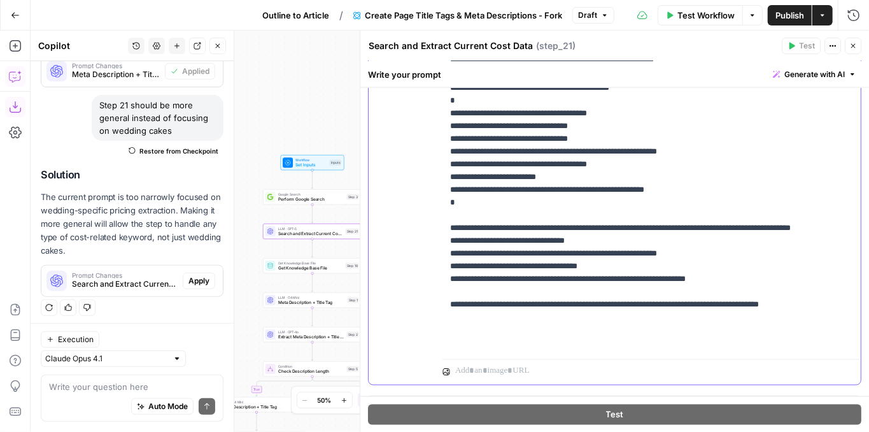
scroll to position [1019, 0]
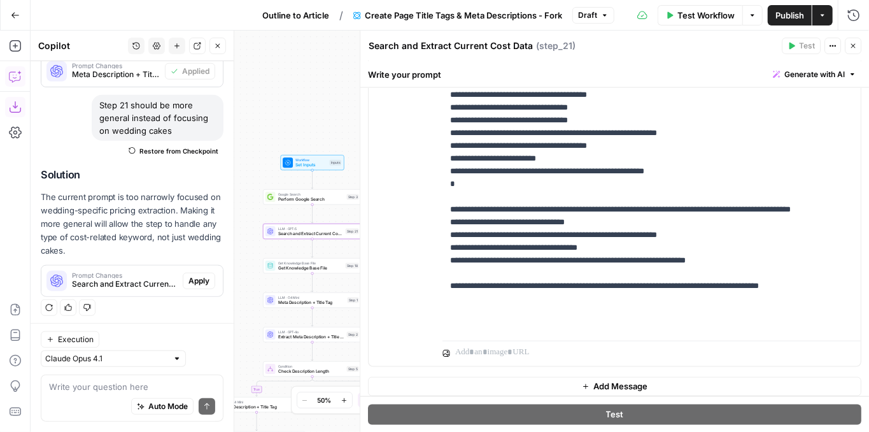
click at [782, 18] on span "Publish" at bounding box center [789, 15] width 29 height 13
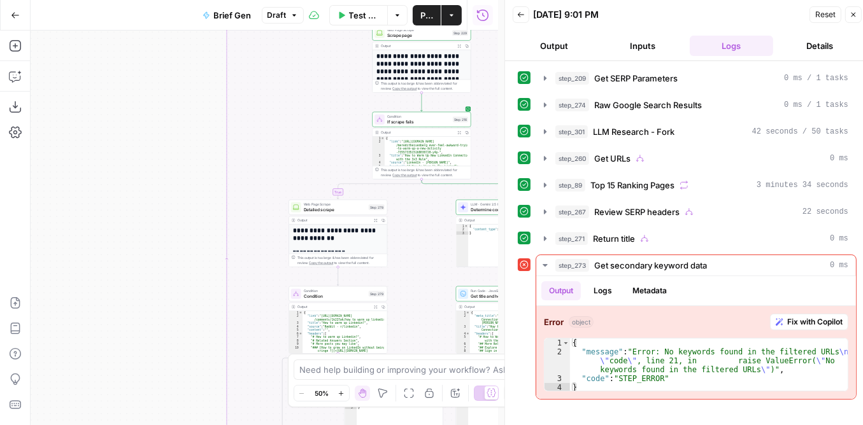
scroll to position [368, 0]
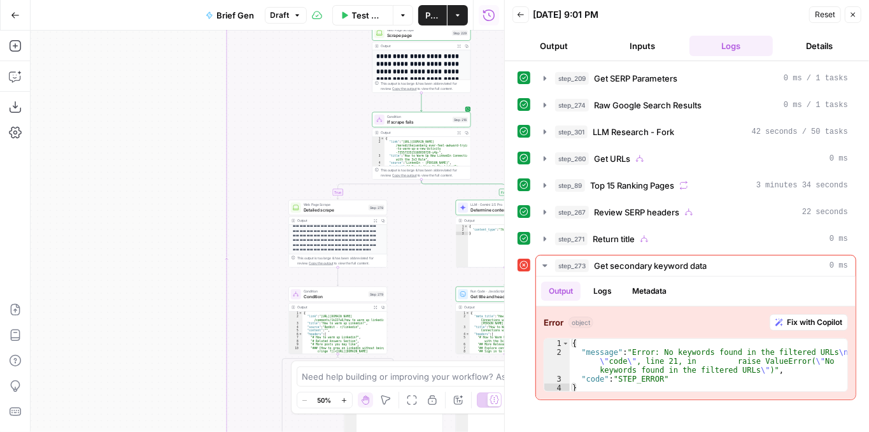
click at [427, 19] on span "Publish" at bounding box center [433, 15] width 14 height 13
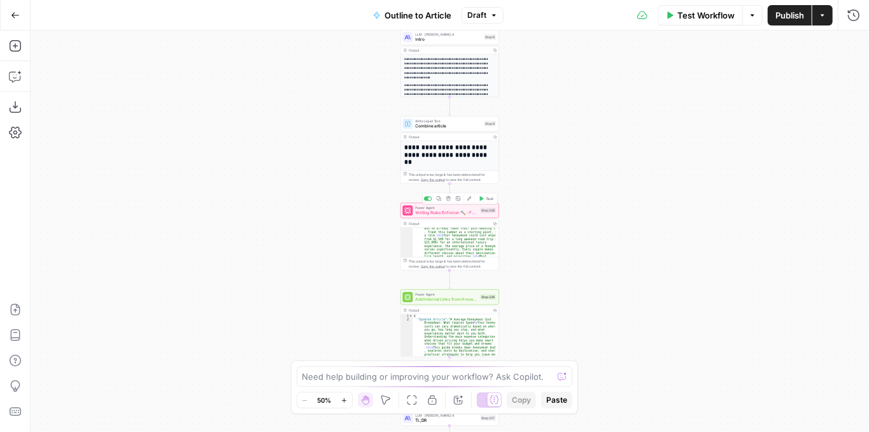
scroll to position [127, 0]
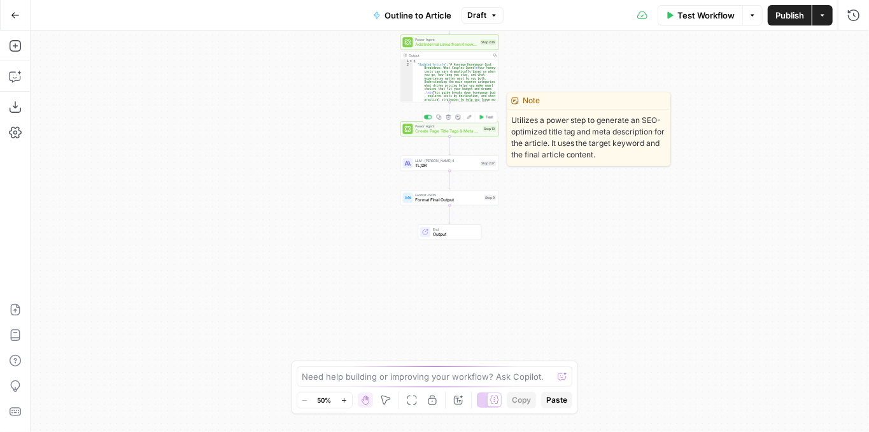
click at [430, 131] on span "Create Page Title Tags & Meta Descriptions - Fork" at bounding box center [448, 131] width 65 height 6
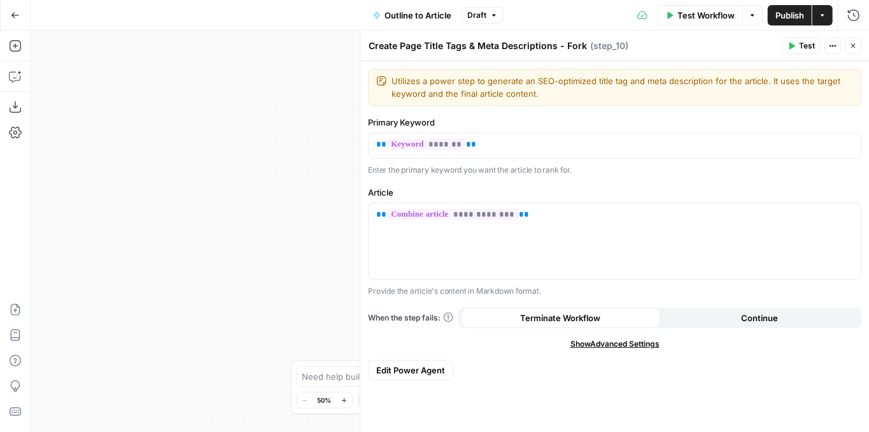
click at [853, 48] on icon "button" at bounding box center [853, 46] width 8 height 8
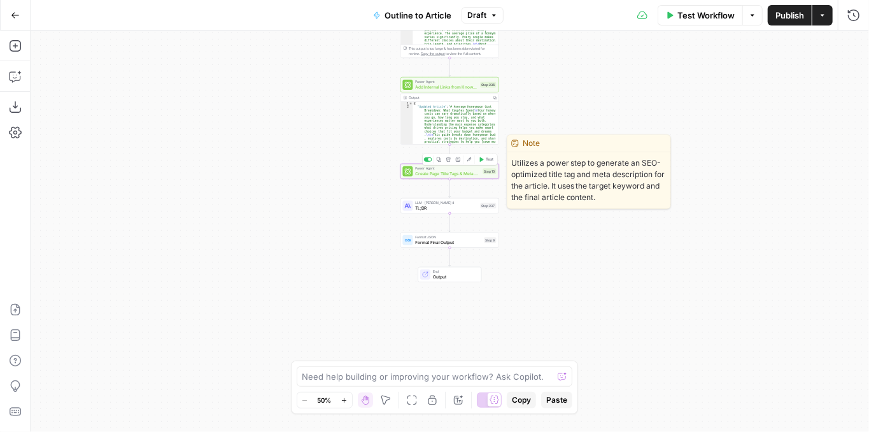
click at [450, 174] on span "Create Page Title Tags & Meta Descriptions - Fork" at bounding box center [448, 173] width 65 height 6
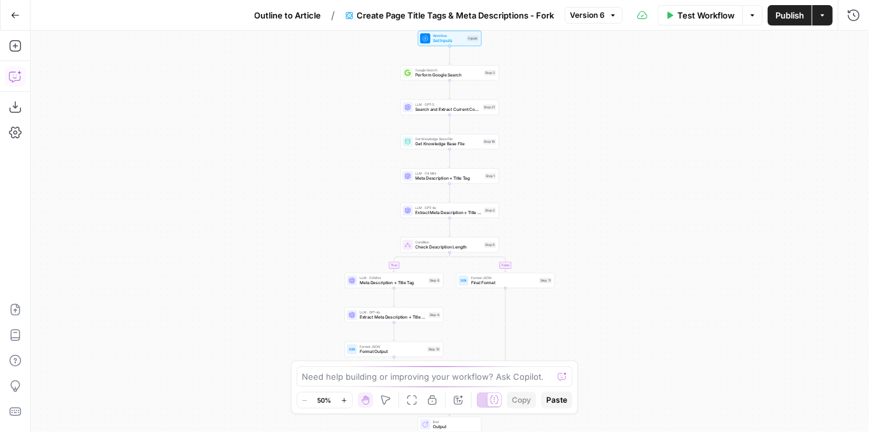
click at [19, 70] on icon "button" at bounding box center [15, 76] width 13 height 13
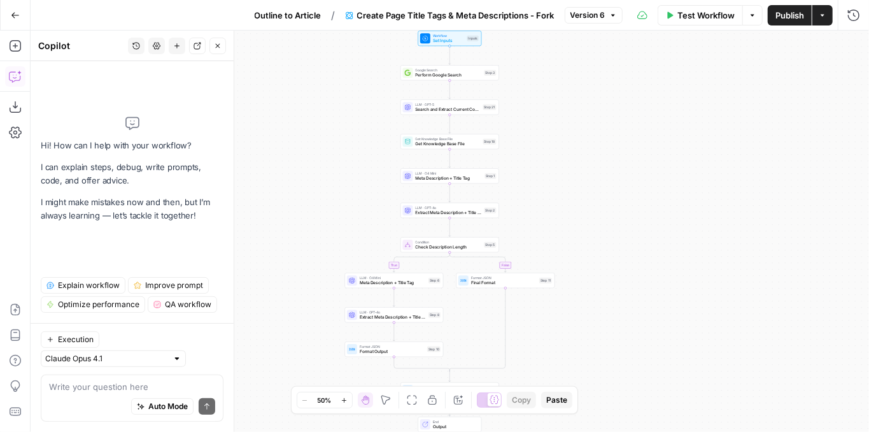
click at [117, 388] on textarea at bounding box center [132, 386] width 166 height 13
type textarea "T"
click at [437, 109] on span "Search and Extract Current Cost Data" at bounding box center [448, 109] width 65 height 6
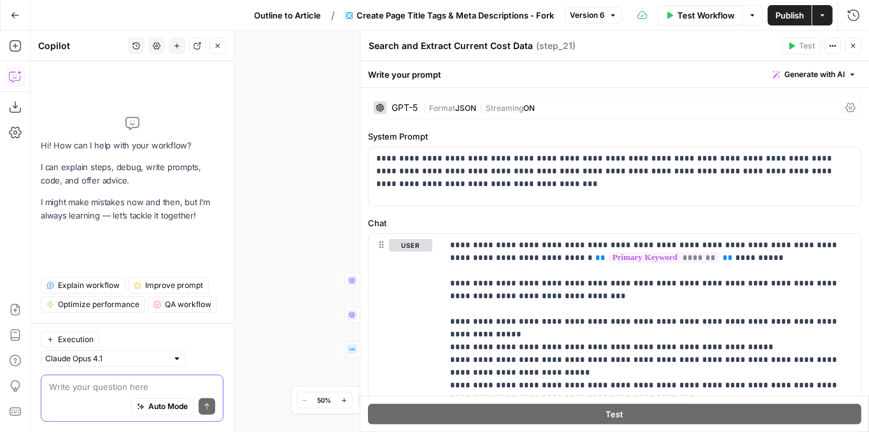
click at [83, 392] on textarea at bounding box center [132, 386] width 166 height 13
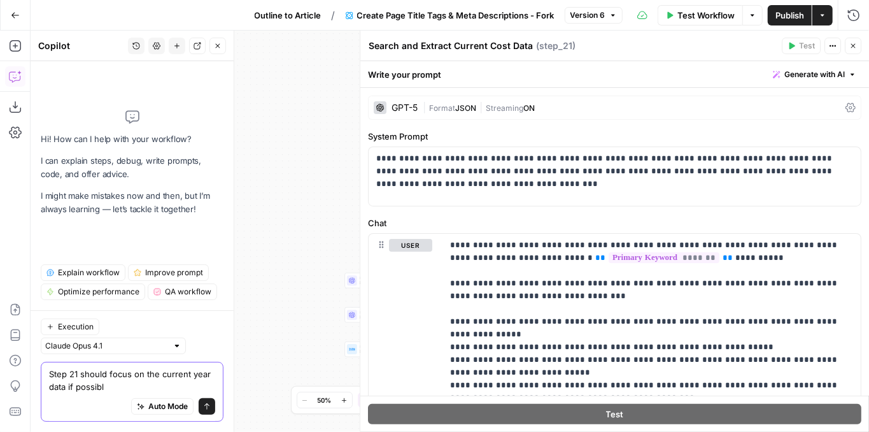
type textarea "Step 21 should focus on the current year data if possible"
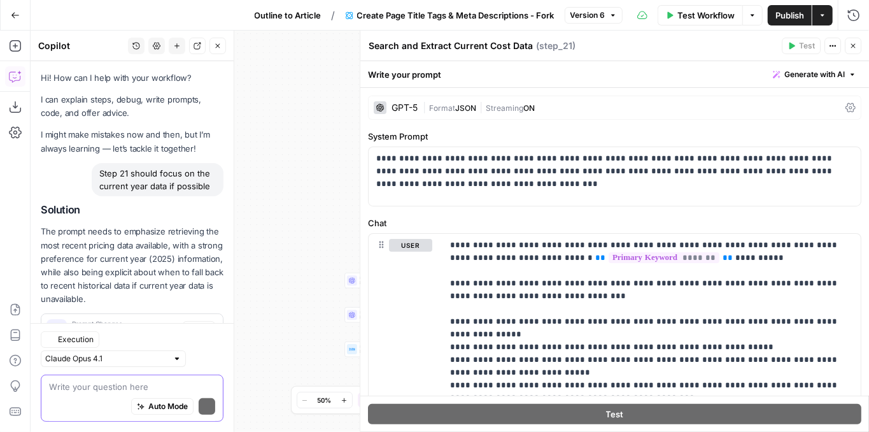
scroll to position [50, 0]
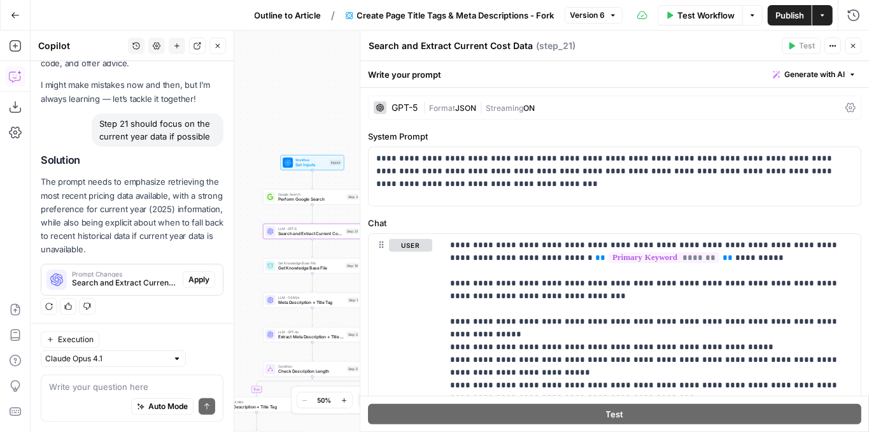
click at [202, 279] on span "Apply" at bounding box center [198, 279] width 21 height 11
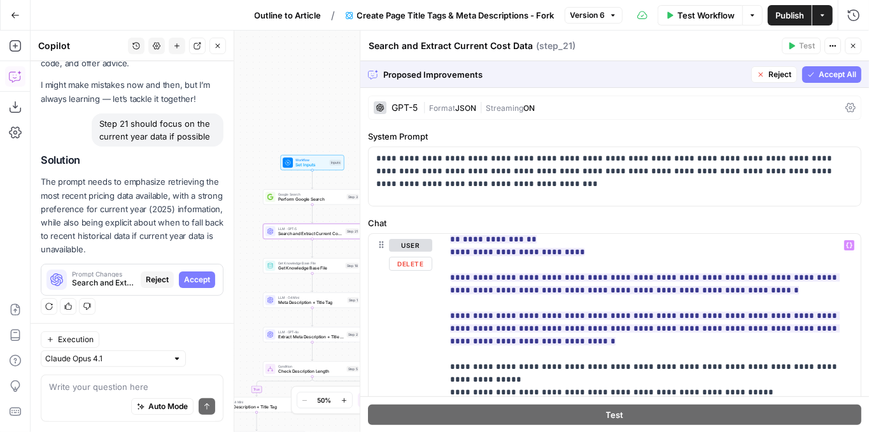
scroll to position [81, 0]
click at [191, 281] on span "Accept" at bounding box center [197, 279] width 26 height 11
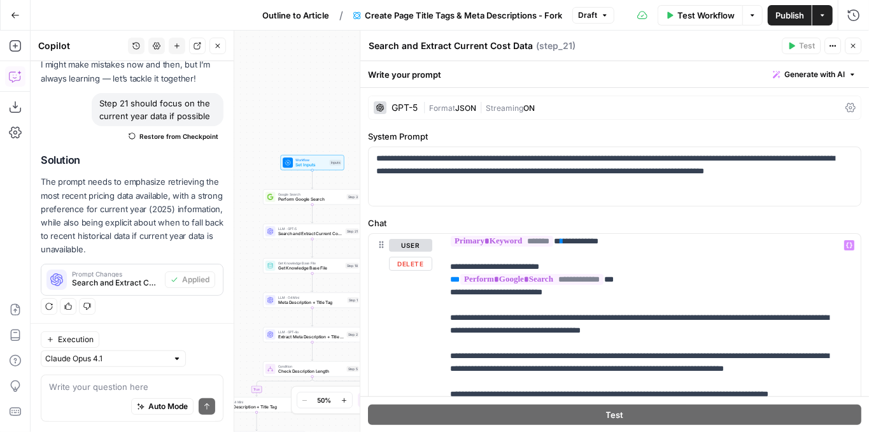
scroll to position [0, 0]
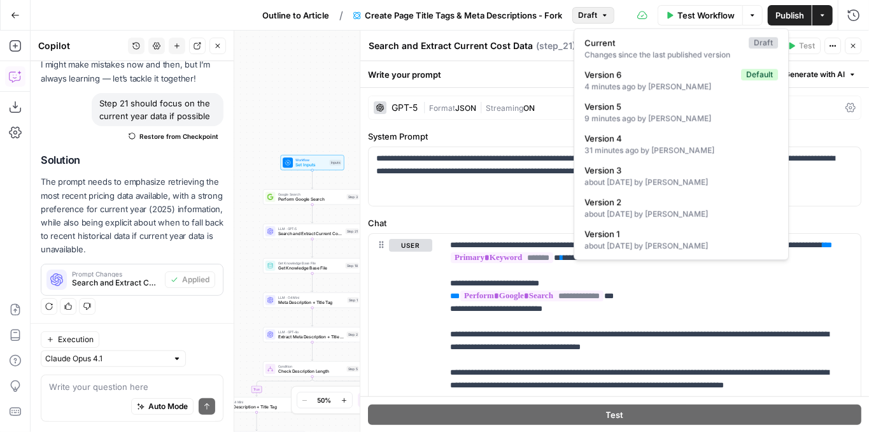
click at [604, 17] on icon "button" at bounding box center [605, 15] width 8 height 8
click at [618, 76] on span "Version 6" at bounding box center [660, 74] width 152 height 13
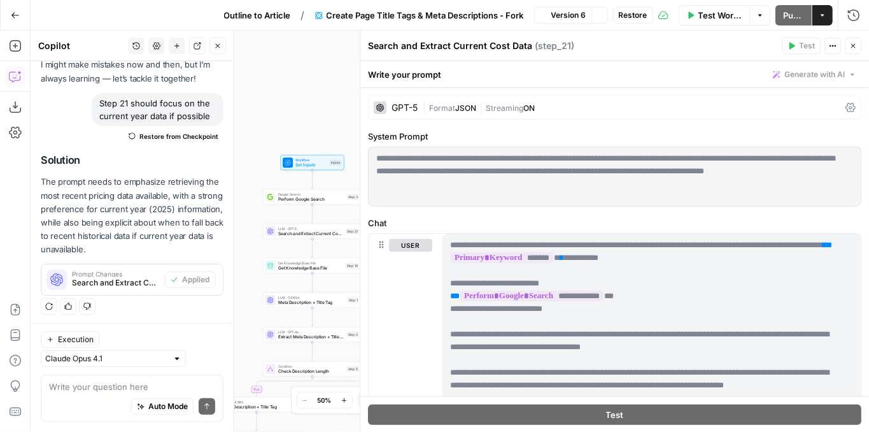
scroll to position [50, 0]
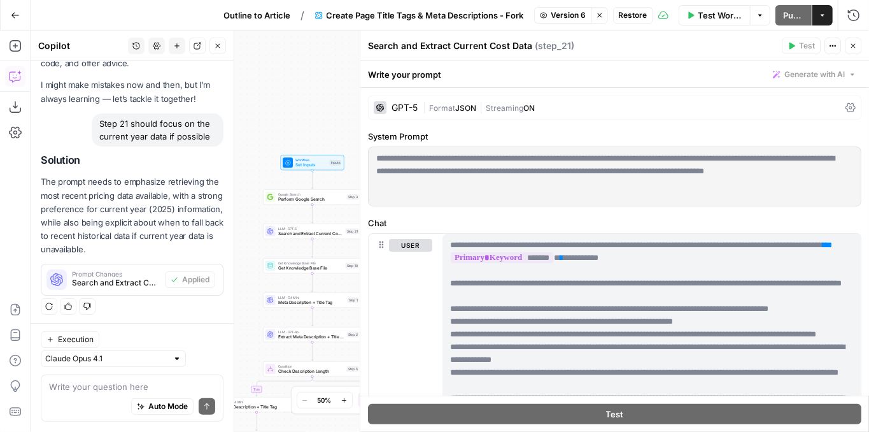
click at [641, 14] on span "Restore" at bounding box center [633, 15] width 29 height 11
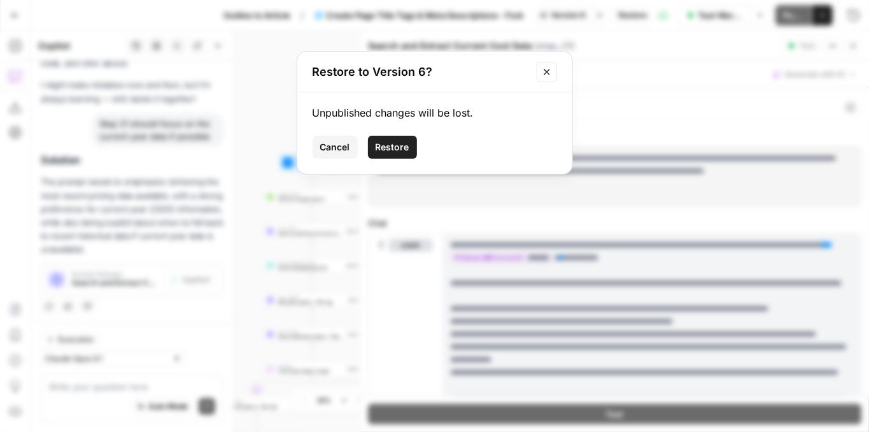
click at [395, 148] on span "Restore" at bounding box center [393, 147] width 34 height 13
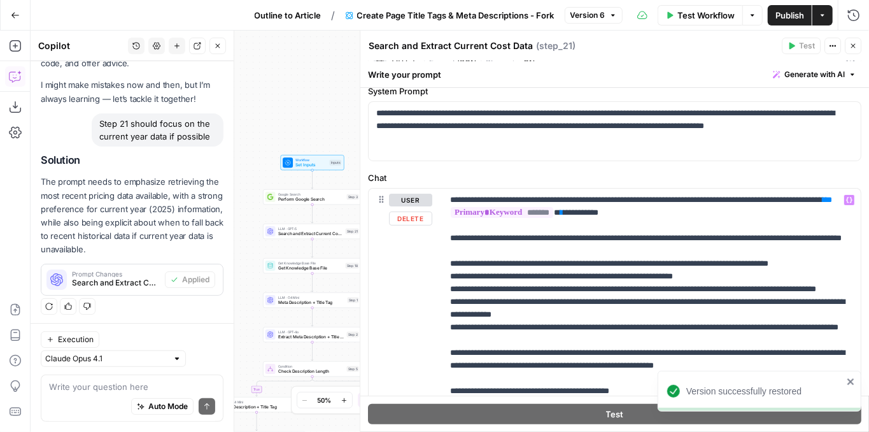
scroll to position [42, 0]
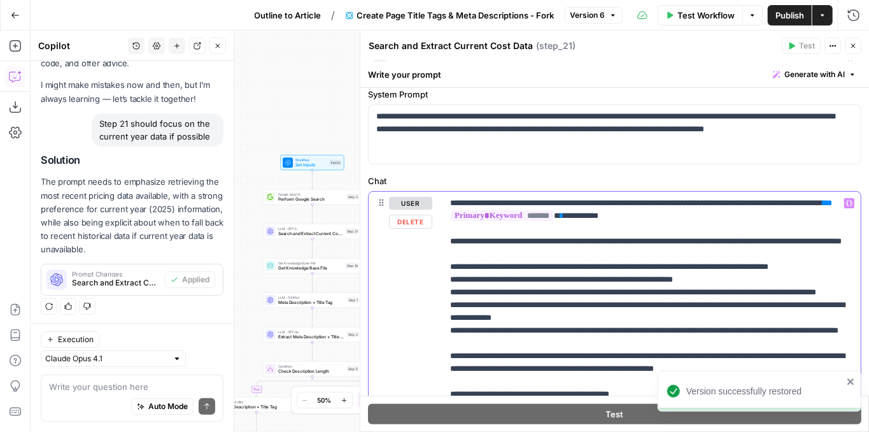
click at [724, 216] on p "**********" at bounding box center [648, 426] width 397 height 458
drag, startPoint x: 579, startPoint y: 251, endPoint x: 447, endPoint y: 246, distance: 132.6
click at [447, 246] on div "**********" at bounding box center [652, 426] width 418 height 469
click at [567, 252] on p "**********" at bounding box center [648, 426] width 397 height 458
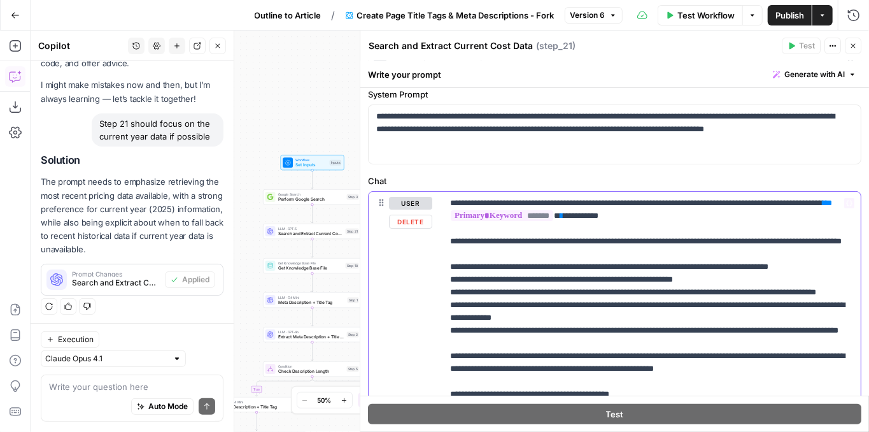
click at [570, 255] on p "**********" at bounding box center [648, 426] width 397 height 458
drag, startPoint x: 566, startPoint y: 255, endPoint x: 426, endPoint y: 243, distance: 140.6
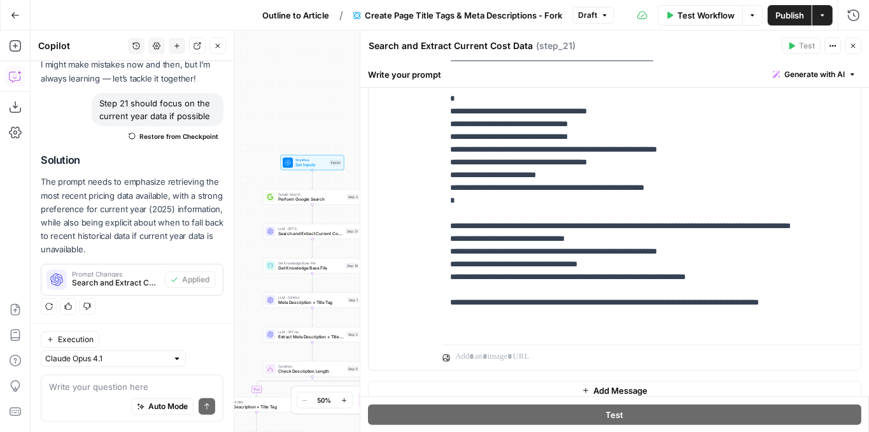
scroll to position [410, 0]
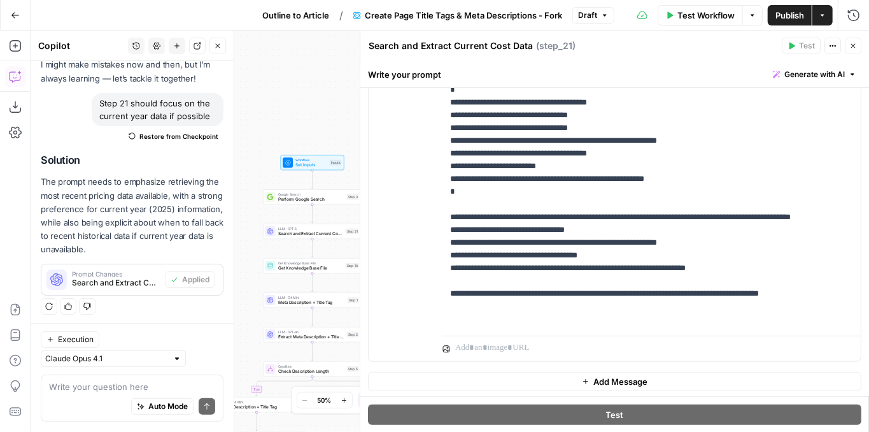
click at [786, 11] on span "Publish" at bounding box center [789, 15] width 29 height 13
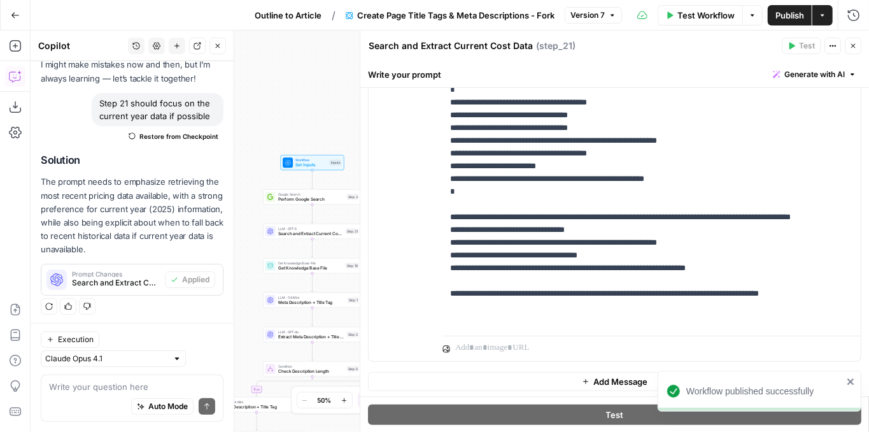
click at [13, 13] on icon "button" at bounding box center [15, 15] width 9 height 9
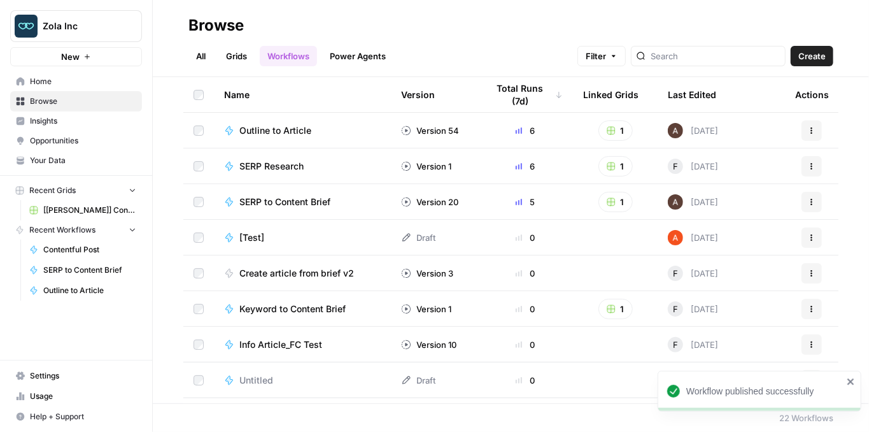
click at [299, 127] on span "Outline to Article" at bounding box center [275, 130] width 72 height 13
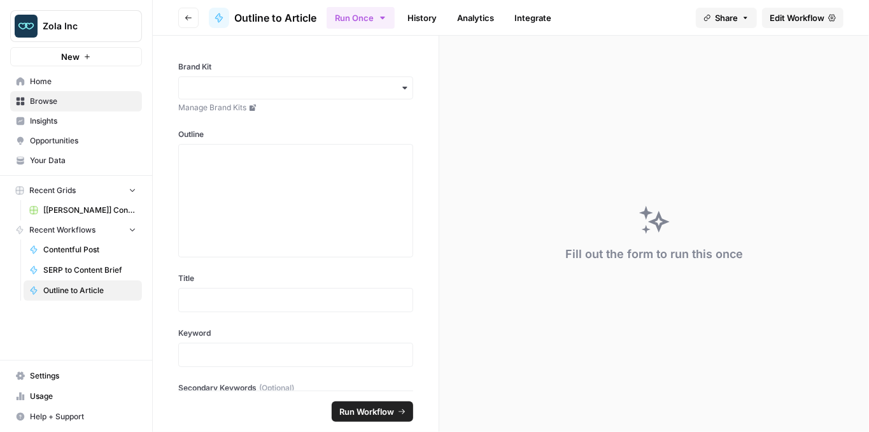
click at [104, 206] on span "[Zola] Content Creation" at bounding box center [89, 209] width 93 height 11
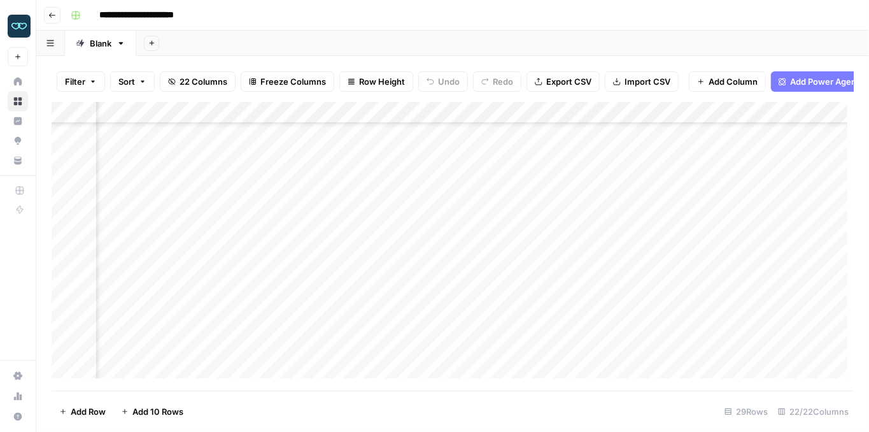
scroll to position [393, 1072]
click at [513, 119] on div "Add Column" at bounding box center [453, 243] width 802 height 283
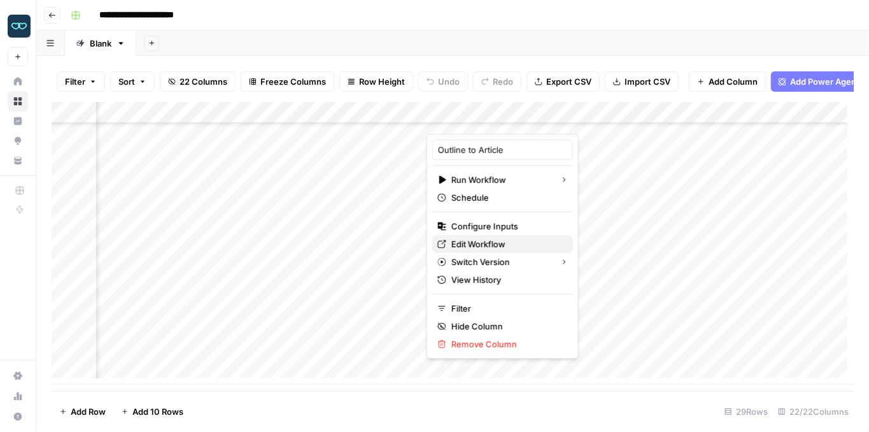
click at [467, 241] on span "Edit Workflow" at bounding box center [506, 243] width 111 height 13
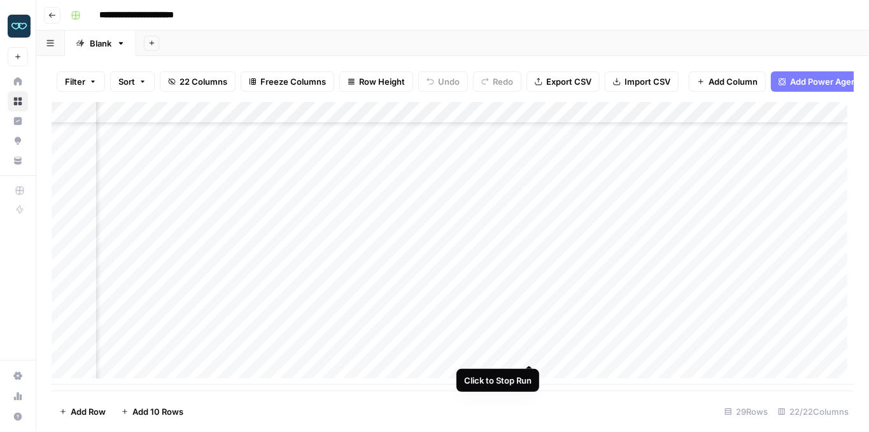
click at [528, 347] on div "Add Column" at bounding box center [453, 243] width 802 height 283
click at [532, 354] on div "Add Column" at bounding box center [453, 243] width 802 height 283
click at [690, 348] on div "Add Column" at bounding box center [453, 243] width 802 height 283
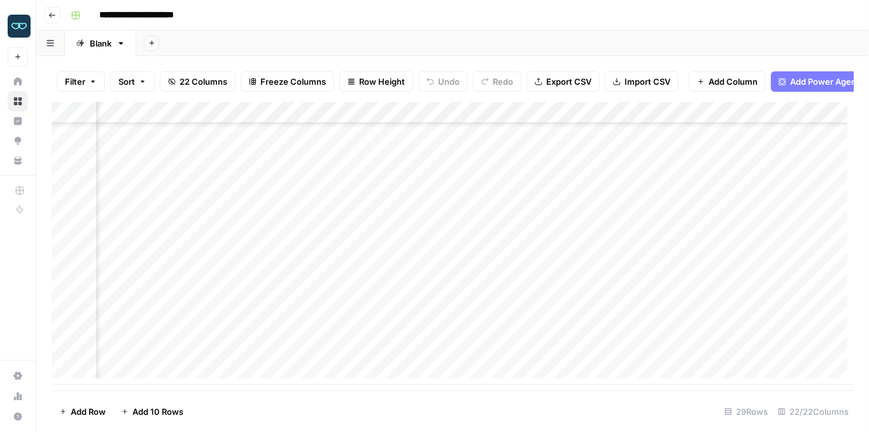
scroll to position [393, 1406]
click at [567, 311] on div "Add Column" at bounding box center [453, 243] width 802 height 283
click at [444, 327] on div "Add Column" at bounding box center [453, 243] width 802 height 283
click at [576, 266] on div "Add Column" at bounding box center [453, 243] width 802 height 283
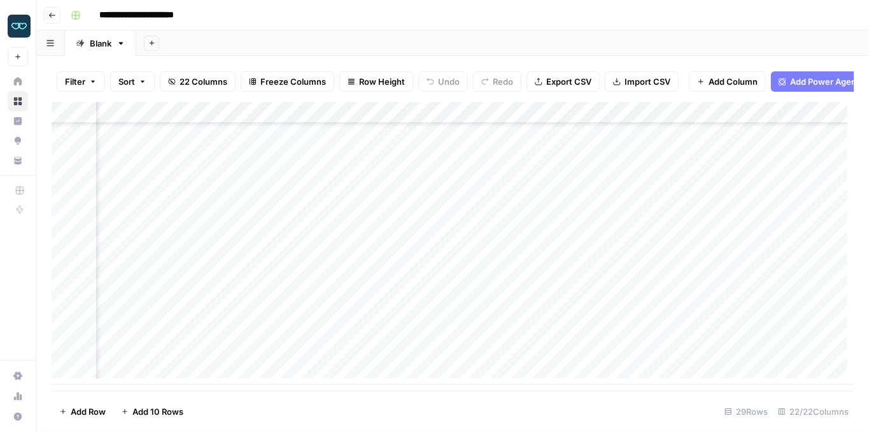
click at [576, 266] on div "Add Column" at bounding box center [453, 243] width 802 height 283
click at [567, 311] on div "Add Column" at bounding box center [453, 243] width 802 height 283
click at [348, 352] on div "Add Column" at bounding box center [453, 243] width 802 height 283
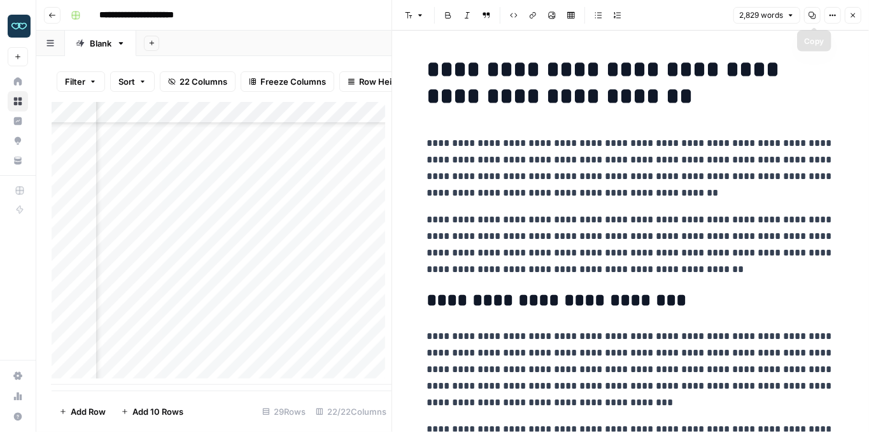
click at [811, 17] on icon "button" at bounding box center [813, 15] width 8 height 8
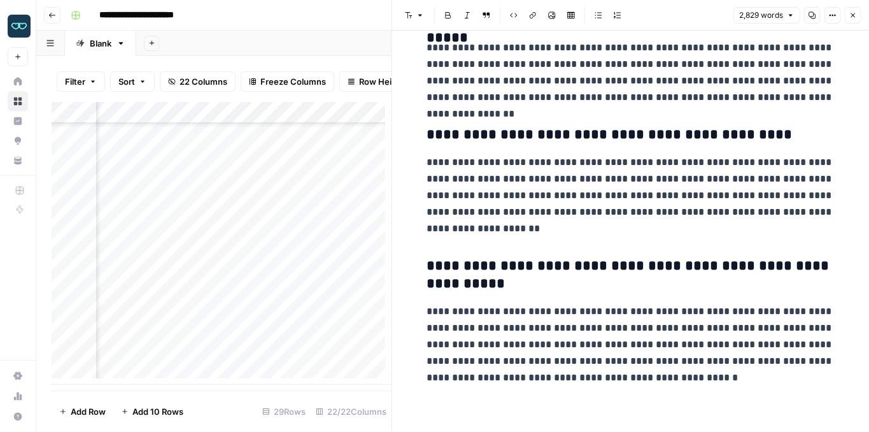
scroll to position [5789, 0]
click at [853, 20] on button "Close" at bounding box center [853, 15] width 17 height 17
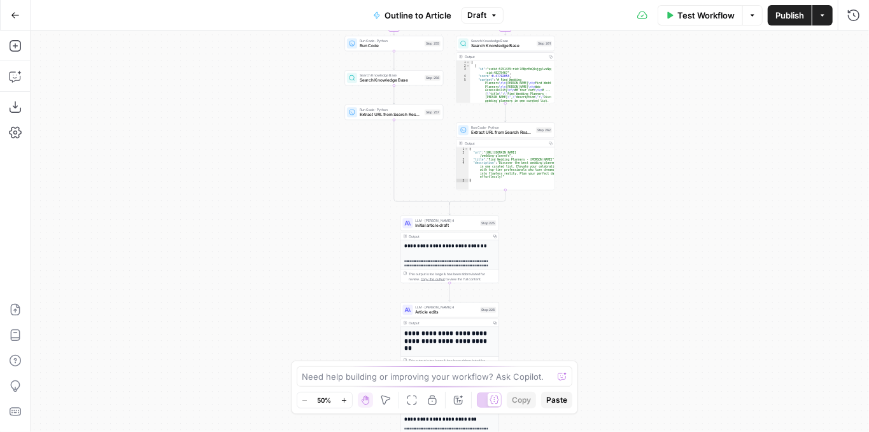
click at [781, 24] on button "Publish" at bounding box center [790, 15] width 44 height 20
